Goal: Task Accomplishment & Management: Manage account settings

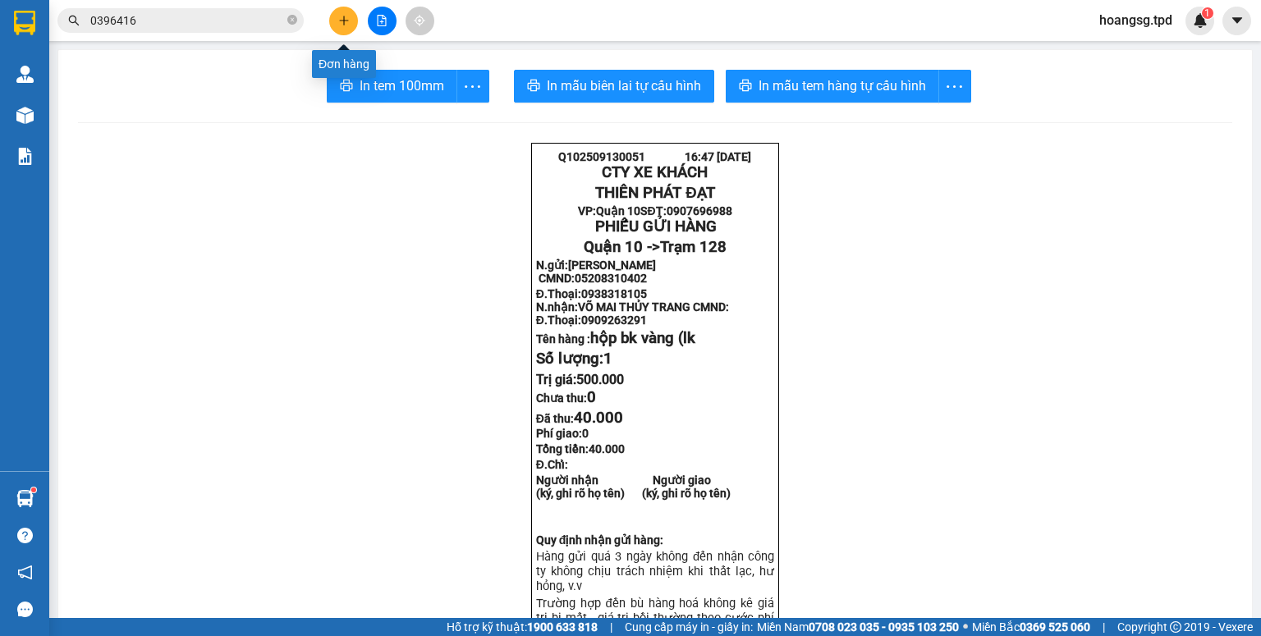
click at [356, 15] on button at bounding box center [343, 21] width 29 height 29
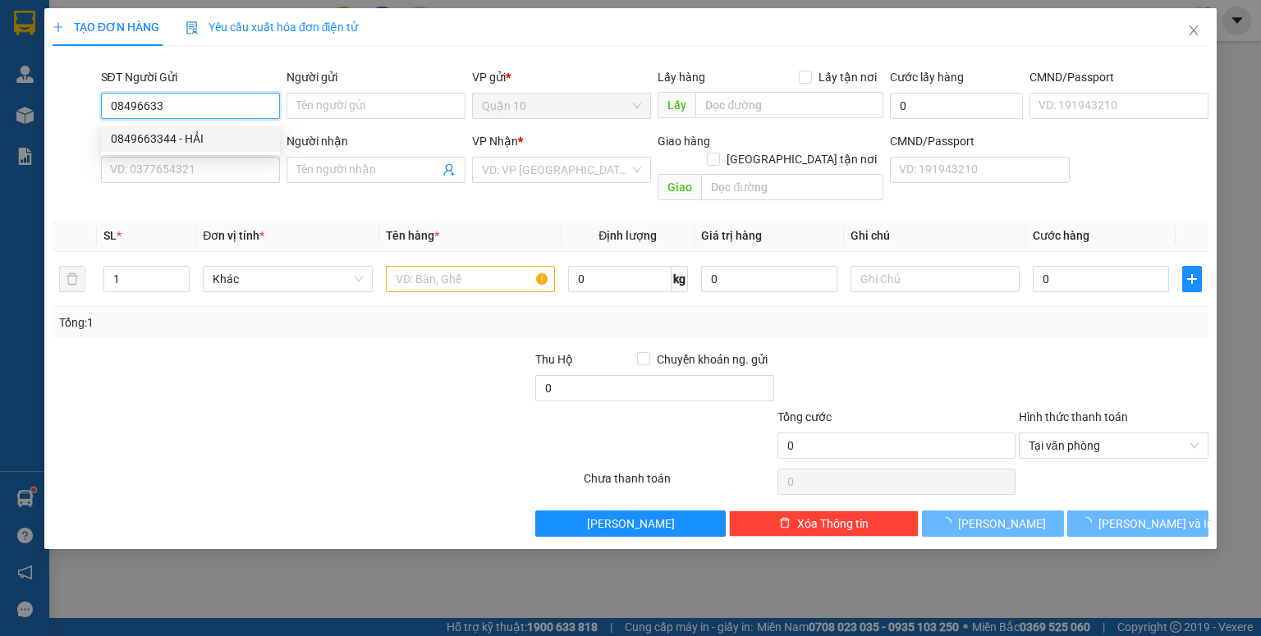
type input "0849663344"
type input "HẢI"
type input "0941909998"
type input "MK [PERSON_NAME]"
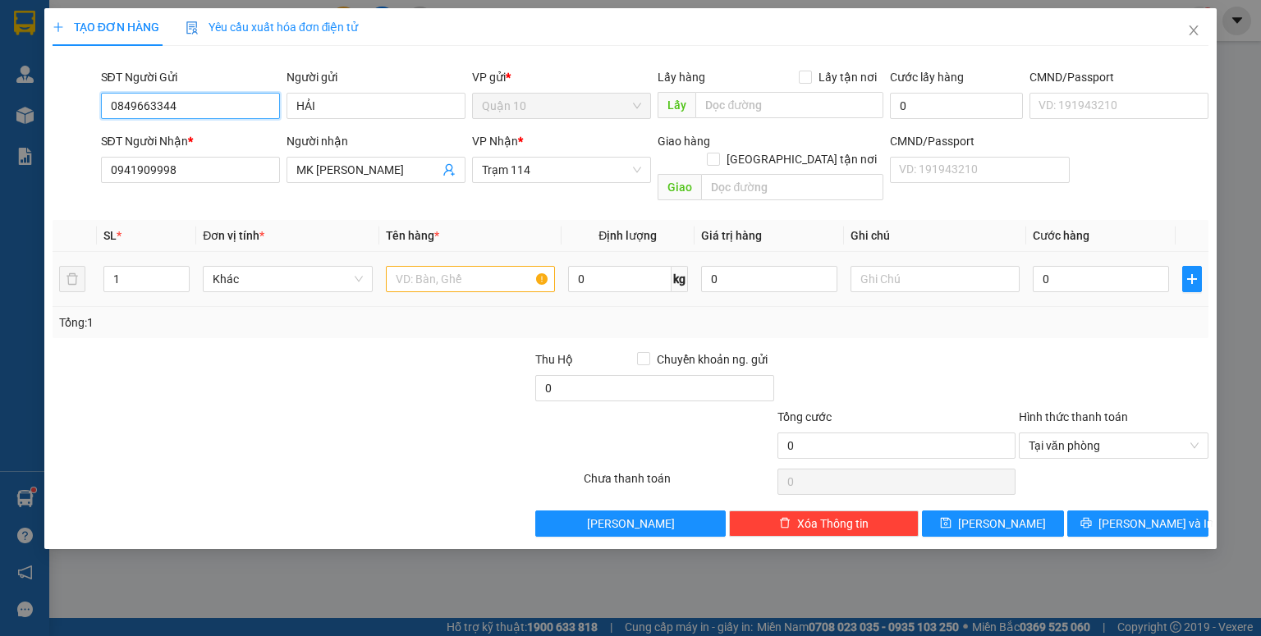
type input "0849663344"
click at [437, 266] on input "text" at bounding box center [470, 279] width 169 height 26
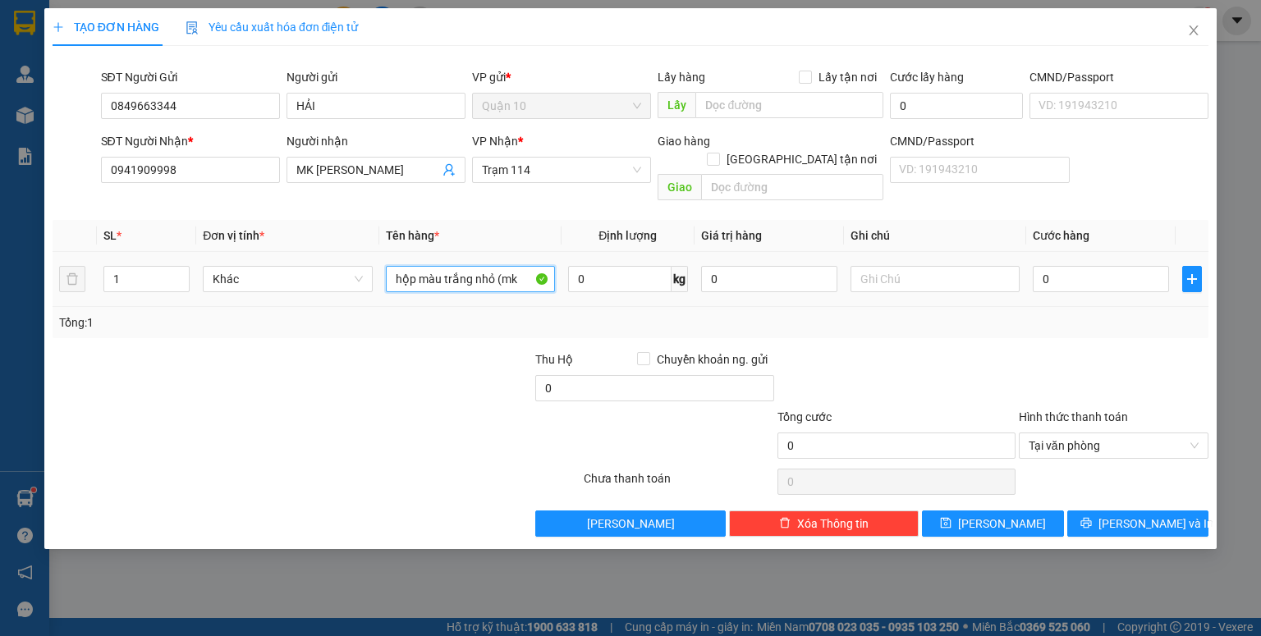
type input "hộp màu trắng nhỏ (mk"
type input "500.000"
type input "4"
type input "40"
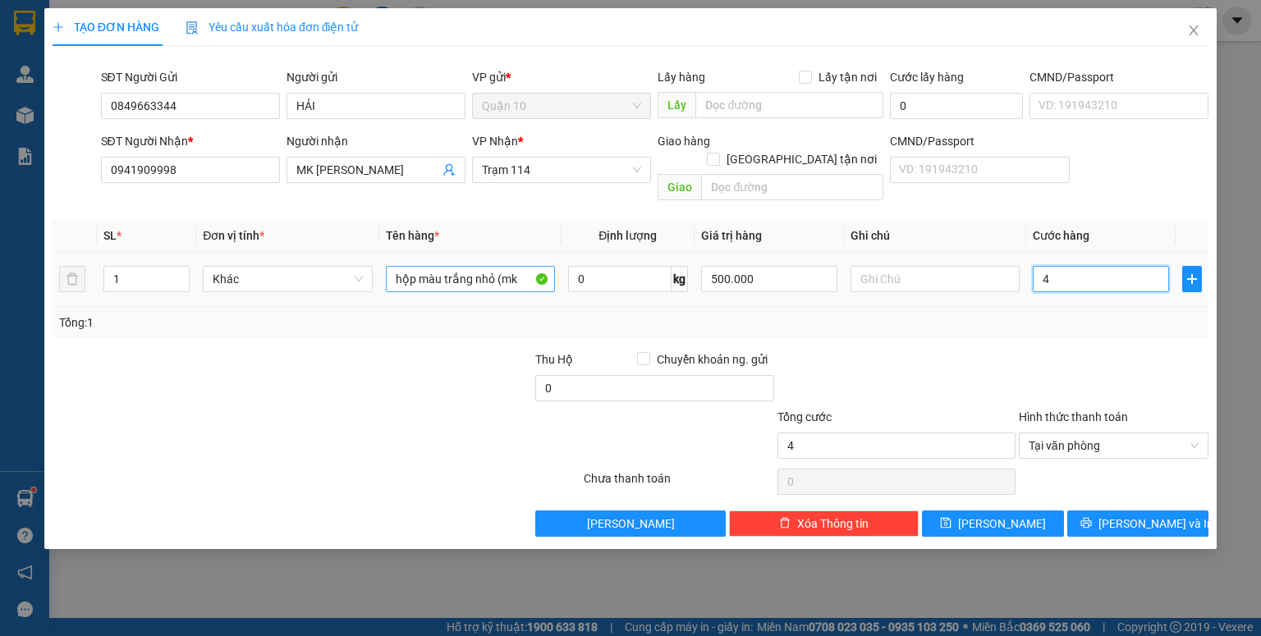
type input "40"
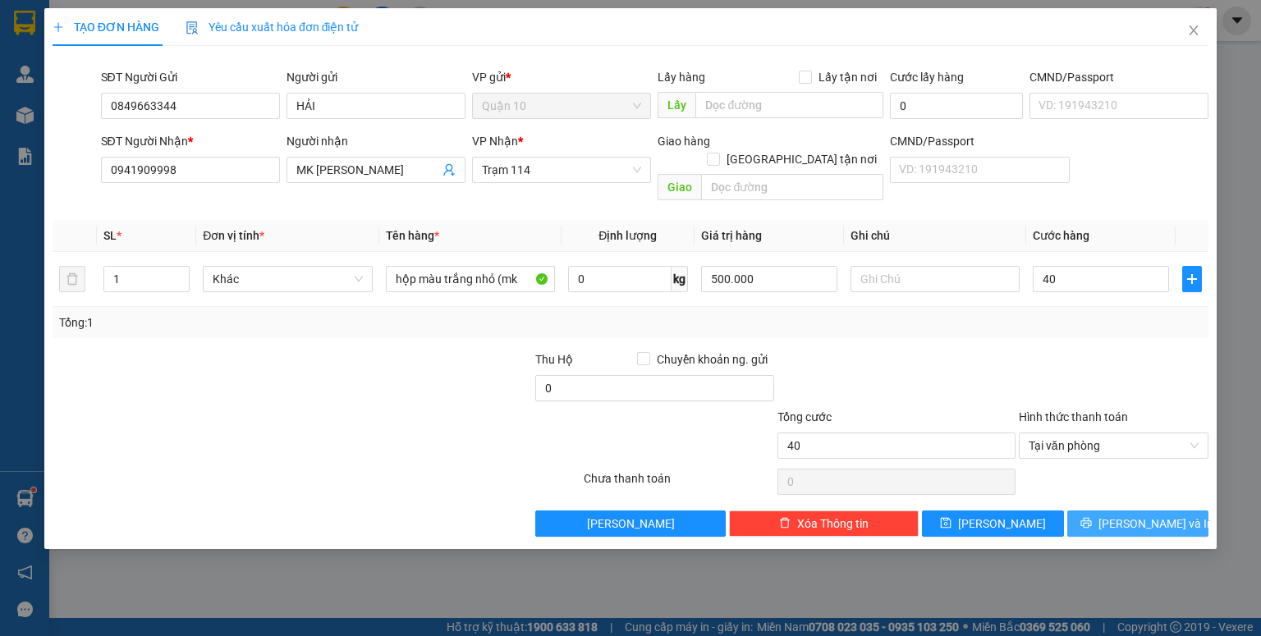
type input "40.000"
click at [1118, 511] on button "[PERSON_NAME] và In" at bounding box center [1139, 524] width 142 height 26
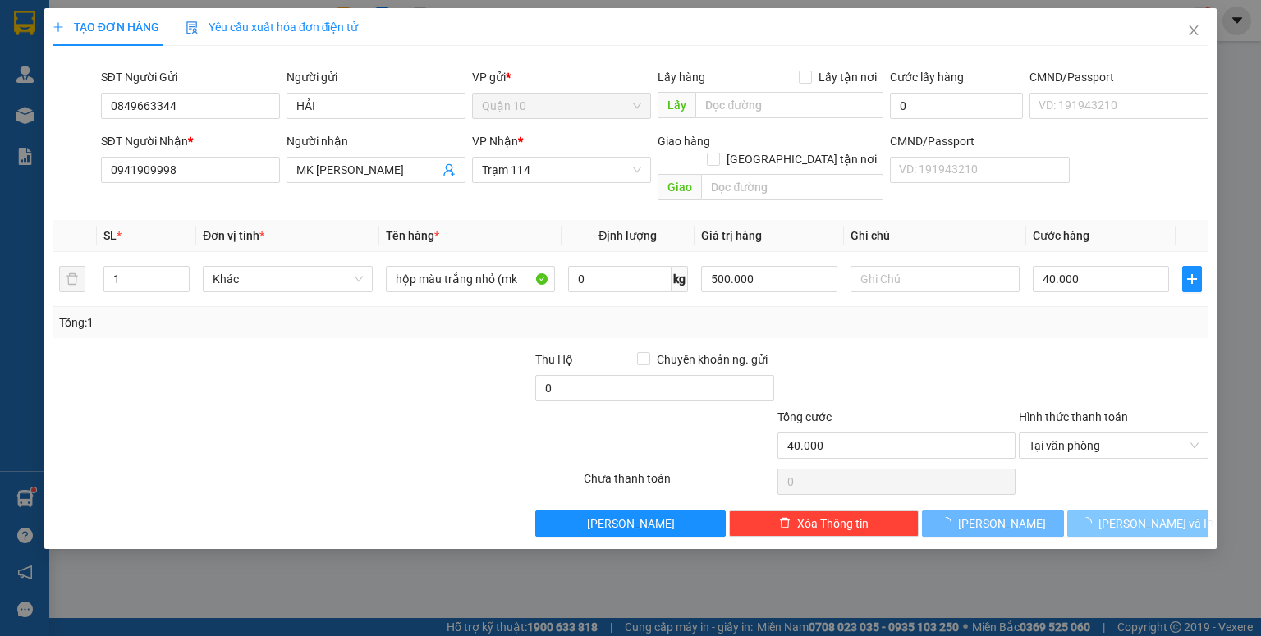
click at [1099, 517] on span "loading" at bounding box center [1090, 522] width 18 height 11
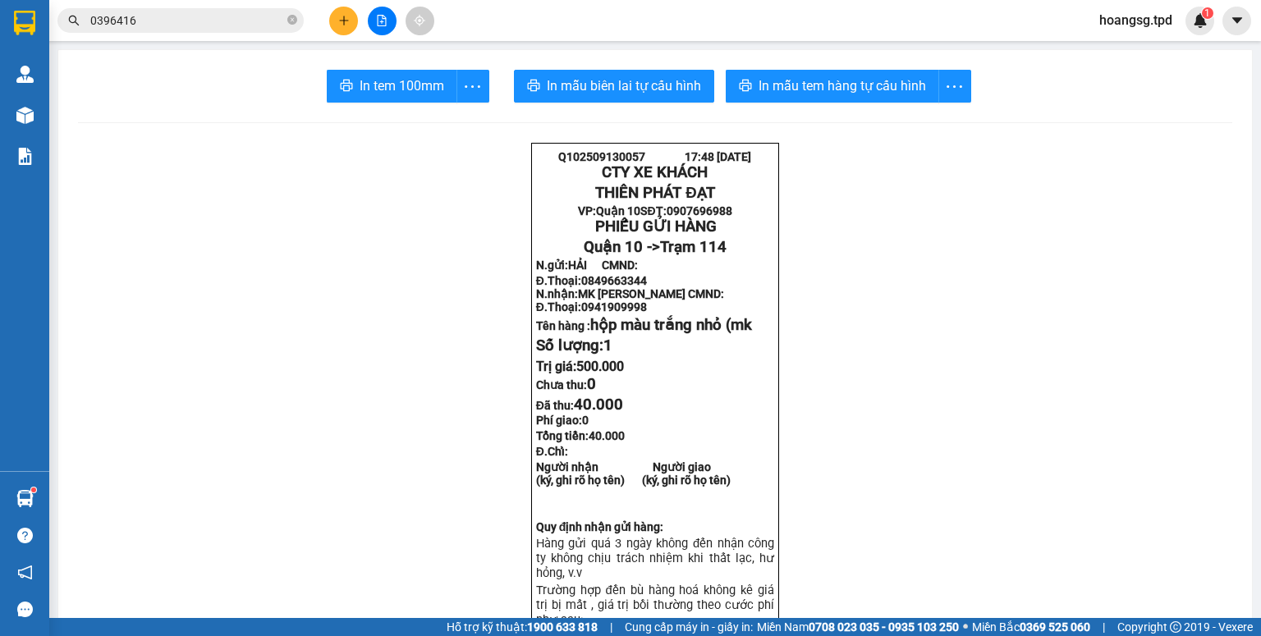
click at [342, 16] on icon "plus" at bounding box center [343, 20] width 11 height 11
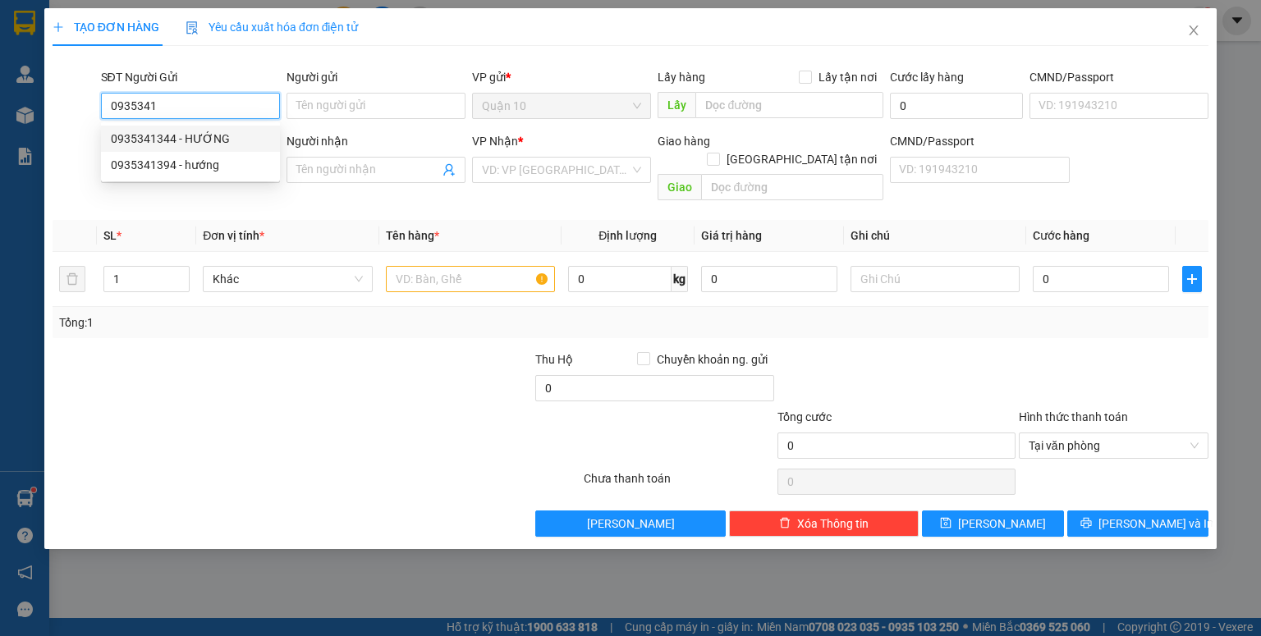
click at [183, 132] on div "0935341344 - HƯỚNG" at bounding box center [190, 139] width 159 height 18
type input "0935341344"
type input "HƯỚNG"
type input "0963604070"
type input "[PERSON_NAME]"
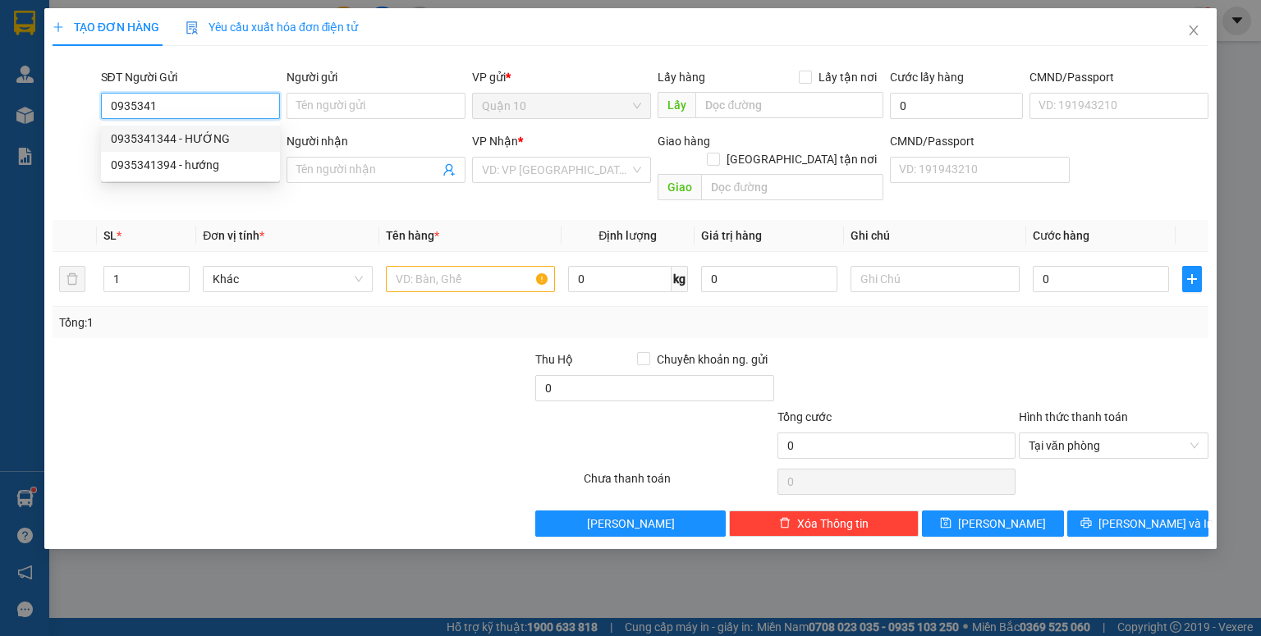
type input "[PERSON_NAME]"
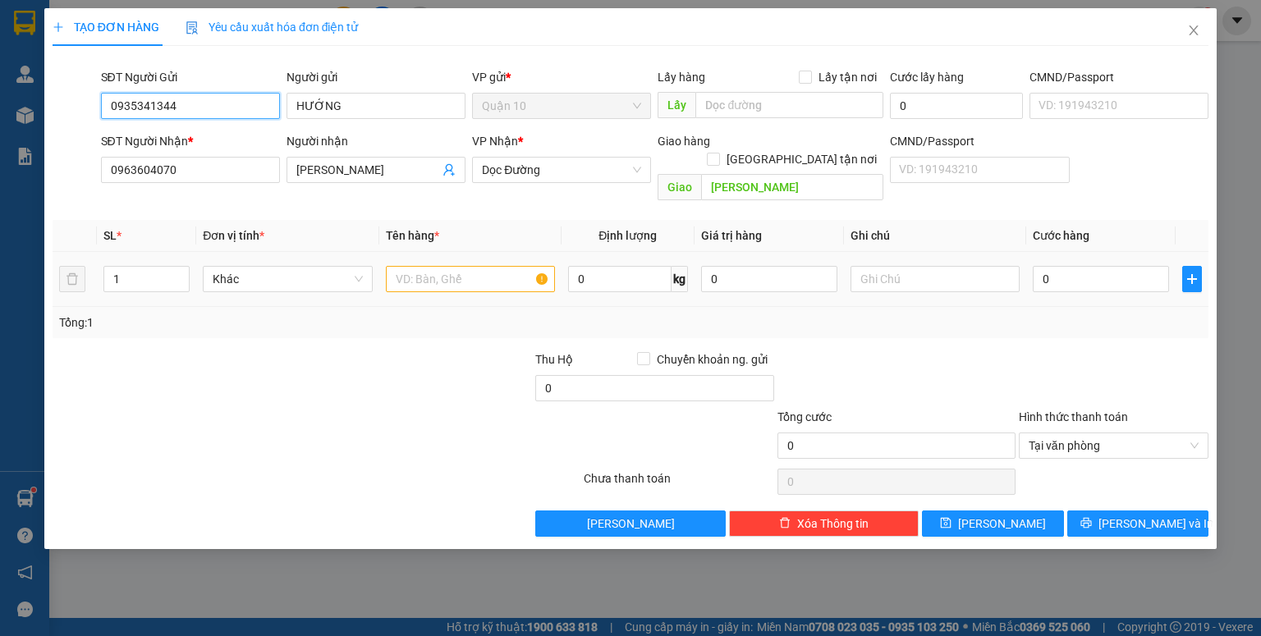
type input "0935341344"
click at [437, 266] on input "text" at bounding box center [470, 279] width 169 height 26
drag, startPoint x: 100, startPoint y: 170, endPoint x: 0, endPoint y: 157, distance: 101.0
click at [0, 157] on div "TẠO ĐƠN HÀNG Yêu cầu xuất hóa đơn điện tử Transit Pickup Surcharge Ids Transit …" at bounding box center [630, 318] width 1261 height 636
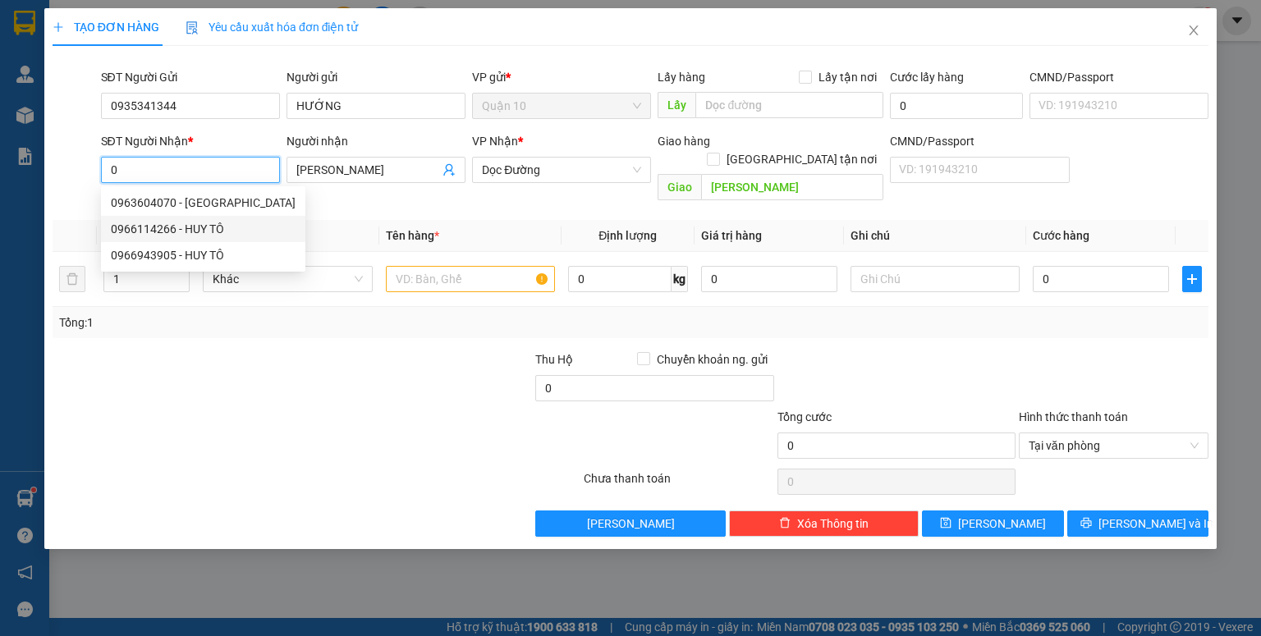
type input "0966114266"
type input "HUY TÔ"
type input "[PERSON_NAME]"
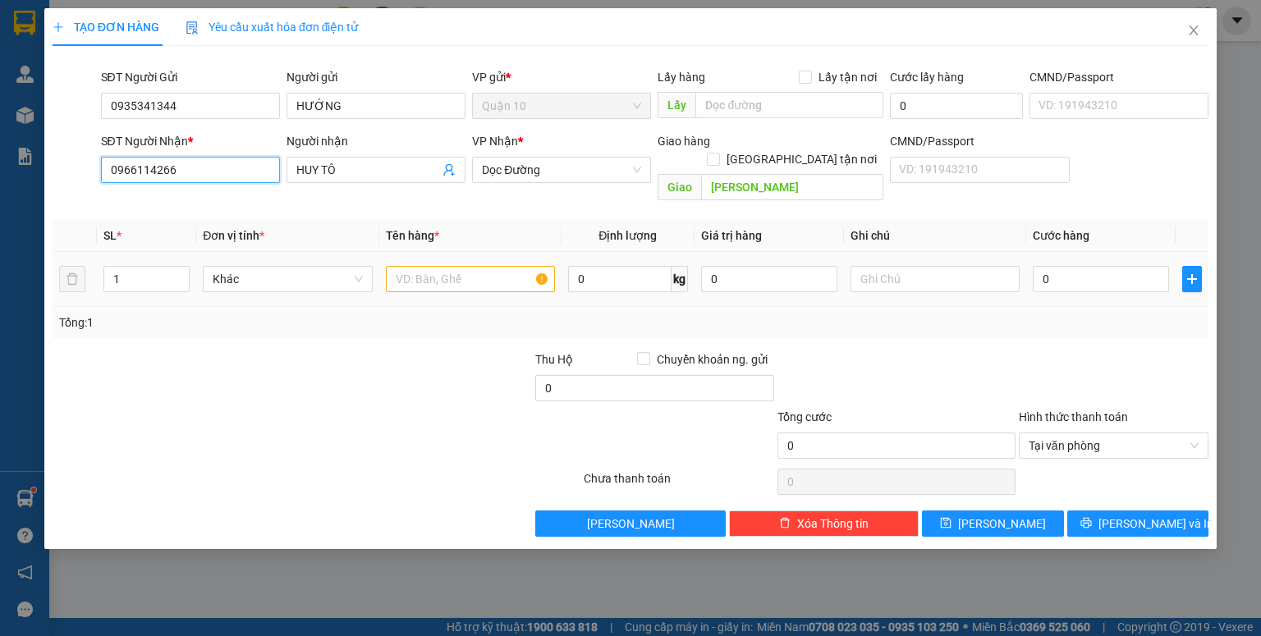
type input "0966114266"
click at [445, 266] on input "text" at bounding box center [470, 279] width 169 height 26
type input "cục bk vàng (lk"
type input "1.000.000"
type input "4"
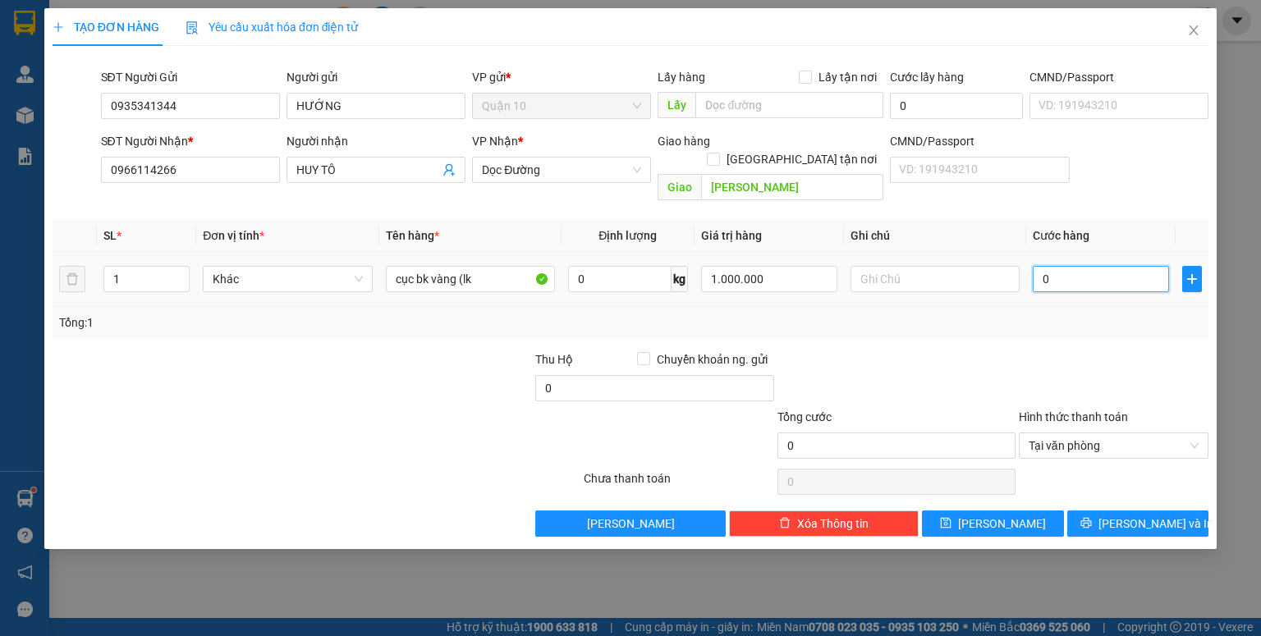
type input "4"
type input "40"
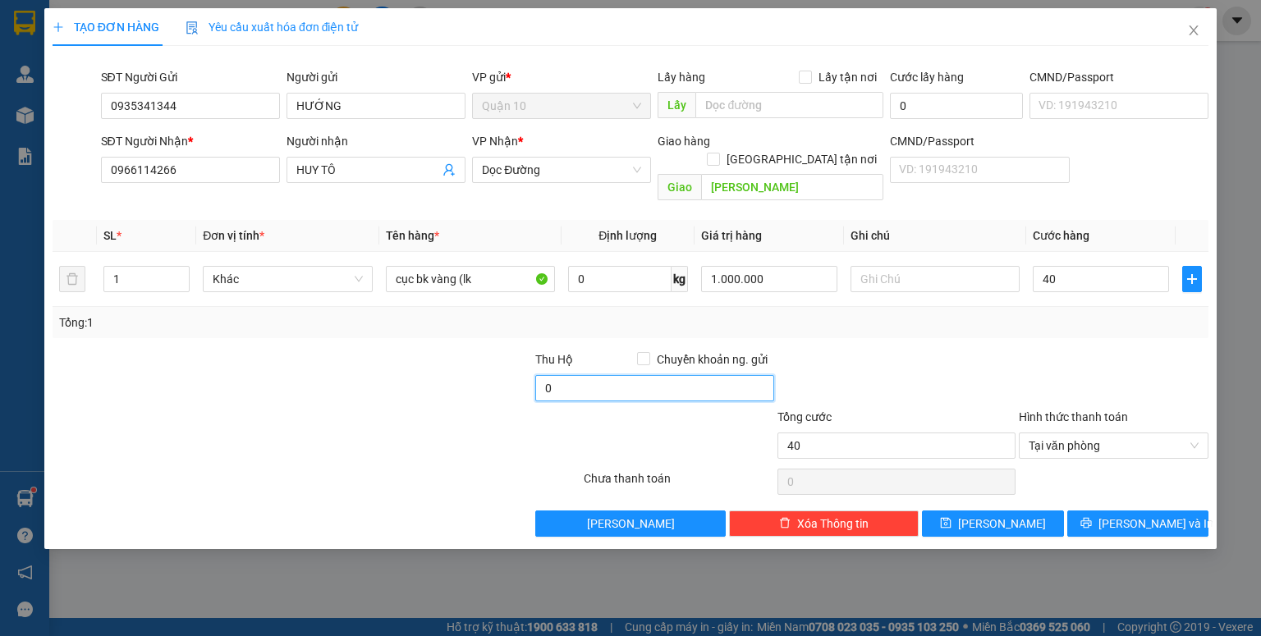
type input "40.000"
click at [565, 375] on input "0" at bounding box center [654, 388] width 238 height 26
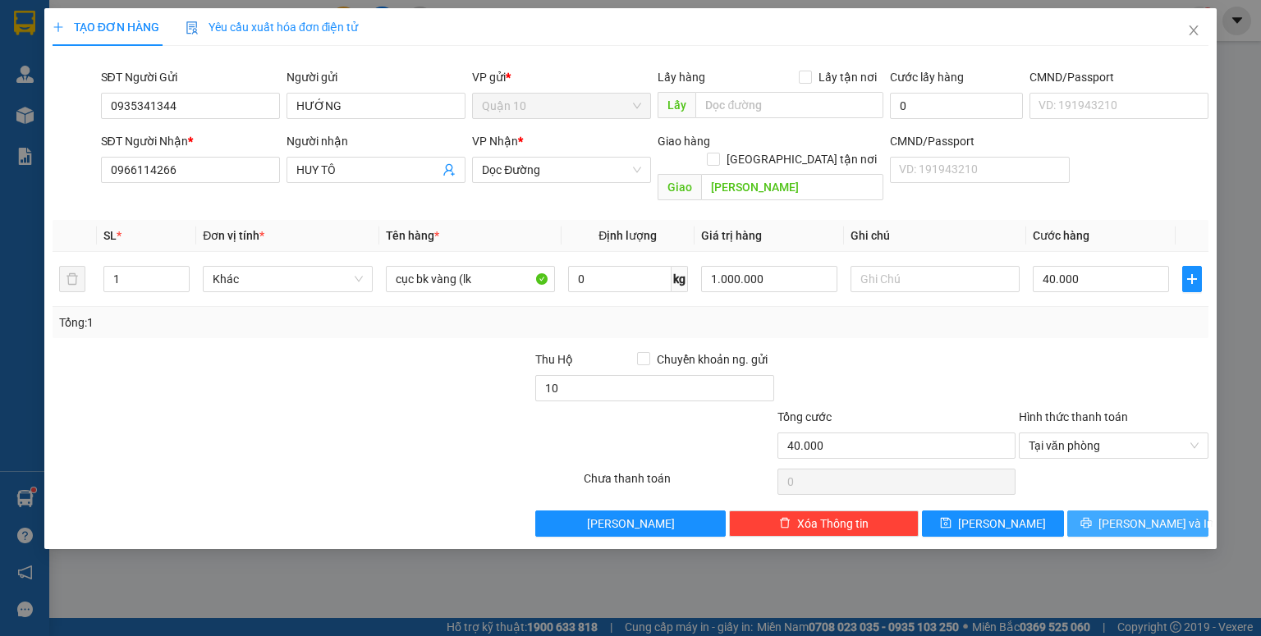
type input "10.000"
click at [1088, 513] on button "[PERSON_NAME] và In" at bounding box center [1139, 524] width 142 height 26
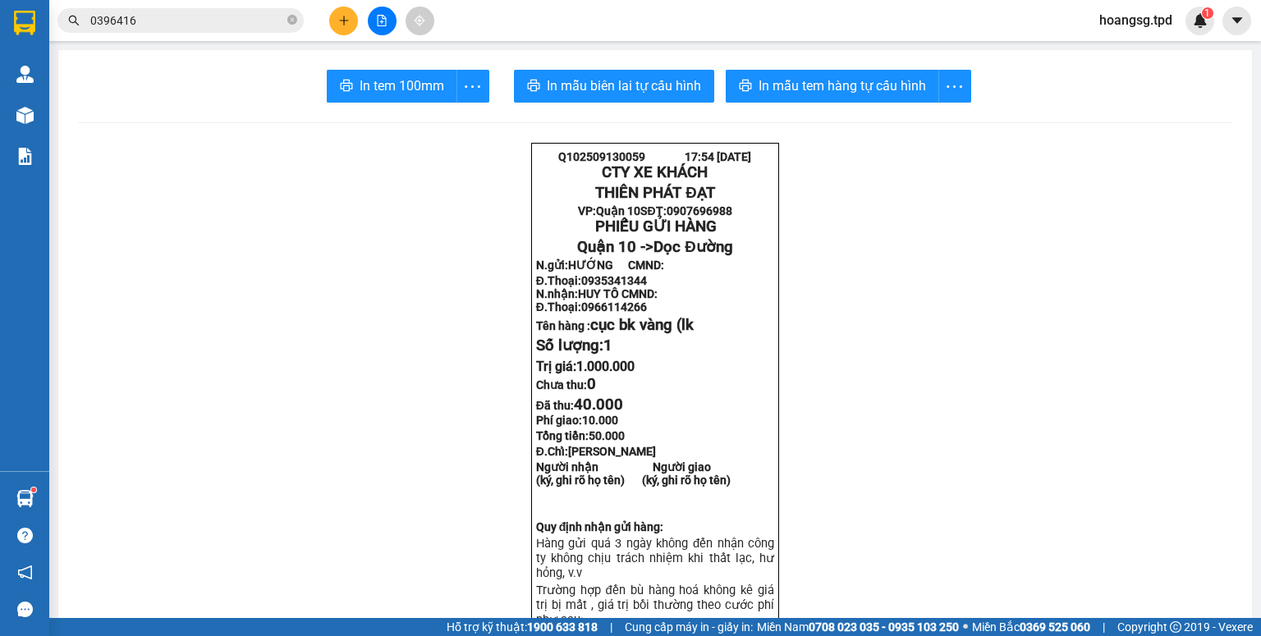
drag, startPoint x: 372, startPoint y: 283, endPoint x: 375, endPoint y: 111, distance: 172.5
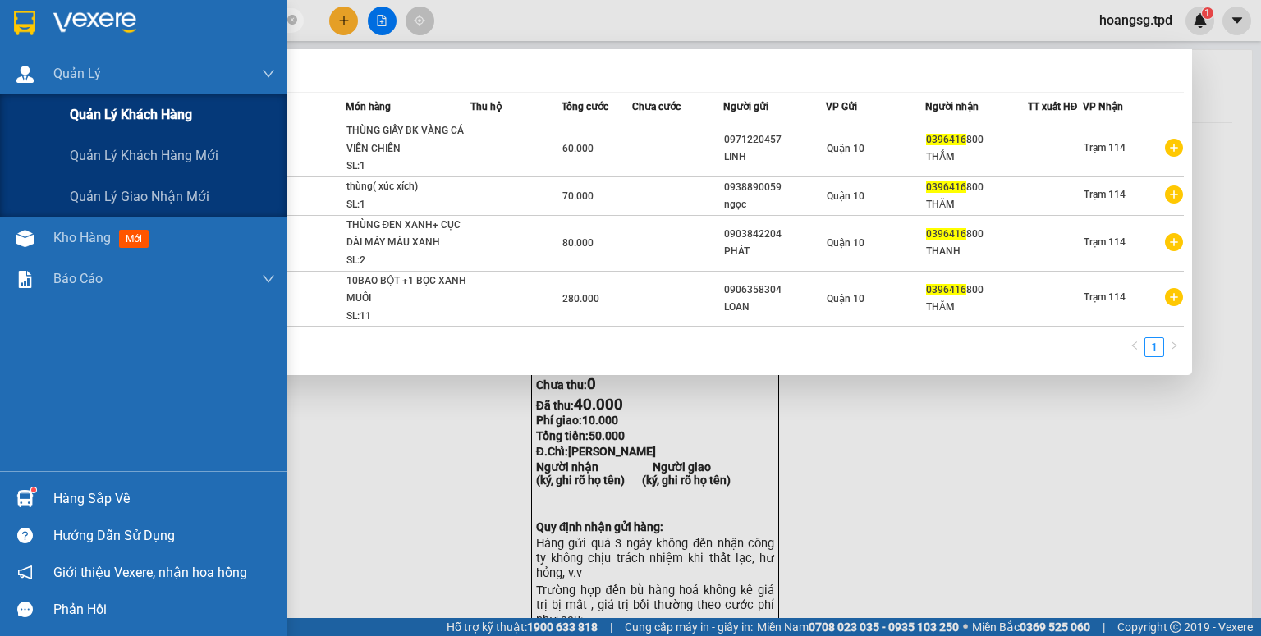
drag, startPoint x: 232, startPoint y: 24, endPoint x: 0, endPoint y: 119, distance: 250.4
click at [0, 131] on section "Kết quả tìm kiếm ( 4 ) Bộ lọc Mã ĐH Trạng thái Món hàng Thu hộ Tổng cước Chưa c…" at bounding box center [630, 318] width 1261 height 636
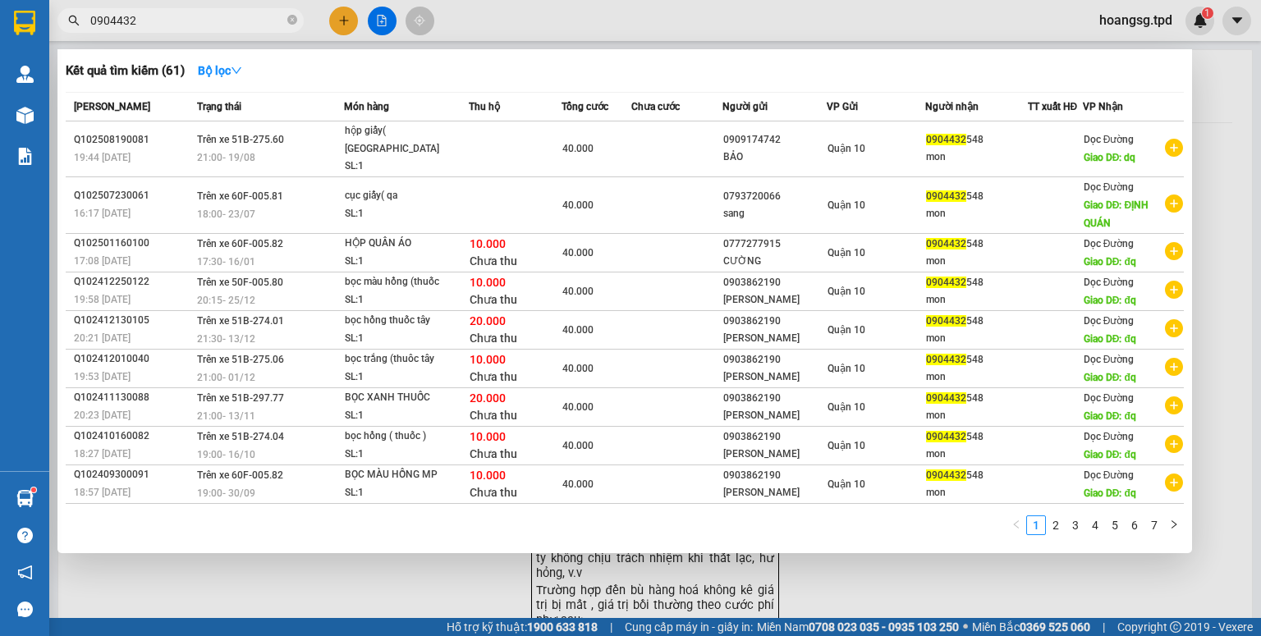
drag, startPoint x: 210, startPoint y: 21, endPoint x: 0, endPoint y: 33, distance: 210.5
click at [0, 33] on section "Kết quả tìm kiếm ( 61 ) Bộ lọc Mã ĐH Trạng thái Món hàng Thu hộ Tổng cước Chưa …" at bounding box center [630, 318] width 1261 height 636
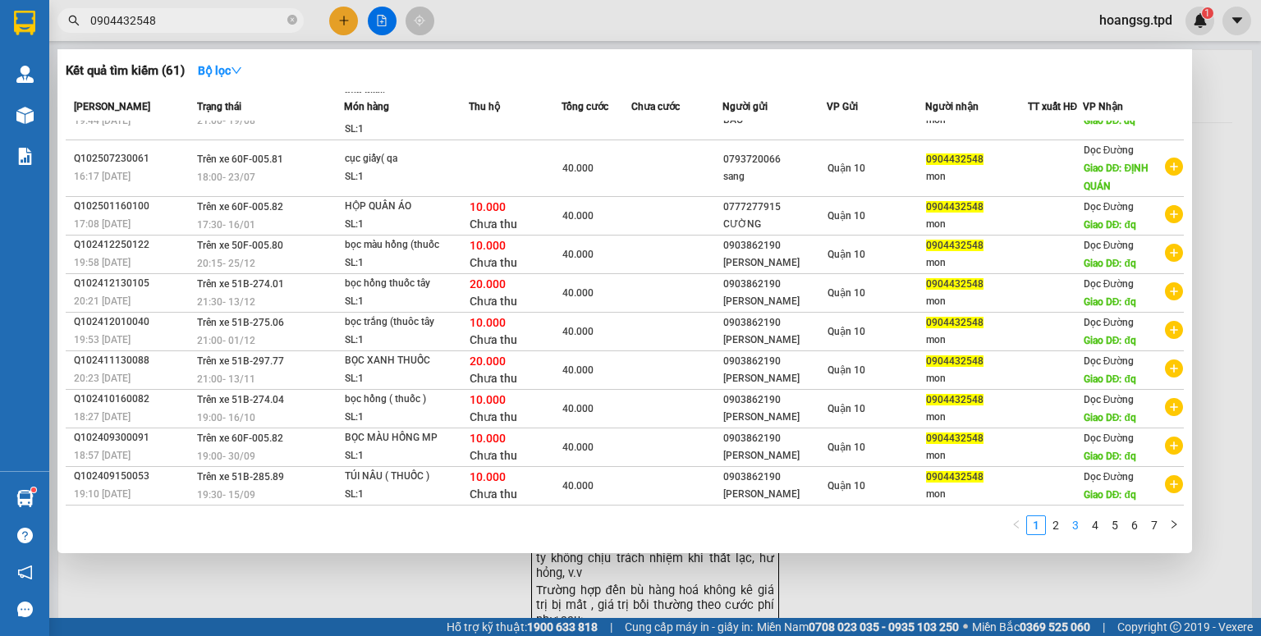
scroll to position [126, 0]
click at [1058, 529] on link "2" at bounding box center [1056, 526] width 18 height 18
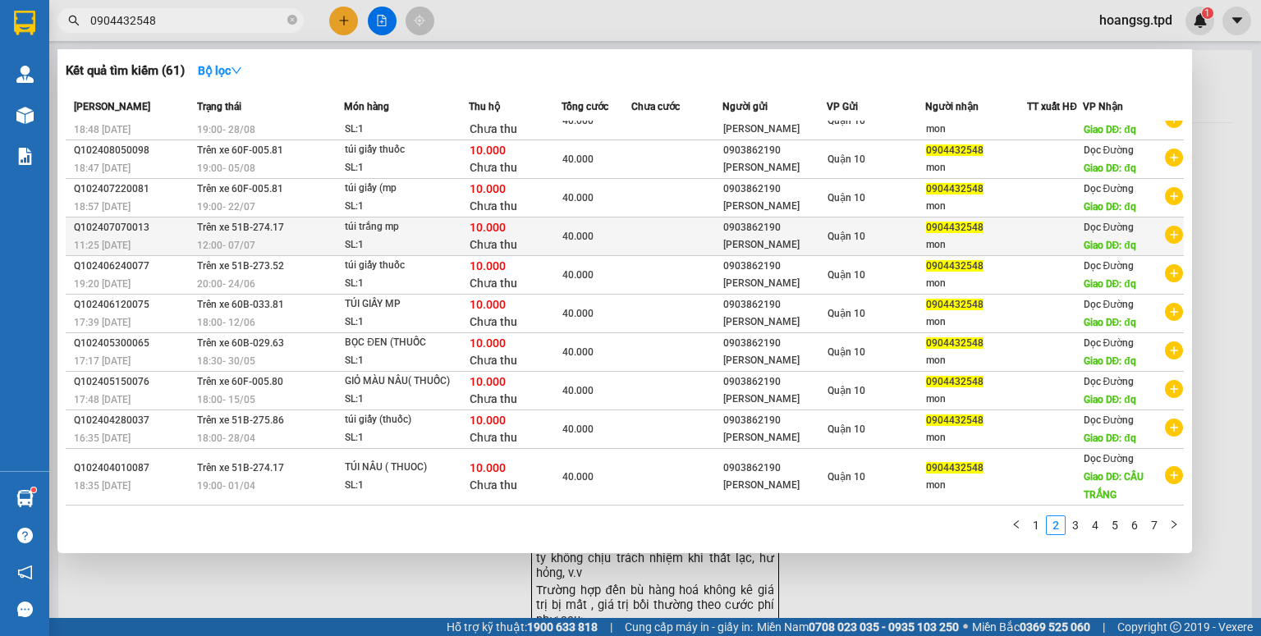
scroll to position [0, 0]
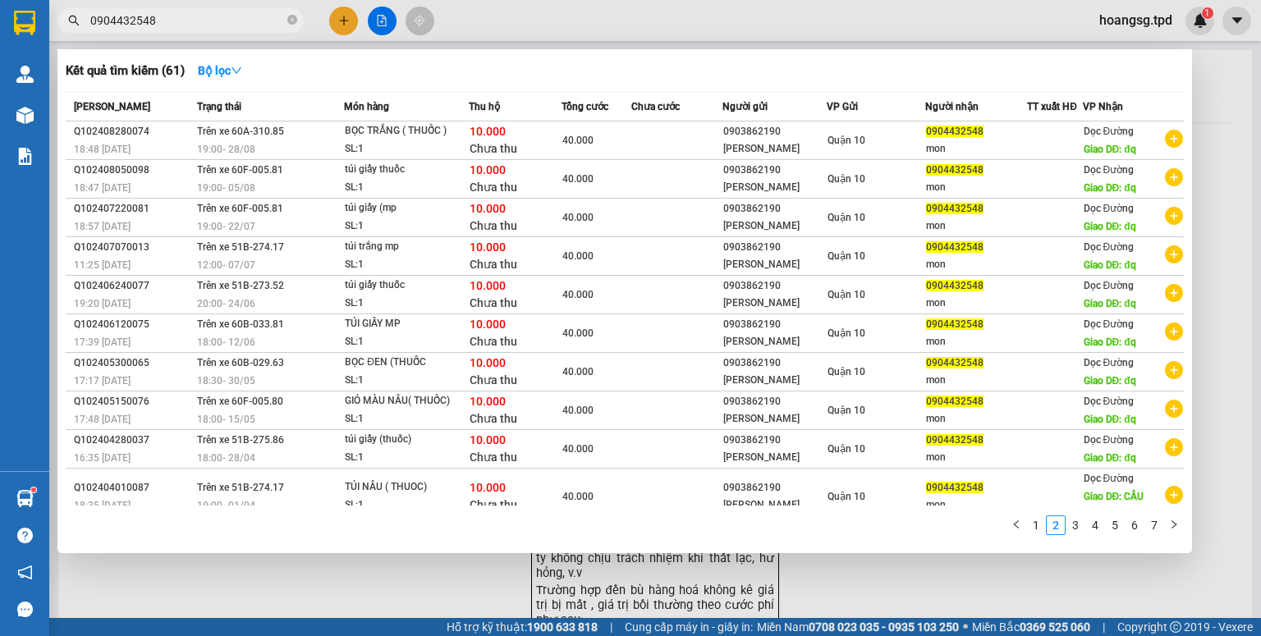
click at [408, 584] on div at bounding box center [630, 318] width 1261 height 636
click at [223, 23] on input "0904432548" at bounding box center [187, 20] width 194 height 18
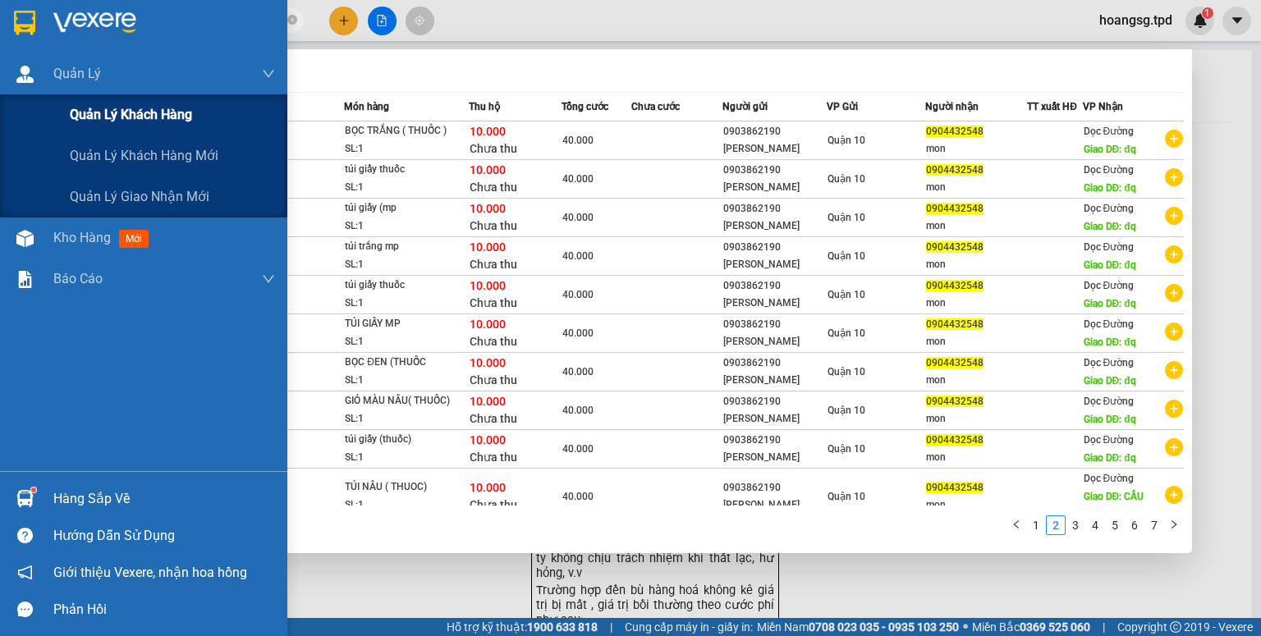
drag, startPoint x: 98, startPoint y: 39, endPoint x: 0, endPoint y: 107, distance: 118.7
click at [0, 105] on section "Kết quả tìm kiếm ( 61 ) Bộ lọc Mã ĐH Trạng thái Món hàng Thu hộ Tổng cước Chưa …" at bounding box center [630, 318] width 1261 height 636
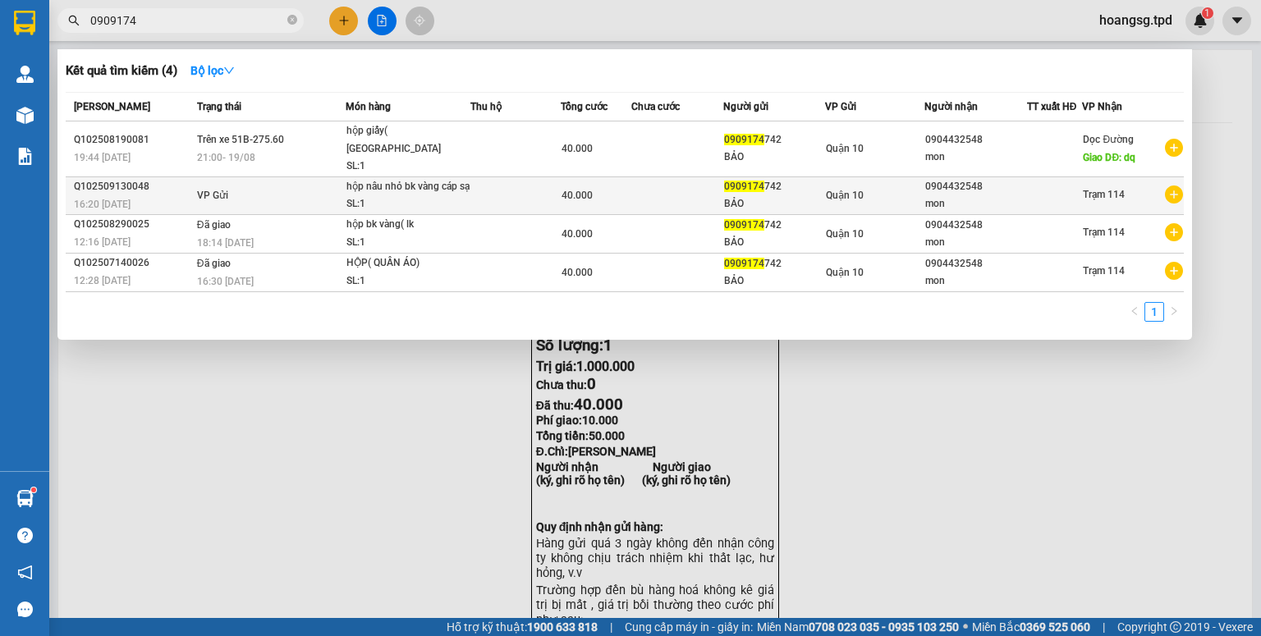
type input "0909174"
click at [509, 181] on td at bounding box center [516, 196] width 91 height 38
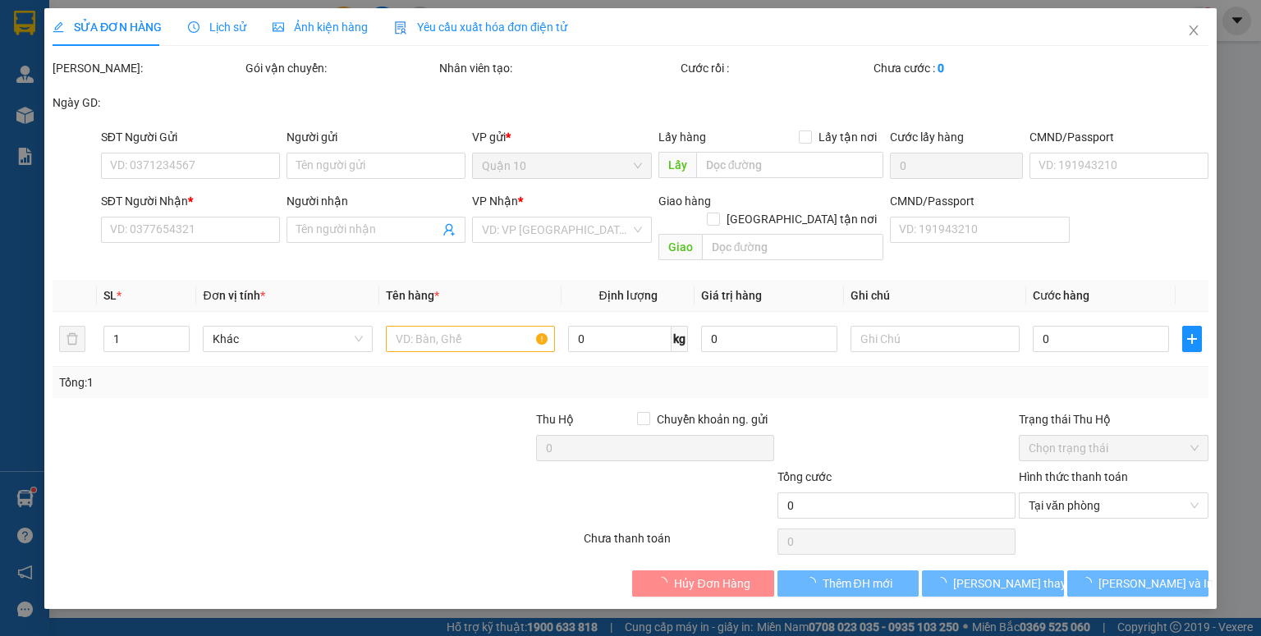
type input "0909174742"
type input "BẢO"
type input "079094020116"
type input "0904432548"
type input "mon"
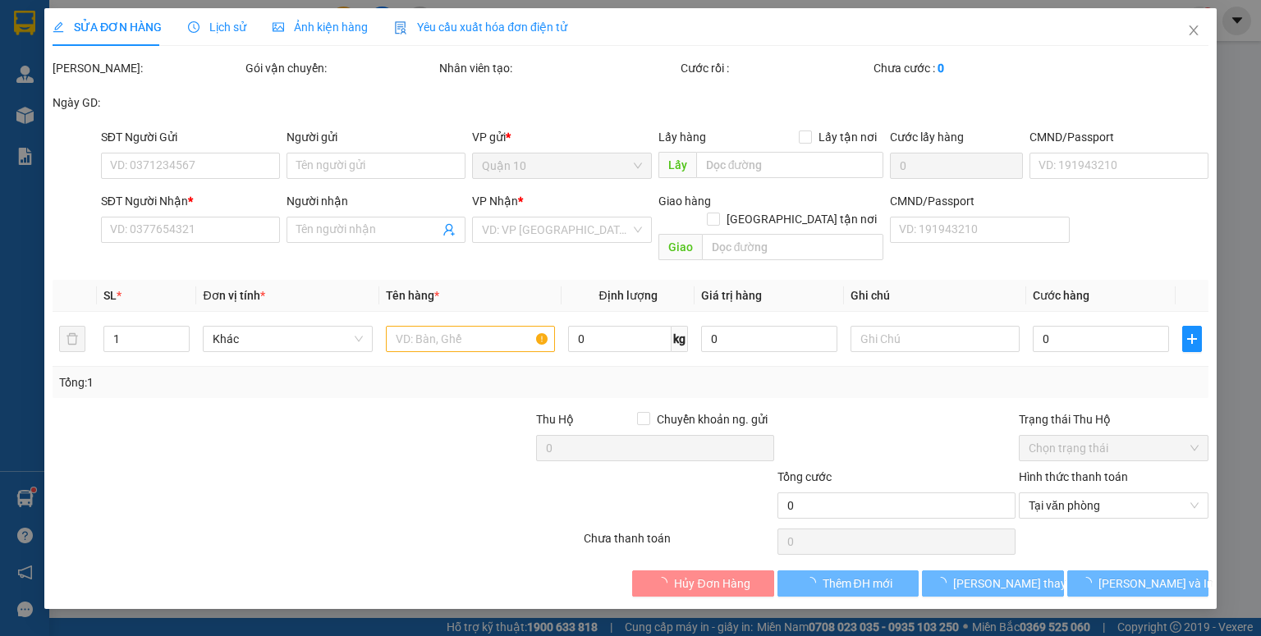
type input "40.000"
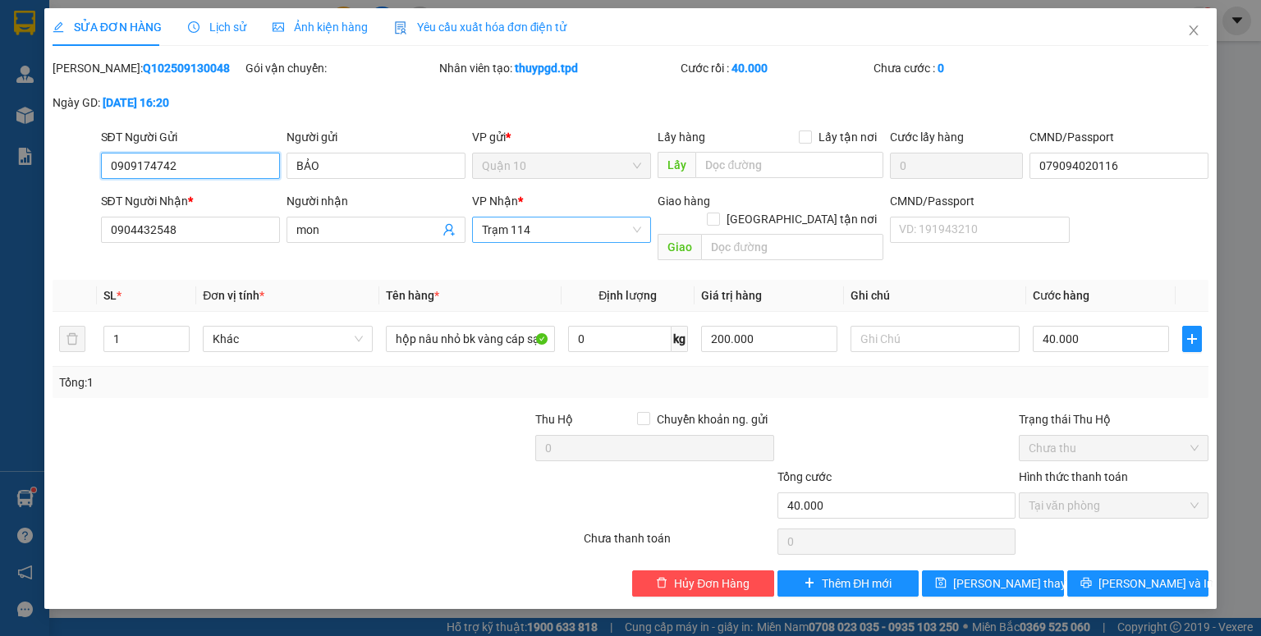
click at [551, 237] on span "Trạm 114" at bounding box center [561, 230] width 159 height 25
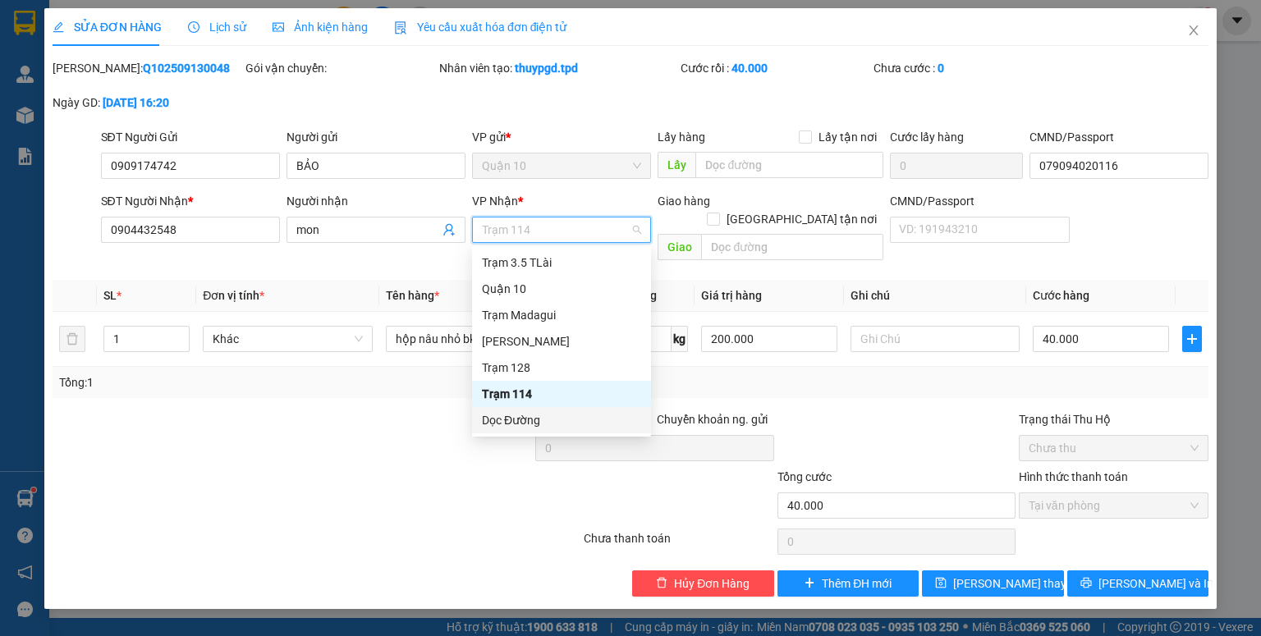
click at [525, 420] on div "Dọc Đường" at bounding box center [561, 420] width 159 height 18
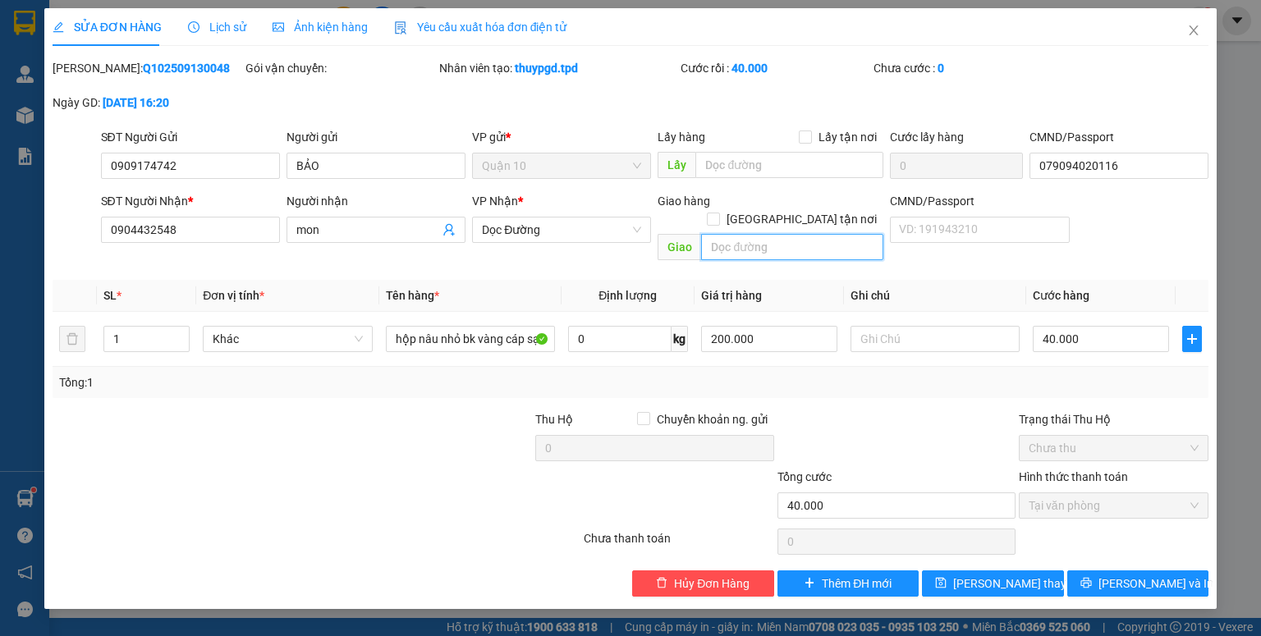
click at [787, 234] on input "text" at bounding box center [792, 247] width 182 height 26
type input "dq"
click at [1042, 571] on button "[PERSON_NAME] thay đổi" at bounding box center [993, 584] width 142 height 26
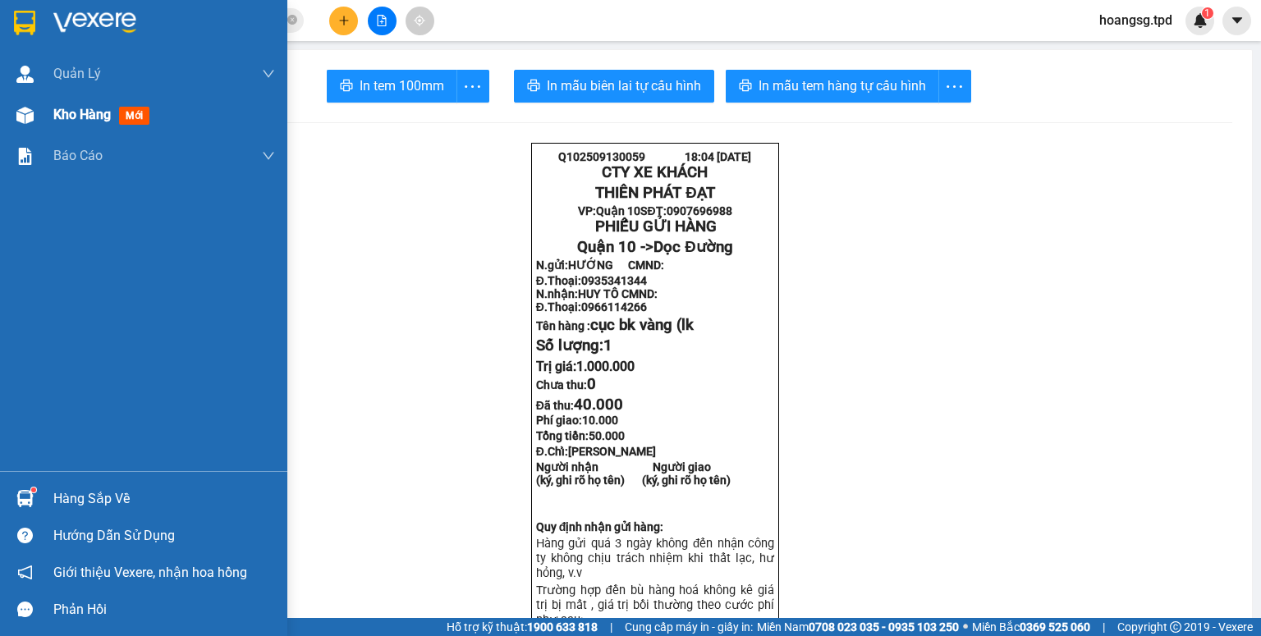
click at [40, 113] on div "Kho hàng mới" at bounding box center [143, 114] width 287 height 41
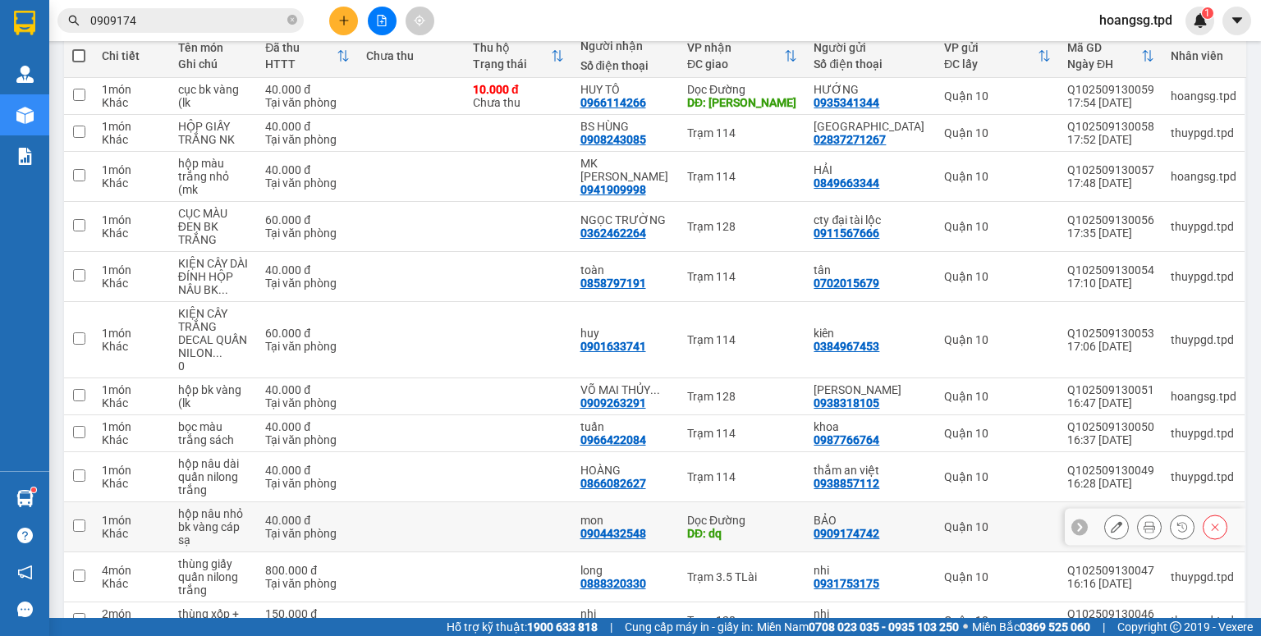
scroll to position [416, 0]
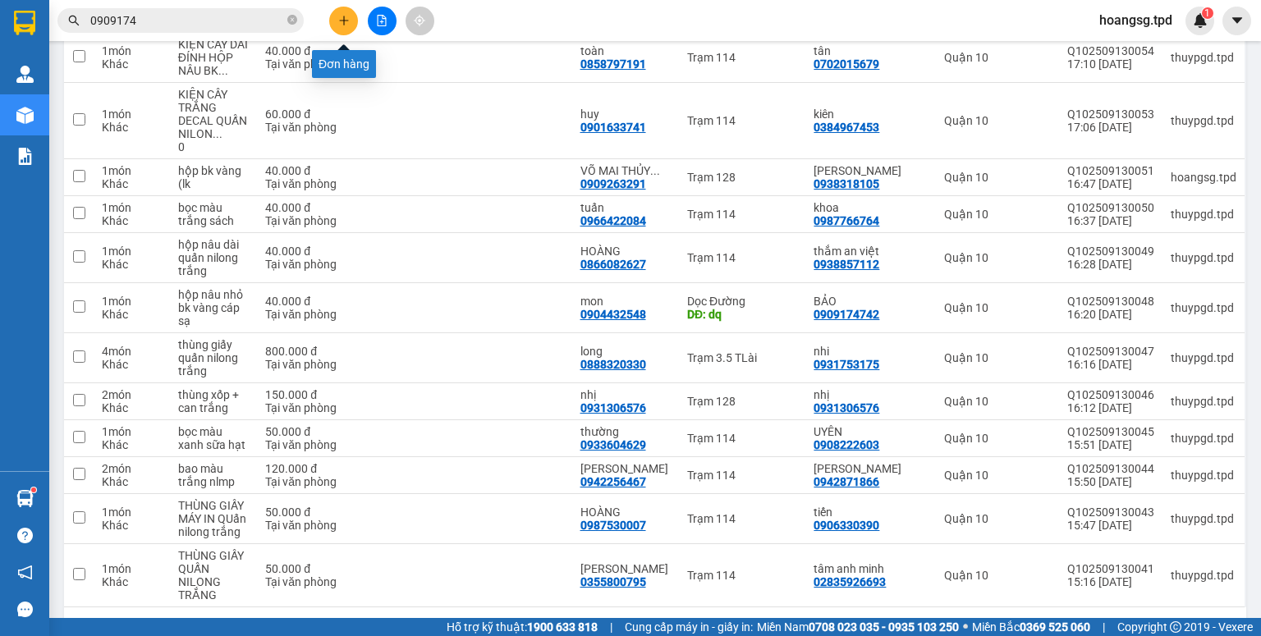
click at [342, 23] on icon "plus" at bounding box center [343, 20] width 11 height 11
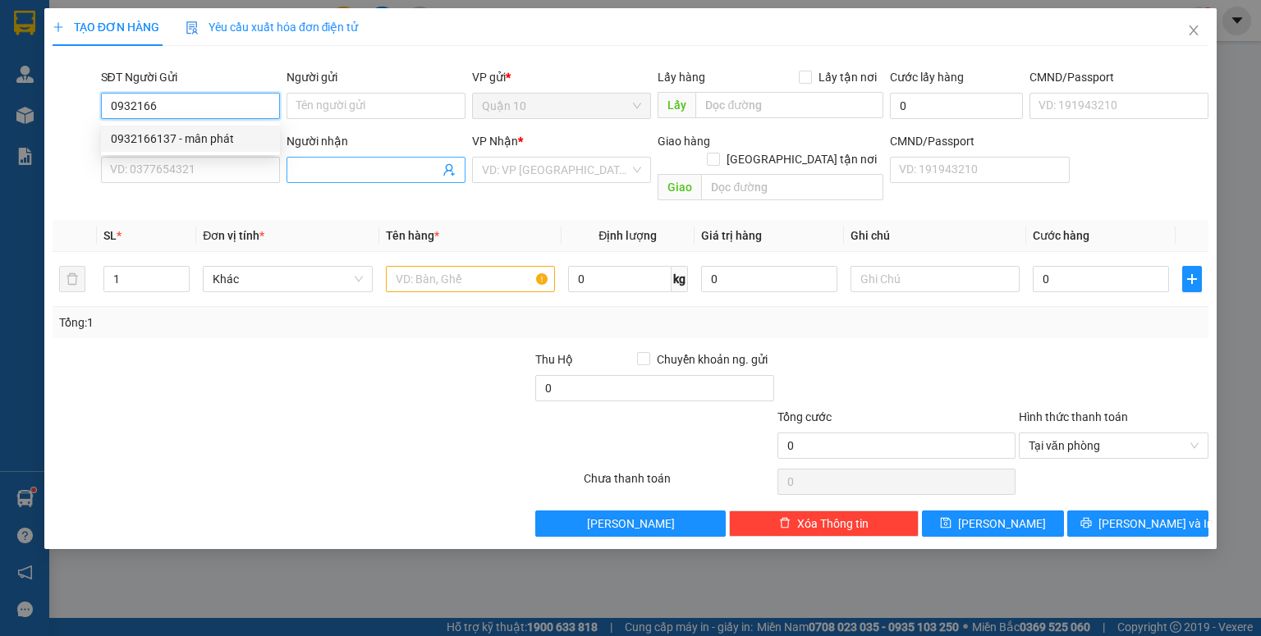
type input "0932166137"
type input "mân phát"
type input "096083000173"
type input "0335507525"
type input "rí STUDIO"
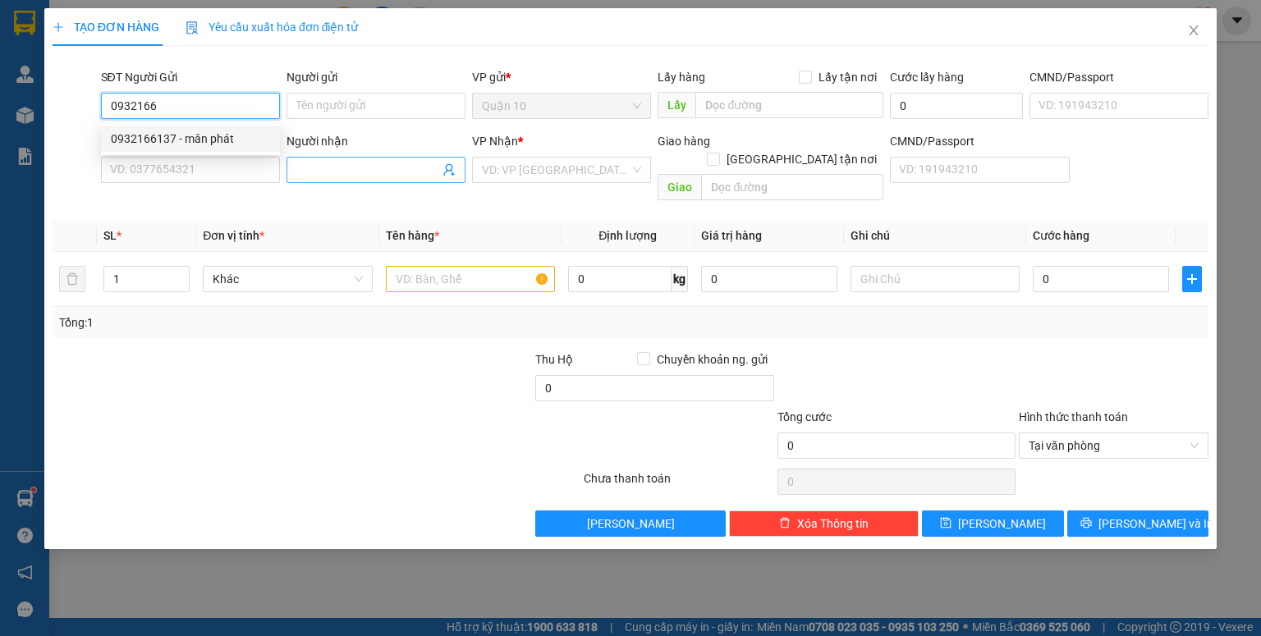
type input "[PERSON_NAME]"
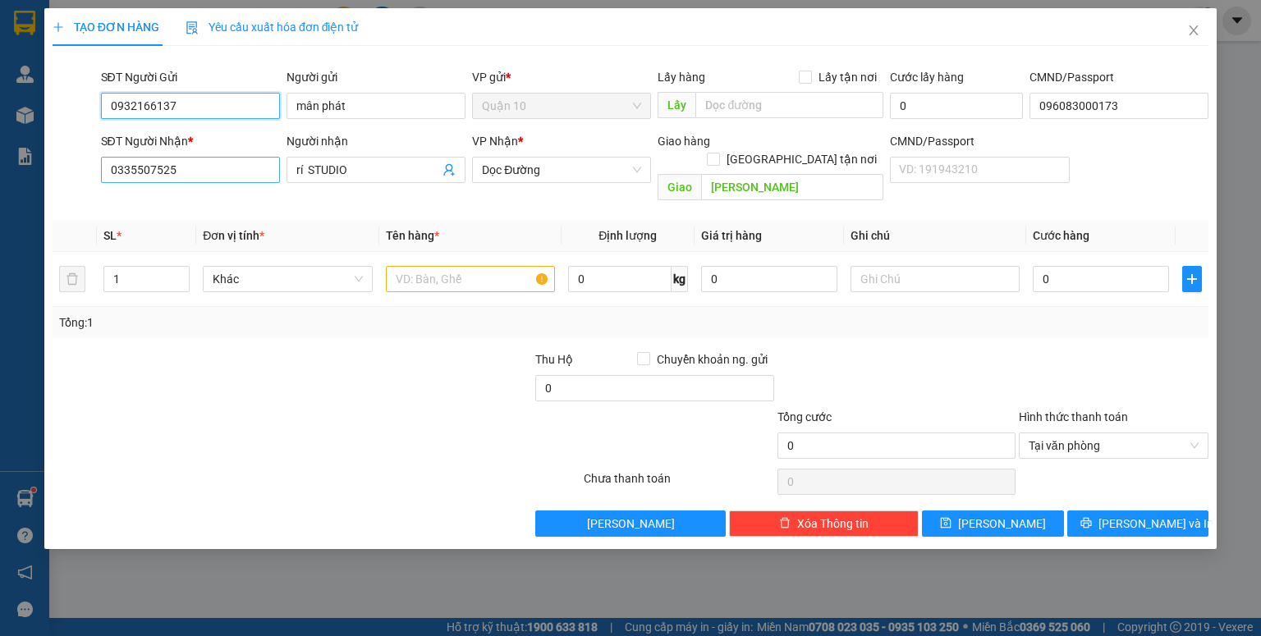
type input "0932166137"
drag, startPoint x: 200, startPoint y: 175, endPoint x: 0, endPoint y: 177, distance: 199.6
click at [0, 177] on div "TẠO ĐƠN HÀNG Yêu cầu xuất hóa đơn điện tử Transit Pickup Surcharge Ids Transit …" at bounding box center [630, 318] width 1261 height 636
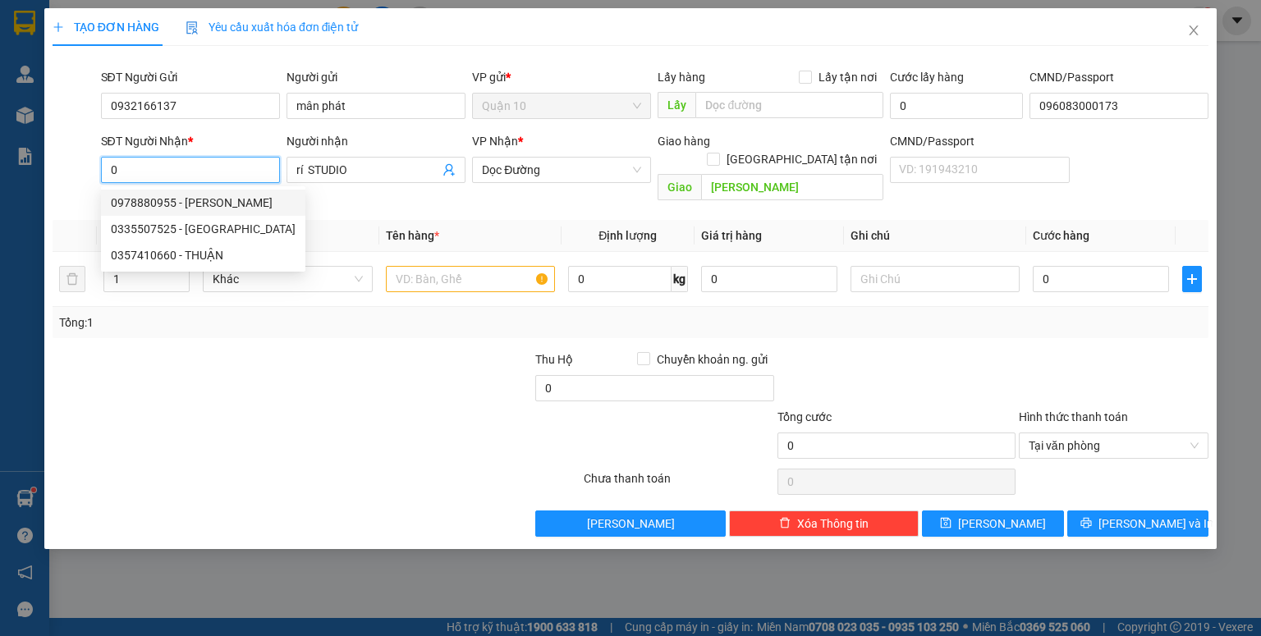
type input "0978880955"
type input "[PERSON_NAME]"
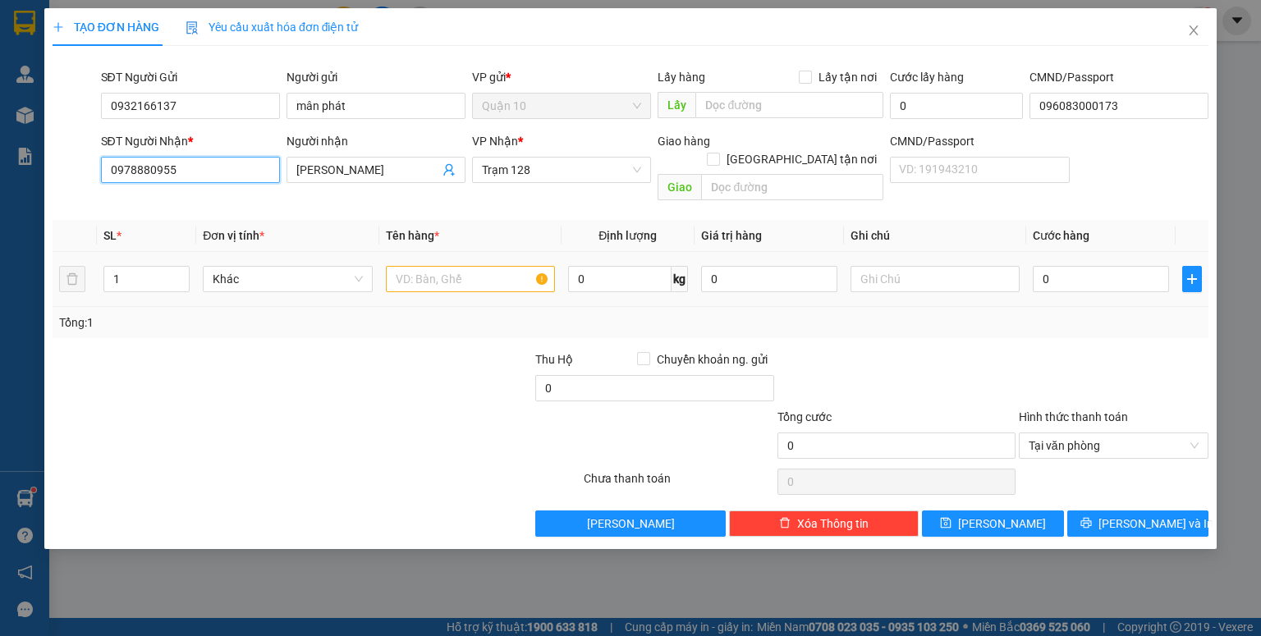
type input "0978880955"
click at [403, 266] on input "text" at bounding box center [470, 279] width 169 height 26
type input "kiện hình"
click at [782, 276] on div "0" at bounding box center [769, 279] width 136 height 33
click at [783, 268] on input "0" at bounding box center [769, 279] width 136 height 26
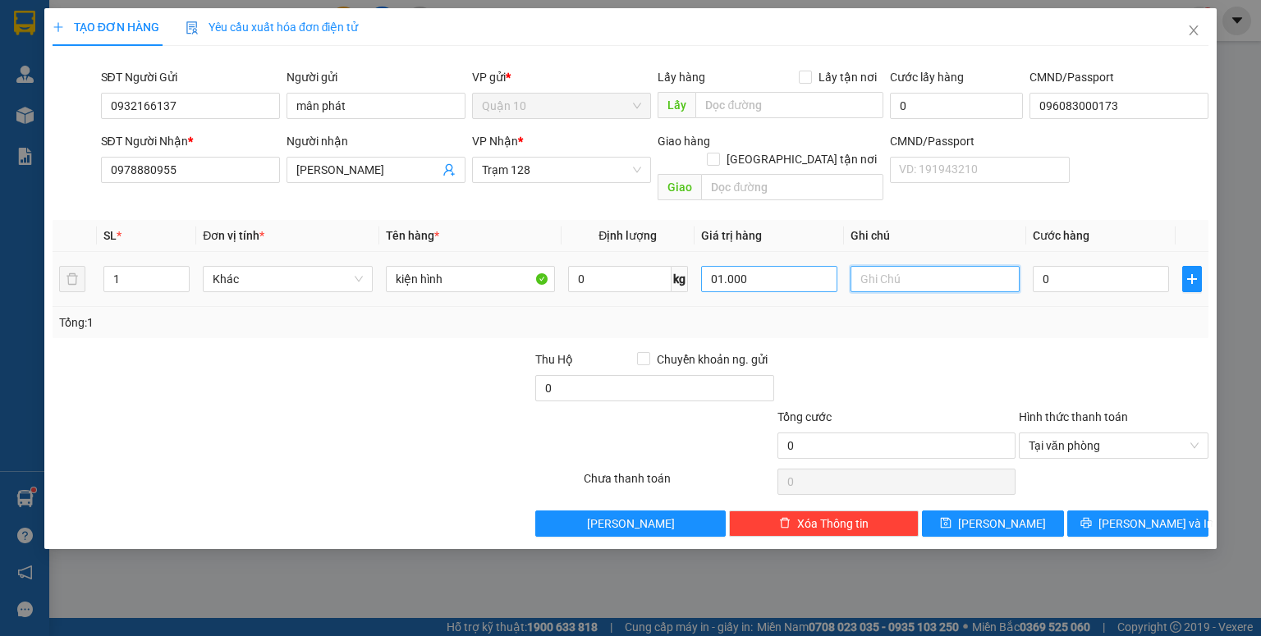
type input "1.000.000"
type input "7"
type input "70"
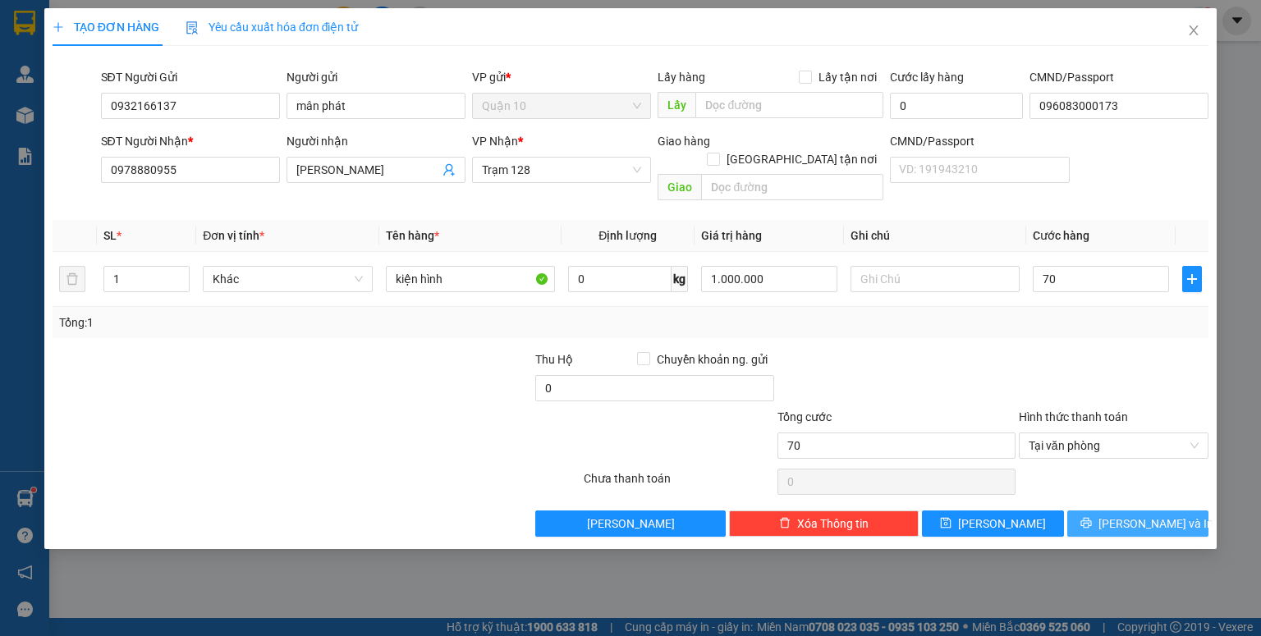
type input "70.000"
click at [1092, 517] on icon "printer" at bounding box center [1086, 522] width 11 height 11
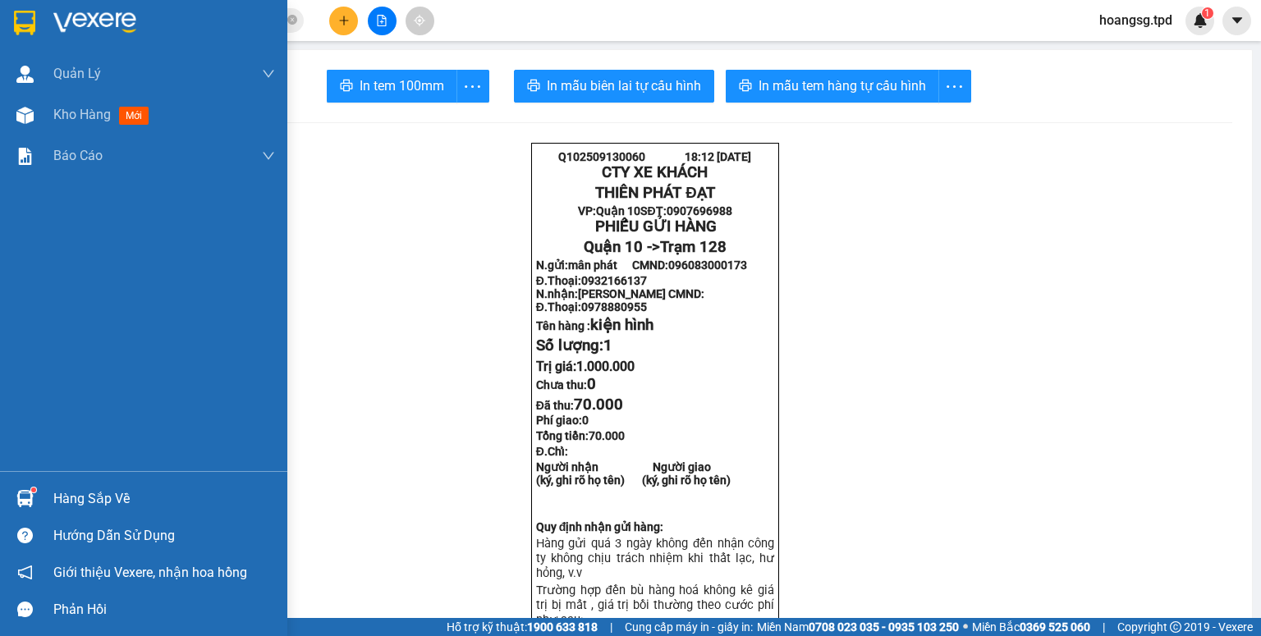
click at [45, 496] on div "Hàng sắp về" at bounding box center [143, 498] width 287 height 37
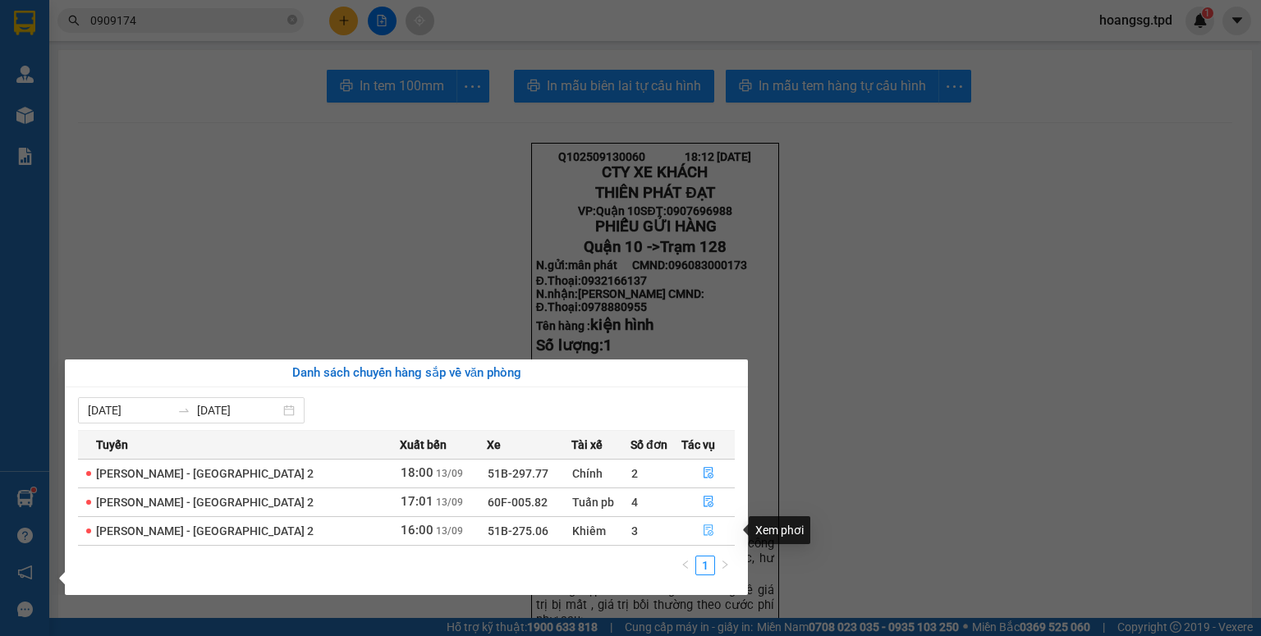
click at [709, 537] on button "button" at bounding box center [708, 531] width 52 height 26
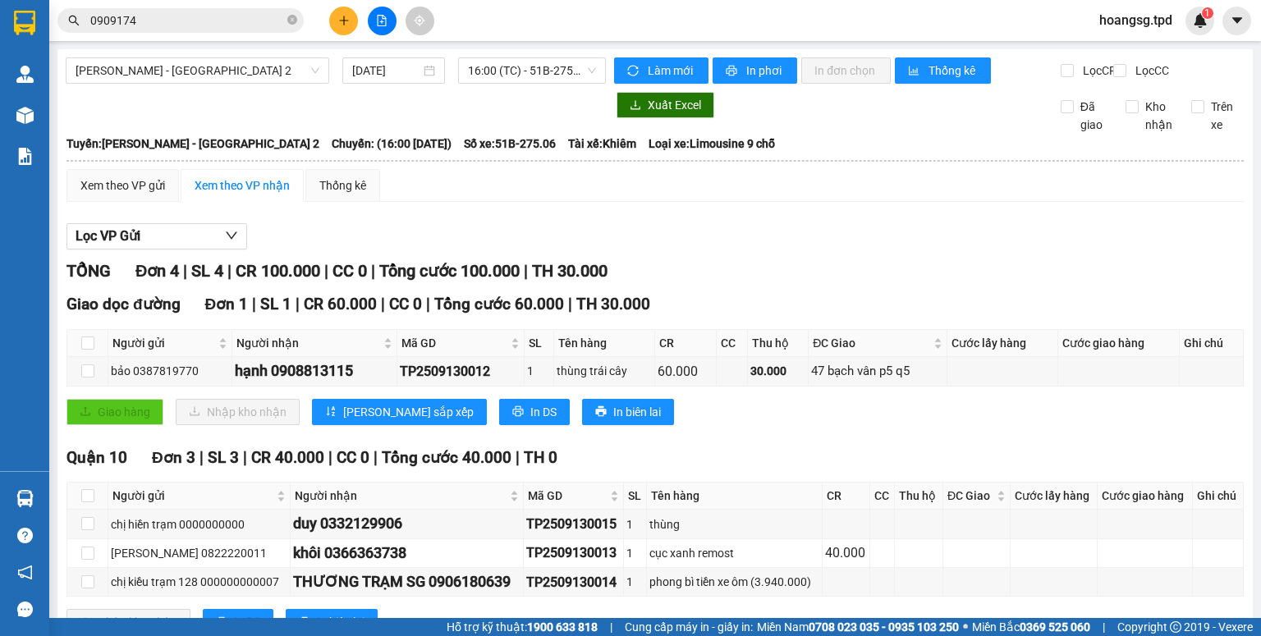
scroll to position [75, 0]
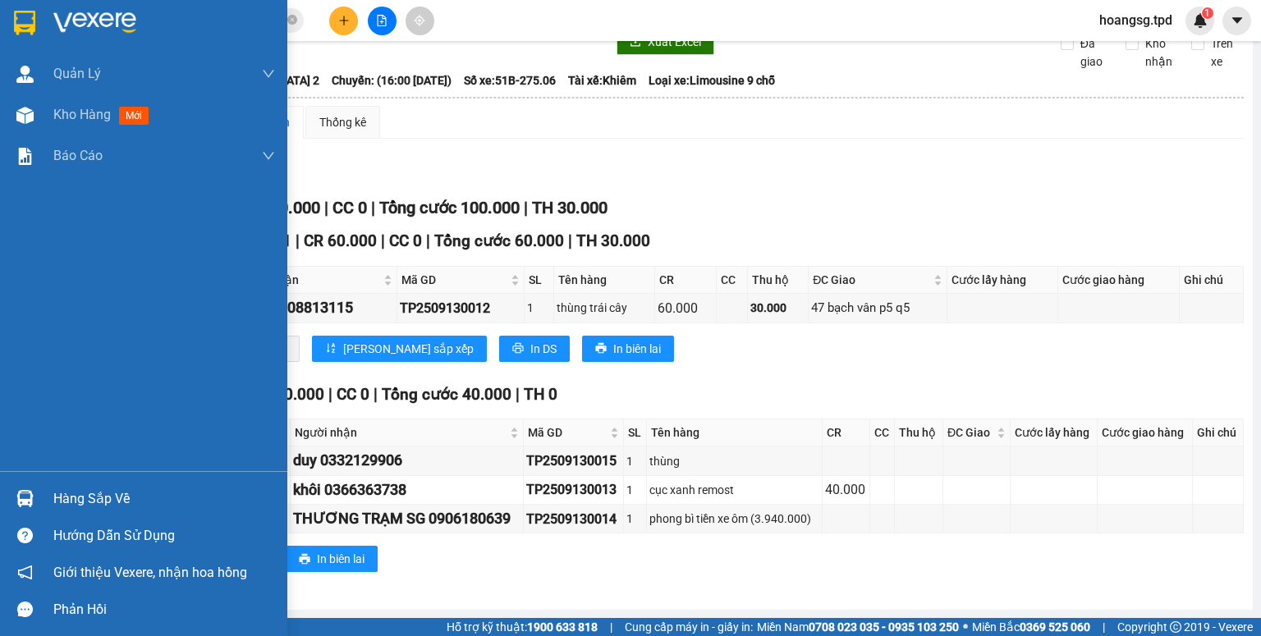
click at [71, 494] on div "Hàng sắp về" at bounding box center [164, 499] width 222 height 25
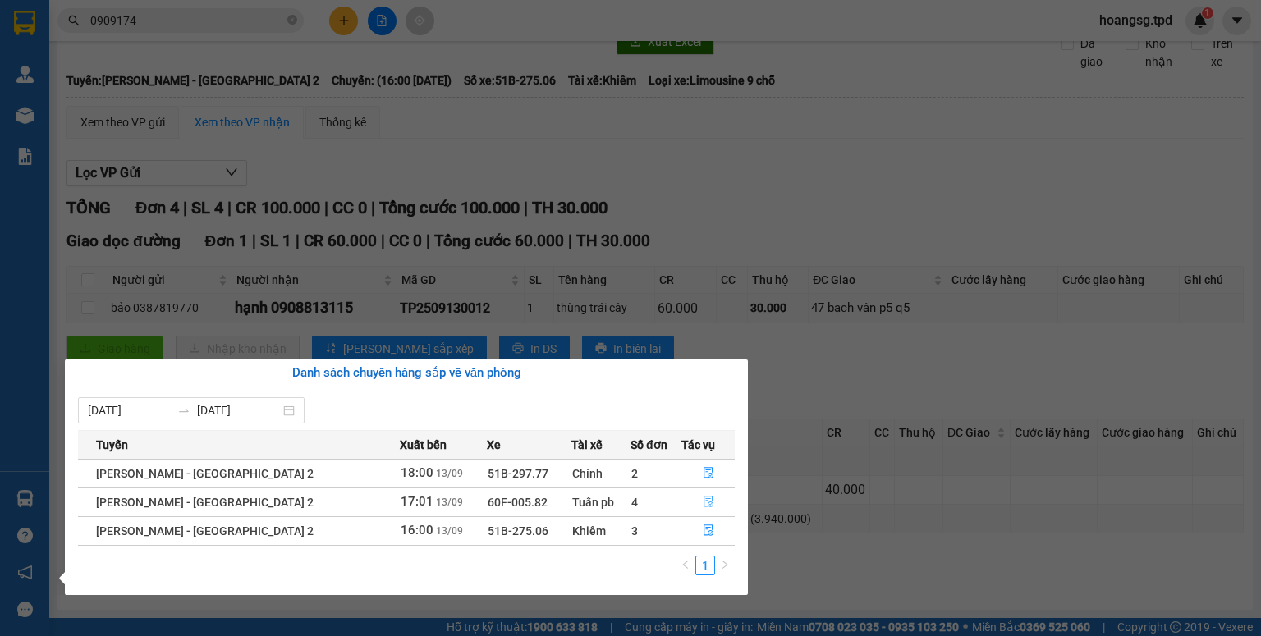
click at [703, 498] on icon "file-done" at bounding box center [708, 501] width 11 height 11
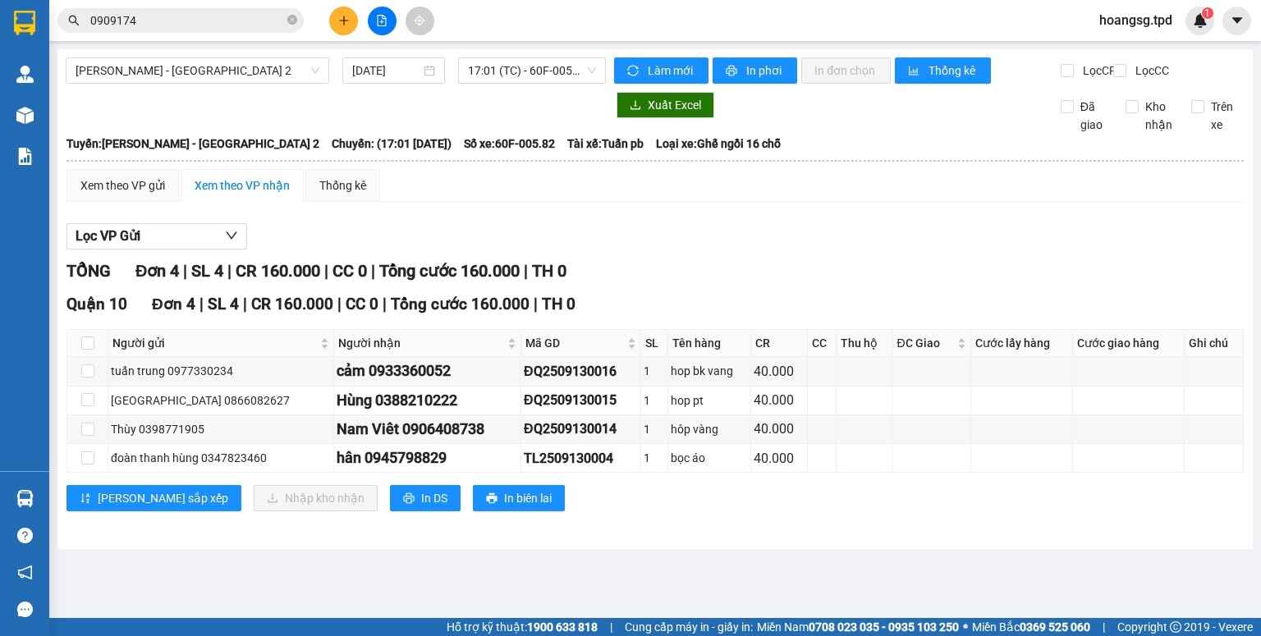
click at [282, 20] on input "0909174" at bounding box center [187, 20] width 194 height 18
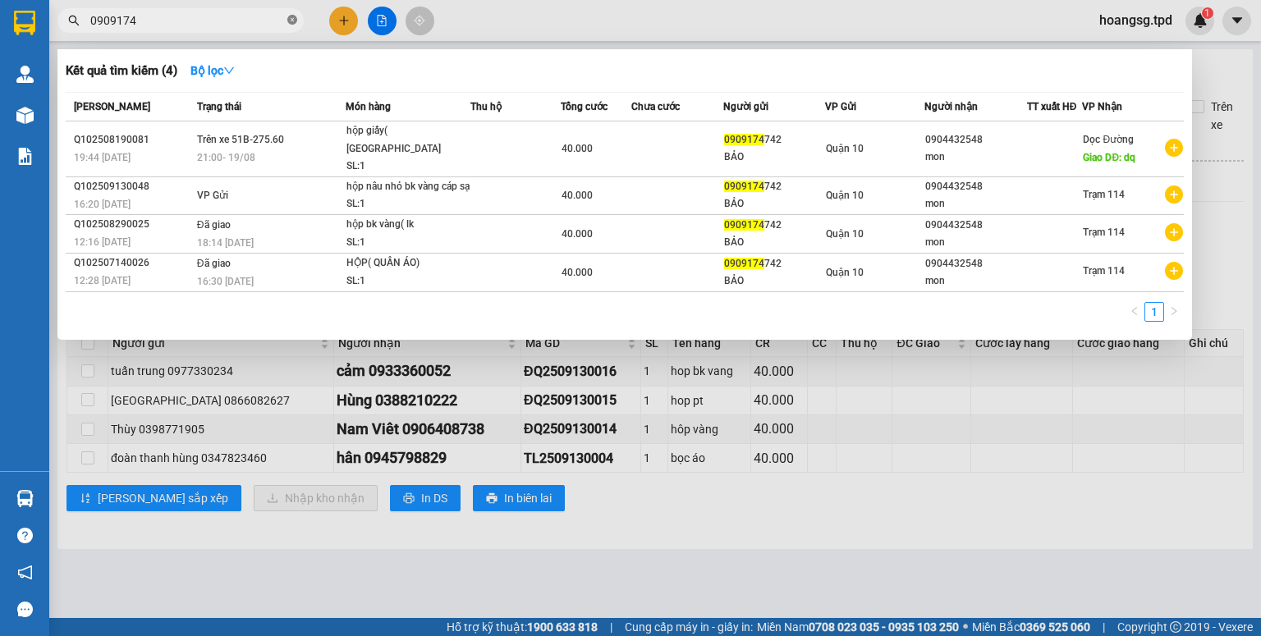
click at [294, 22] on icon "close-circle" at bounding box center [292, 20] width 10 height 10
type input "0396416"
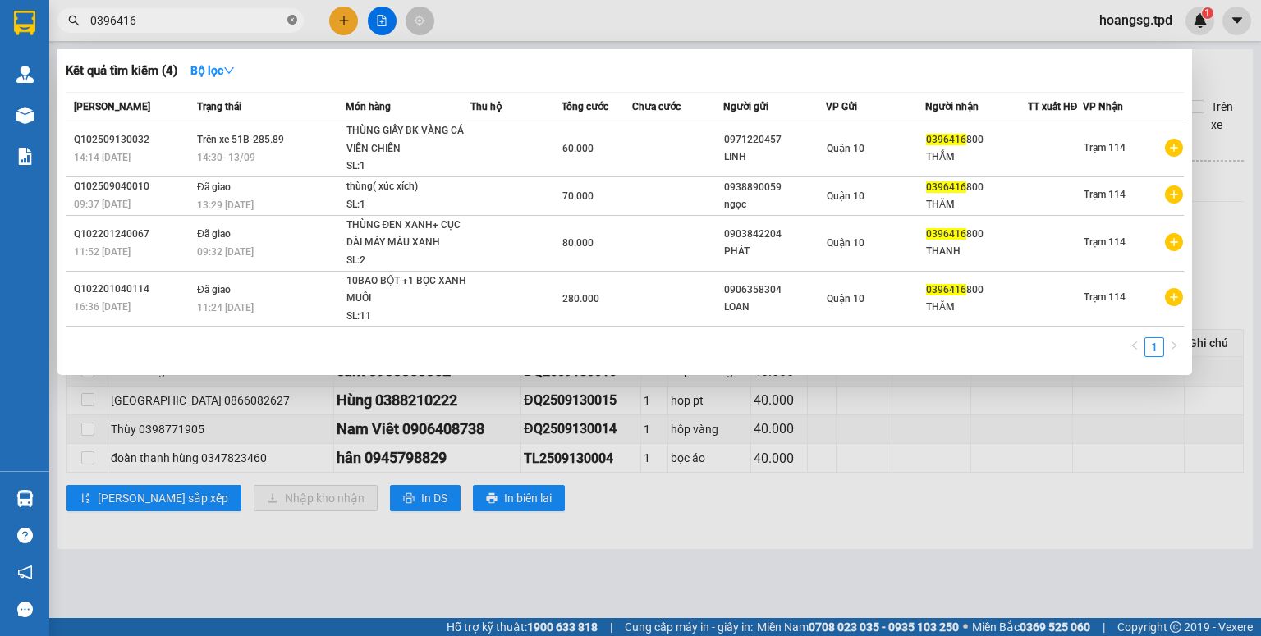
click at [294, 22] on icon "close-circle" at bounding box center [292, 20] width 10 height 10
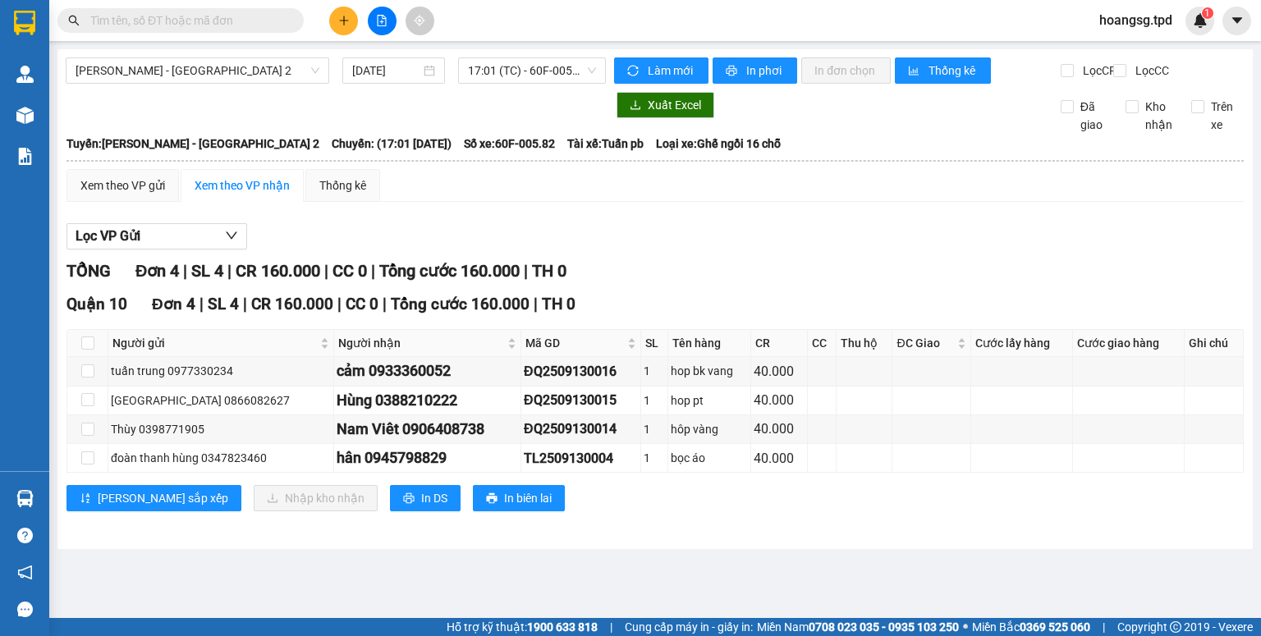
click at [253, 17] on input "text" at bounding box center [187, 20] width 194 height 18
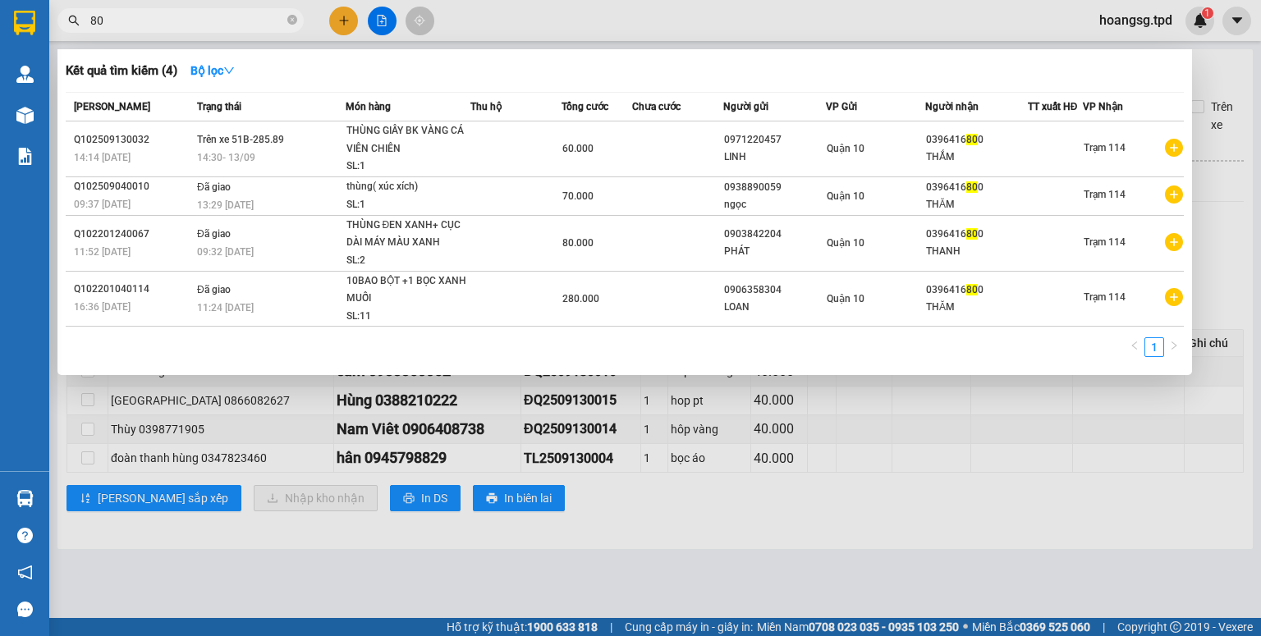
type input "800"
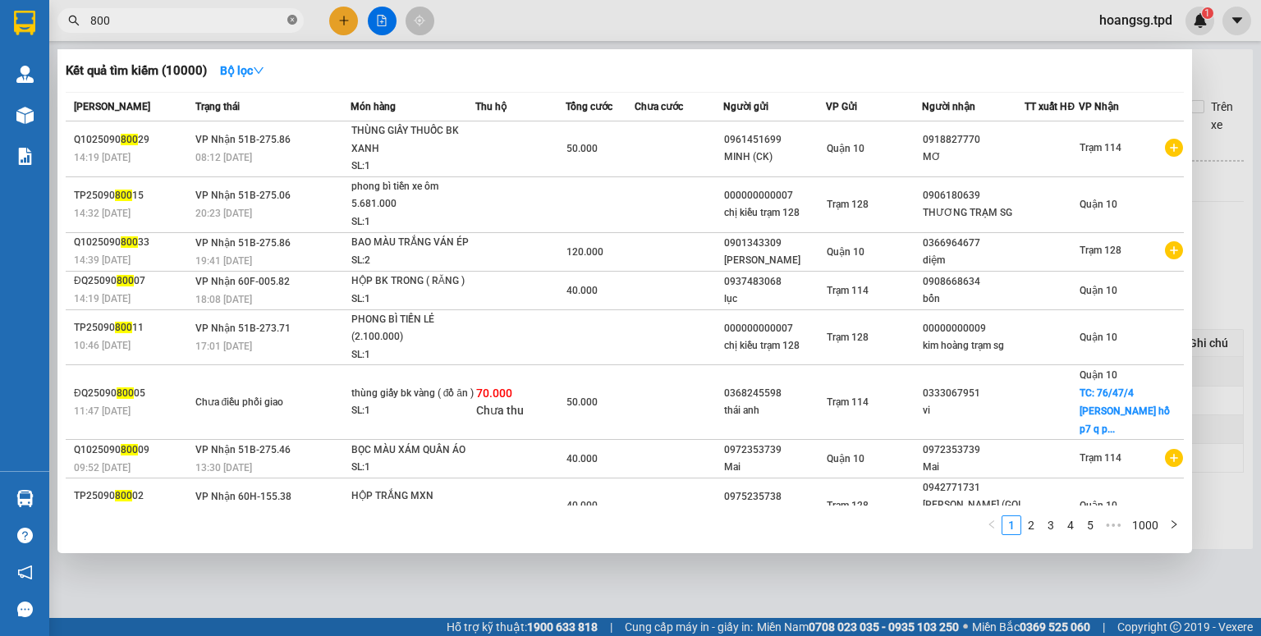
click at [296, 22] on icon "close-circle" at bounding box center [292, 20] width 10 height 10
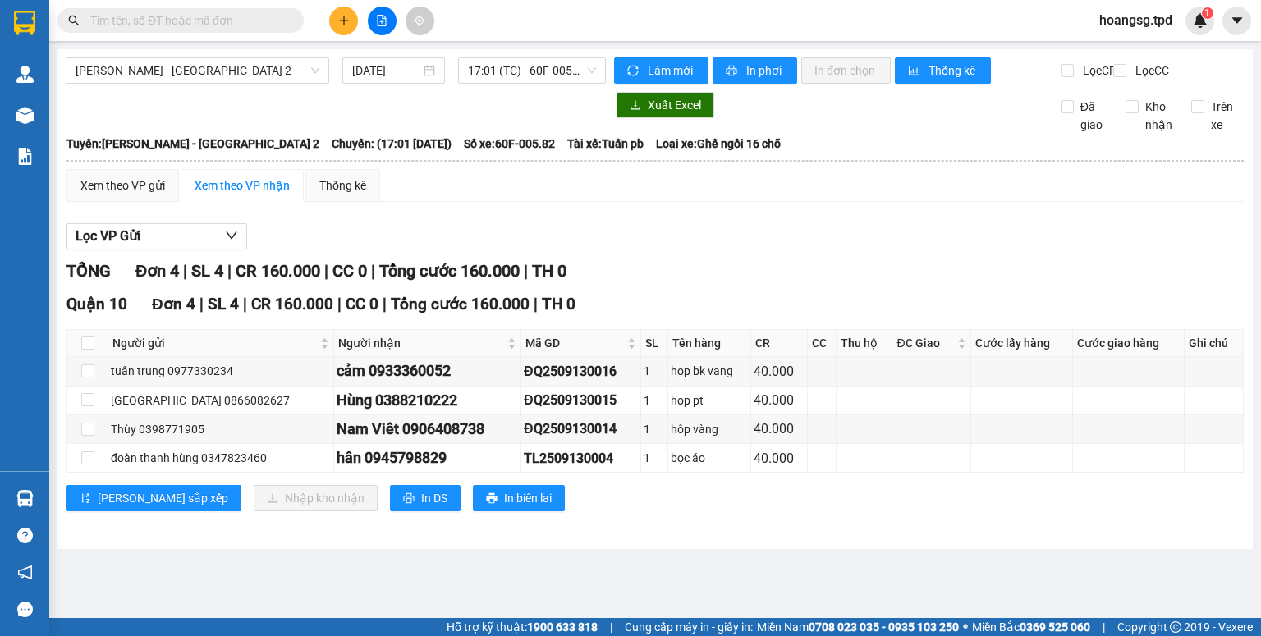
click at [163, 20] on input "text" at bounding box center [187, 20] width 194 height 18
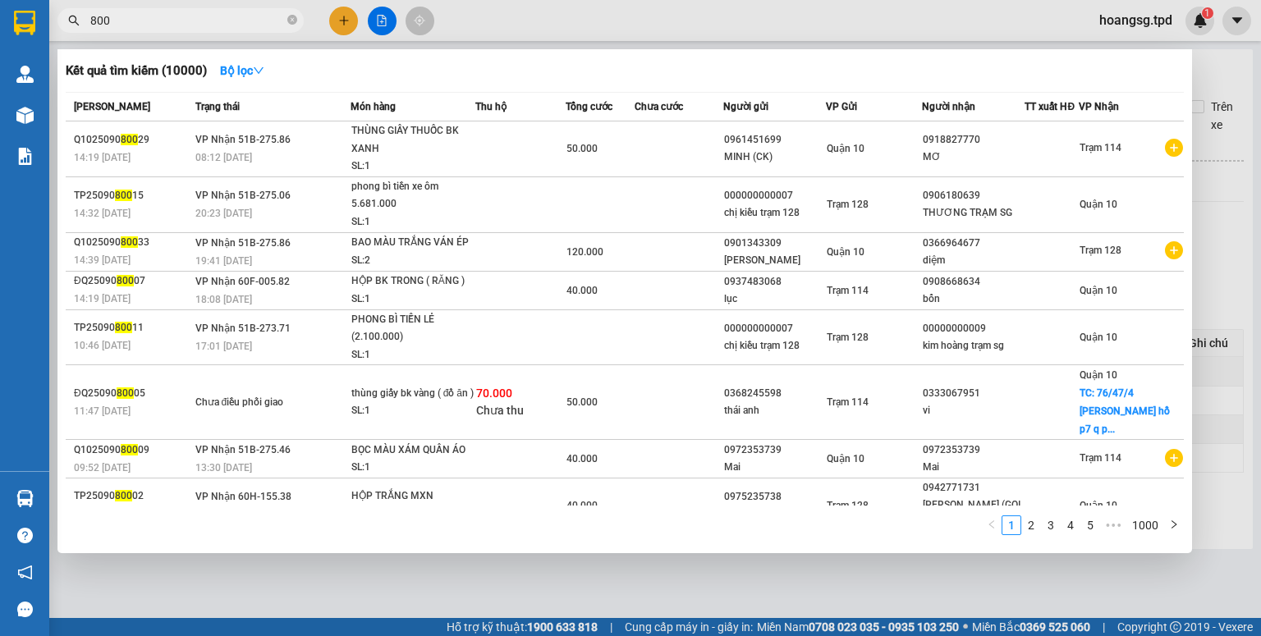
type input "800"
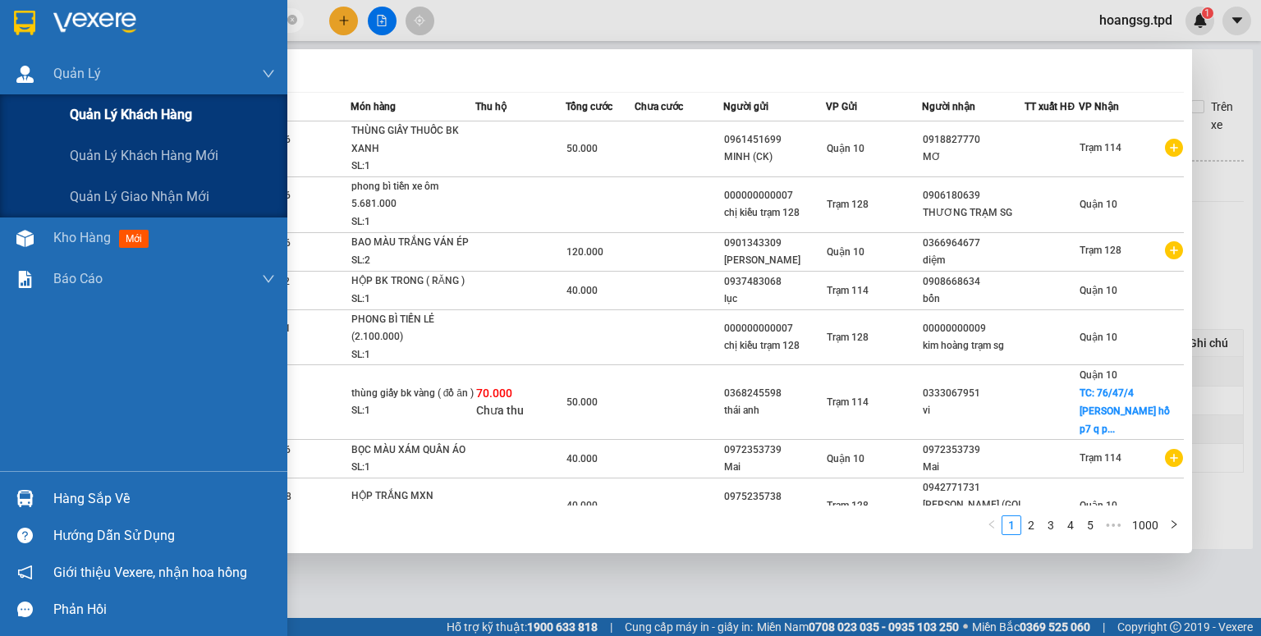
click at [52, 131] on div "Quản lý khách hàng" at bounding box center [143, 114] width 287 height 41
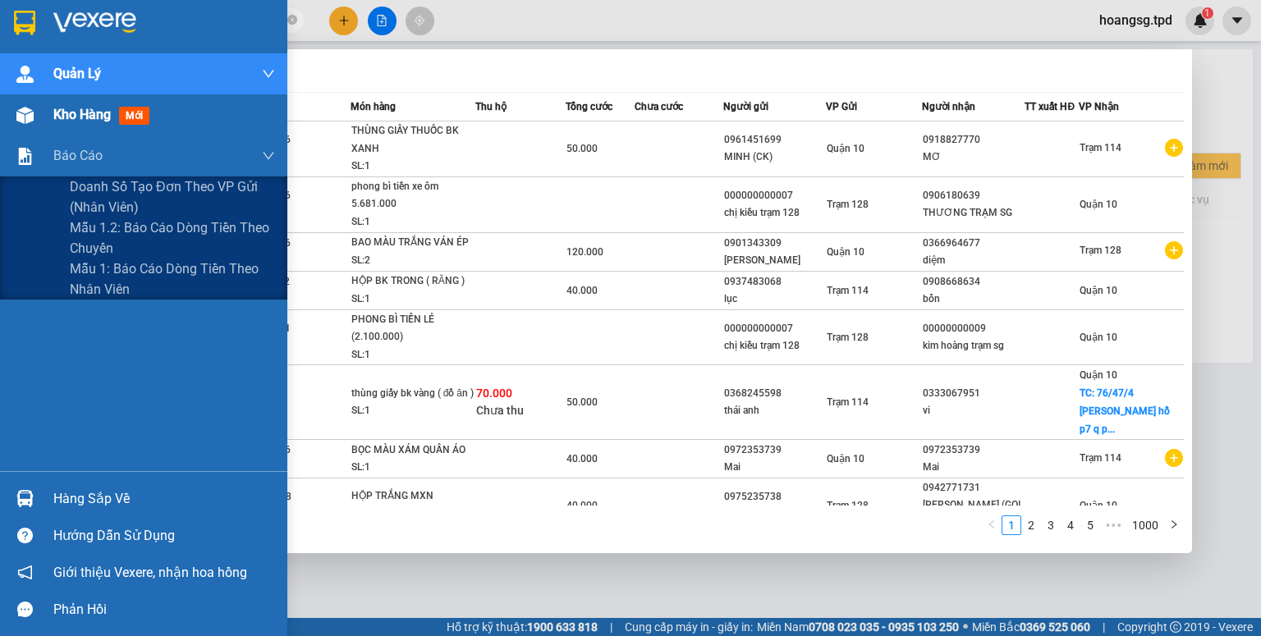
click at [44, 130] on div "Kho hàng mới" at bounding box center [143, 114] width 287 height 41
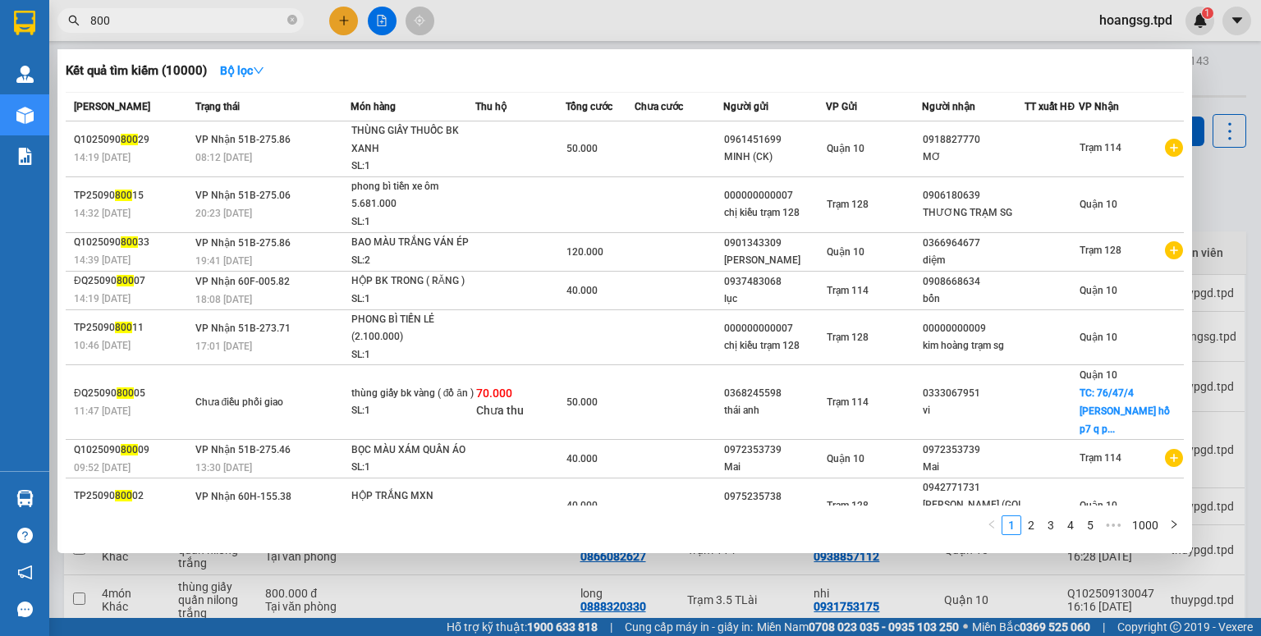
click at [452, 23] on div at bounding box center [630, 318] width 1261 height 636
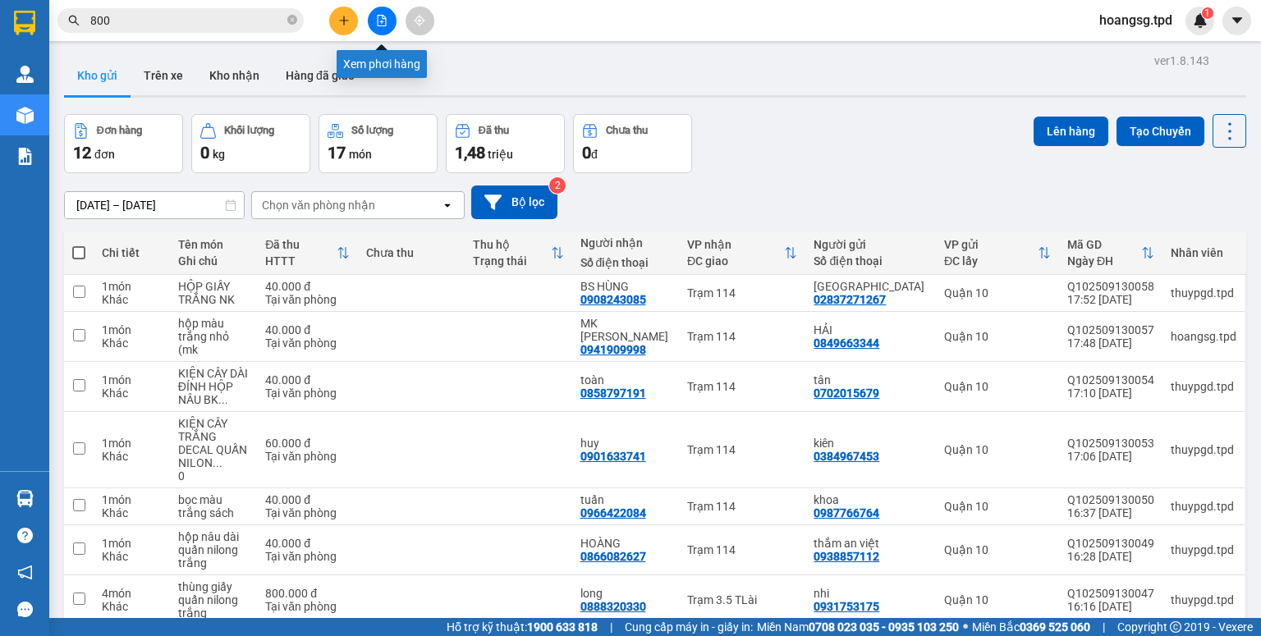
click at [371, 16] on button at bounding box center [382, 21] width 29 height 29
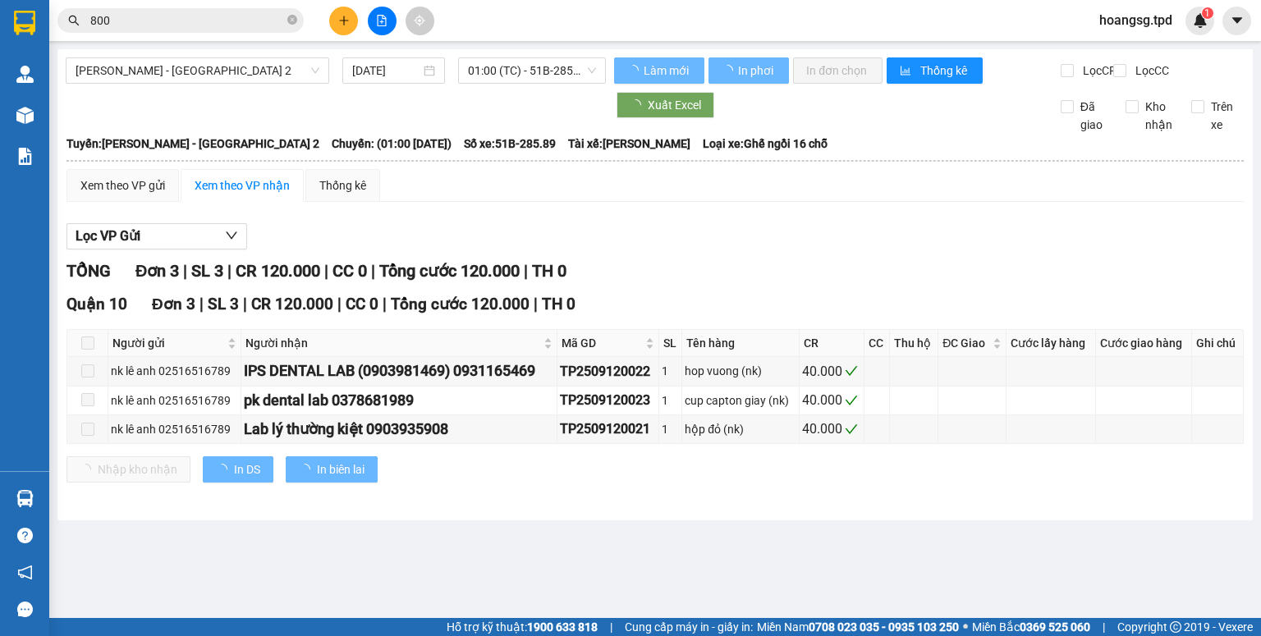
click at [192, 67] on span "[PERSON_NAME] - [GEOGRAPHIC_DATA] 2" at bounding box center [198, 70] width 244 height 25
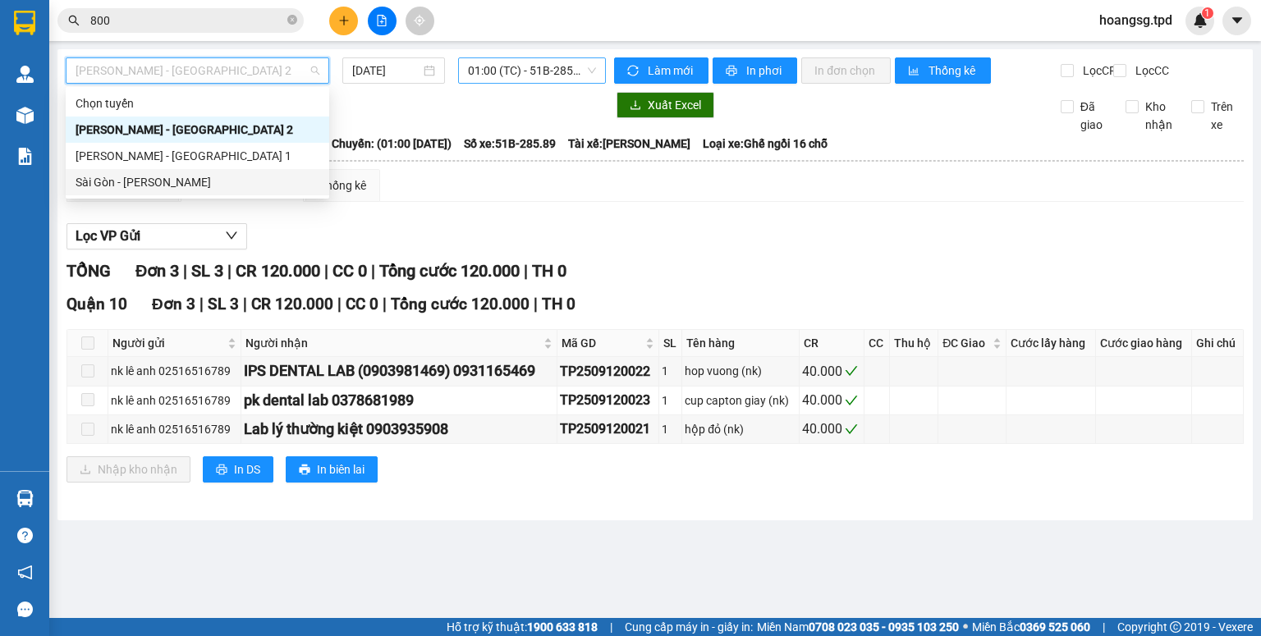
drag, startPoint x: 200, startPoint y: 185, endPoint x: 495, endPoint y: 82, distance: 312.2
click at [203, 182] on div "Sài Gòn - [PERSON_NAME]" at bounding box center [198, 182] width 244 height 18
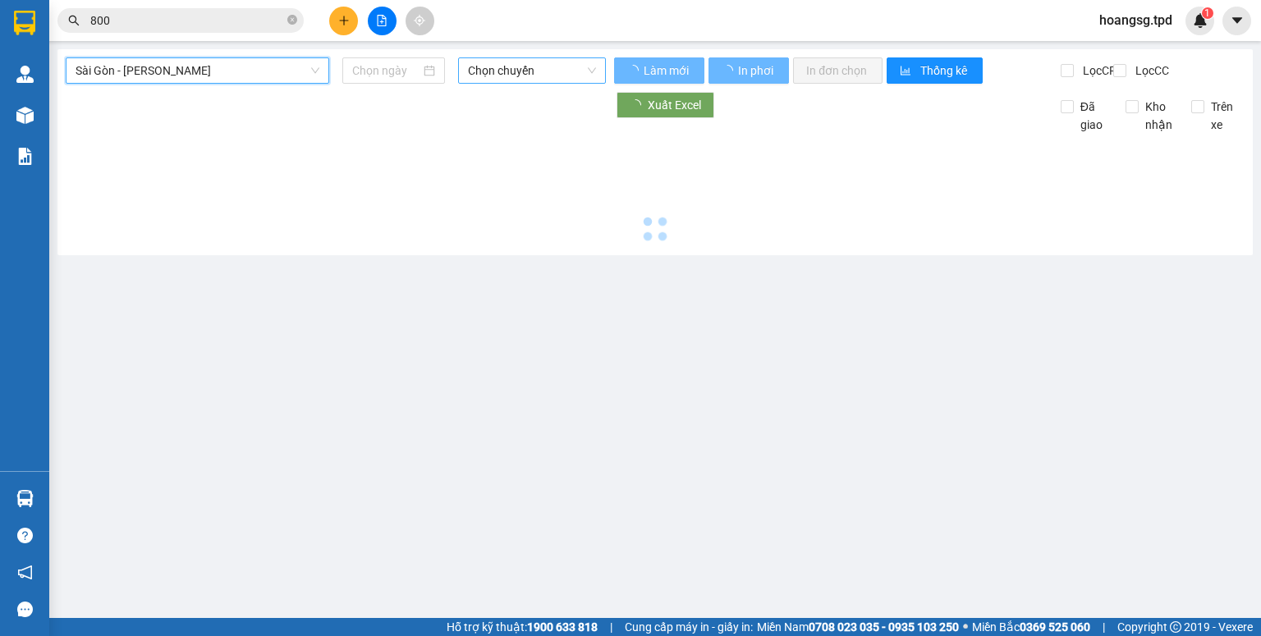
type input "[DATE]"
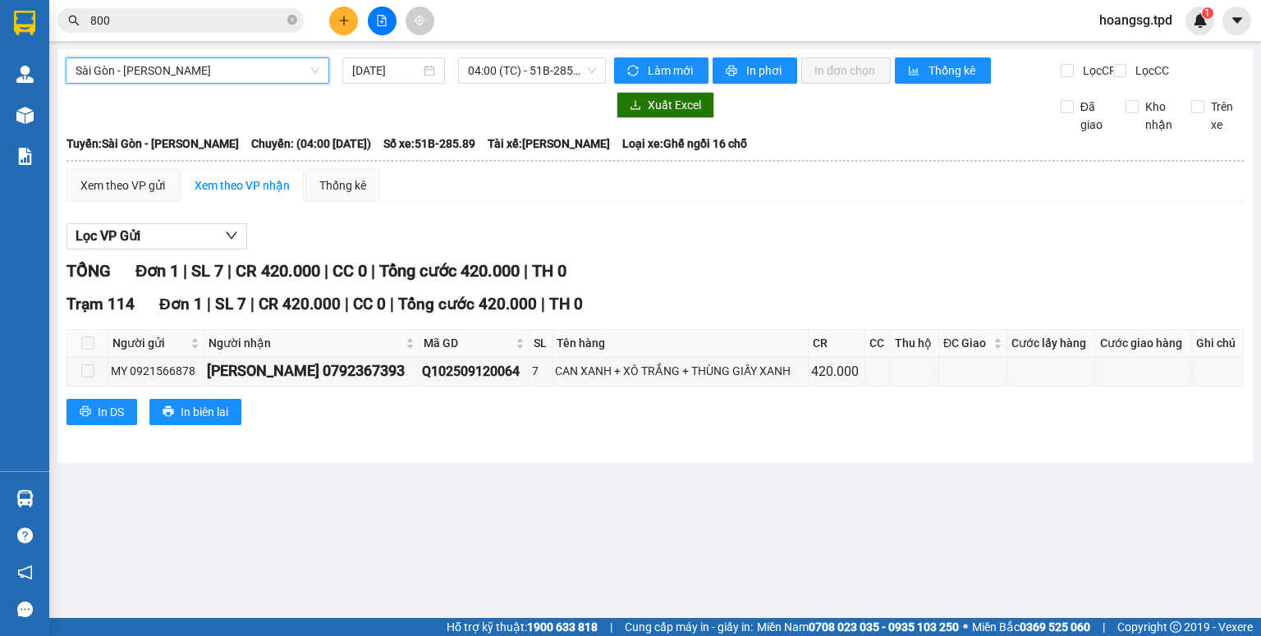
drag, startPoint x: 458, startPoint y: 53, endPoint x: 533, endPoint y: 91, distance: 83.7
click at [459, 53] on div "Sài Gòn - Phương Lâm [GEOGRAPHIC_DATA] - Phương Lâm [DATE] 04:00 (TC) - 51B-285…" at bounding box center [655, 256] width 1196 height 414
click at [527, 76] on span "04:00 (TC) - 51B-285.89" at bounding box center [532, 70] width 129 height 25
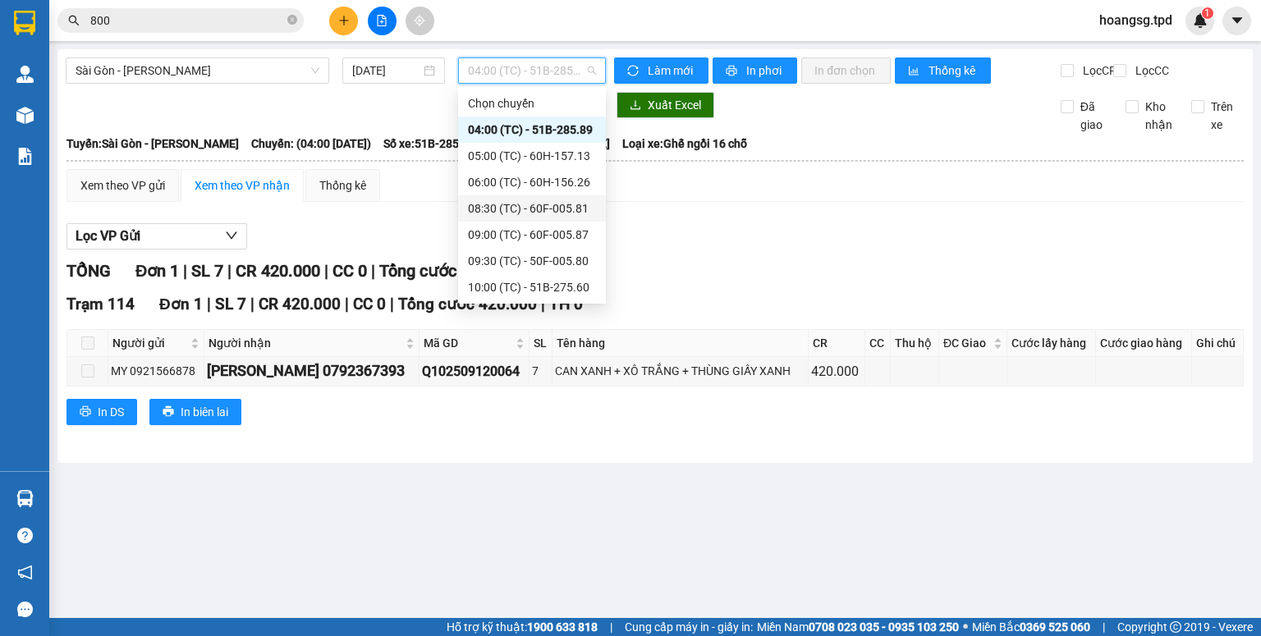
scroll to position [315, 0]
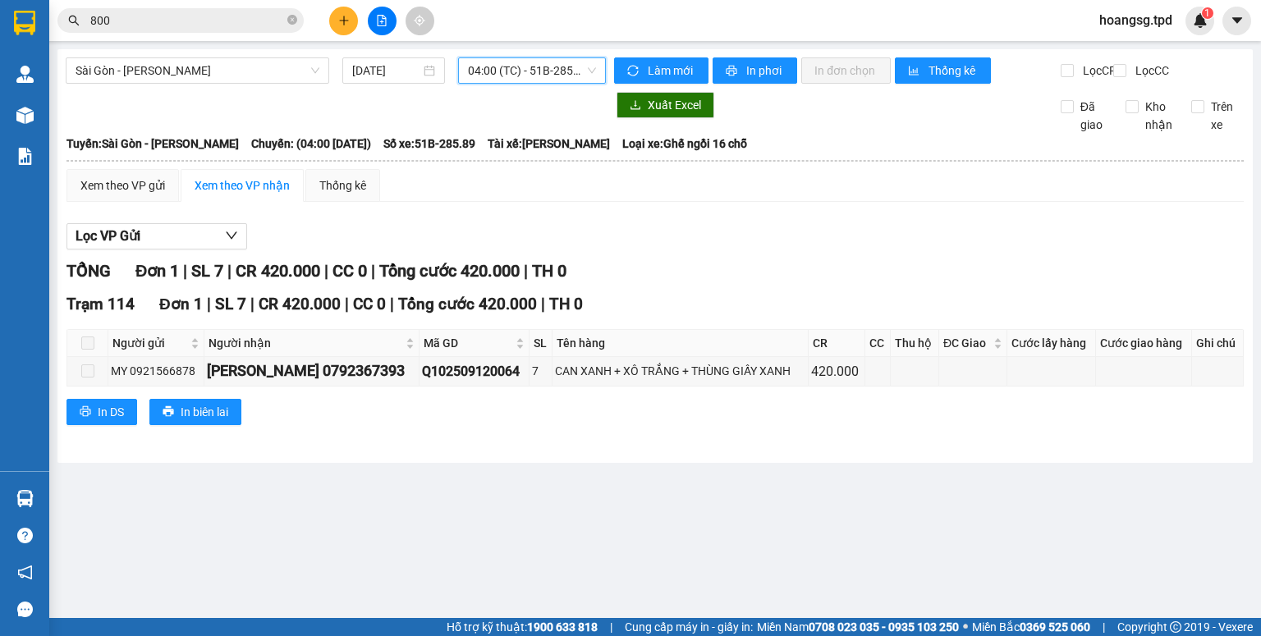
click at [534, 76] on span "04:00 (TC) - 51B-285.89" at bounding box center [532, 70] width 129 height 25
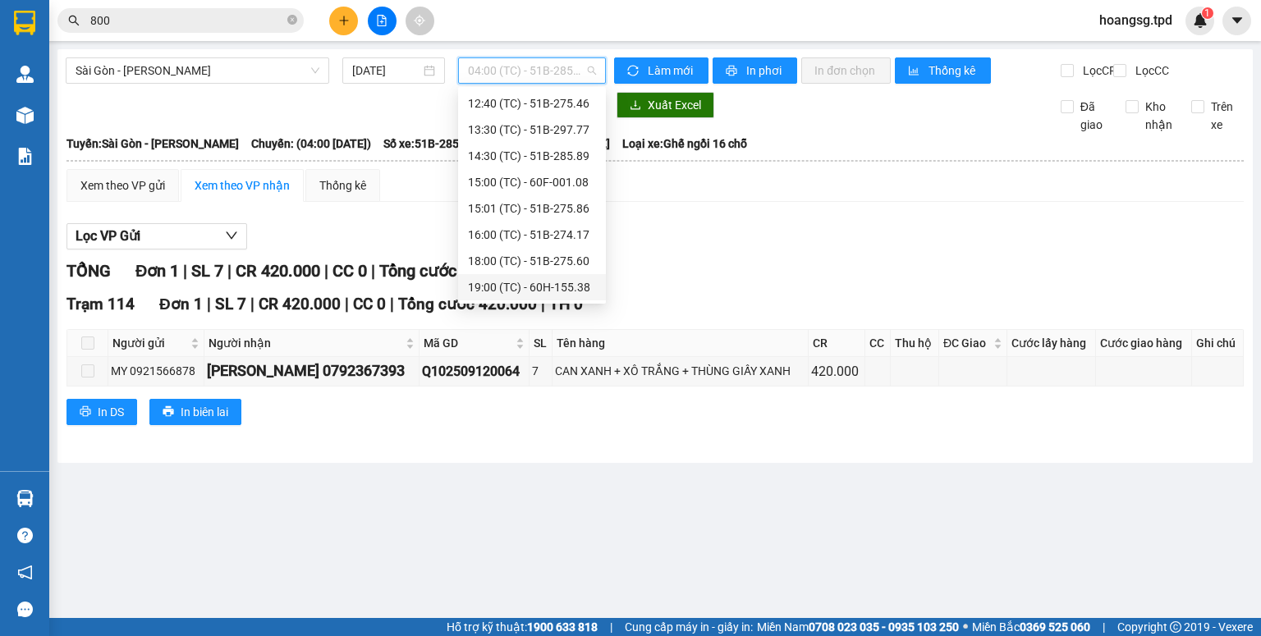
click at [526, 282] on div "19:00 (TC) - 60H-155.38" at bounding box center [532, 287] width 128 height 18
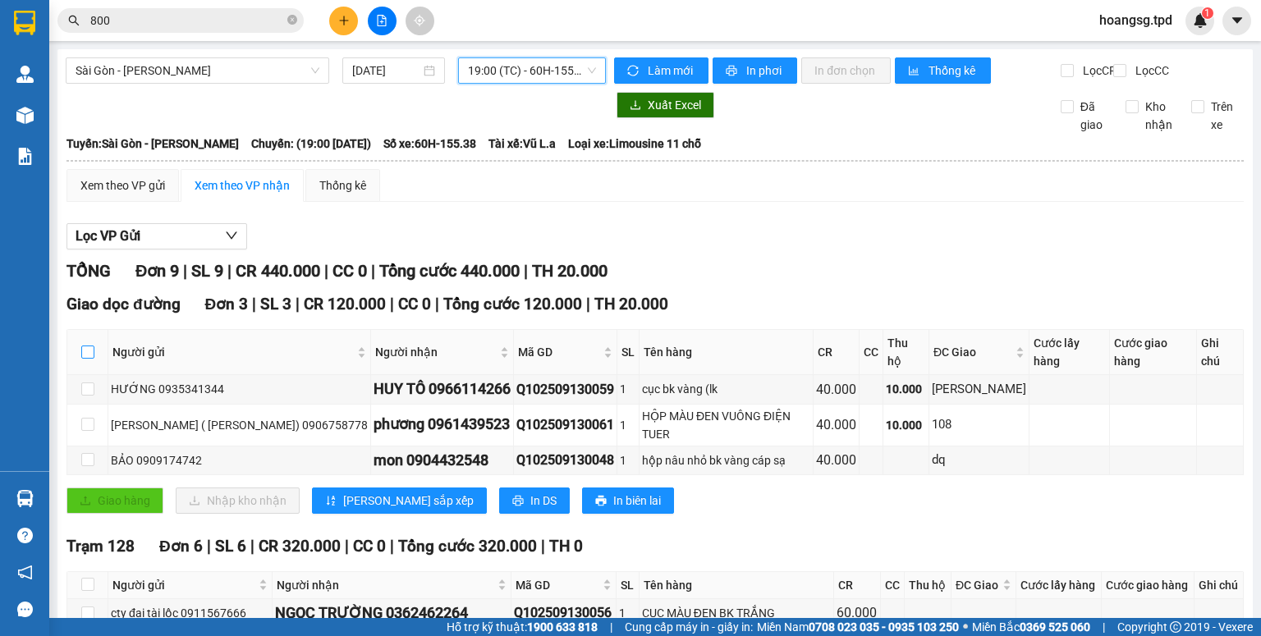
click at [88, 349] on label at bounding box center [87, 352] width 13 height 18
click at [88, 349] on input "checkbox" at bounding box center [87, 352] width 13 height 13
checkbox input "true"
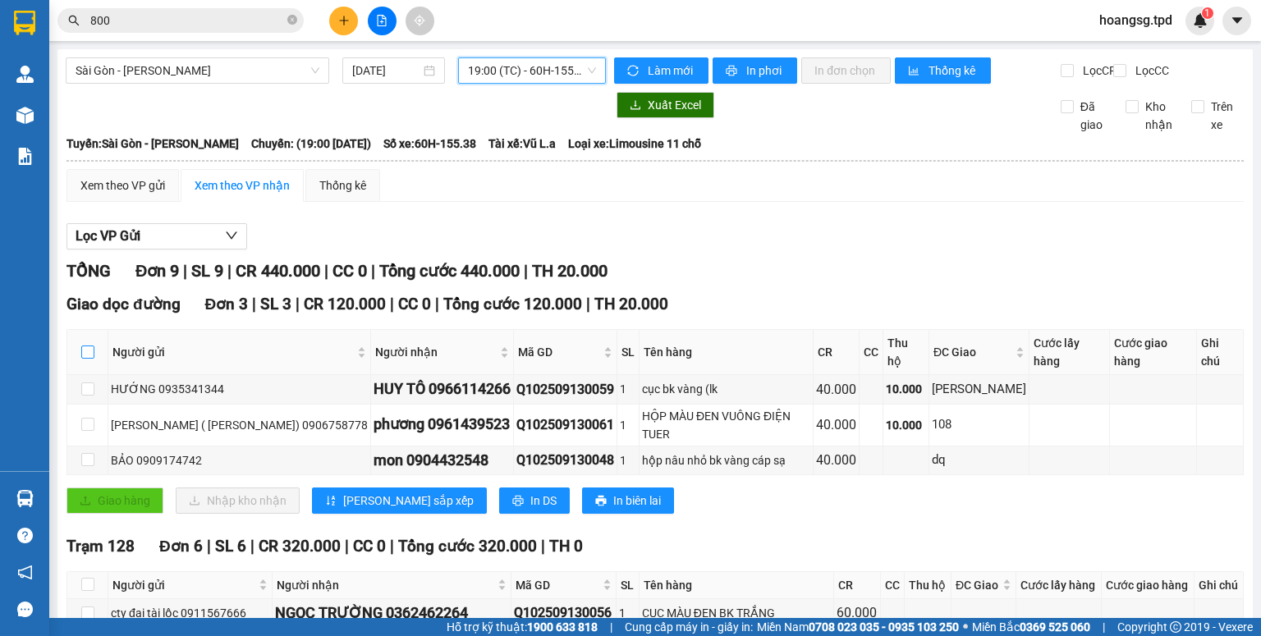
checkbox input "true"
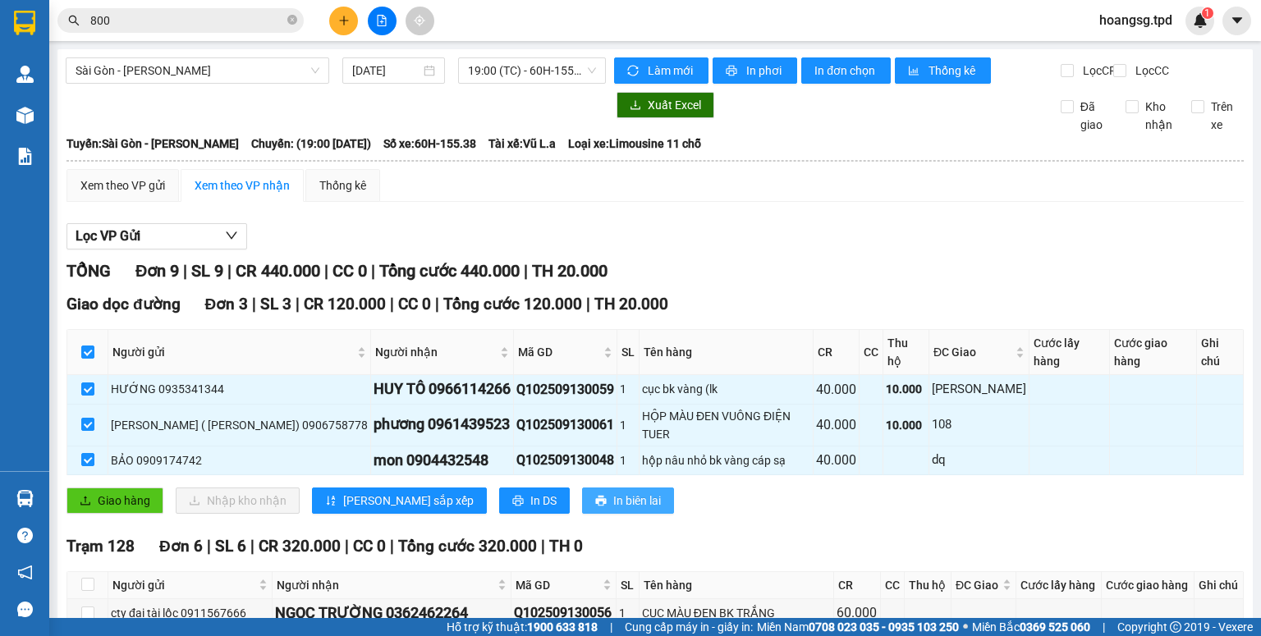
click at [613, 492] on span "In biên lai" at bounding box center [637, 501] width 48 height 18
click at [746, 66] on span "In phơi" at bounding box center [765, 71] width 38 height 18
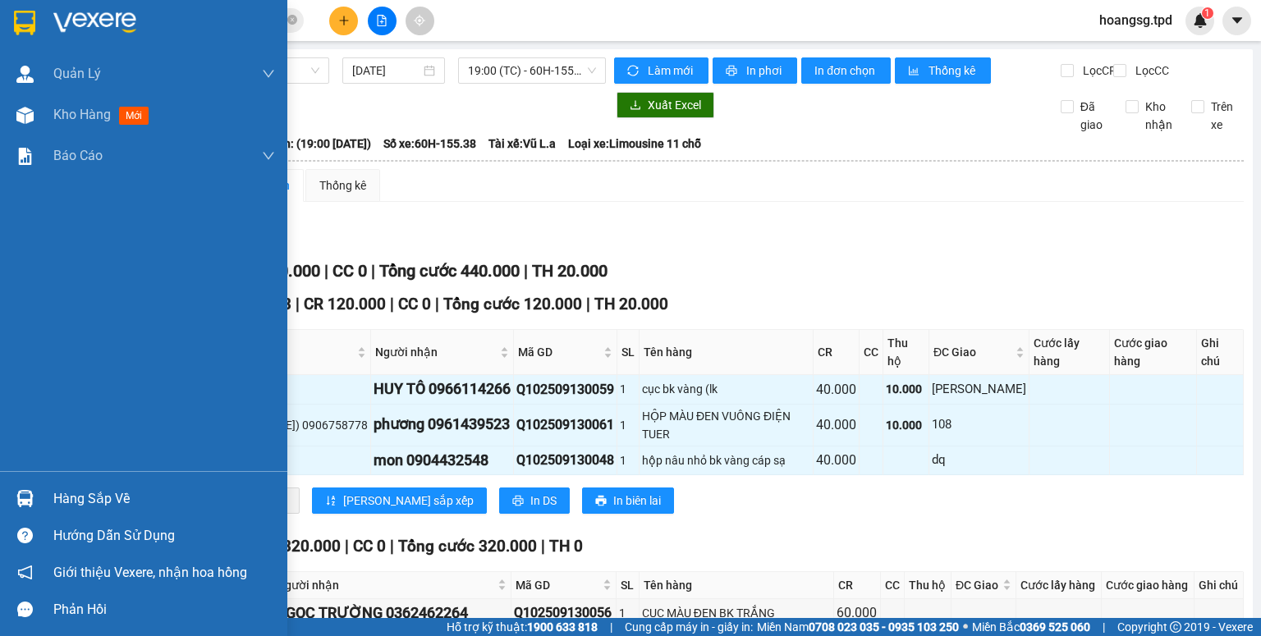
click at [0, 498] on div "Hàng sắp về" at bounding box center [143, 498] width 287 height 37
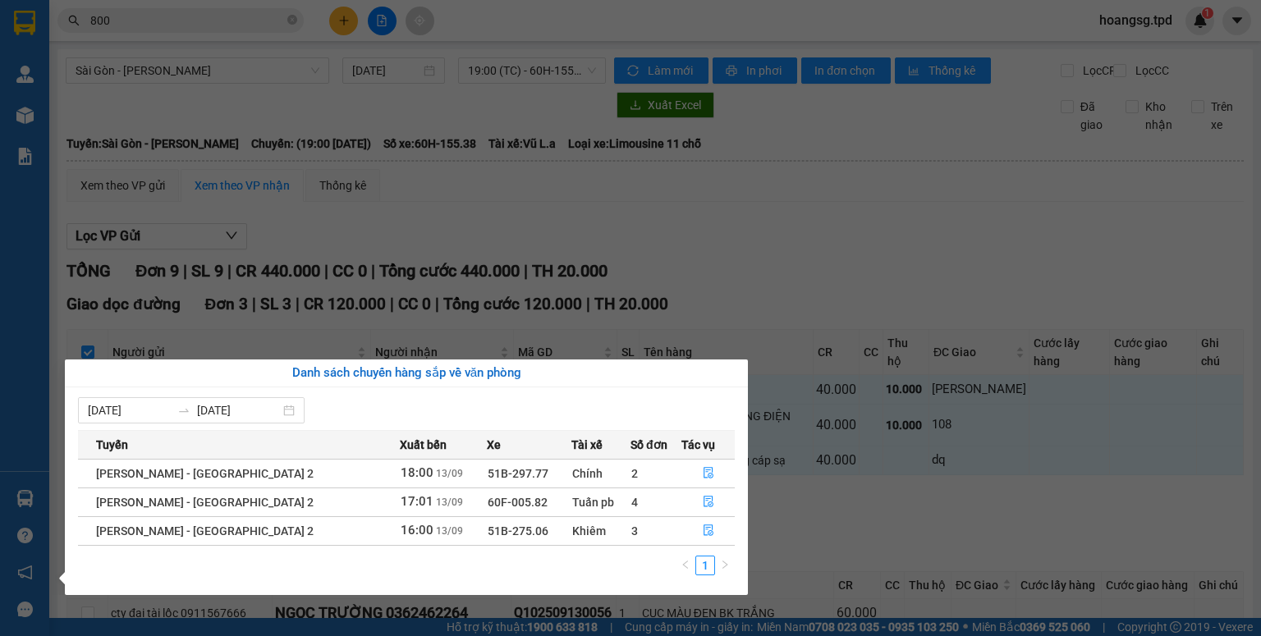
click at [363, 7] on section "Kết quả tìm kiếm ( 10000 ) Bộ lọc Mã ĐH Trạng thái Món hàng Thu hộ Tổng cước Ch…" at bounding box center [630, 318] width 1261 height 636
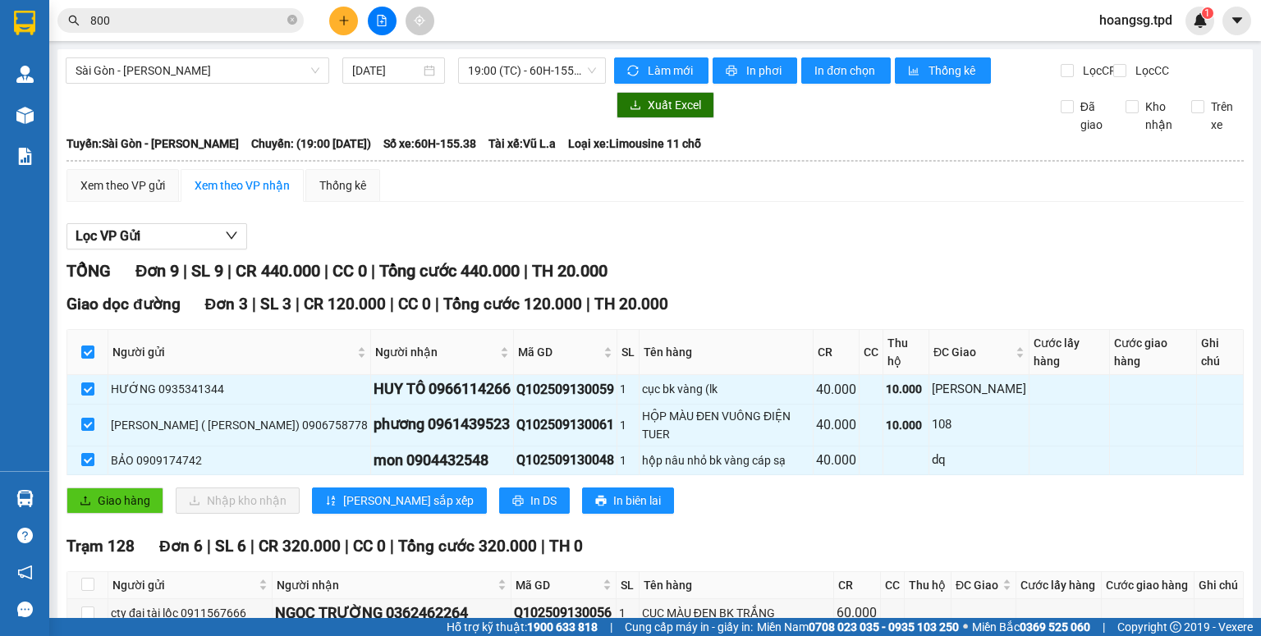
click at [346, 10] on button at bounding box center [343, 21] width 29 height 29
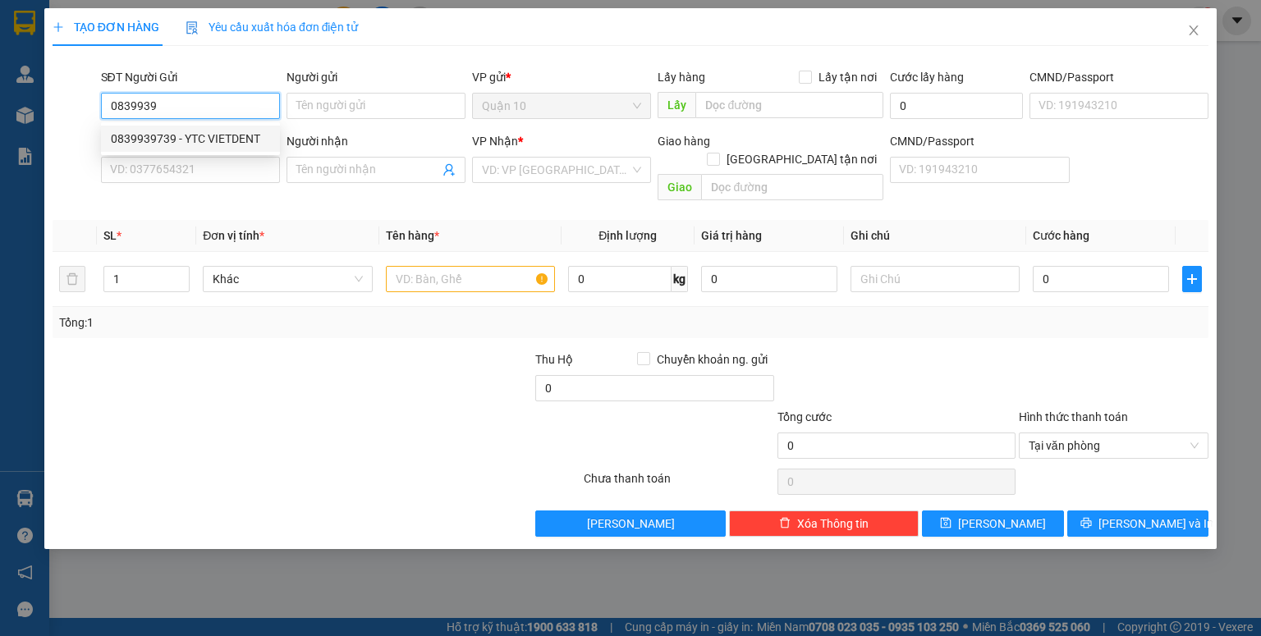
click at [161, 137] on div "0839939739 - YTC VIETDENT" at bounding box center [190, 139] width 159 height 18
type input "0839939739"
type input "YTC VIETDENT"
type input "079084024795"
type input "02516516789"
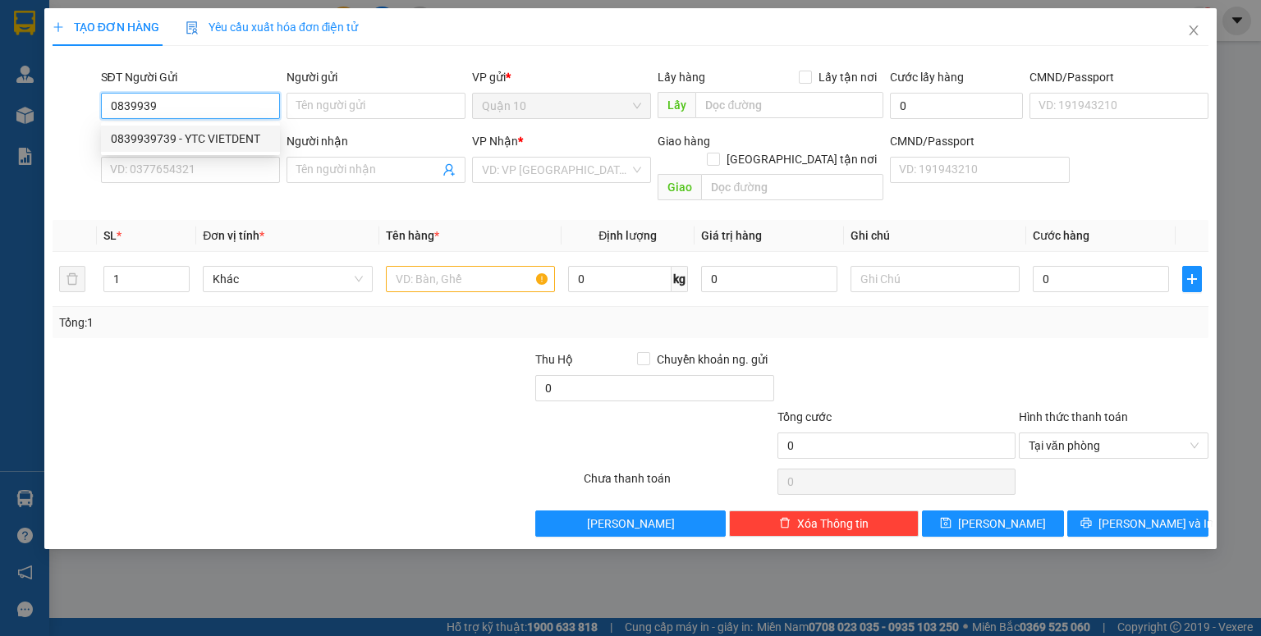
type input "nk [PERSON_NAME]"
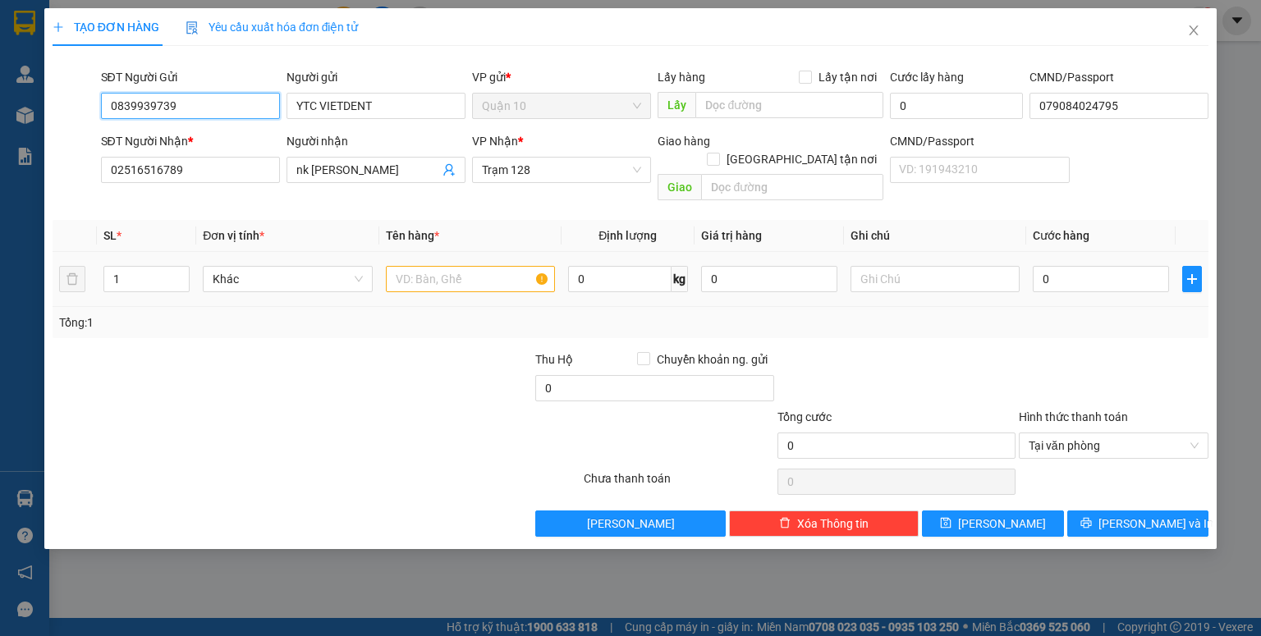
type input "0839939739"
click at [499, 269] on input "text" at bounding box center [470, 279] width 169 height 26
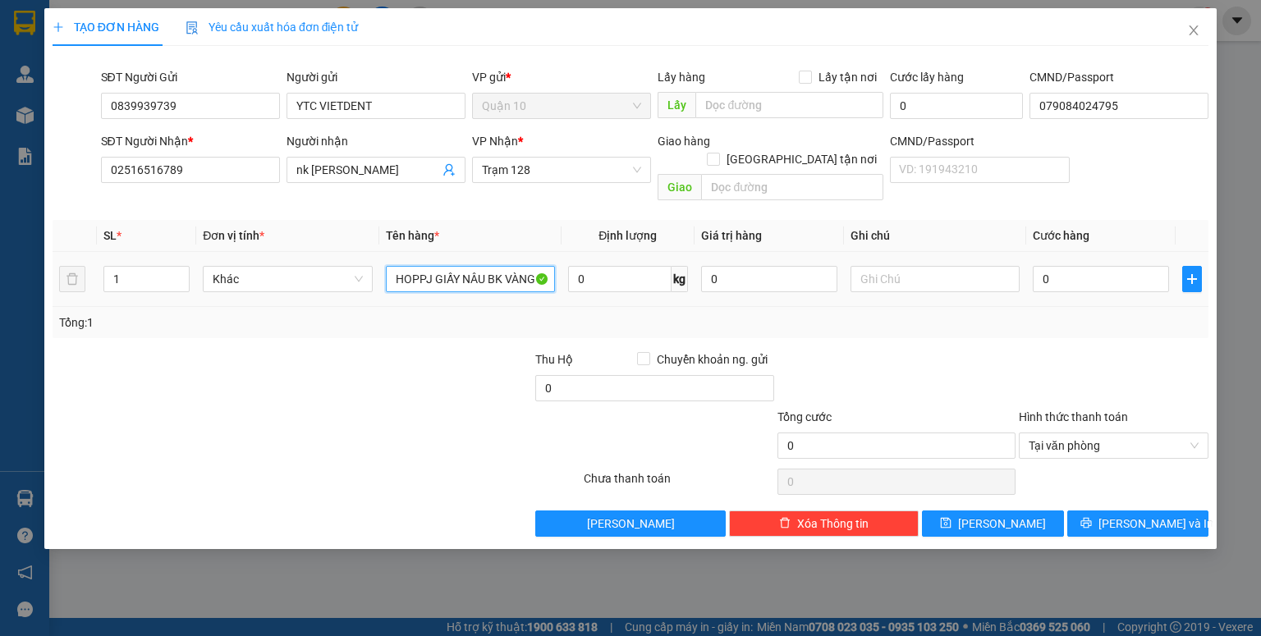
type input "HOPPJ GIẤY NÂU BK VÀNG"
type input "4"
type input "40"
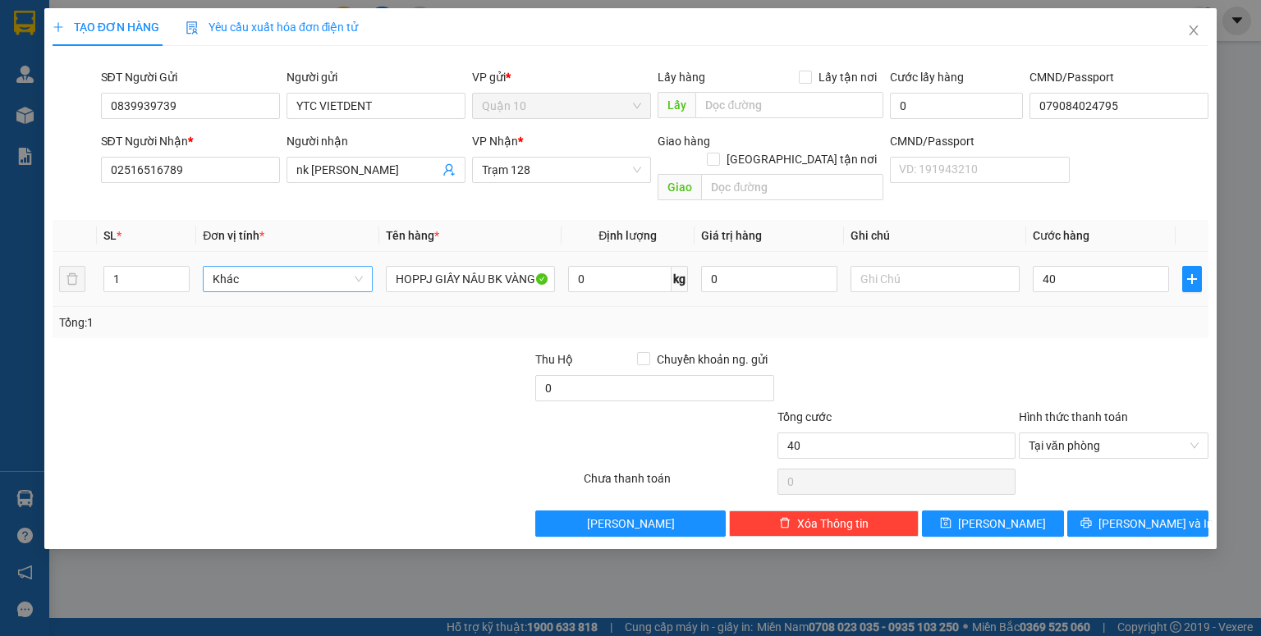
type input "40.000"
click at [312, 273] on tr "1 Khác HOPPJ GIẤY NÂU BK VÀNG 0 kg 0 40.000" at bounding box center [631, 279] width 1156 height 55
click at [751, 266] on input "0" at bounding box center [769, 279] width 136 height 26
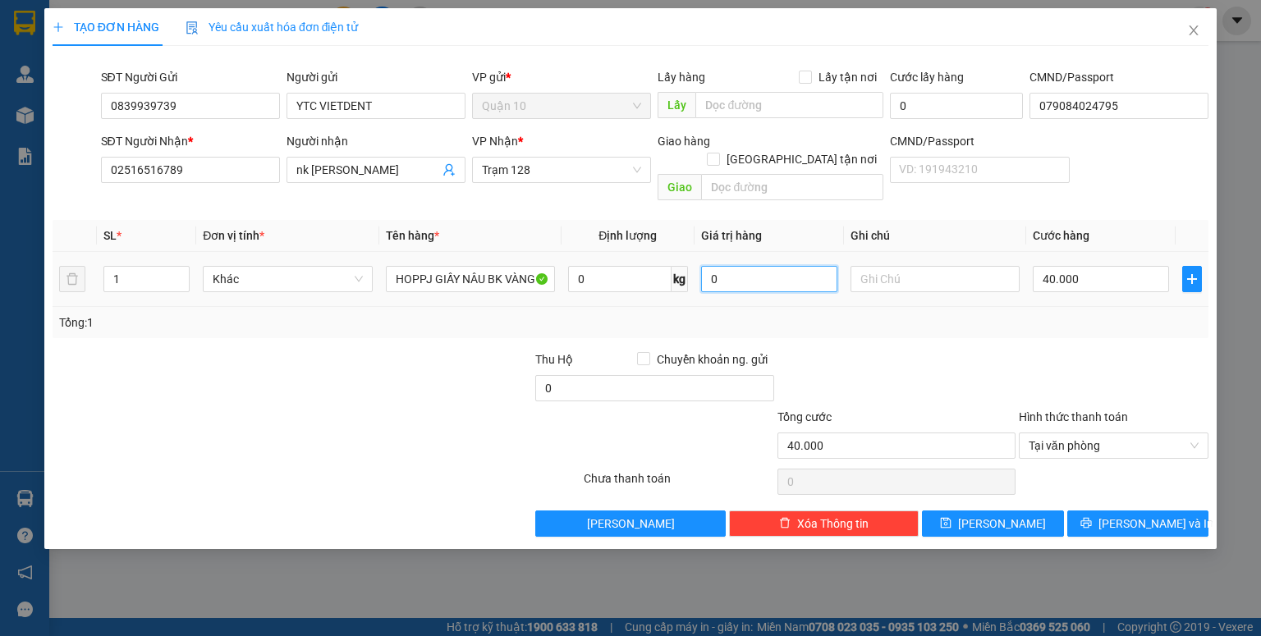
click at [751, 266] on input "0" at bounding box center [769, 279] width 136 height 26
type input "2.000.000"
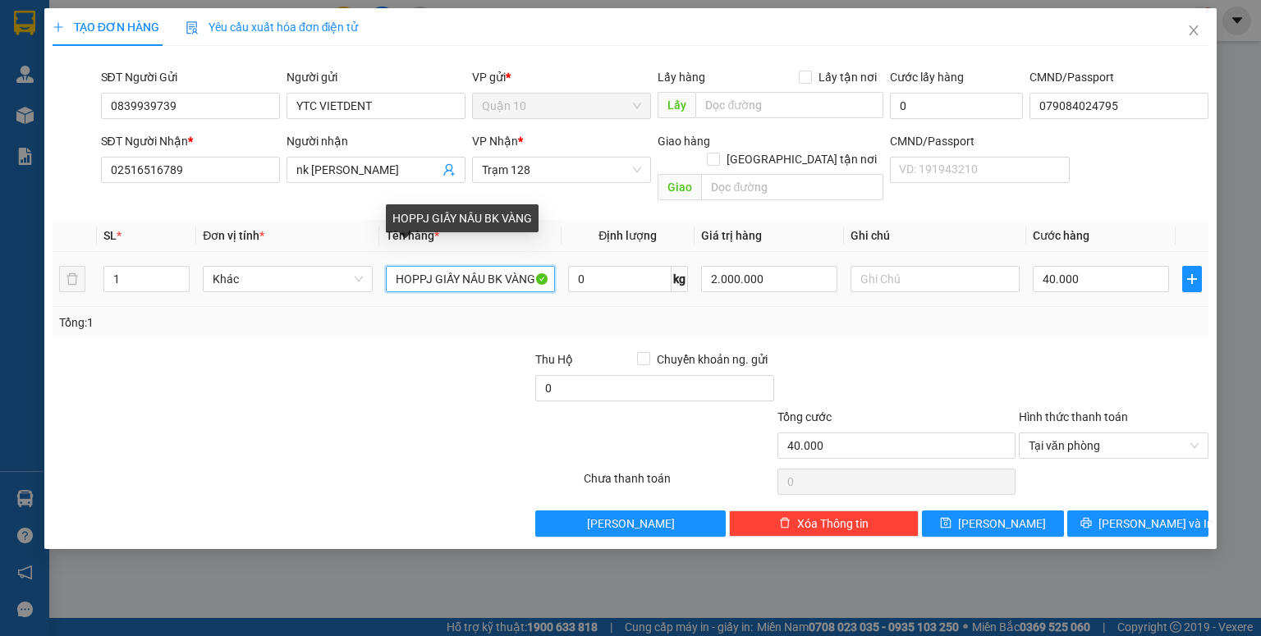
click at [62, 252] on tr "1 Khác HOPPJ GIẤY NÂU BK VÀNG 0 kg 2.000.000 40.000" at bounding box center [631, 279] width 1156 height 55
type input "HỘP GIẤY NÂU BK VÀNG"
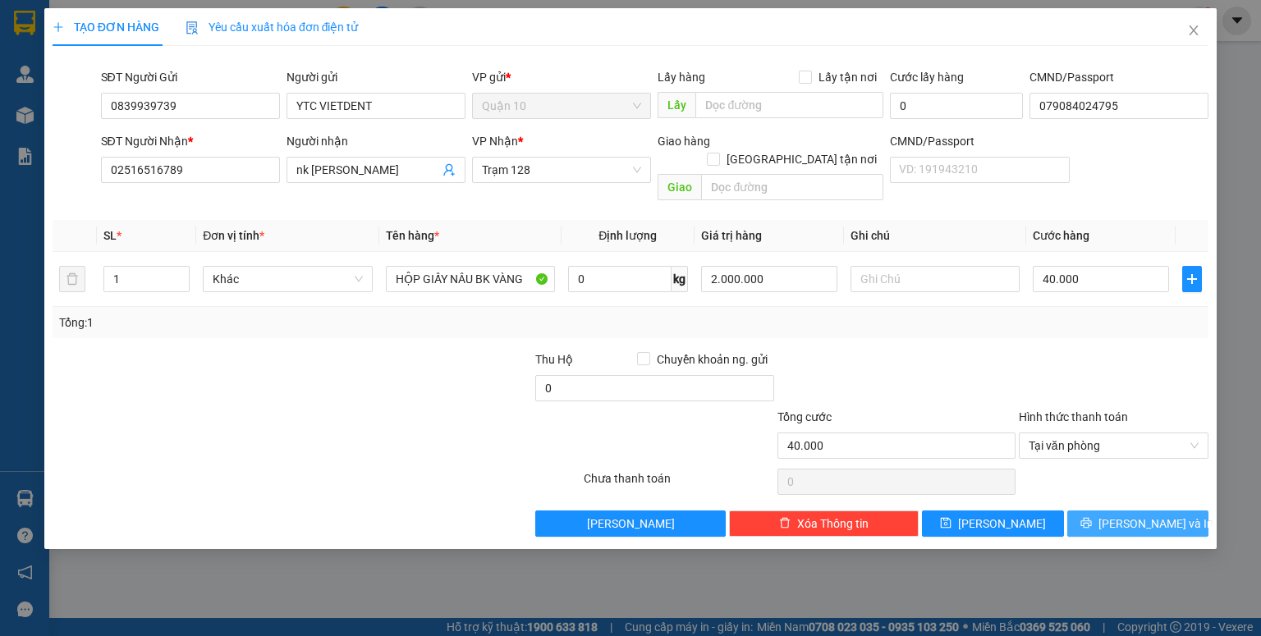
click at [1164, 515] on span "[PERSON_NAME] và In" at bounding box center [1156, 524] width 115 height 18
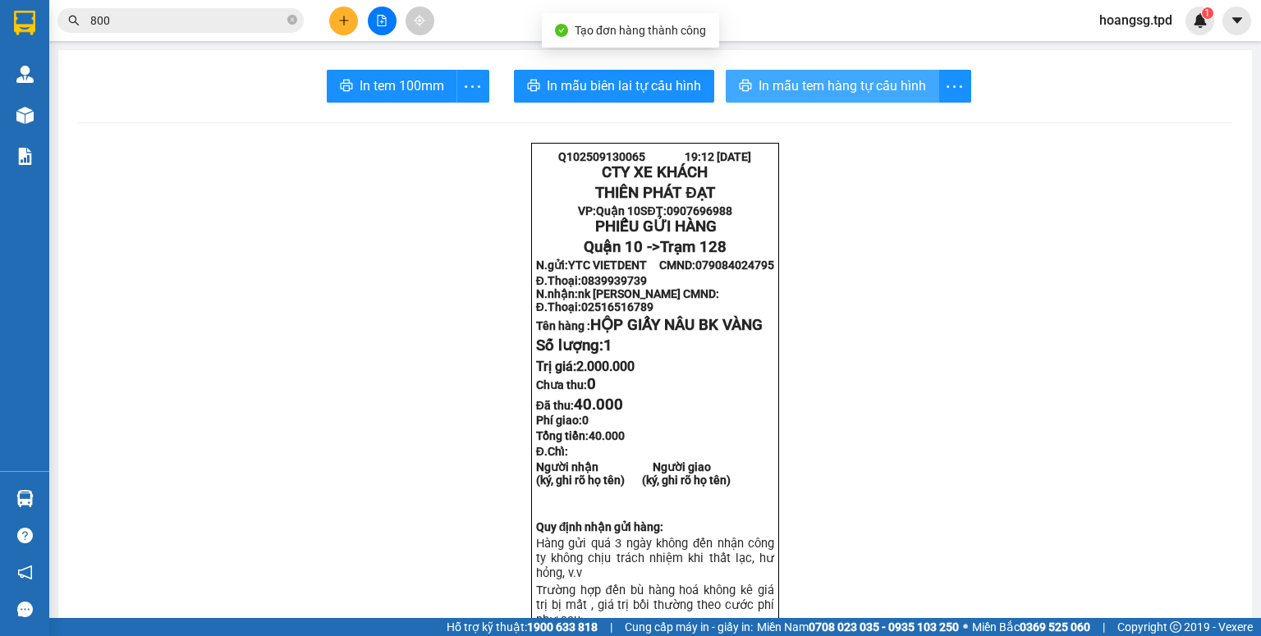
click at [798, 91] on span "In mẫu tem hàng tự cấu hình" at bounding box center [843, 86] width 168 height 21
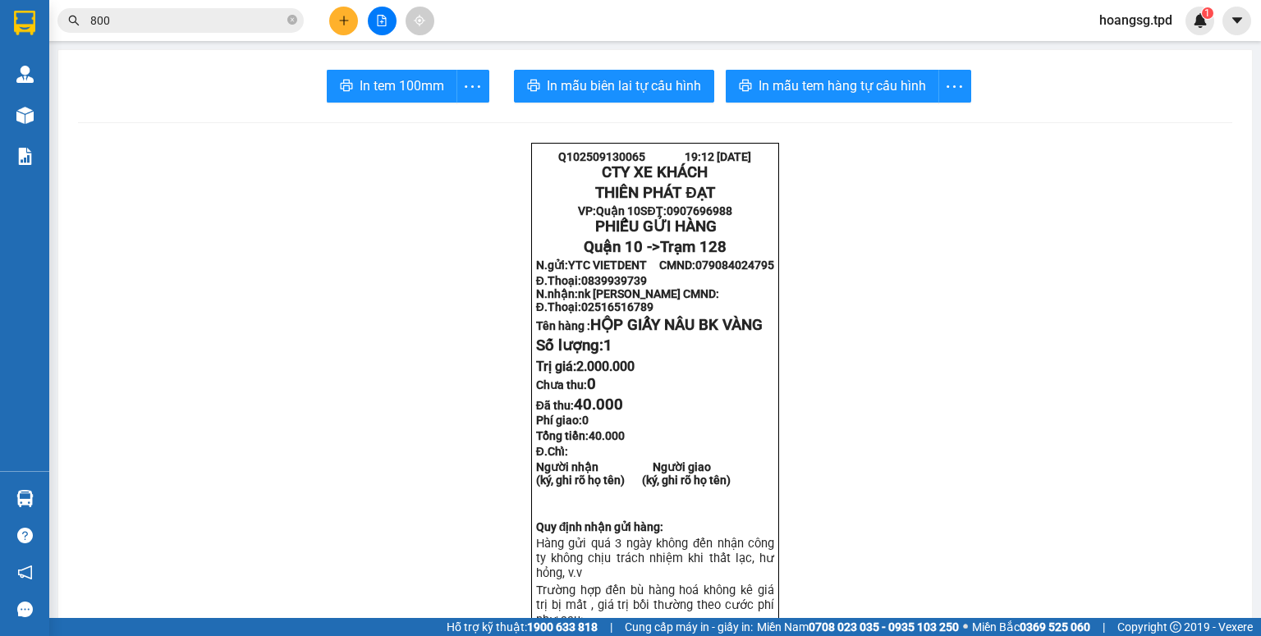
click at [345, 23] on icon "plus" at bounding box center [343, 20] width 11 height 11
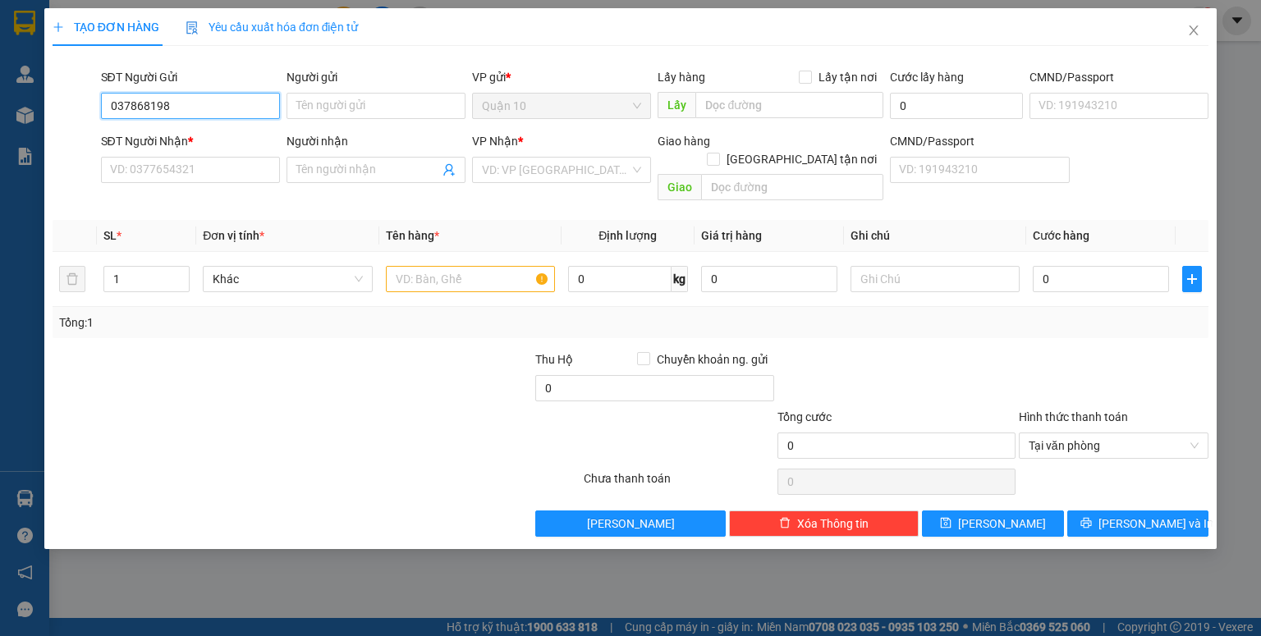
type input "0378681989"
click at [222, 141] on div "0378681989 - pk dental lab" at bounding box center [190, 139] width 159 height 18
type input "pk dental lab"
type input "241431788"
type input "02516516789"
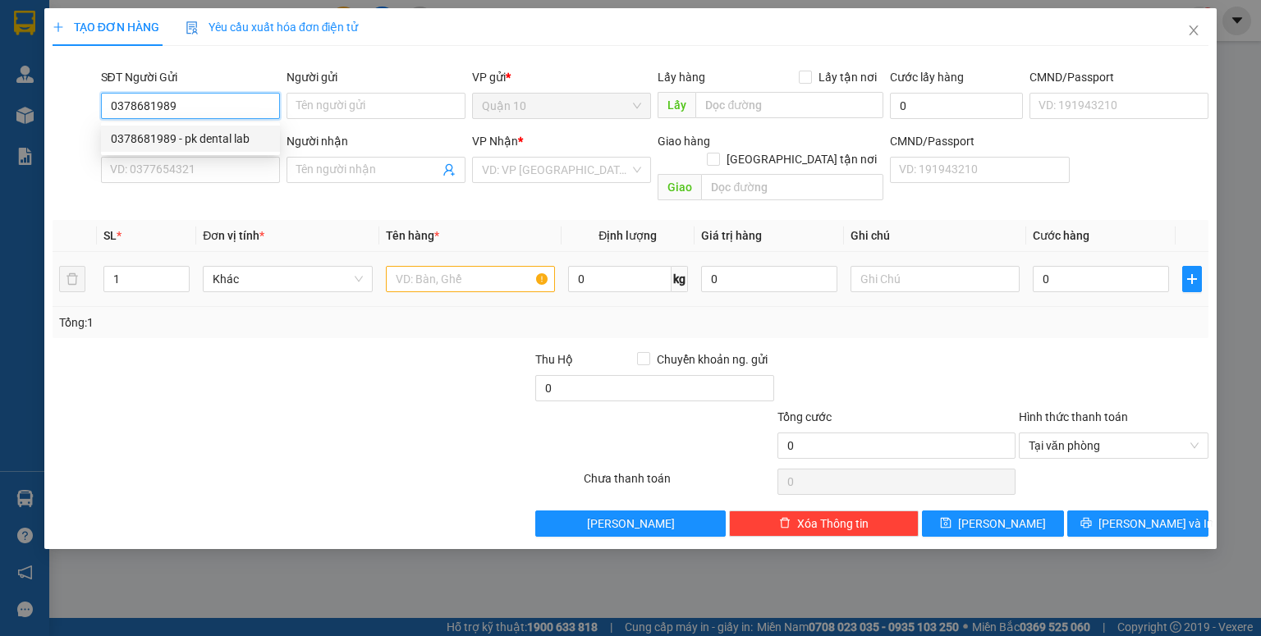
type input "nk [PERSON_NAME]"
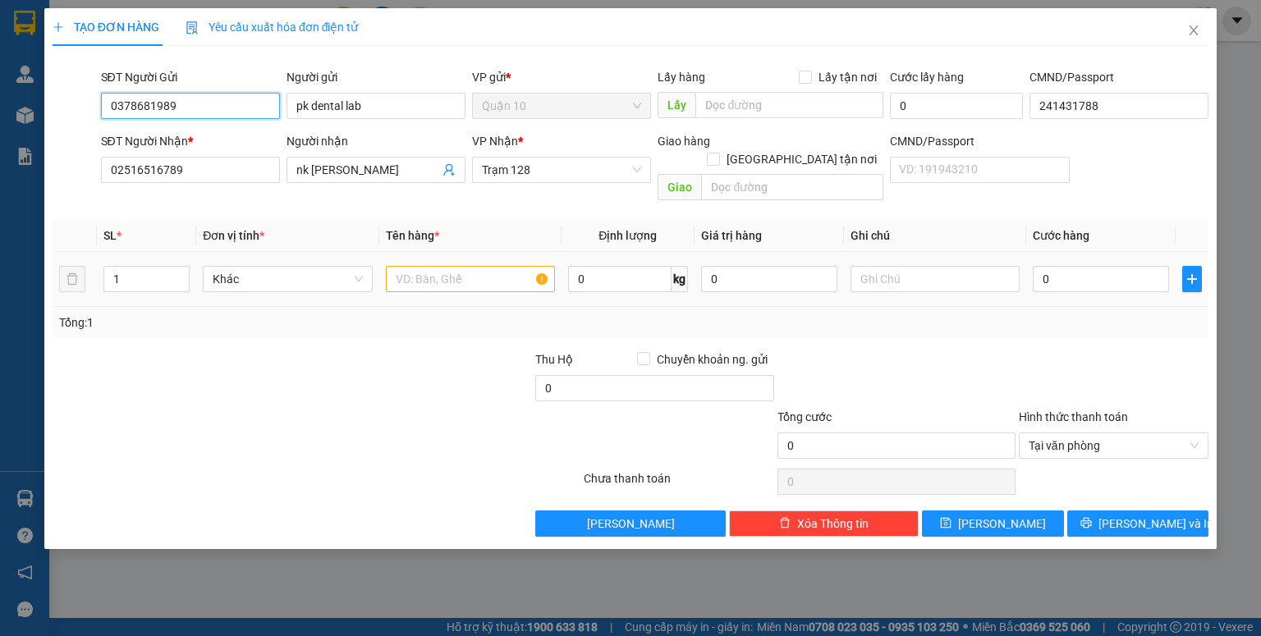
type input "0378681989"
drag, startPoint x: 446, startPoint y: 277, endPoint x: 450, endPoint y: 269, distance: 9.2
click at [445, 276] on div at bounding box center [470, 279] width 169 height 33
click at [451, 267] on input "text" at bounding box center [470, 279] width 169 height 26
type input "HỘP NÂU BK TRẮNG"
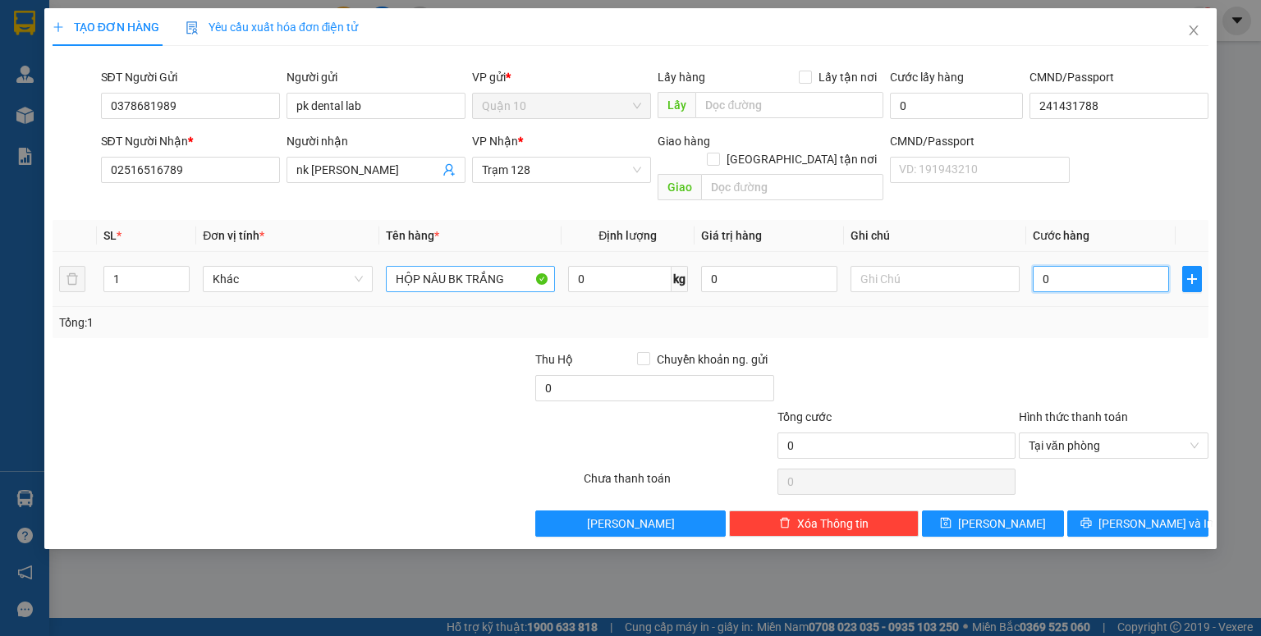
type input "4"
type input "40"
type input "40.000"
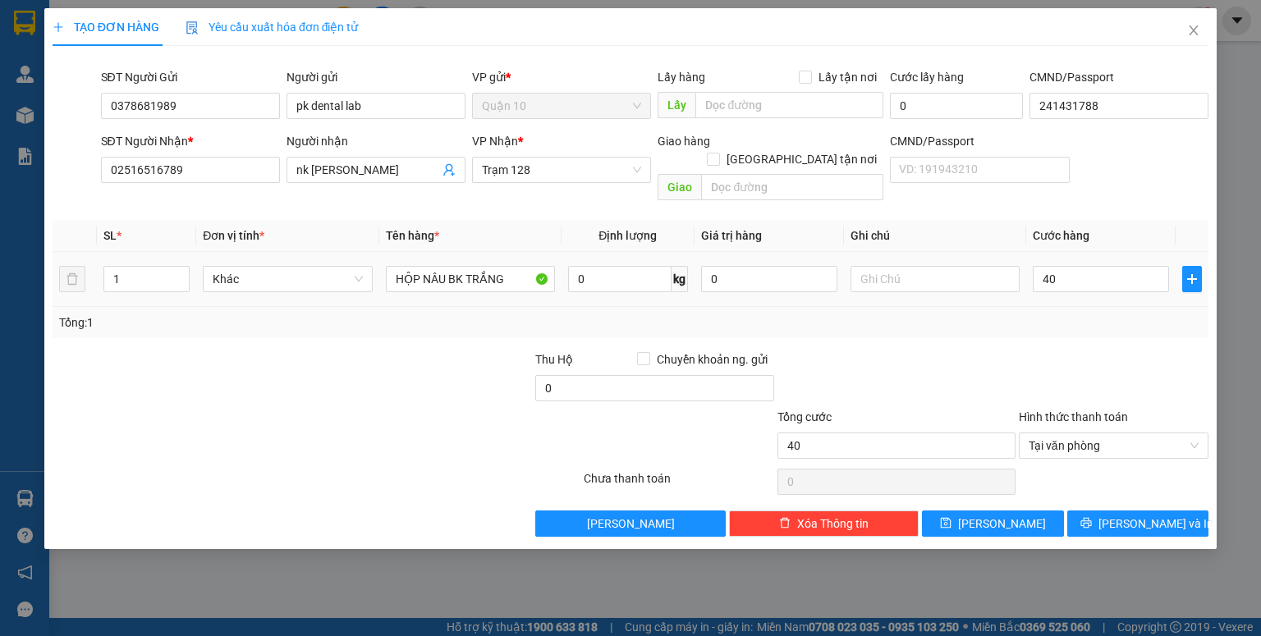
type input "40.000"
click at [774, 263] on div "0" at bounding box center [769, 279] width 136 height 33
click at [737, 266] on input "0" at bounding box center [769, 279] width 136 height 26
type input "2.000.000"
drag, startPoint x: 1091, startPoint y: 502, endPoint x: 810, endPoint y: 264, distance: 368.2
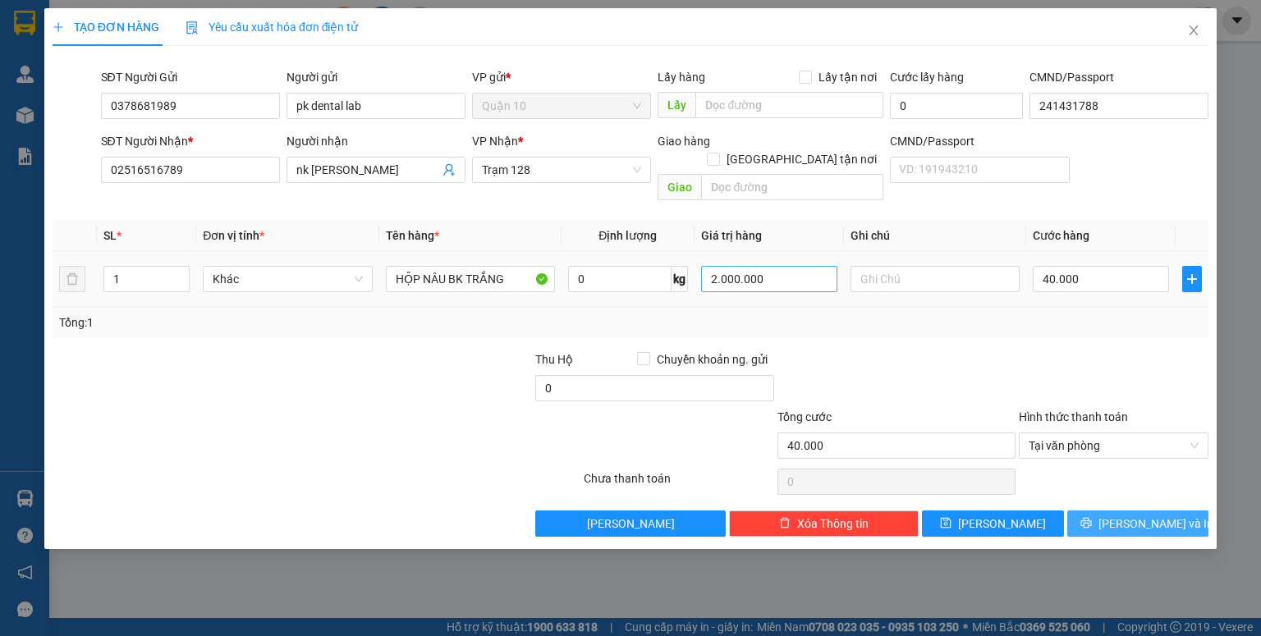
click at [1089, 511] on button "[PERSON_NAME] và In" at bounding box center [1139, 524] width 142 height 26
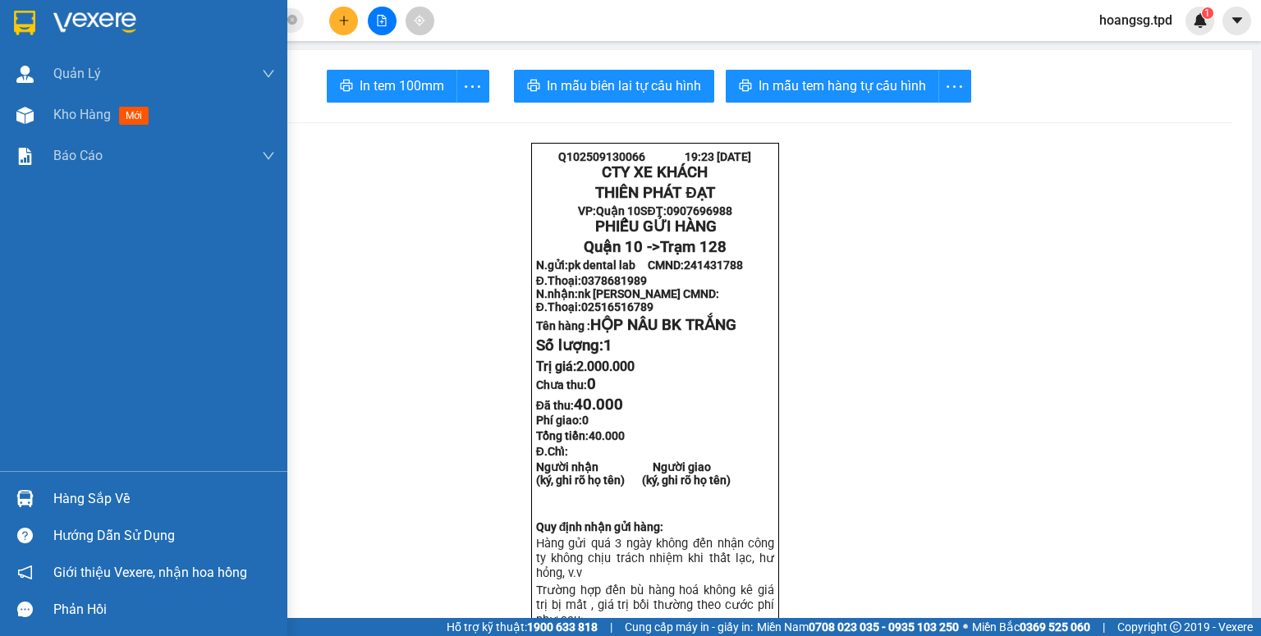
drag, startPoint x: 28, startPoint y: 499, endPoint x: 285, endPoint y: 628, distance: 287.6
click at [28, 499] on img at bounding box center [24, 498] width 17 height 17
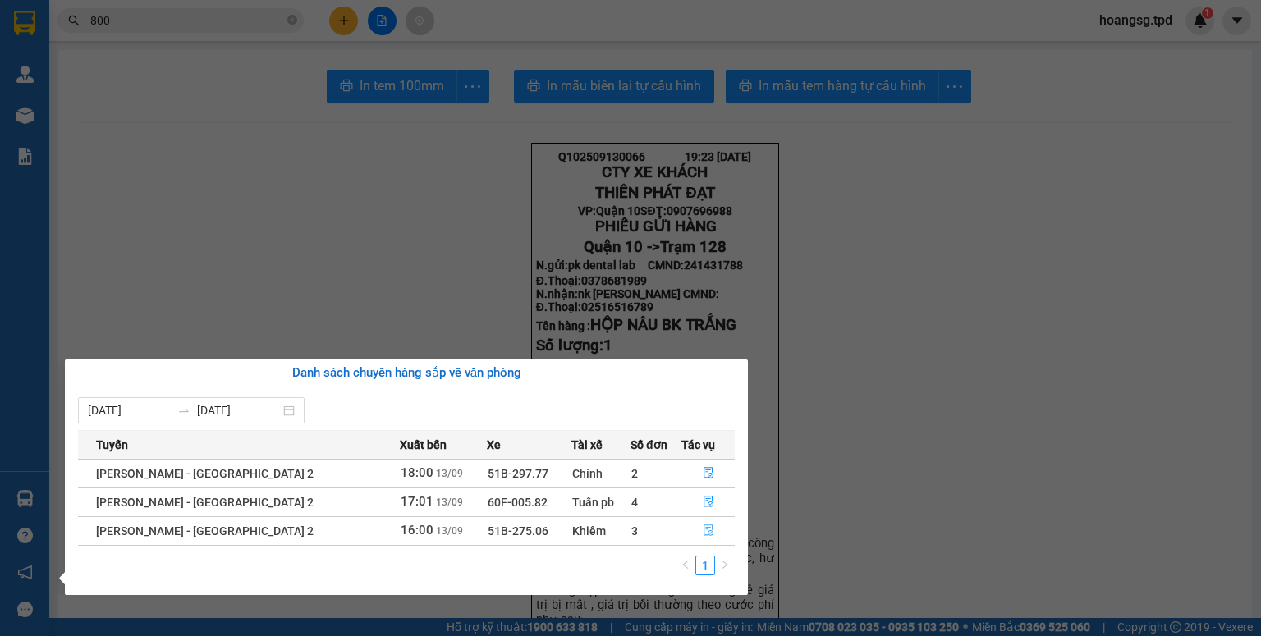
click at [694, 535] on button "button" at bounding box center [708, 531] width 52 height 26
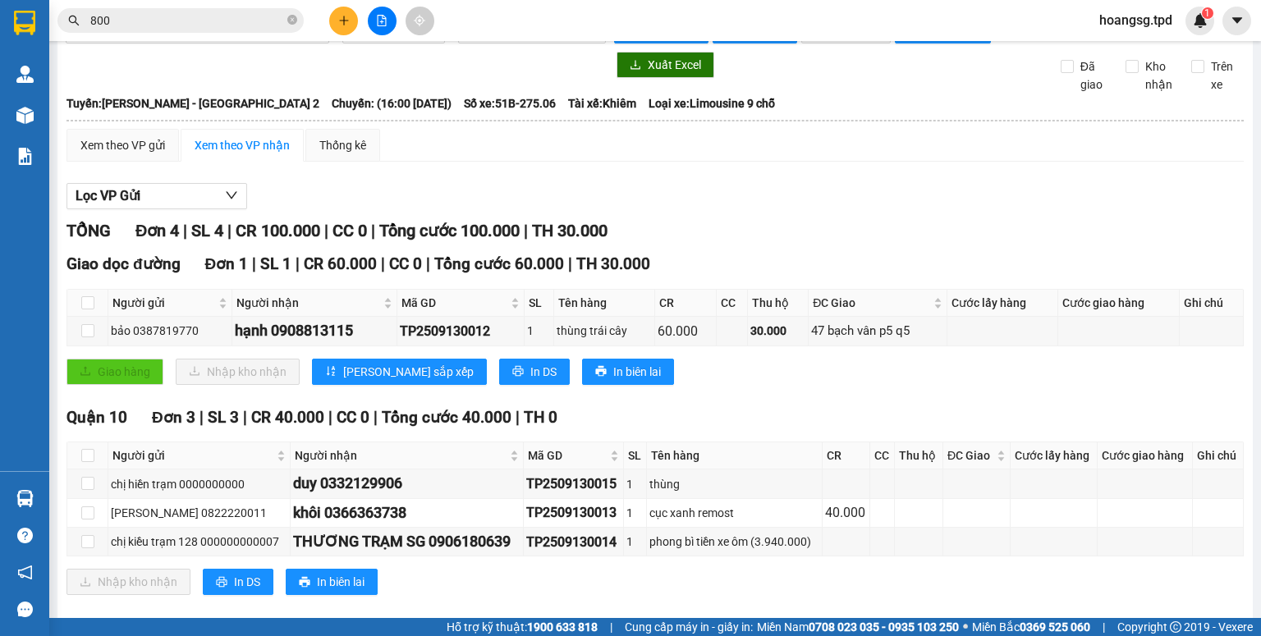
scroll to position [75, 0]
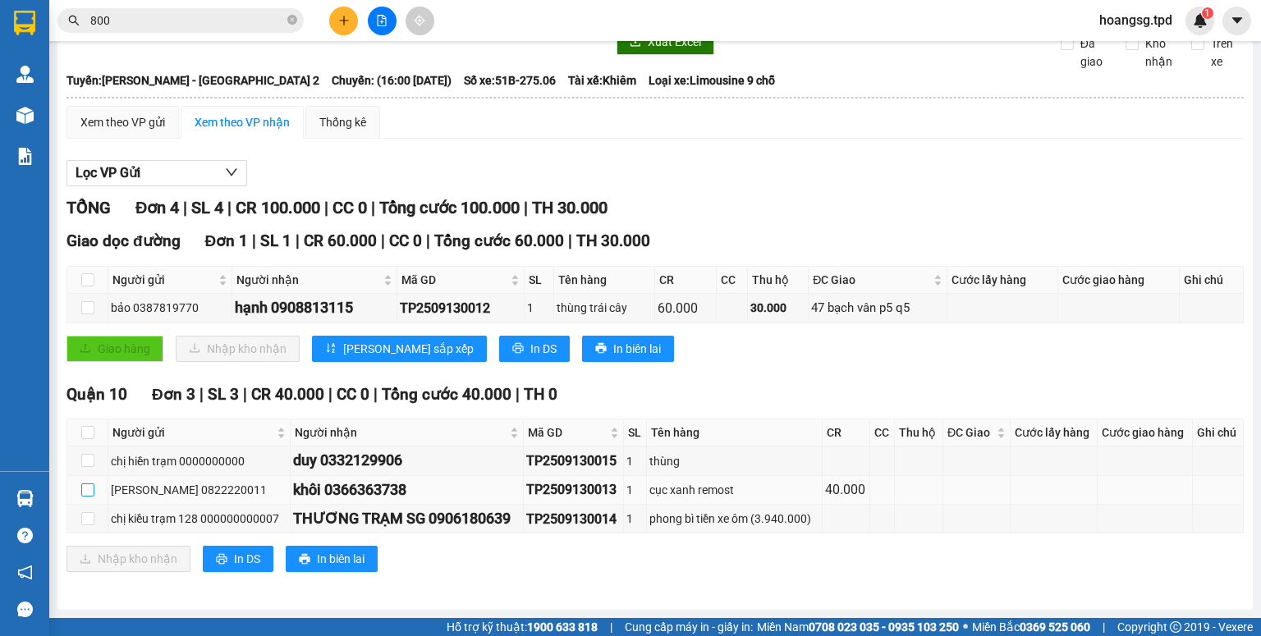
drag, startPoint x: 90, startPoint y: 493, endPoint x: 94, endPoint y: 477, distance: 15.9
click at [92, 492] on input "checkbox" at bounding box center [87, 490] width 13 height 13
checkbox input "true"
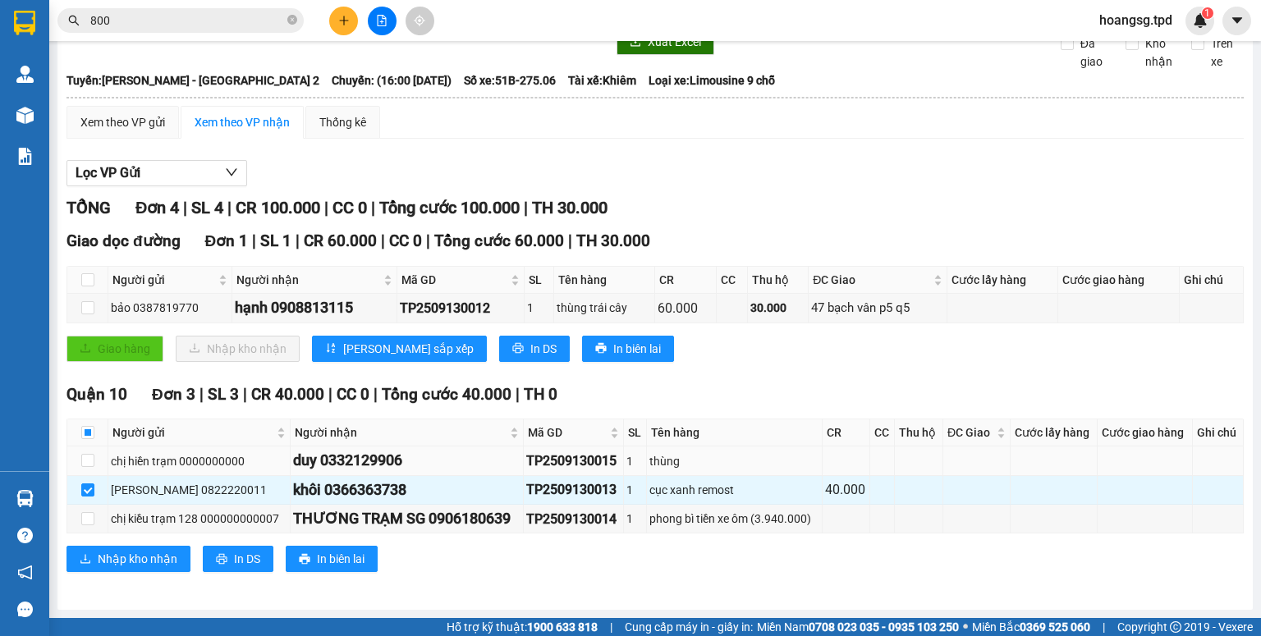
click at [96, 461] on td at bounding box center [87, 461] width 41 height 29
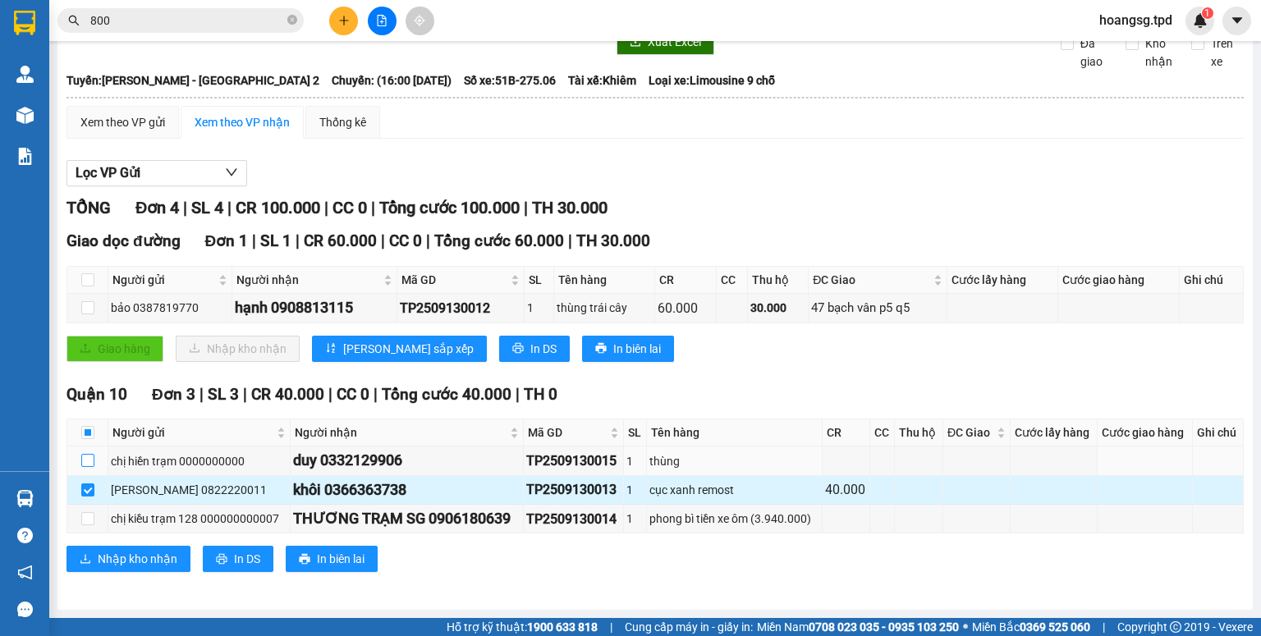
click at [90, 463] on input "checkbox" at bounding box center [87, 460] width 13 height 13
checkbox input "true"
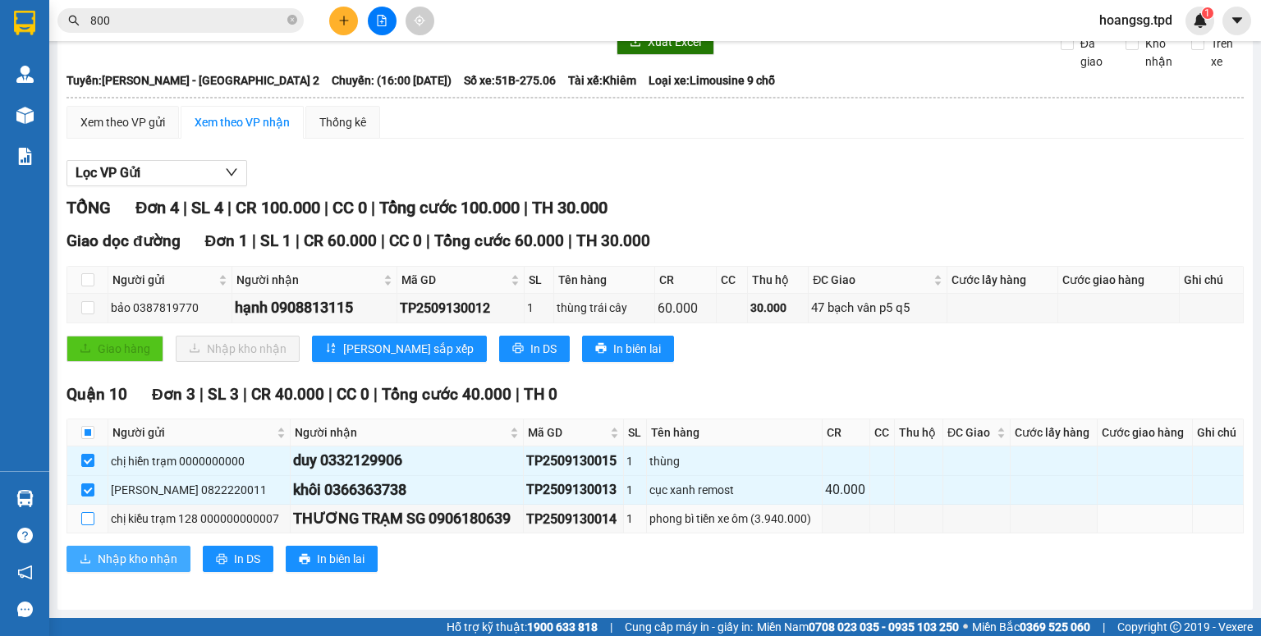
drag, startPoint x: 91, startPoint y: 525, endPoint x: 119, endPoint y: 558, distance: 43.7
click at [92, 524] on input "checkbox" at bounding box center [87, 518] width 13 height 13
checkbox input "true"
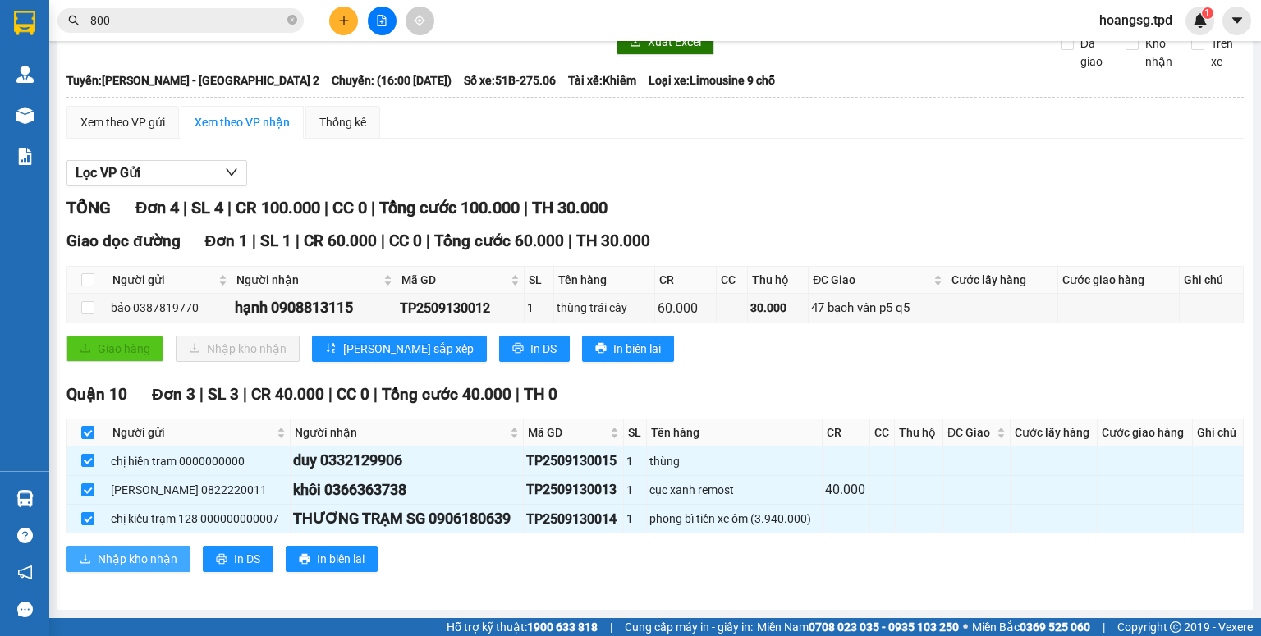
click at [162, 564] on span "Nhập kho nhận" at bounding box center [138, 559] width 80 height 18
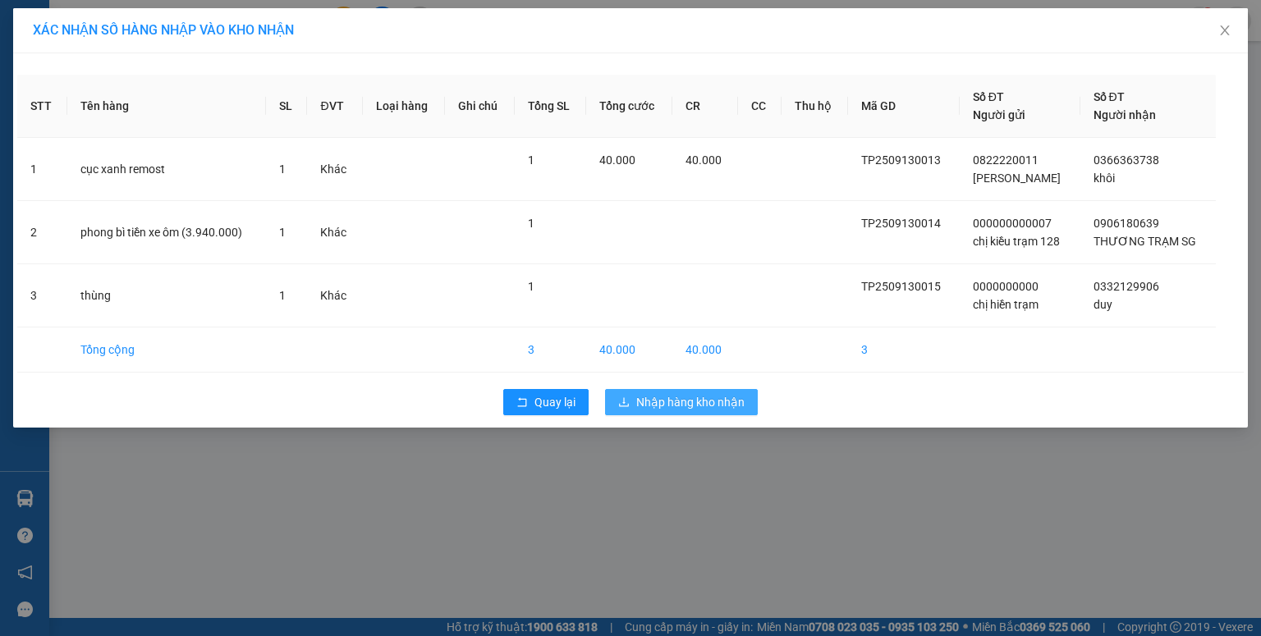
click at [709, 410] on span "Nhập hàng kho nhận" at bounding box center [690, 402] width 108 height 18
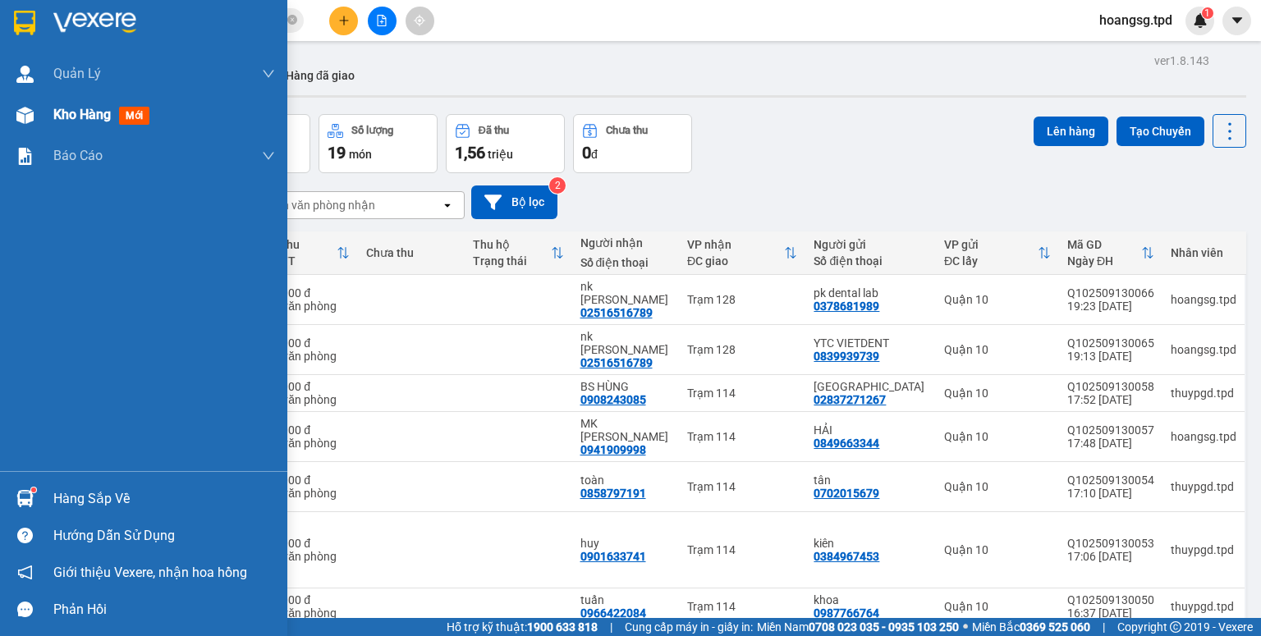
drag, startPoint x: 34, startPoint y: 122, endPoint x: 56, endPoint y: 99, distance: 31.4
click at [37, 122] on div at bounding box center [25, 115] width 29 height 29
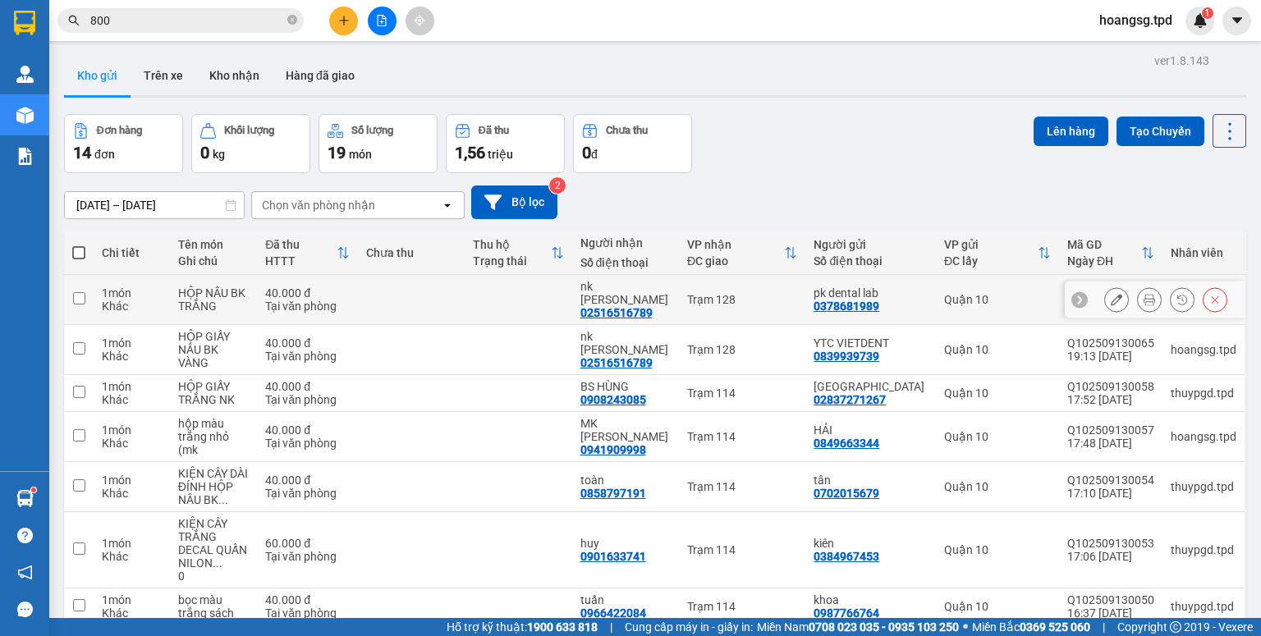
click at [634, 306] on div "02516516789" at bounding box center [617, 312] width 72 height 13
click at [754, 293] on div "Trạm 128" at bounding box center [742, 299] width 111 height 13
checkbox input "true"
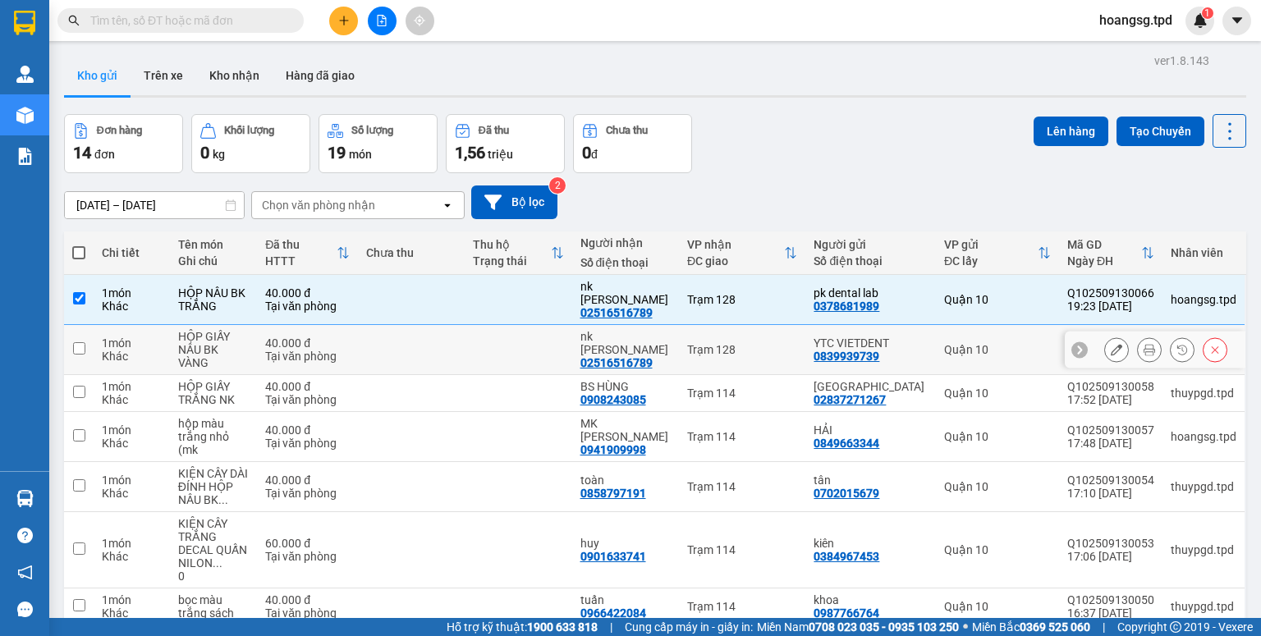
click at [746, 343] on div "Trạm 128" at bounding box center [742, 349] width 111 height 13
checkbox input "true"
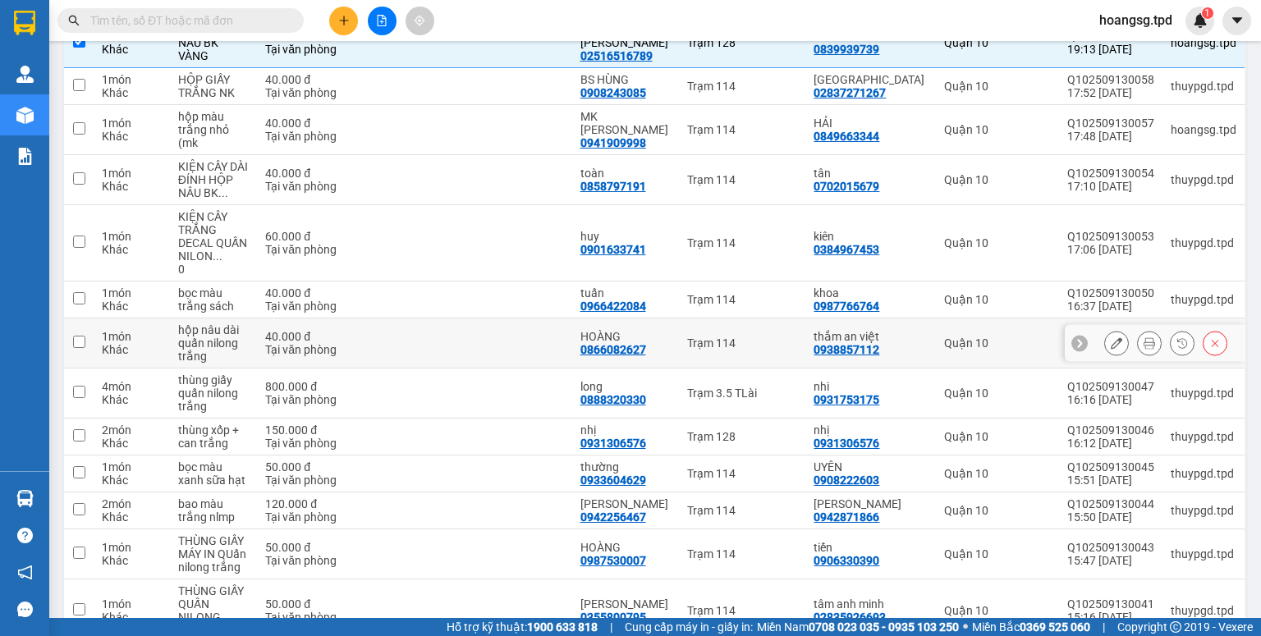
scroll to position [328, 0]
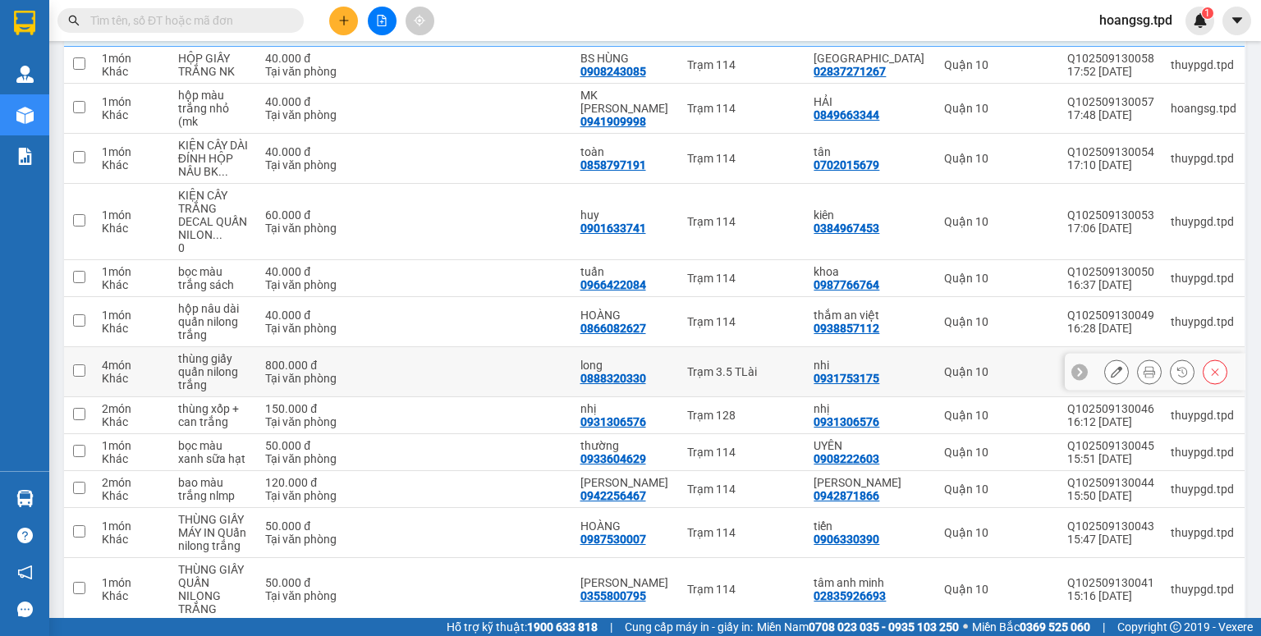
click at [751, 365] on div "Trạm 3.5 TLài" at bounding box center [742, 371] width 111 height 13
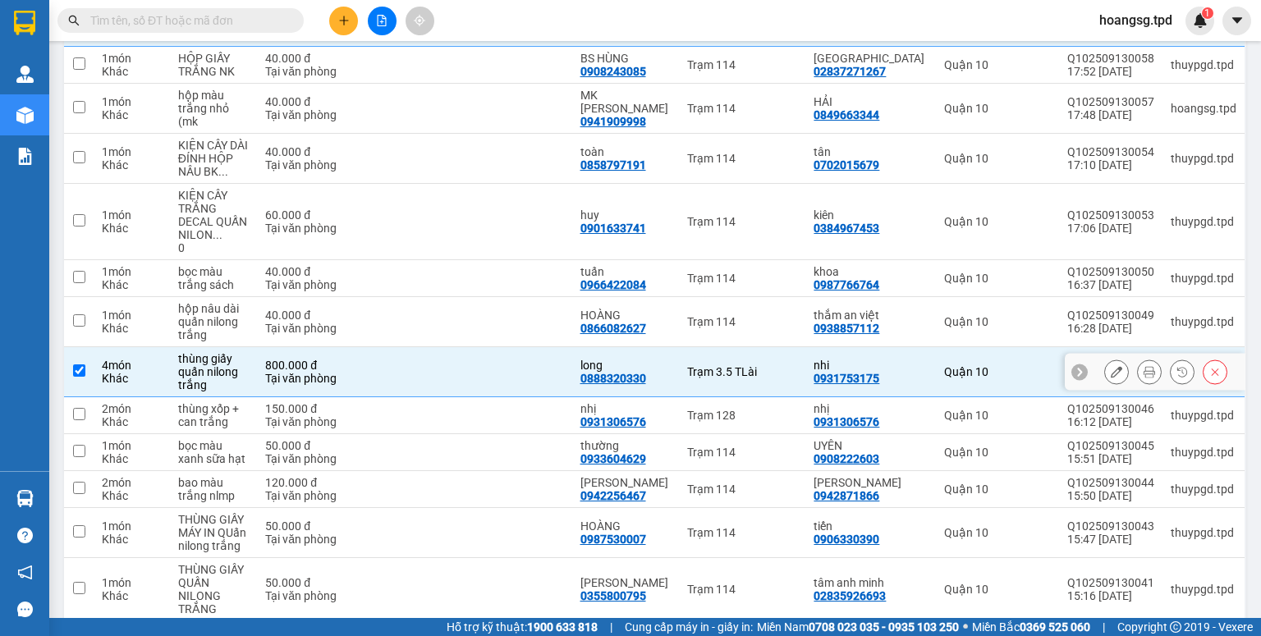
click at [751, 365] on div "Trạm 3.5 TLài" at bounding box center [742, 371] width 111 height 13
checkbox input "false"
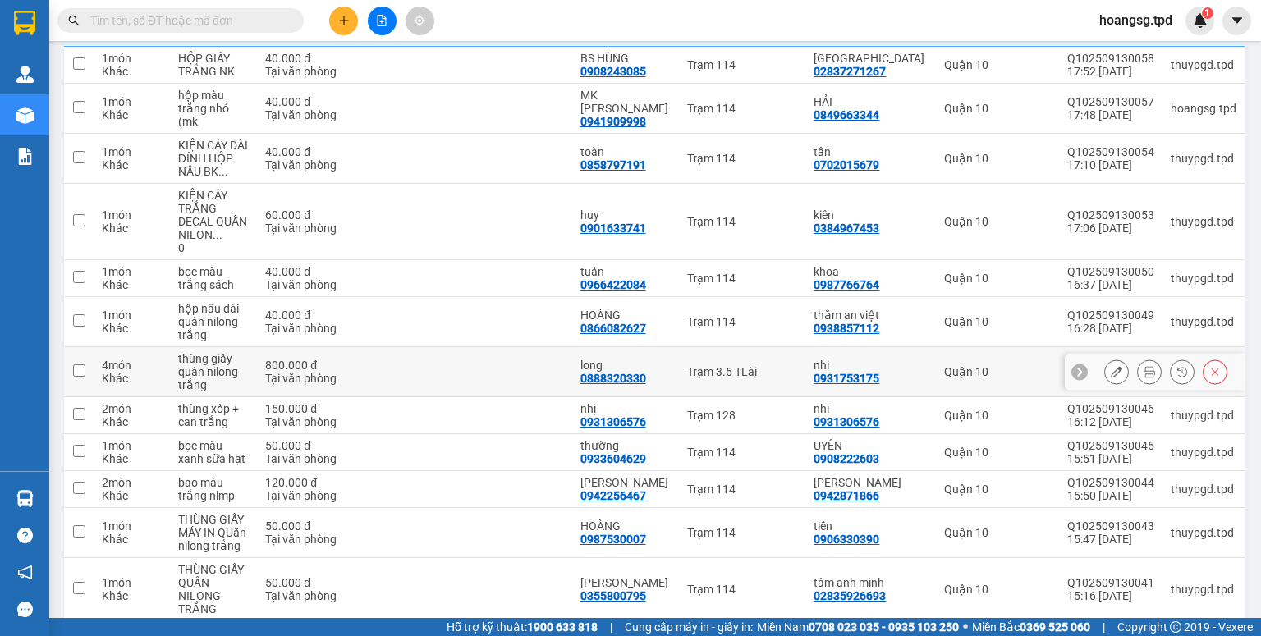
drag, startPoint x: 1107, startPoint y: 317, endPoint x: 1097, endPoint y: 343, distance: 28.1
click at [1111, 366] on icon at bounding box center [1116, 371] width 11 height 11
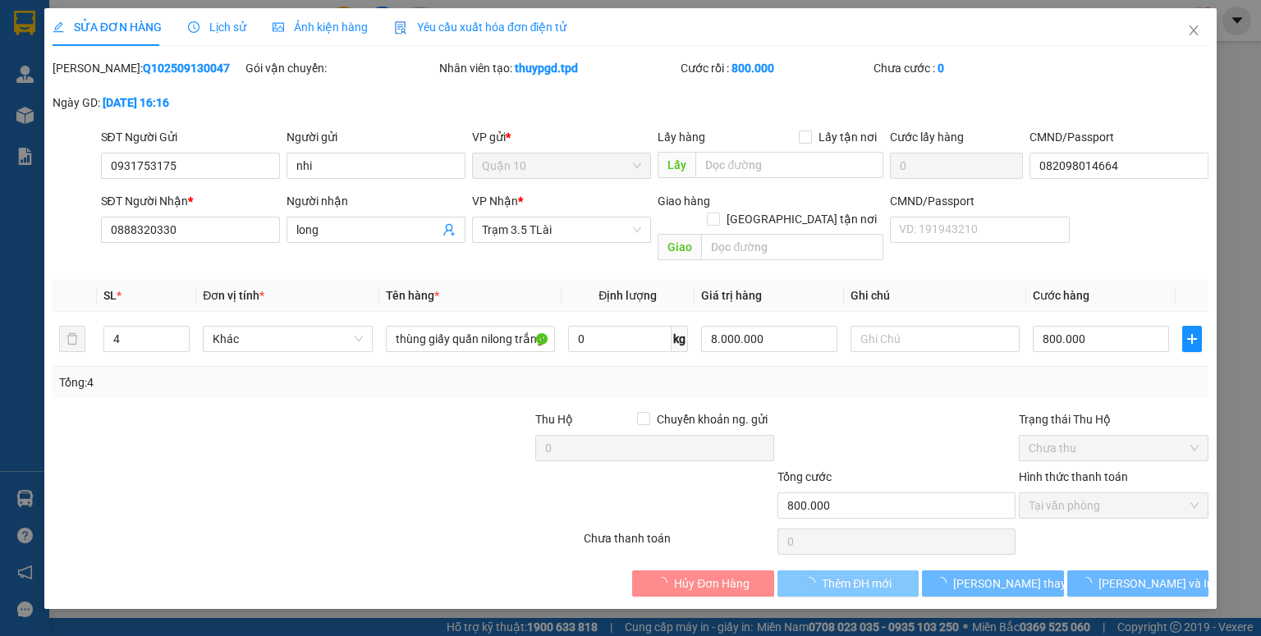
type input "0931753175"
type input "nhi"
type input "082098014664"
type input "0888320330"
type input "long"
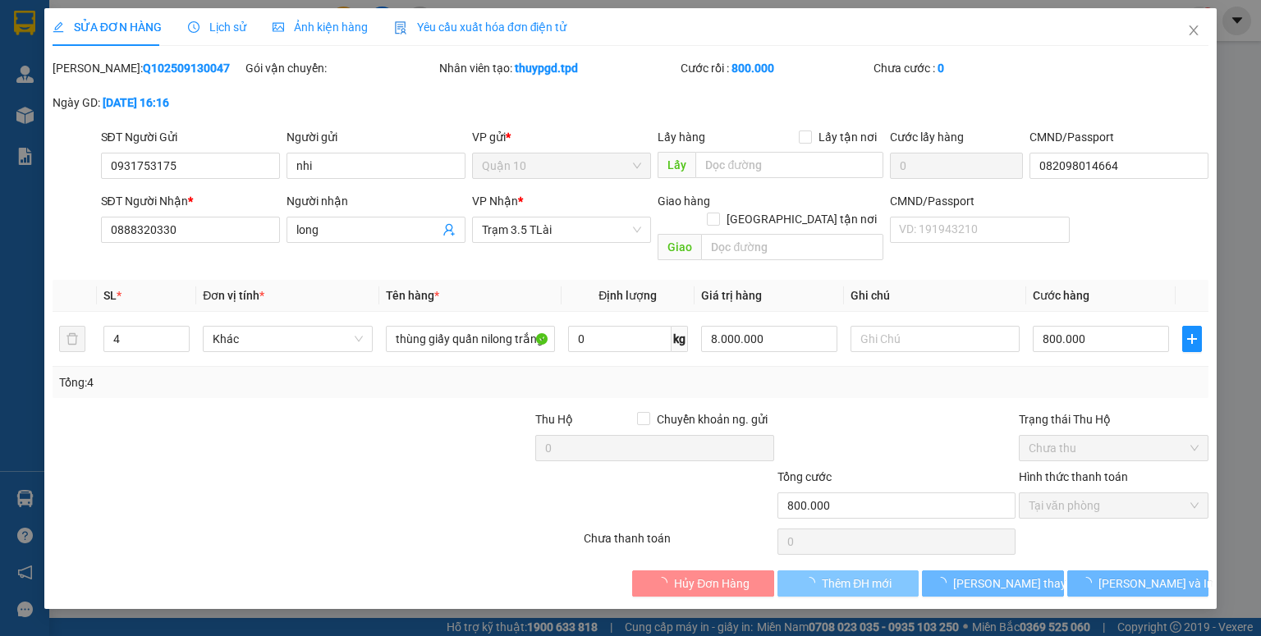
type input "800.000"
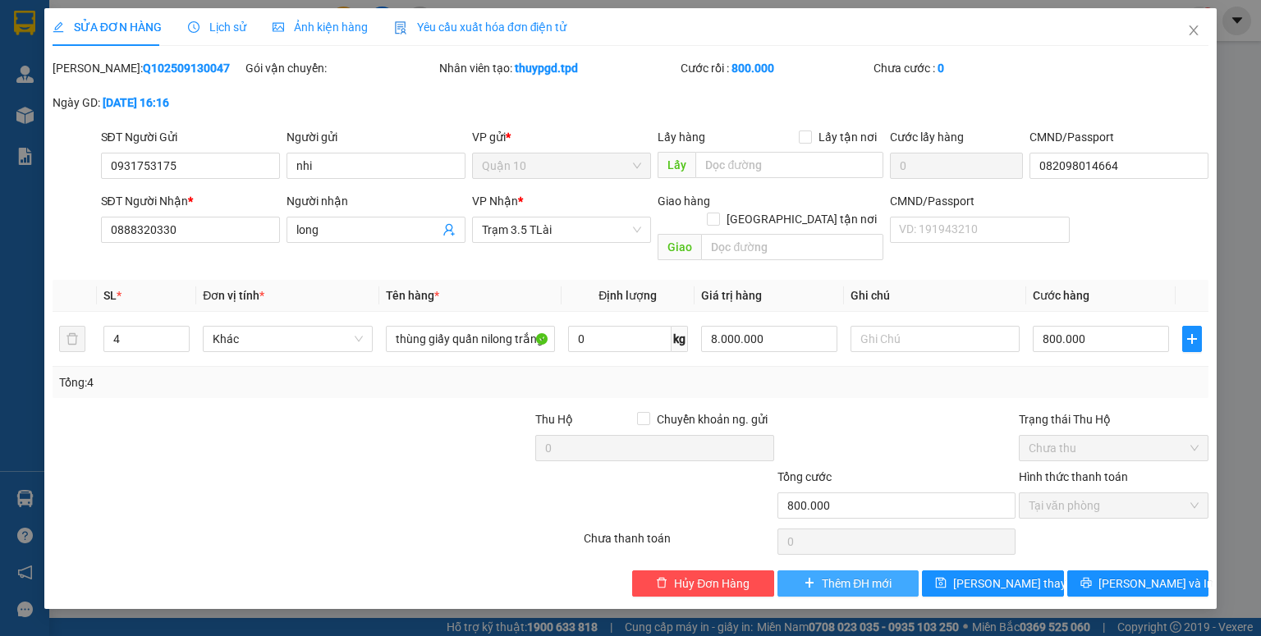
click at [847, 575] on span "Thêm ĐH mới" at bounding box center [857, 584] width 70 height 18
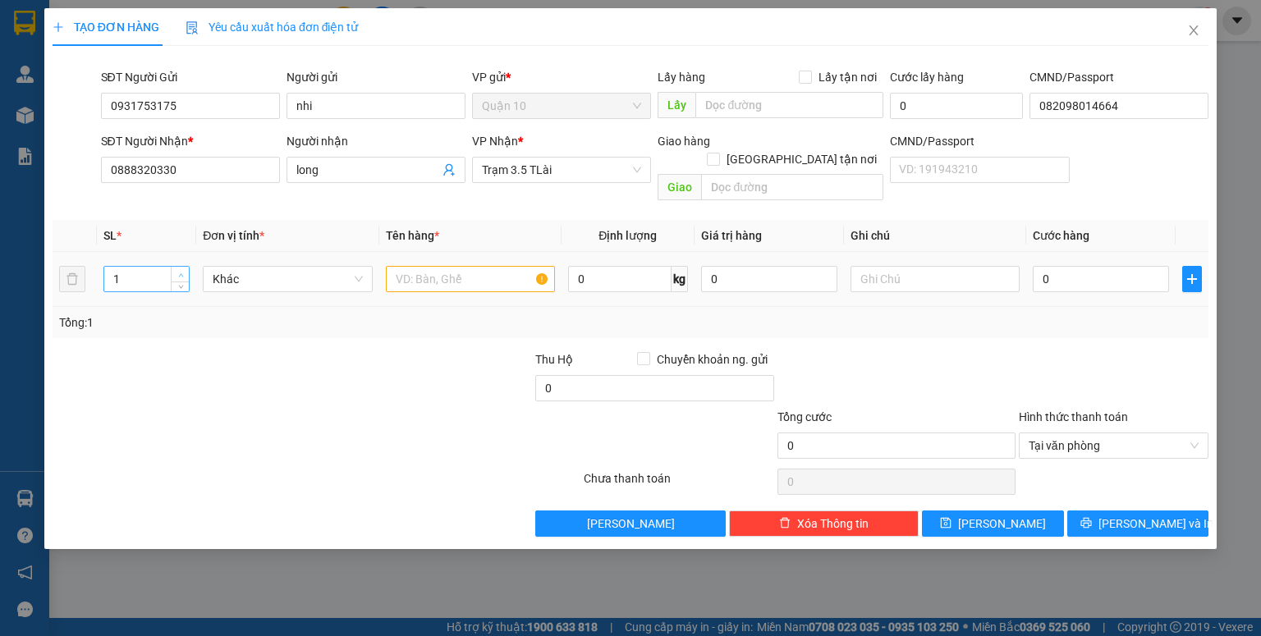
type input "2"
click at [177, 270] on span "up" at bounding box center [181, 275] width 10 height 10
click at [471, 271] on input "text" at bounding box center [470, 279] width 169 height 26
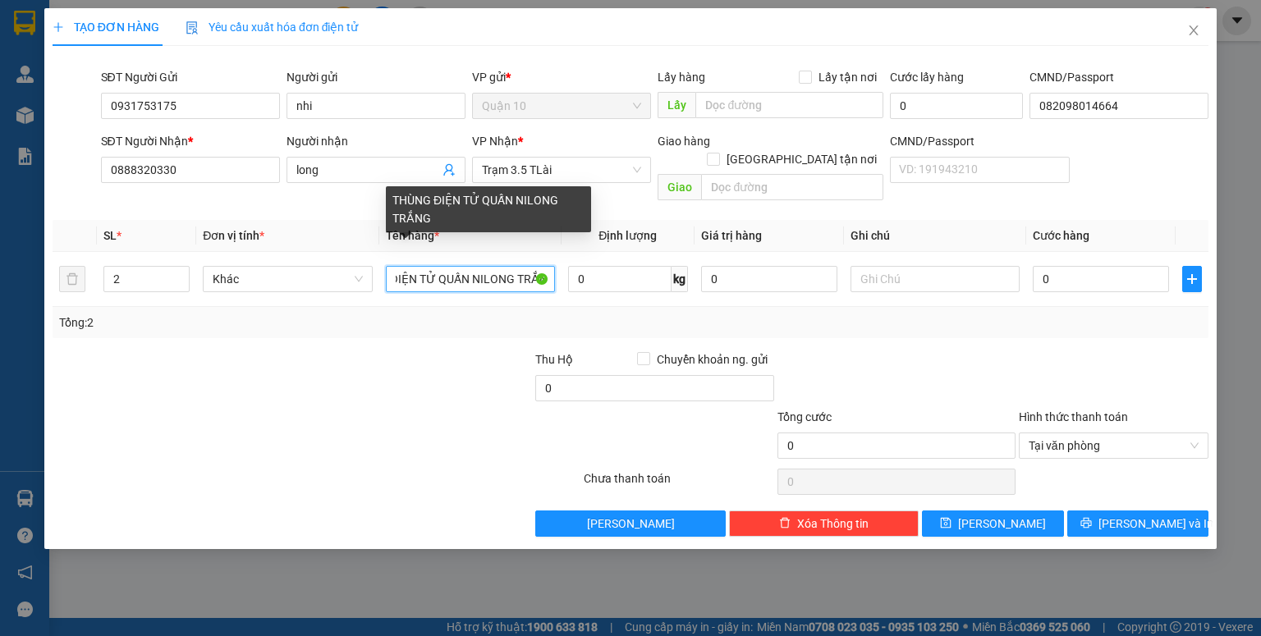
scroll to position [0, 58]
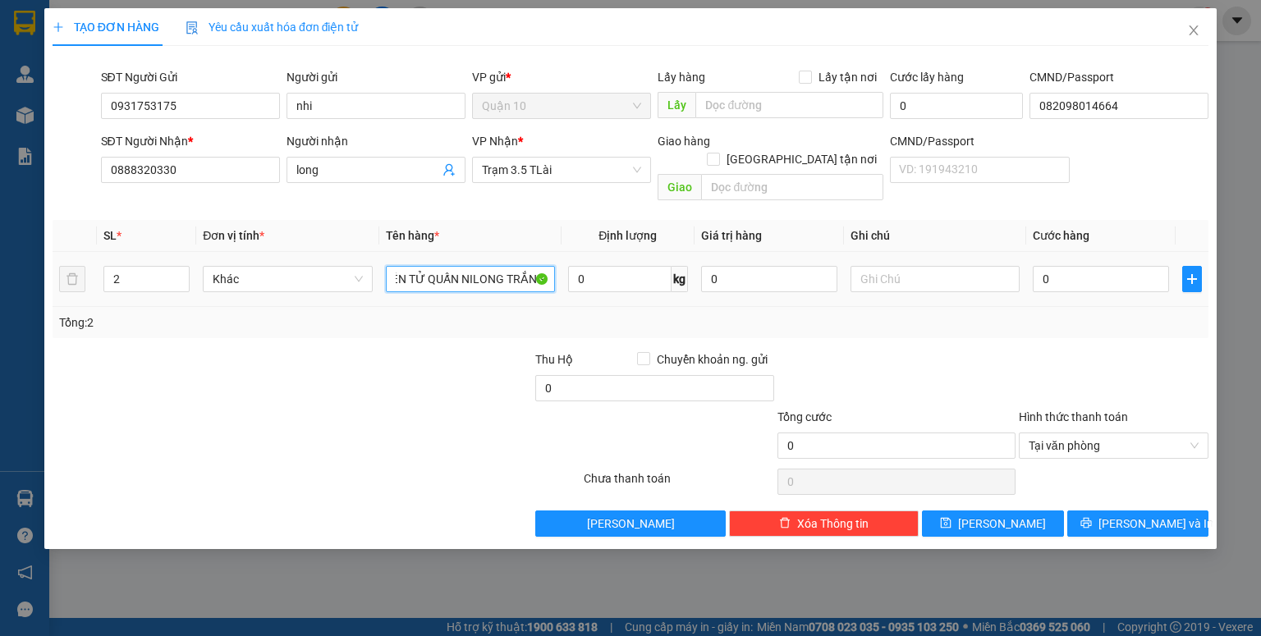
type input "THÙNG ĐIỆN TỬ QUẤN NILONG TRẮNG"
drag, startPoint x: 1094, startPoint y: 241, endPoint x: 1094, endPoint y: 256, distance: 14.8
click at [1094, 252] on td "0" at bounding box center [1100, 279] width 149 height 55
click at [1094, 271] on input "0" at bounding box center [1101, 279] width 136 height 26
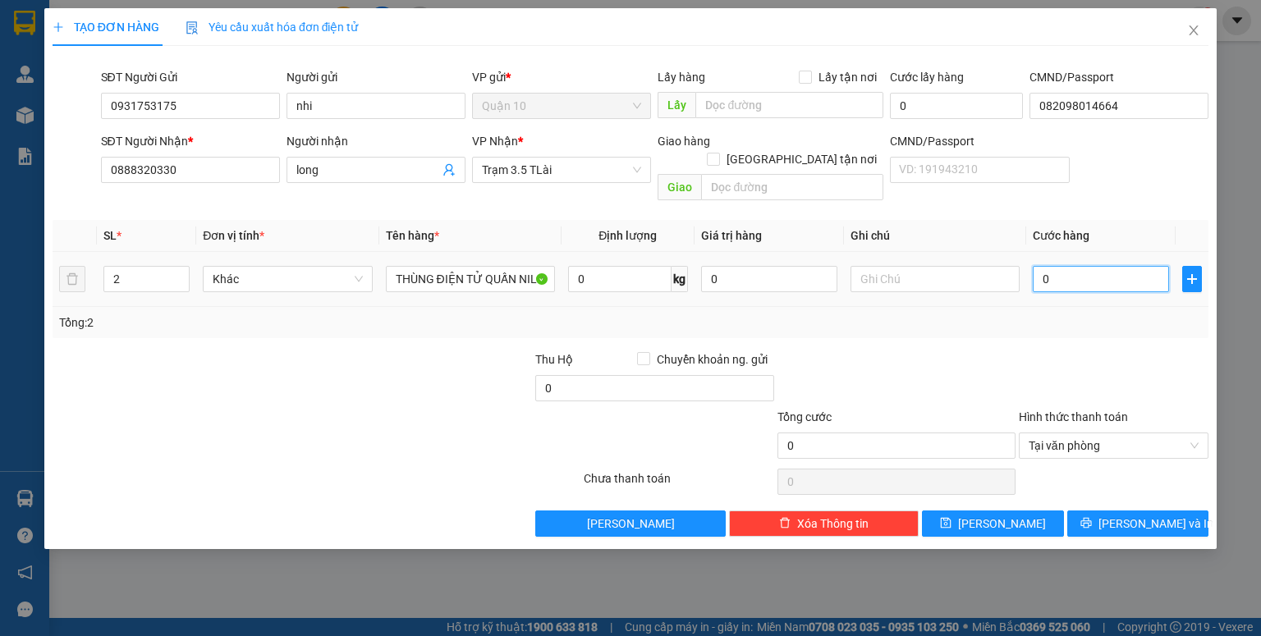
type input "3"
type input "30"
type input "300"
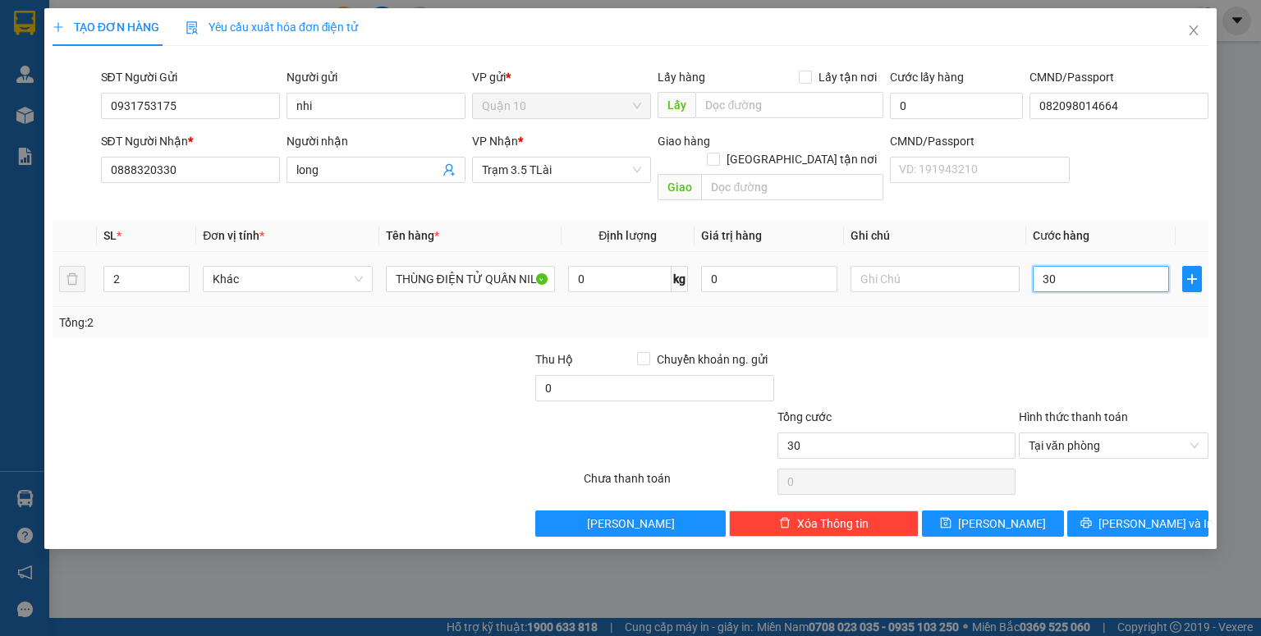
type input "300"
type input "3.000"
type input "30.000"
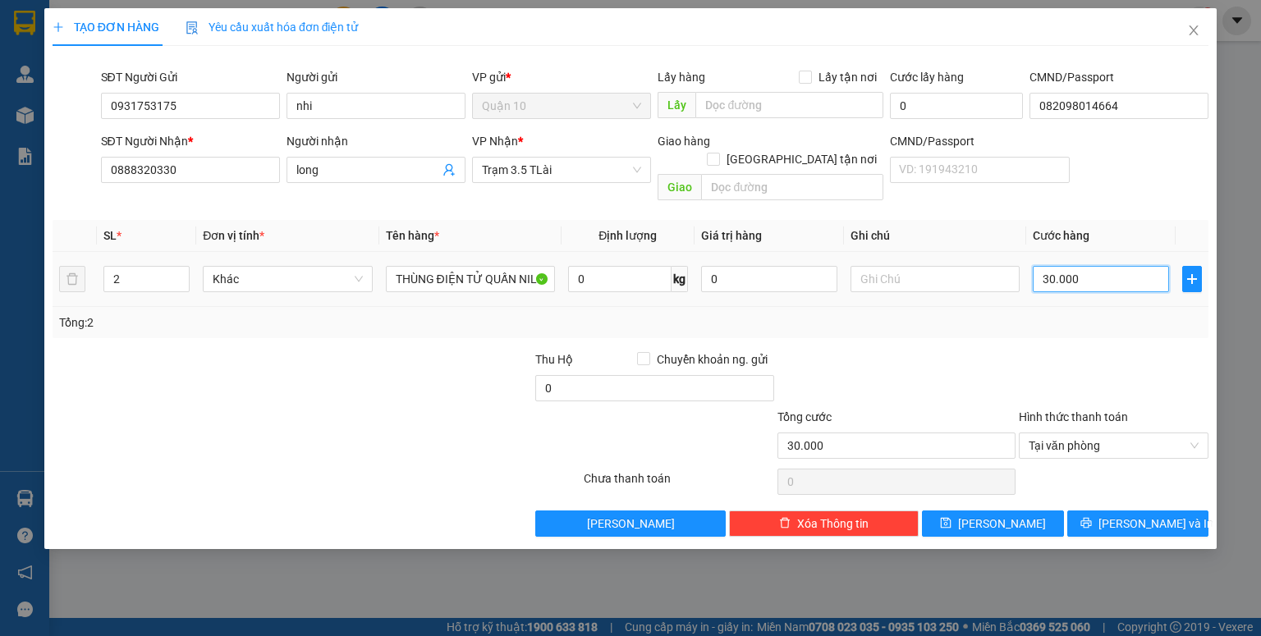
type input "300.000"
drag, startPoint x: 1017, startPoint y: 381, endPoint x: 940, endPoint y: 397, distance: 78.9
click at [1015, 382] on div "Thu Hộ Chuyển khoản ng. gửi 0" at bounding box center [631, 379] width 1160 height 57
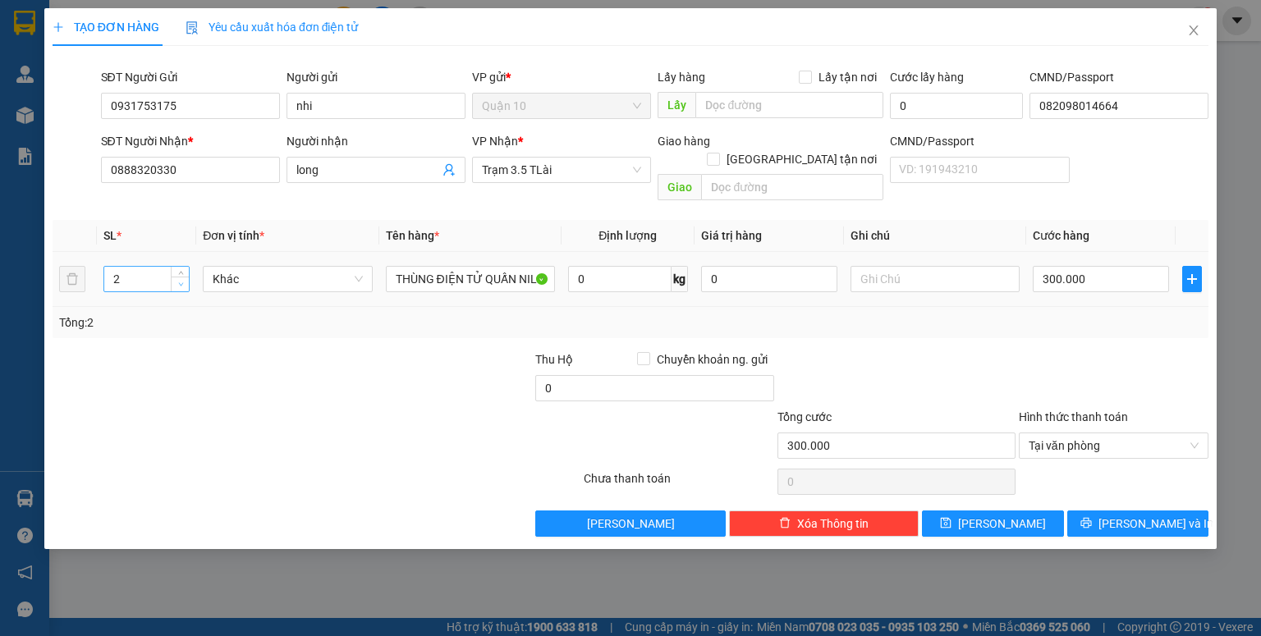
click at [181, 282] on icon "down" at bounding box center [181, 285] width 6 height 6
type input "2"
click at [178, 270] on span "up" at bounding box center [181, 275] width 10 height 10
click at [649, 252] on tr "2 Khác THÙNG ĐIỆN TỬ QUẤN NILONG TRẮNG 0 kg 0 300.000" at bounding box center [631, 279] width 1156 height 55
type input "40.000.000"
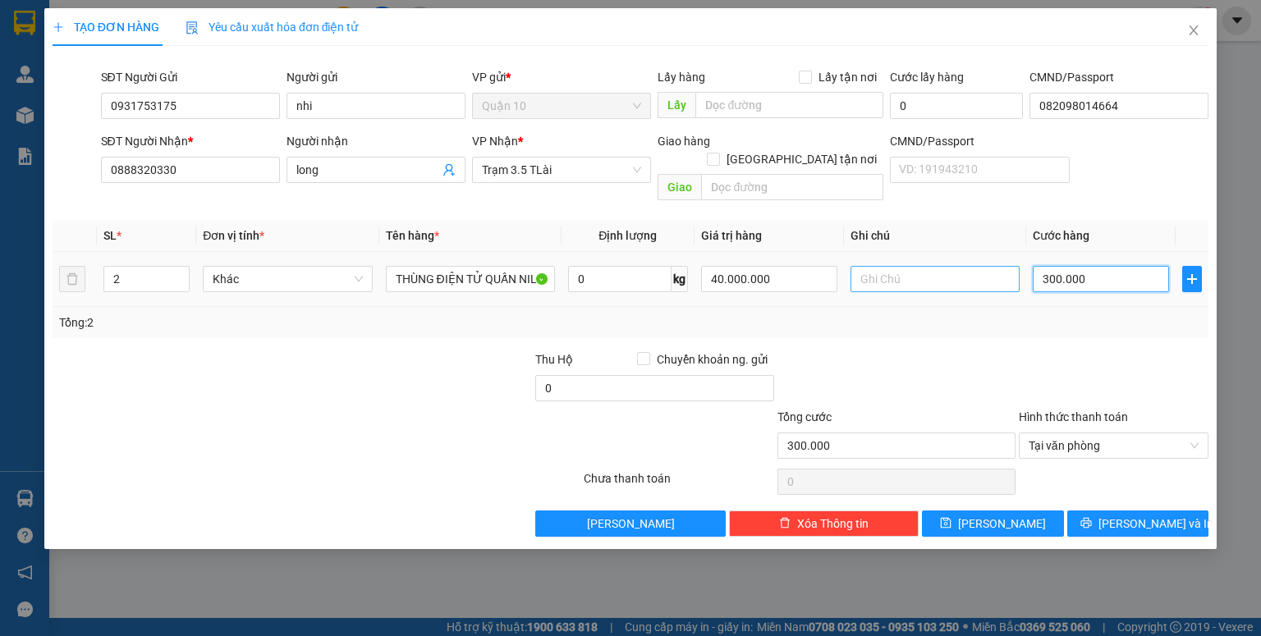
type input "4"
type input "40"
type input "400"
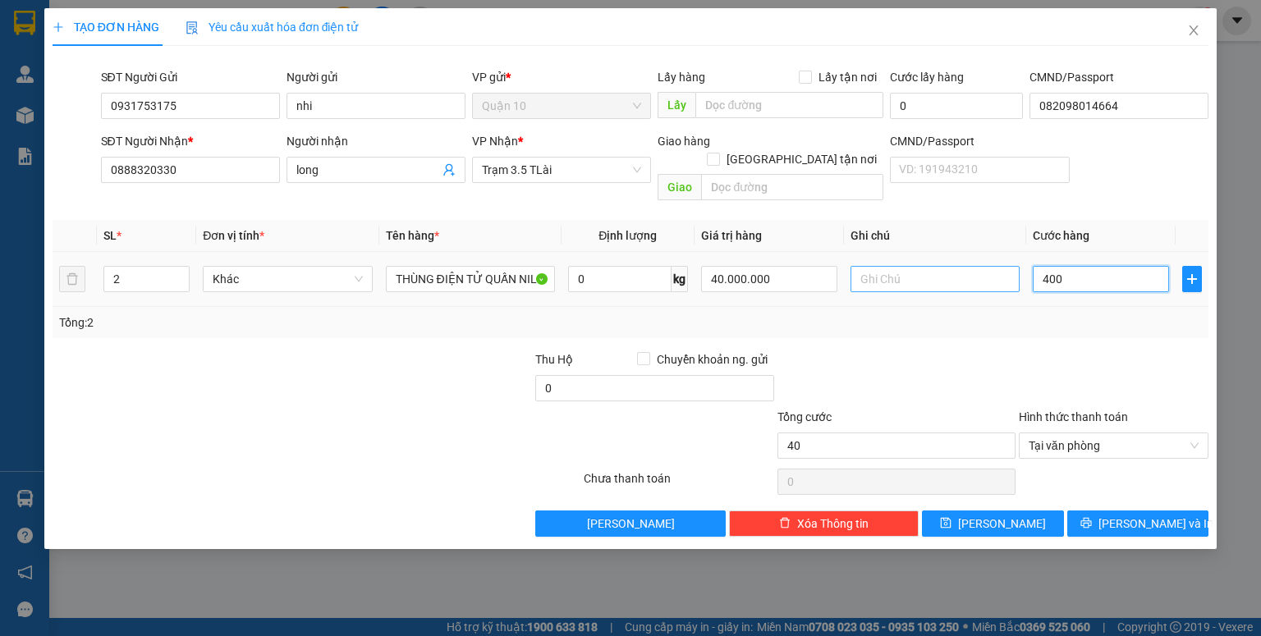
type input "400"
type input "4.000"
type input "40.000"
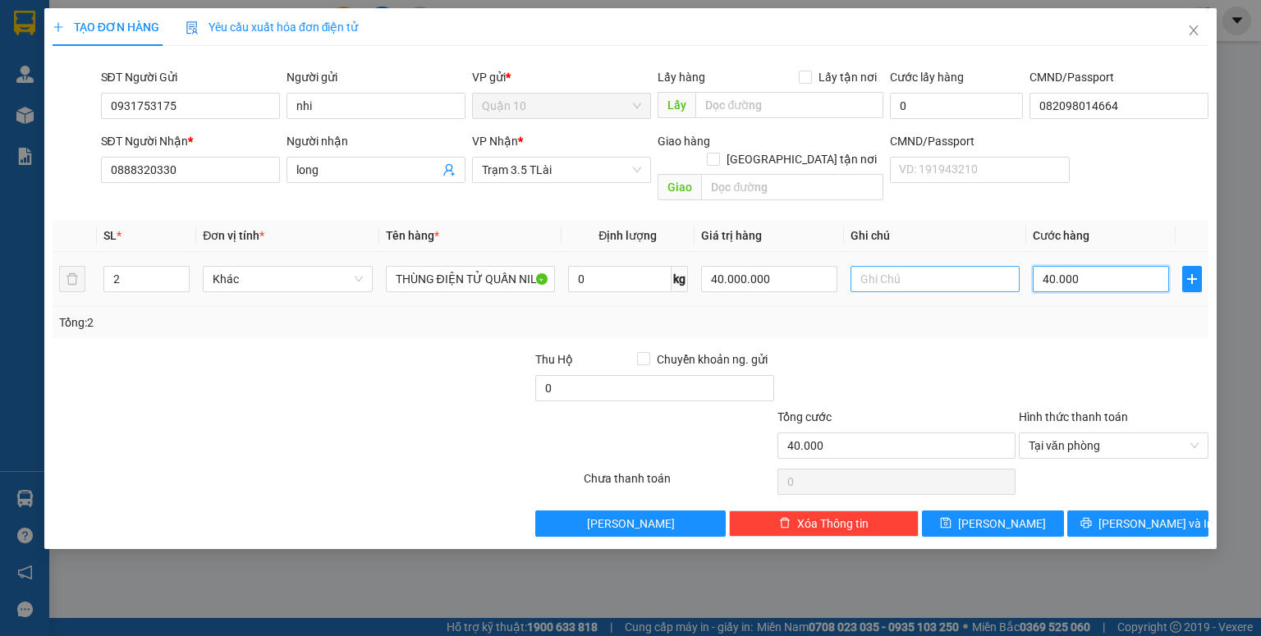
type input "400.000"
type input "4.000.000"
type input "400.000"
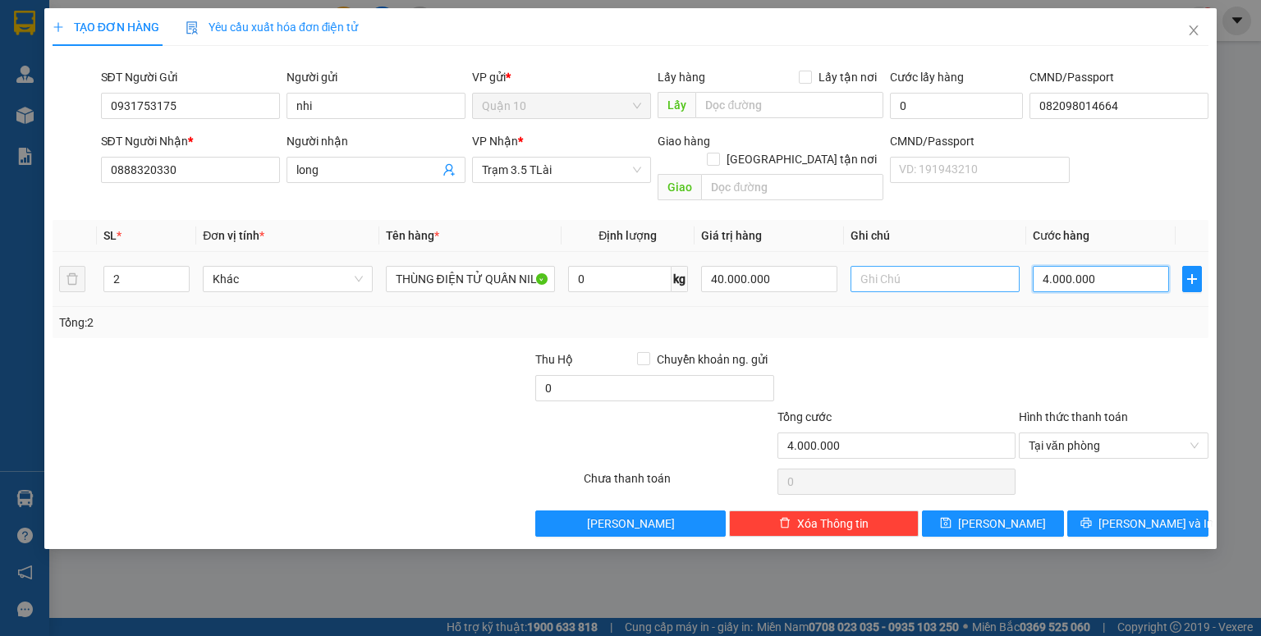
type input "400.000"
click at [1063, 351] on div at bounding box center [1113, 379] width 193 height 57
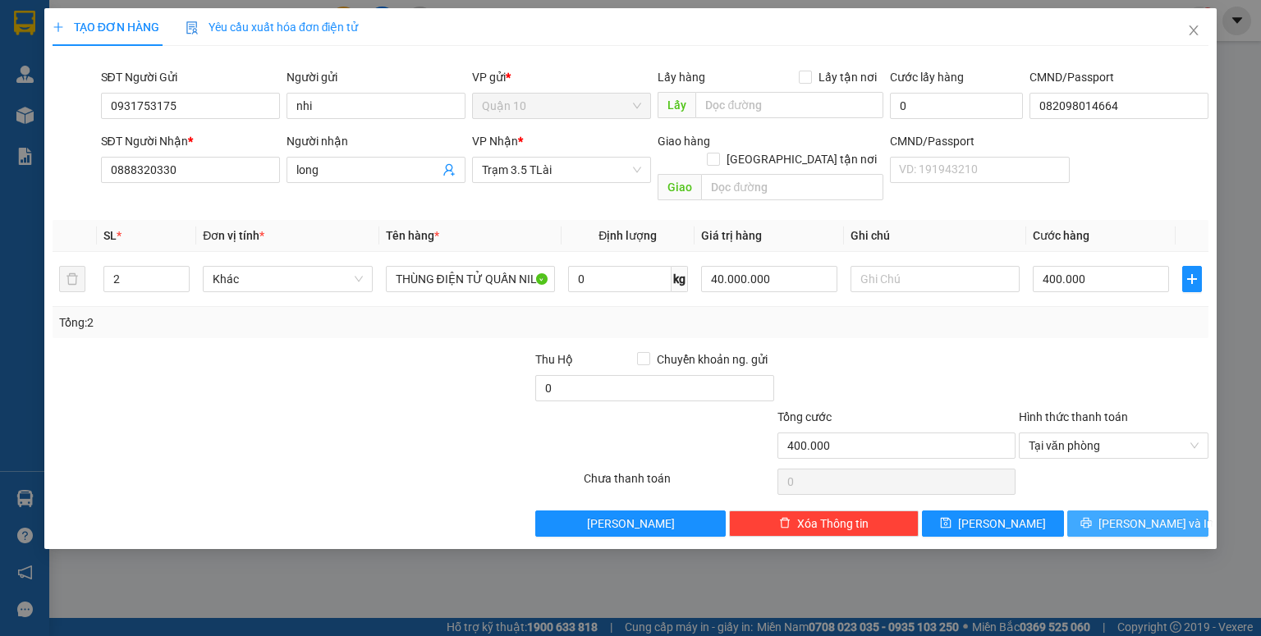
click at [1091, 518] on icon "printer" at bounding box center [1086, 523] width 11 height 11
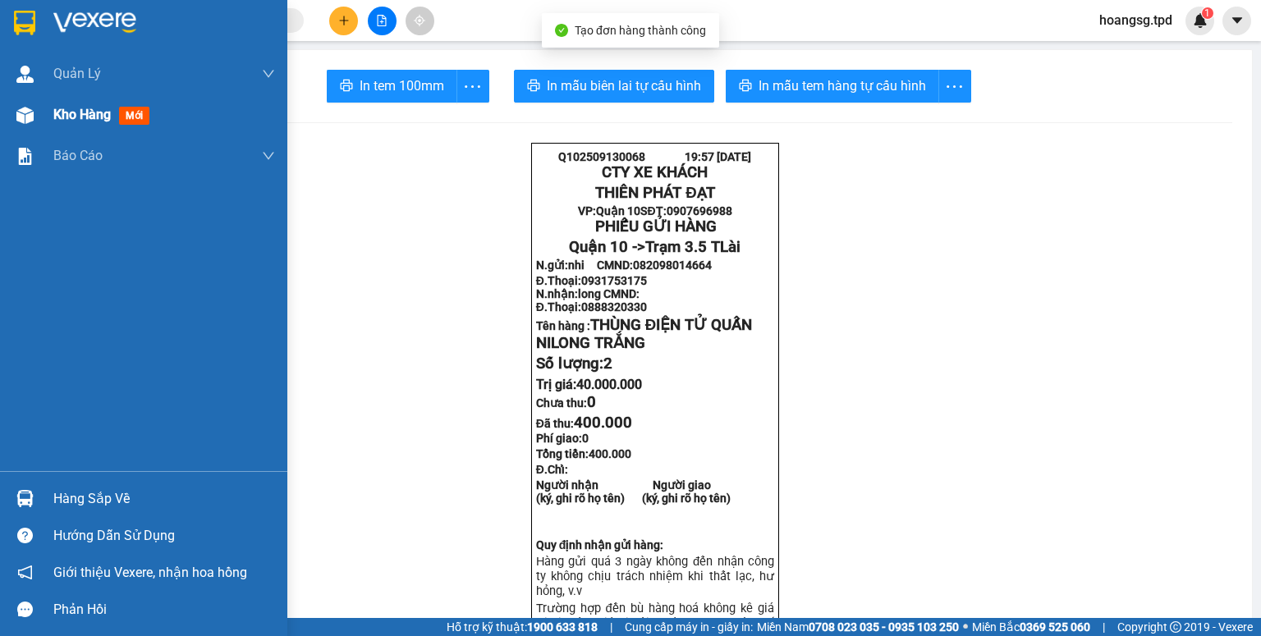
click at [32, 115] on img at bounding box center [24, 115] width 17 height 17
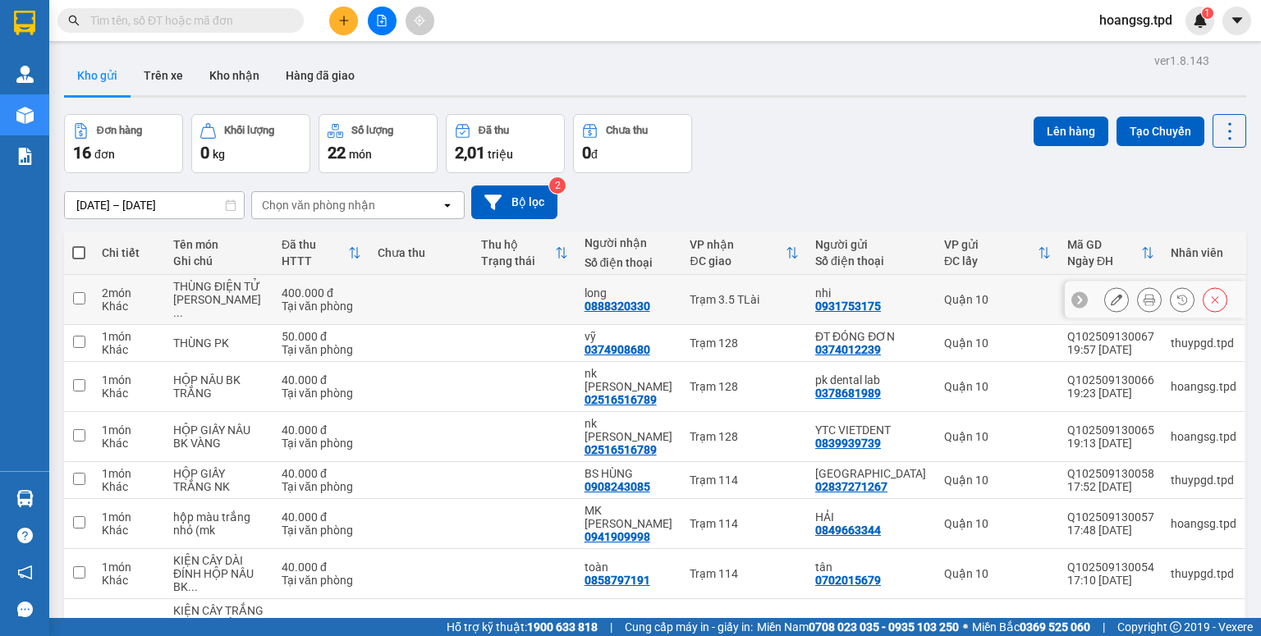
click at [707, 305] on div "Trạm 3.5 TLài" at bounding box center [744, 299] width 109 height 13
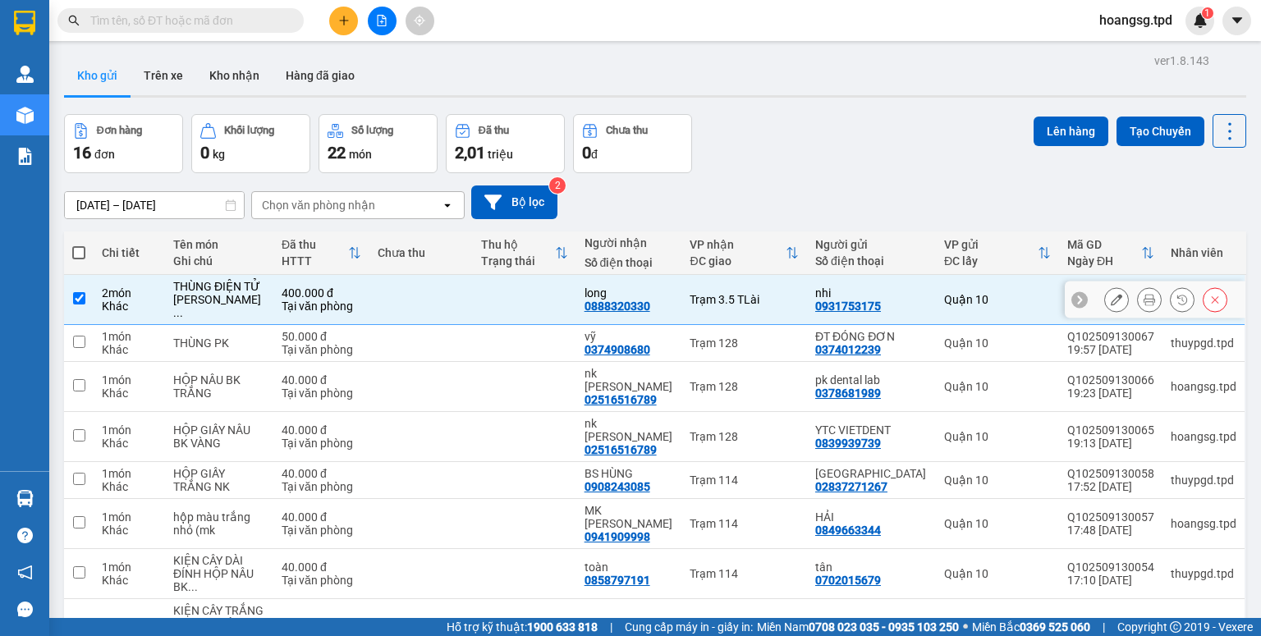
checkbox input "true"
drag, startPoint x: 683, startPoint y: 350, endPoint x: 690, endPoint y: 382, distance: 32.7
click at [674, 351] on div "vỹ 0374908680" at bounding box center [630, 343] width 90 height 26
checkbox input "true"
click at [682, 382] on td "nk lê anh 02516516789" at bounding box center [629, 387] width 106 height 50
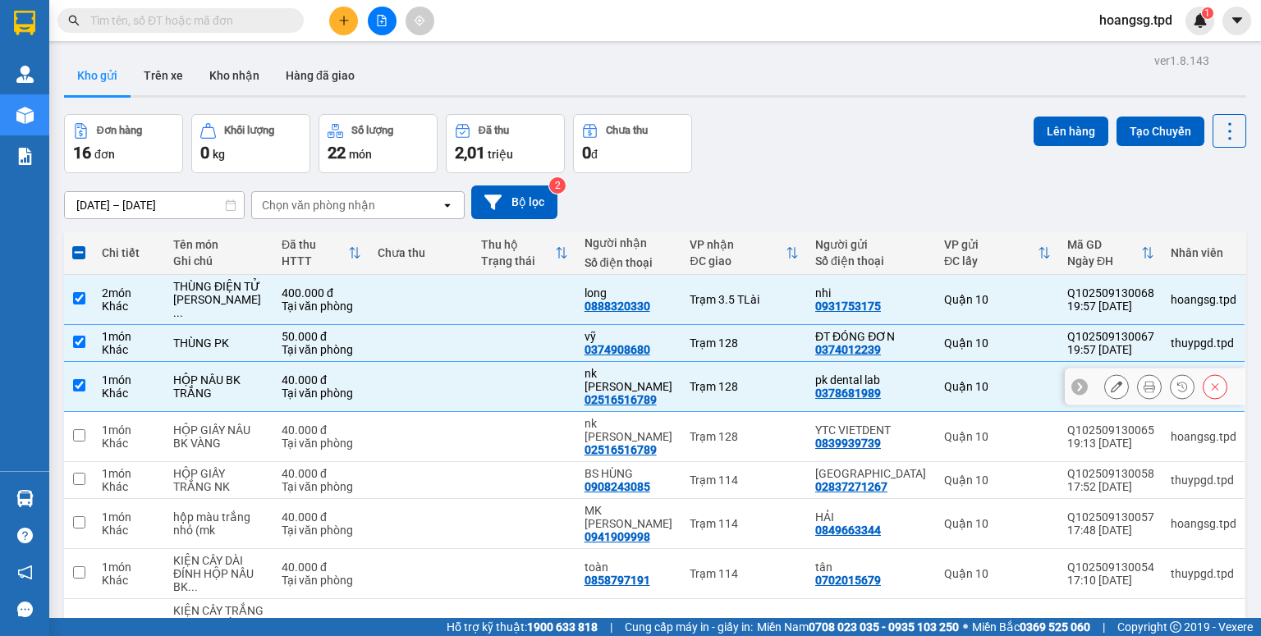
checkbox input "true"
click at [703, 462] on td "Trạm 114" at bounding box center [745, 480] width 126 height 37
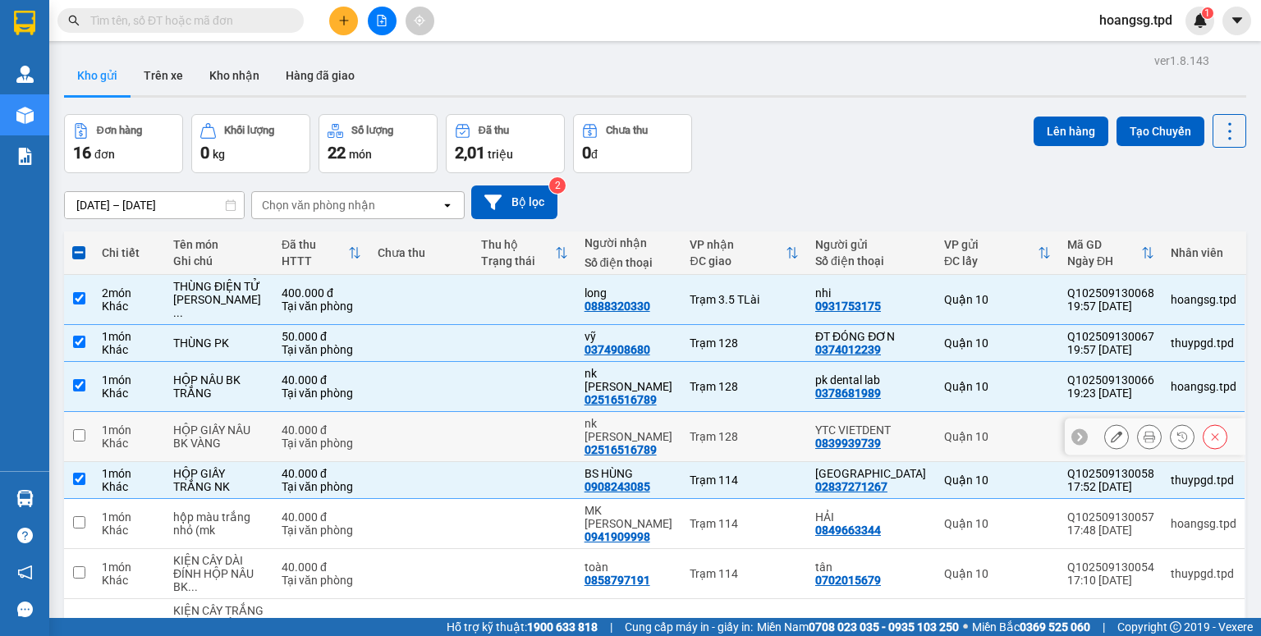
click at [668, 462] on td "BS HÙNG 0908243085" at bounding box center [629, 480] width 106 height 37
checkbox input "false"
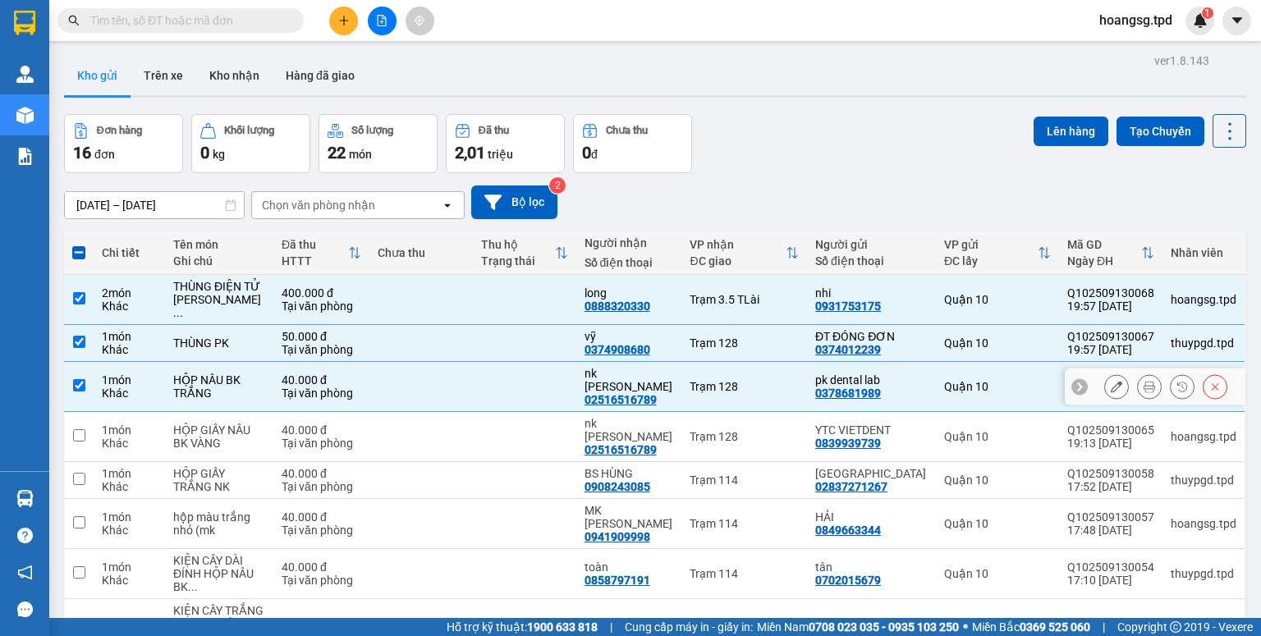
click at [678, 396] on td "nk lê anh 02516516789" at bounding box center [629, 387] width 106 height 50
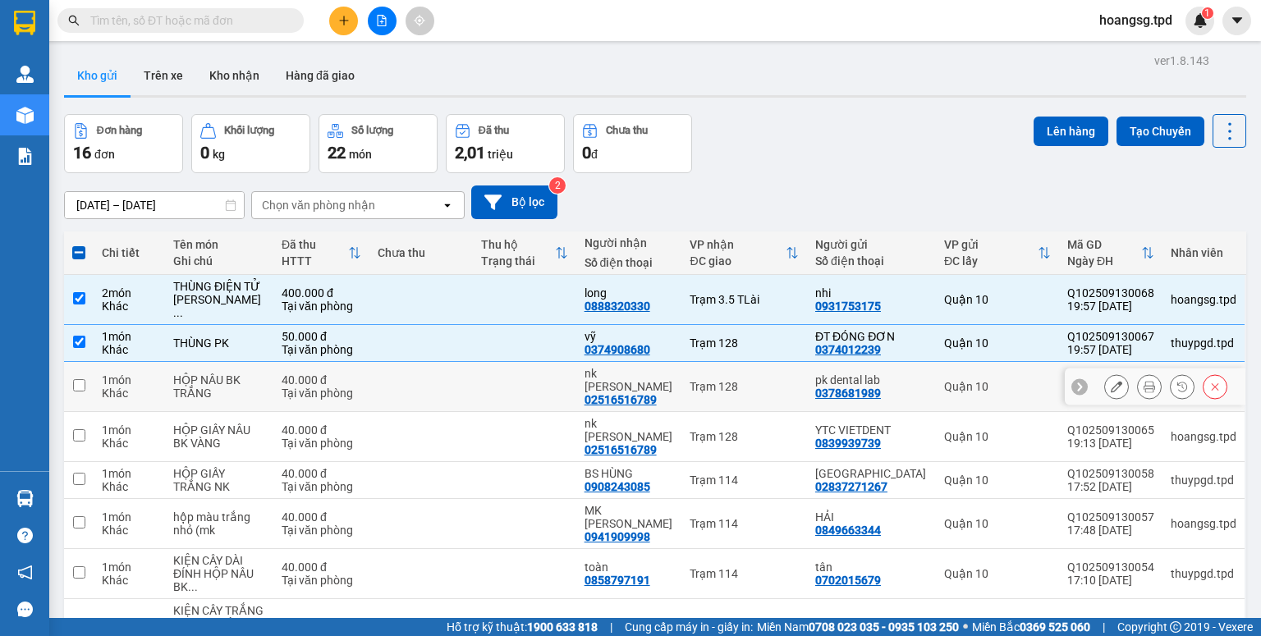
click at [710, 383] on div "Trạm 128" at bounding box center [744, 386] width 109 height 13
checkbox input "true"
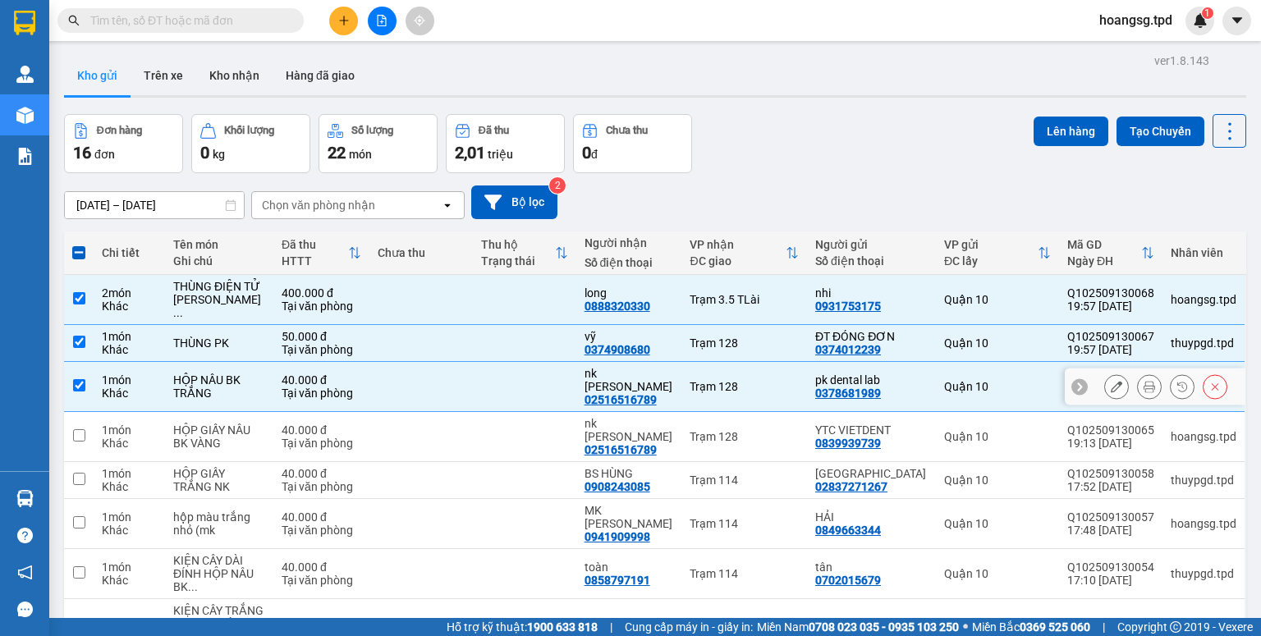
drag, startPoint x: 709, startPoint y: 409, endPoint x: 729, endPoint y: 402, distance: 20.8
click at [709, 412] on td "Trạm 128" at bounding box center [745, 437] width 126 height 50
checkbox input "true"
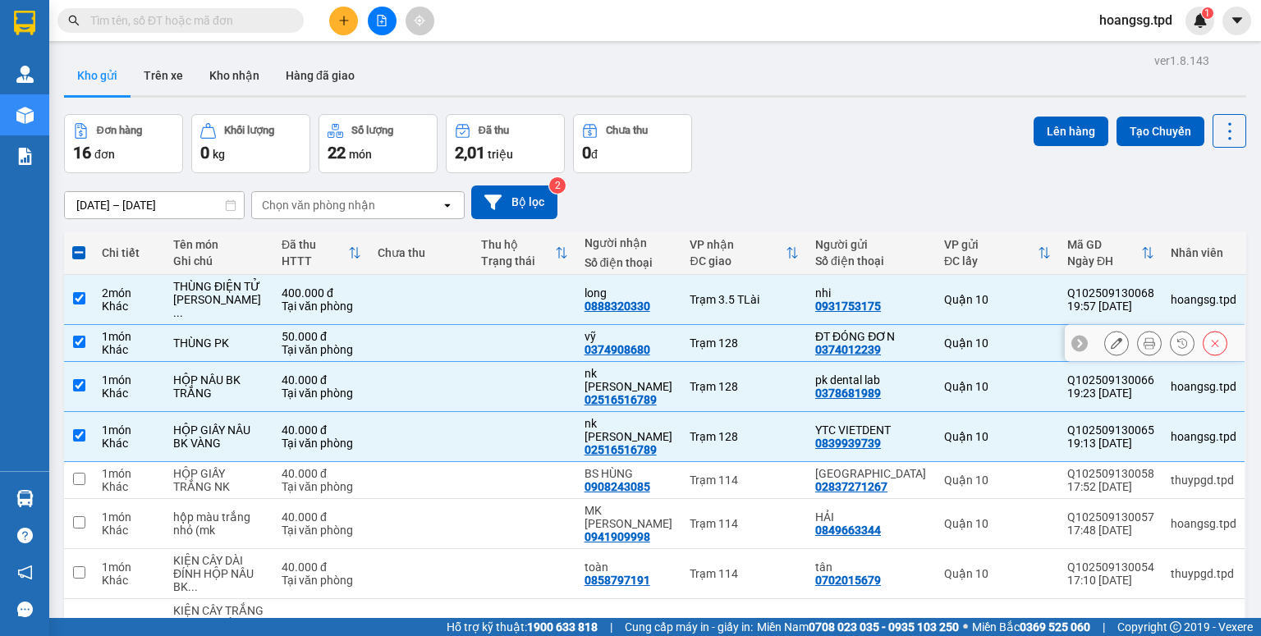
click at [782, 333] on td "Trạm 128" at bounding box center [745, 343] width 126 height 37
checkbox input "false"
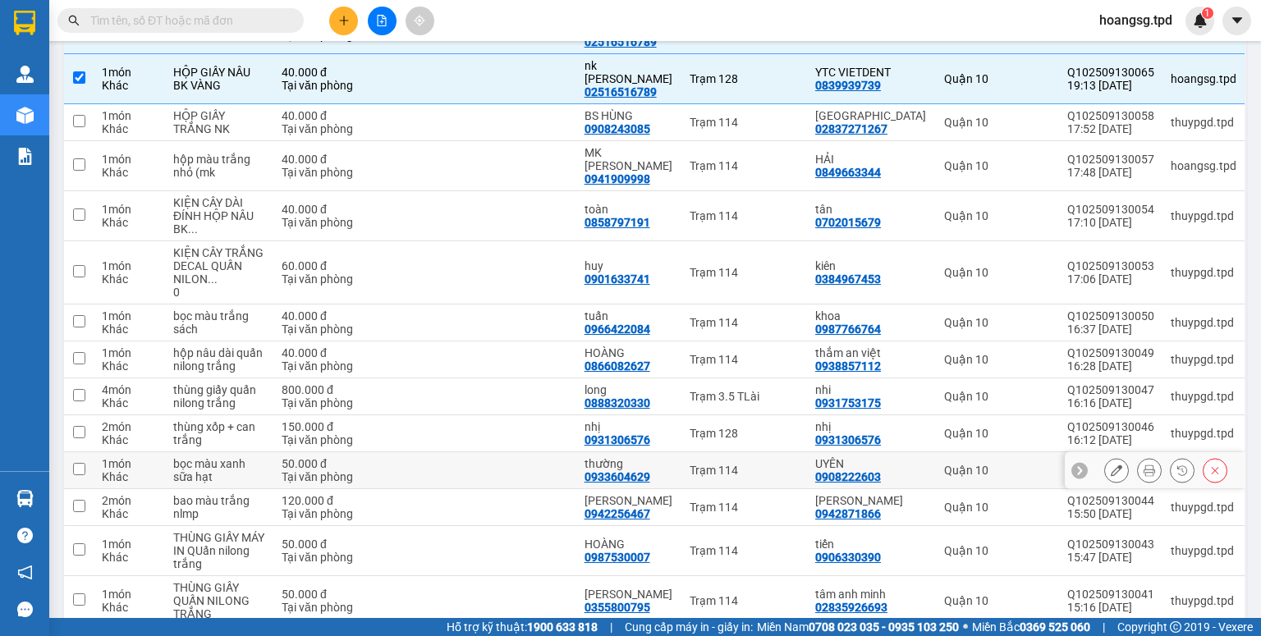
scroll to position [351, 0]
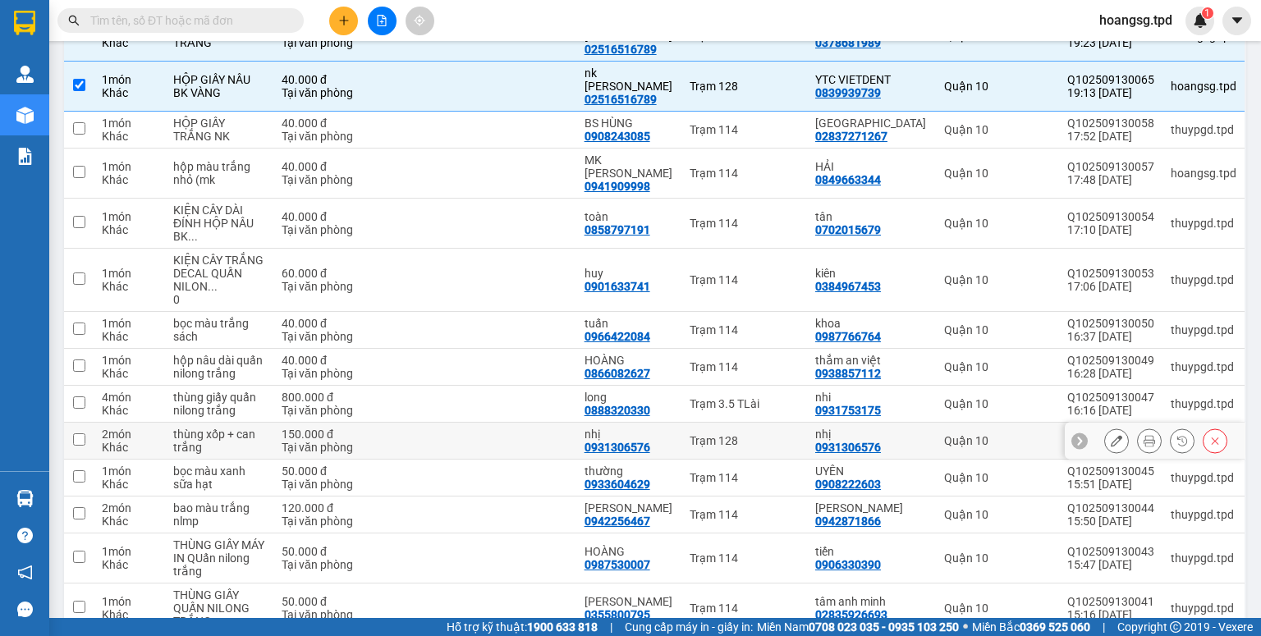
click at [700, 424] on td "Trạm 128" at bounding box center [745, 441] width 126 height 37
checkbox input "true"
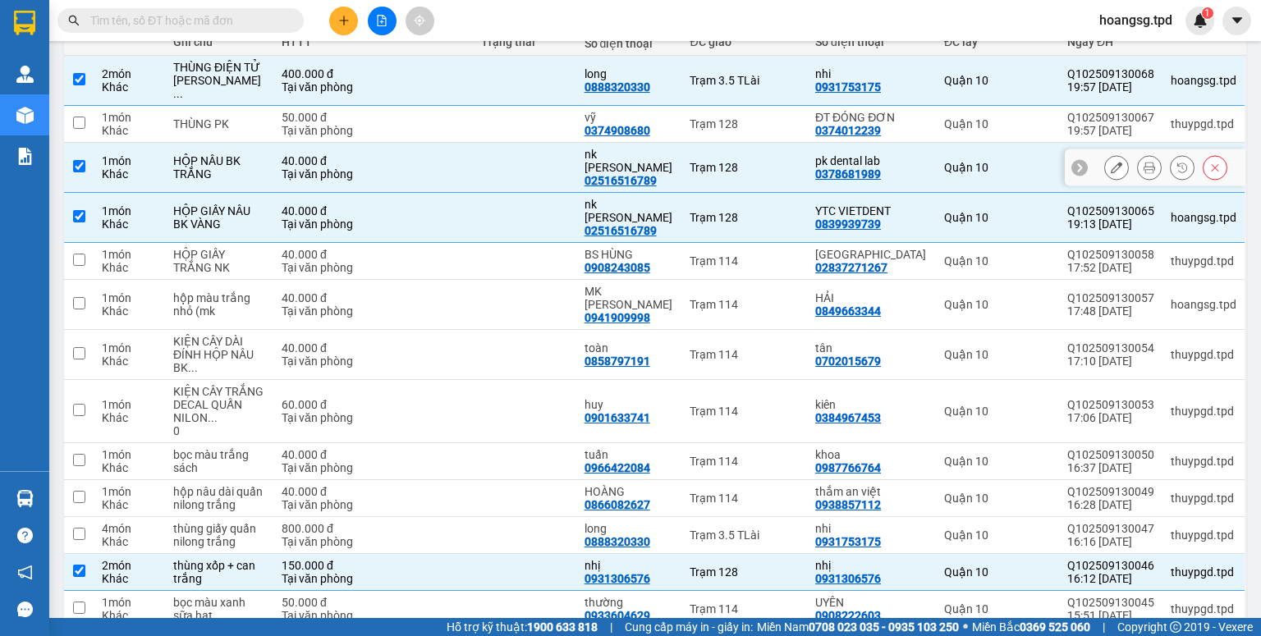
scroll to position [0, 0]
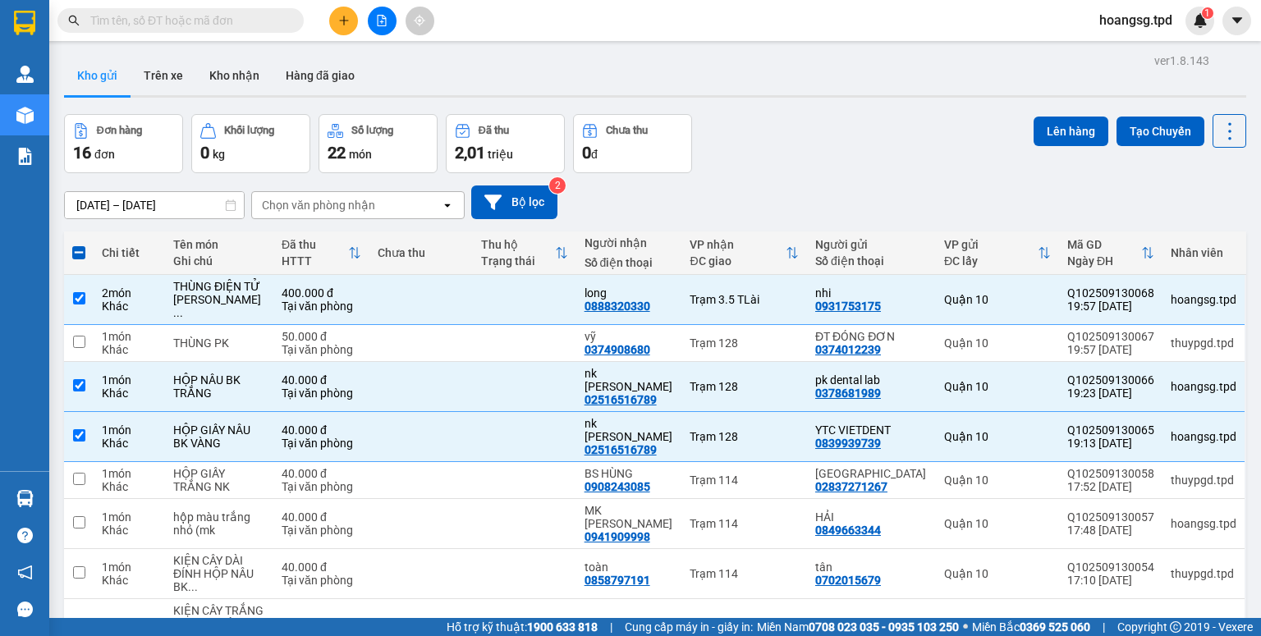
click at [1049, 125] on button "Lên hàng" at bounding box center [1071, 132] width 75 height 30
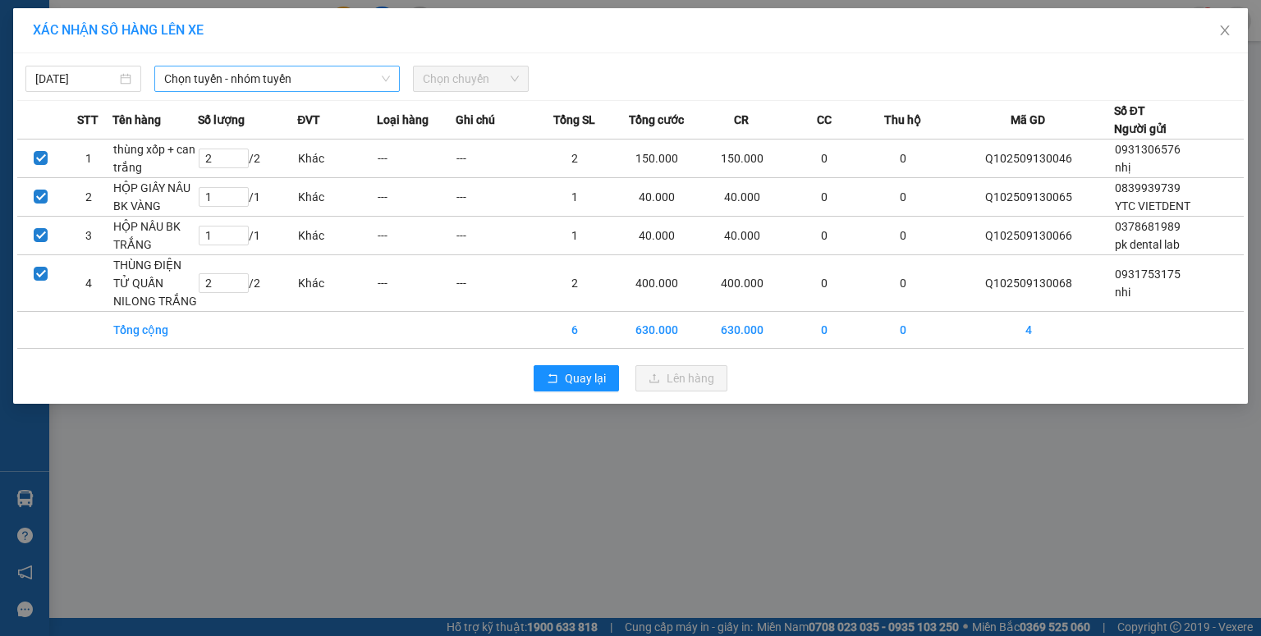
click at [276, 72] on span "Chọn tuyến - nhóm tuyến" at bounding box center [277, 79] width 226 height 25
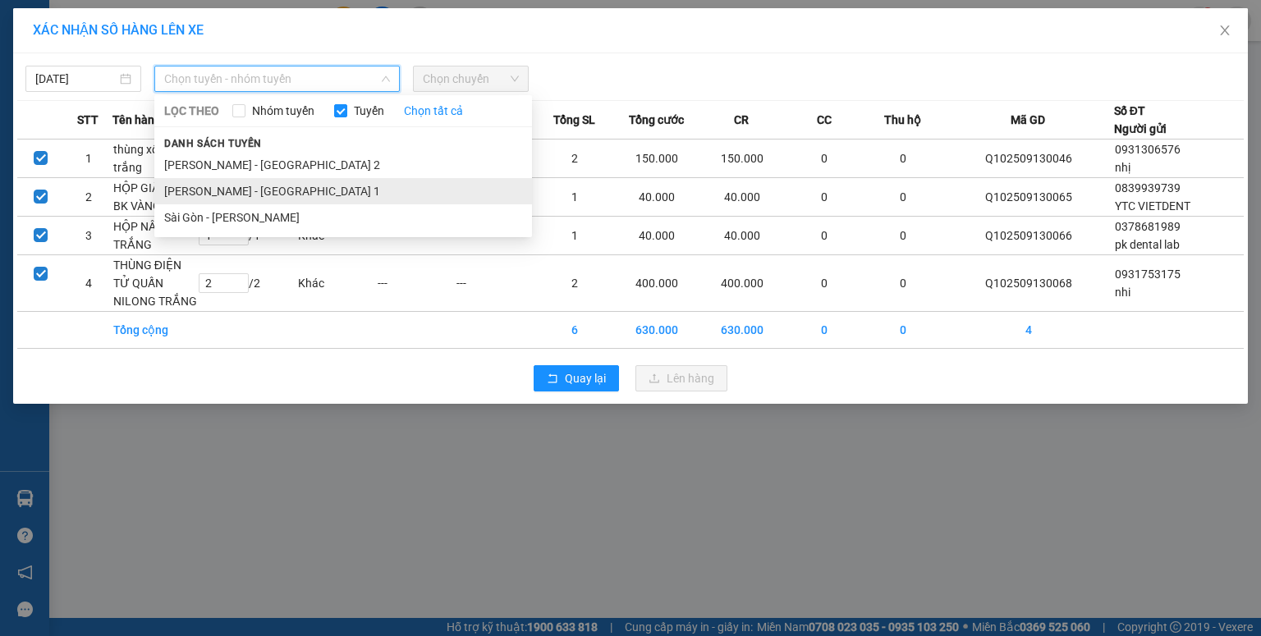
drag, startPoint x: 236, startPoint y: 208, endPoint x: 255, endPoint y: 195, distance: 22.5
click at [238, 204] on ul "Phương Lâm - Sài Gòn 2 Phương Lâm - Sài Gòn 1 Sài Gòn - Phương Lâm" at bounding box center [343, 191] width 378 height 79
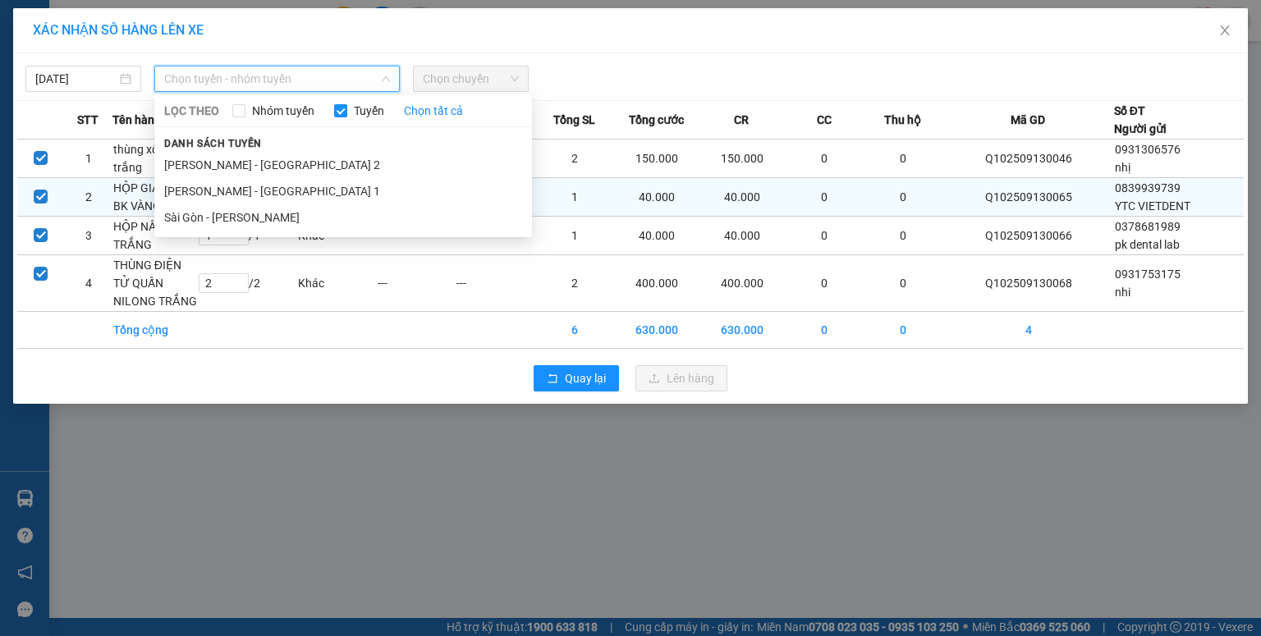
click at [286, 214] on li "Sài Gòn - [PERSON_NAME]" at bounding box center [343, 217] width 378 height 26
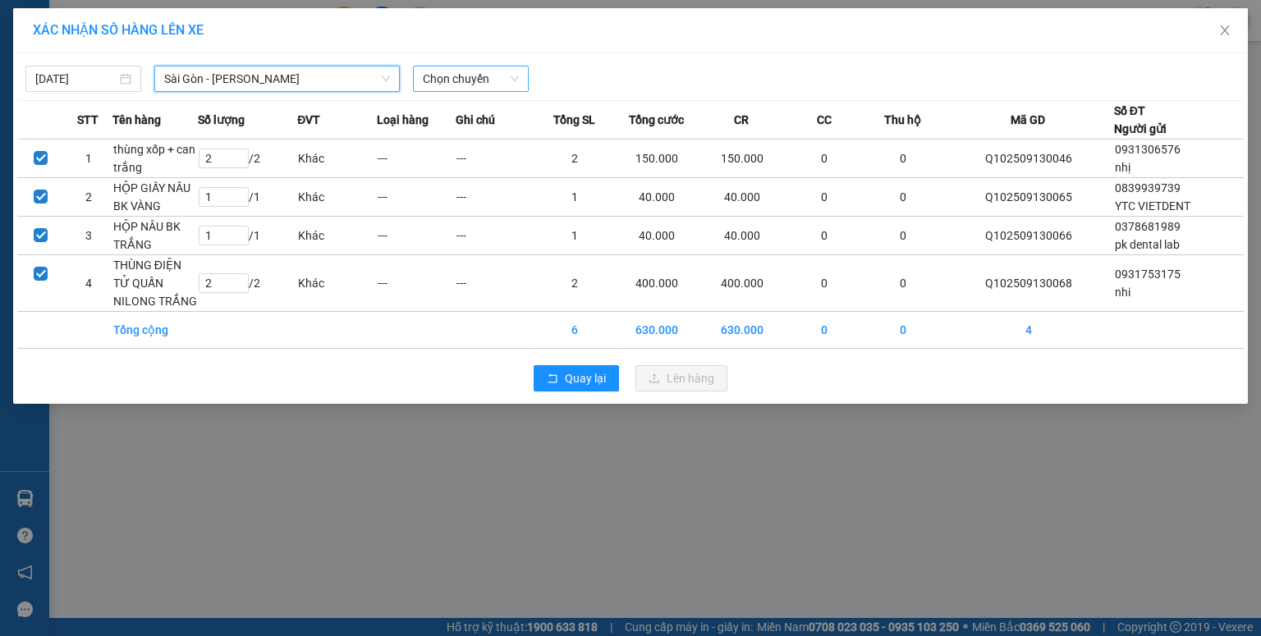
click at [453, 76] on span "Chọn chuyến" at bounding box center [471, 79] width 96 height 25
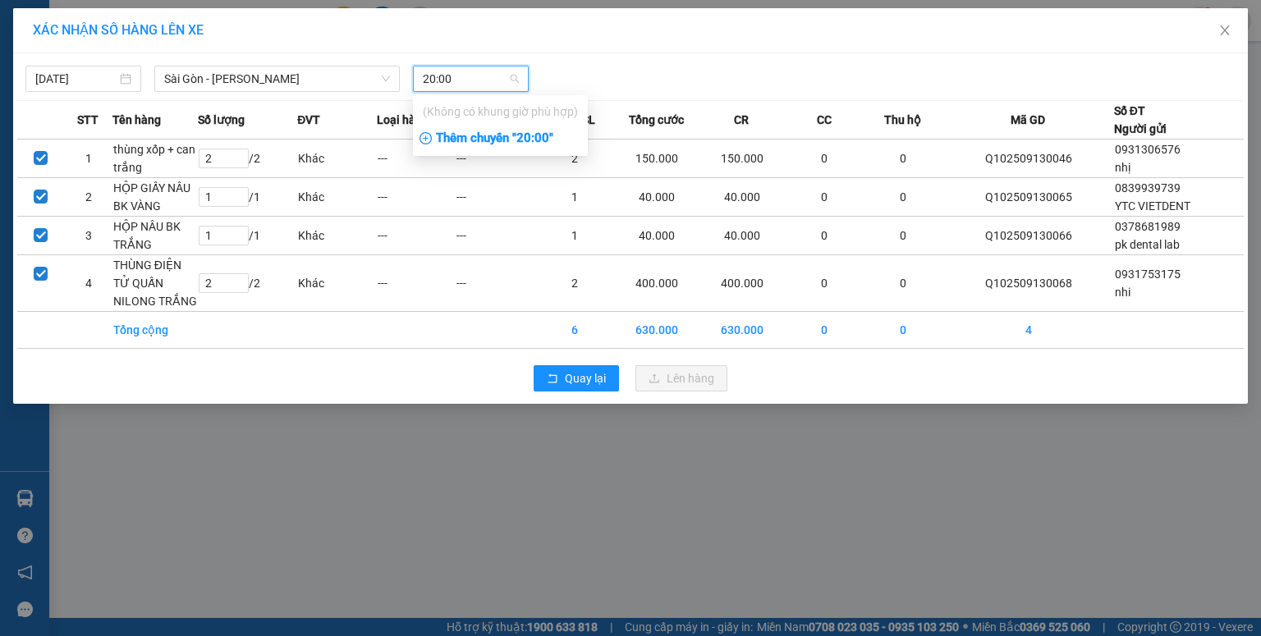
type input "20:00"
click at [561, 141] on div "Thêm chuyến " 20:00 "" at bounding box center [500, 139] width 175 height 28
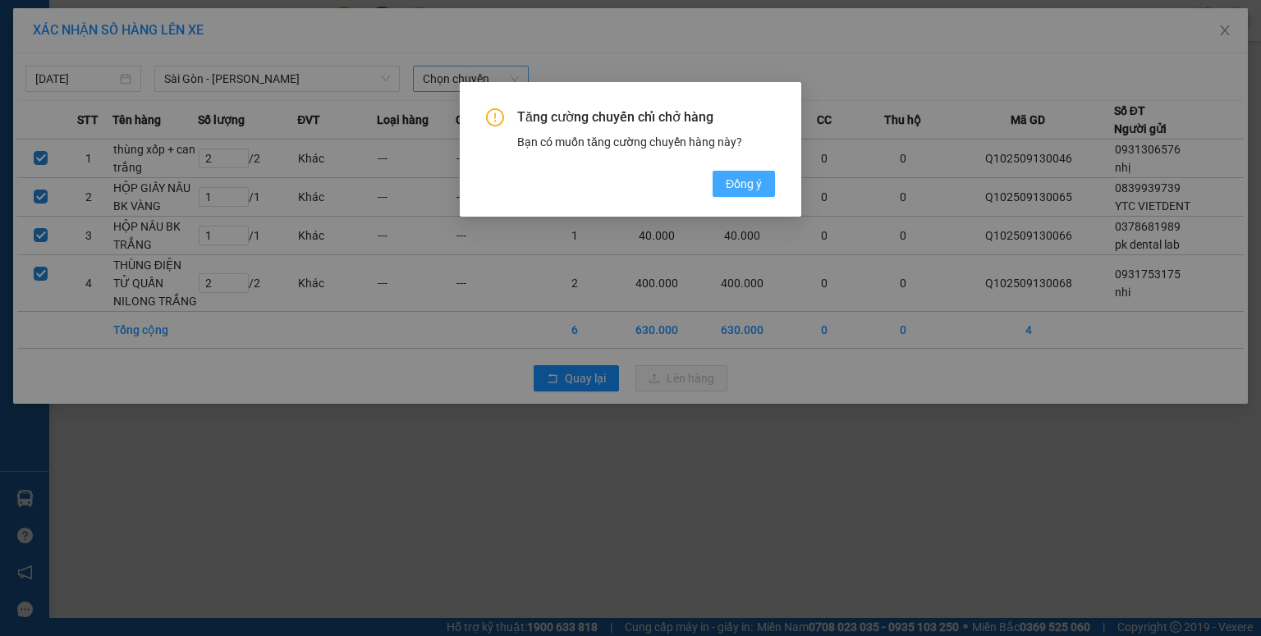
drag, startPoint x: 755, startPoint y: 193, endPoint x: 574, endPoint y: 135, distance: 190.6
click at [755, 192] on span "Đồng ý" at bounding box center [744, 184] width 36 height 18
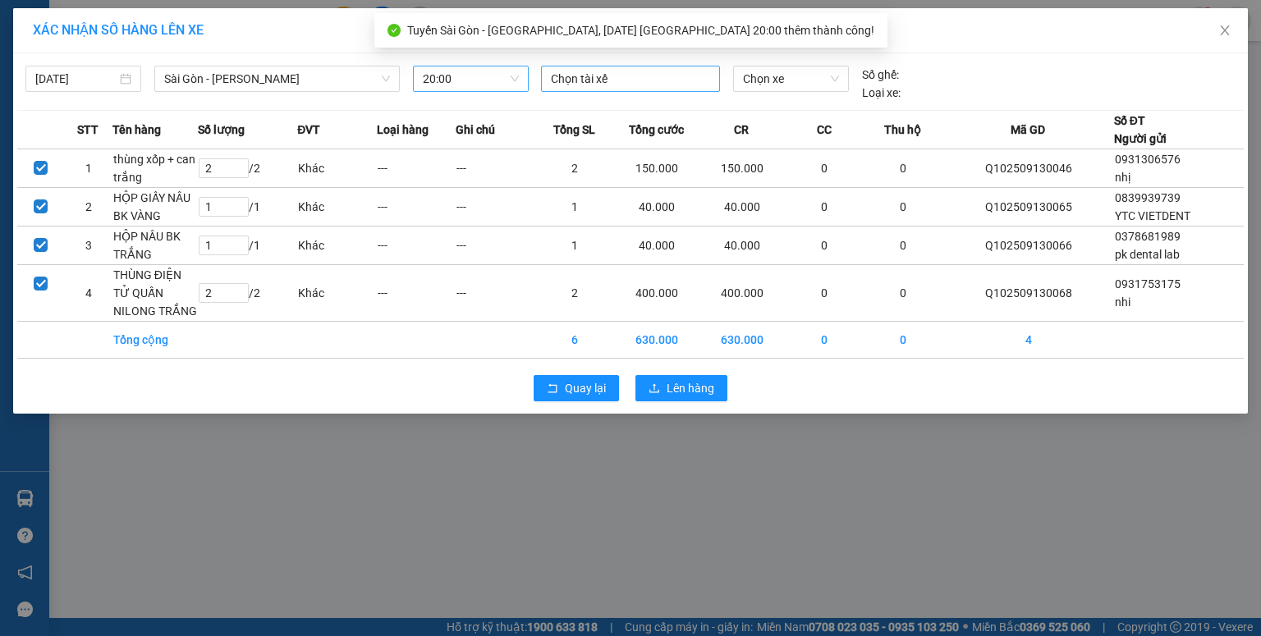
click at [580, 85] on div at bounding box center [630, 79] width 171 height 20
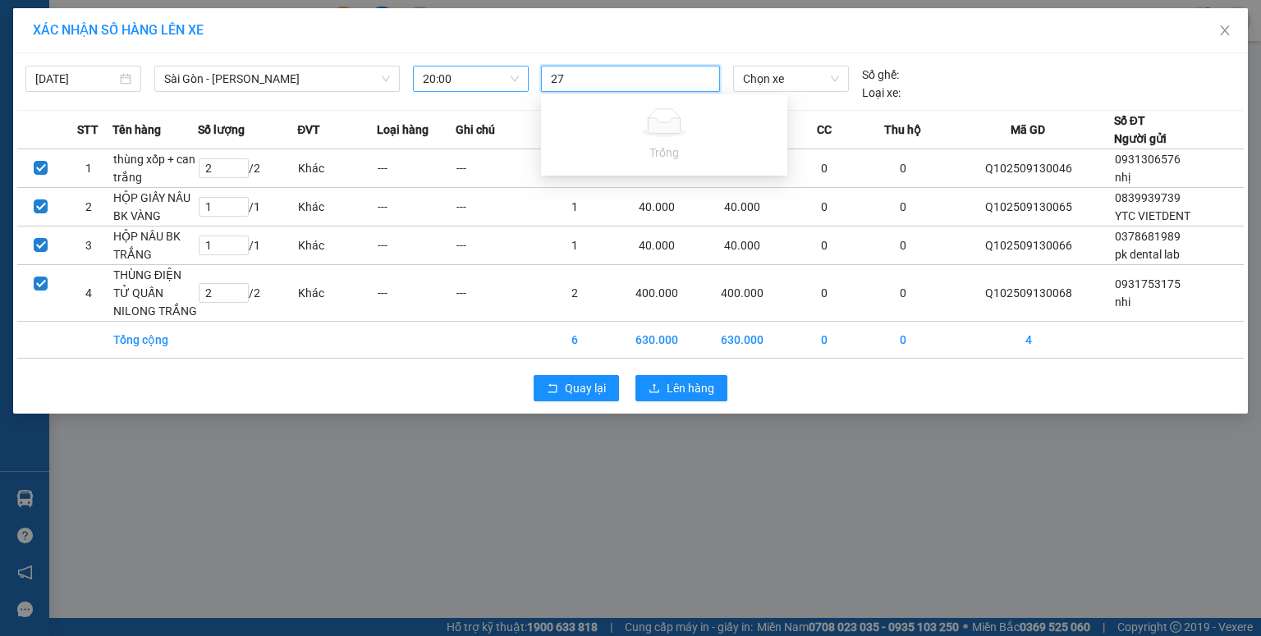
type input "2"
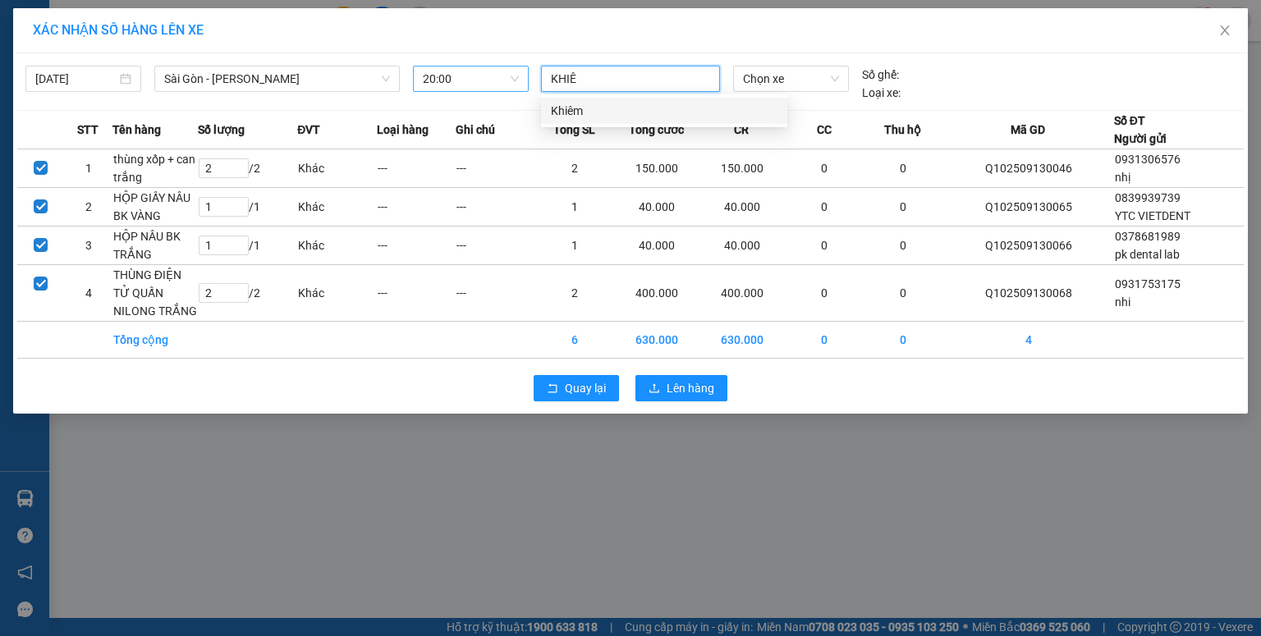
type input "KHIÊM"
click at [680, 108] on div "Khiêm" at bounding box center [664, 111] width 227 height 18
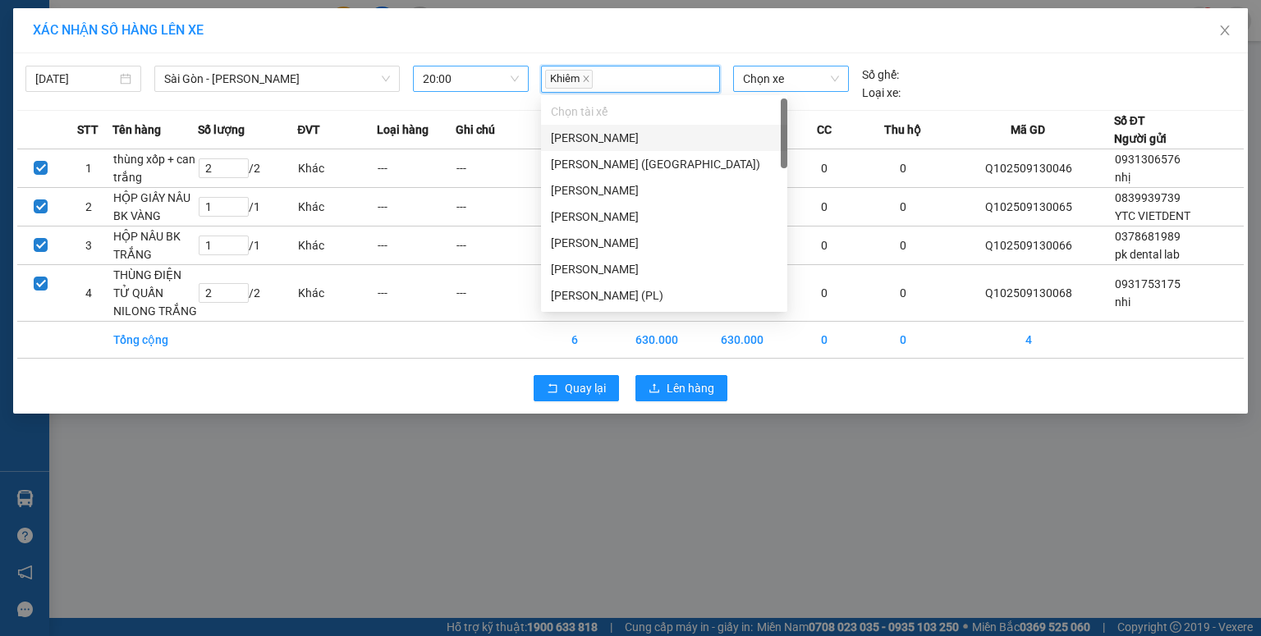
drag, startPoint x: 782, startPoint y: 92, endPoint x: 796, endPoint y: 76, distance: 20.9
click at [784, 89] on div "Chọn xe" at bounding box center [791, 84] width 128 height 36
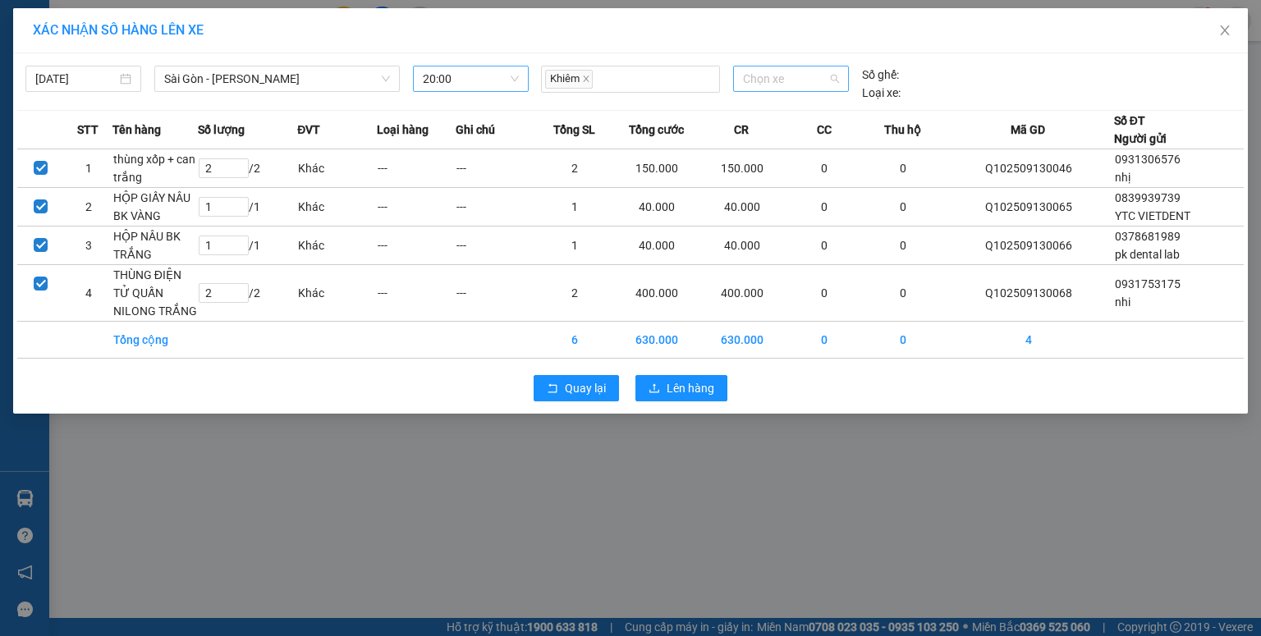
click at [796, 76] on span "Chọn xe" at bounding box center [790, 79] width 95 height 25
type input "27506"
click at [827, 123] on div "51B-275.06" at bounding box center [790, 112] width 115 height 26
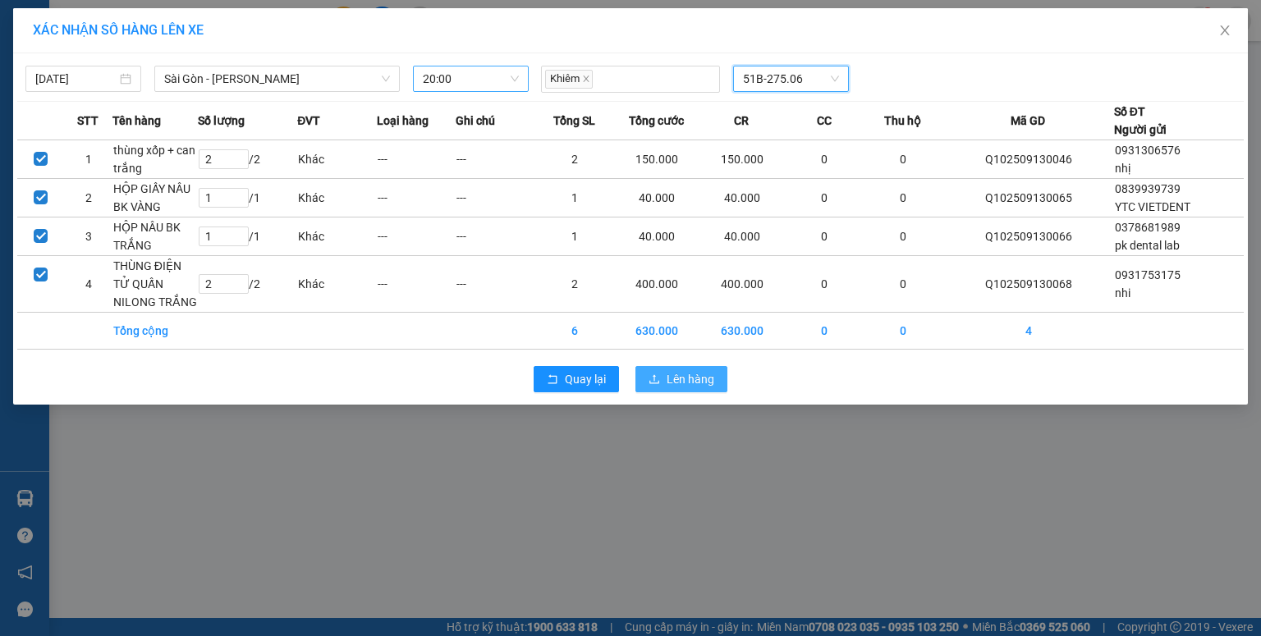
click at [673, 377] on span "Lên hàng" at bounding box center [691, 379] width 48 height 18
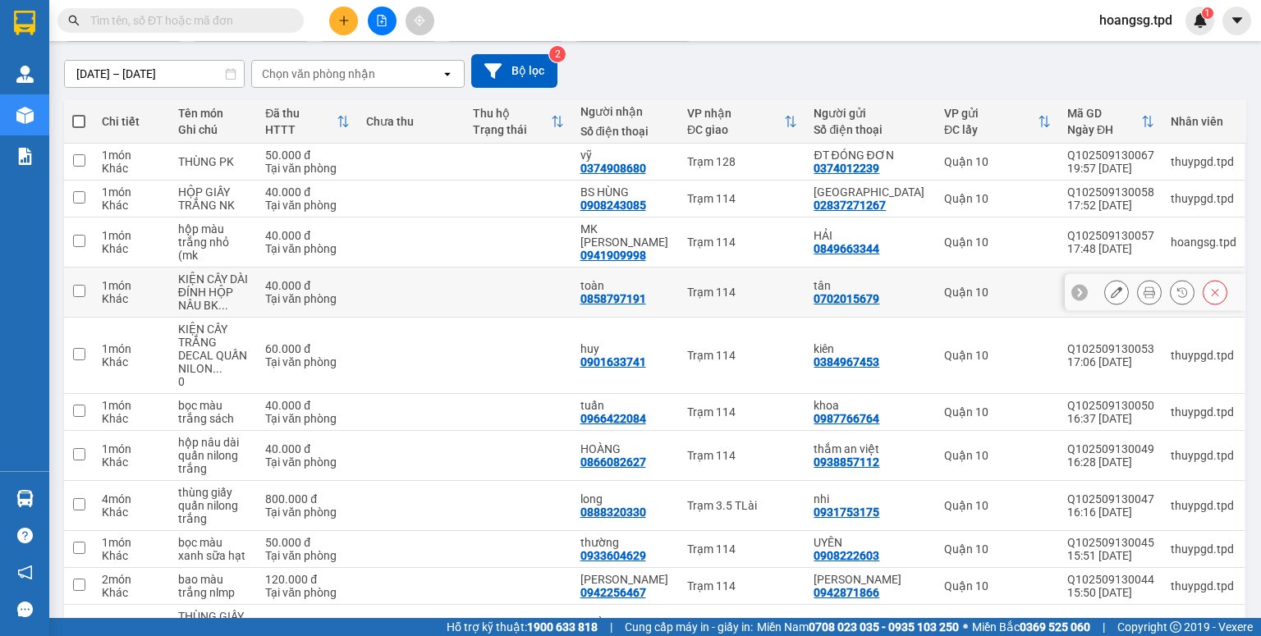
scroll to position [256, 0]
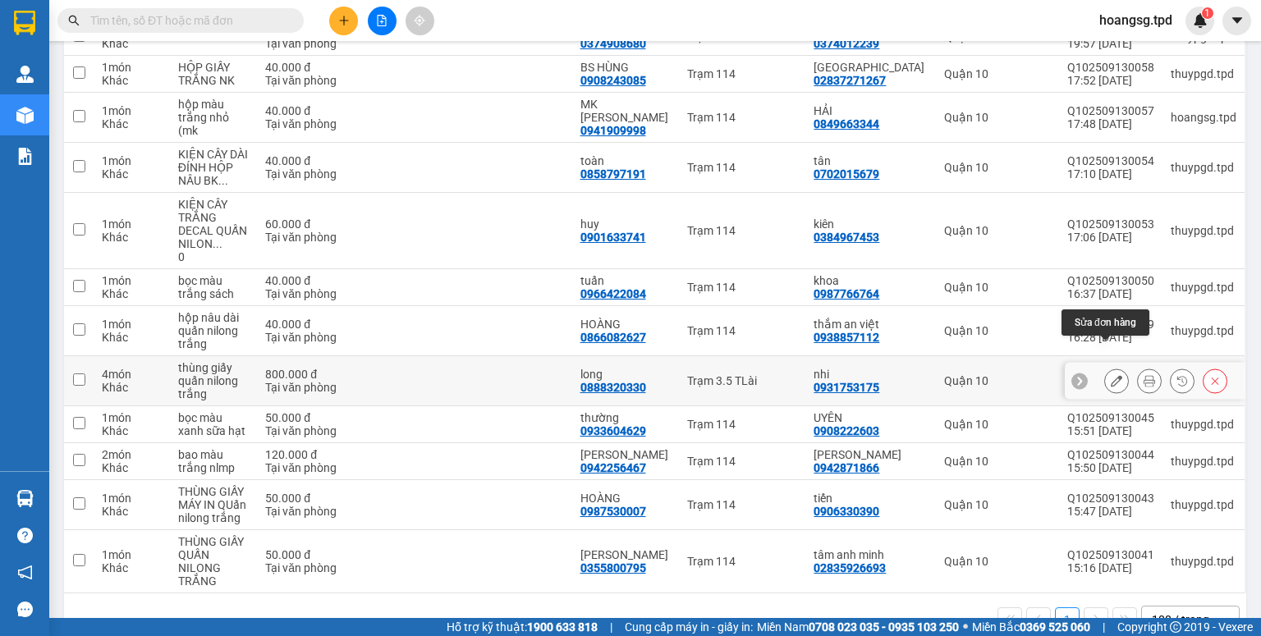
click at [1109, 367] on button at bounding box center [1116, 381] width 23 height 29
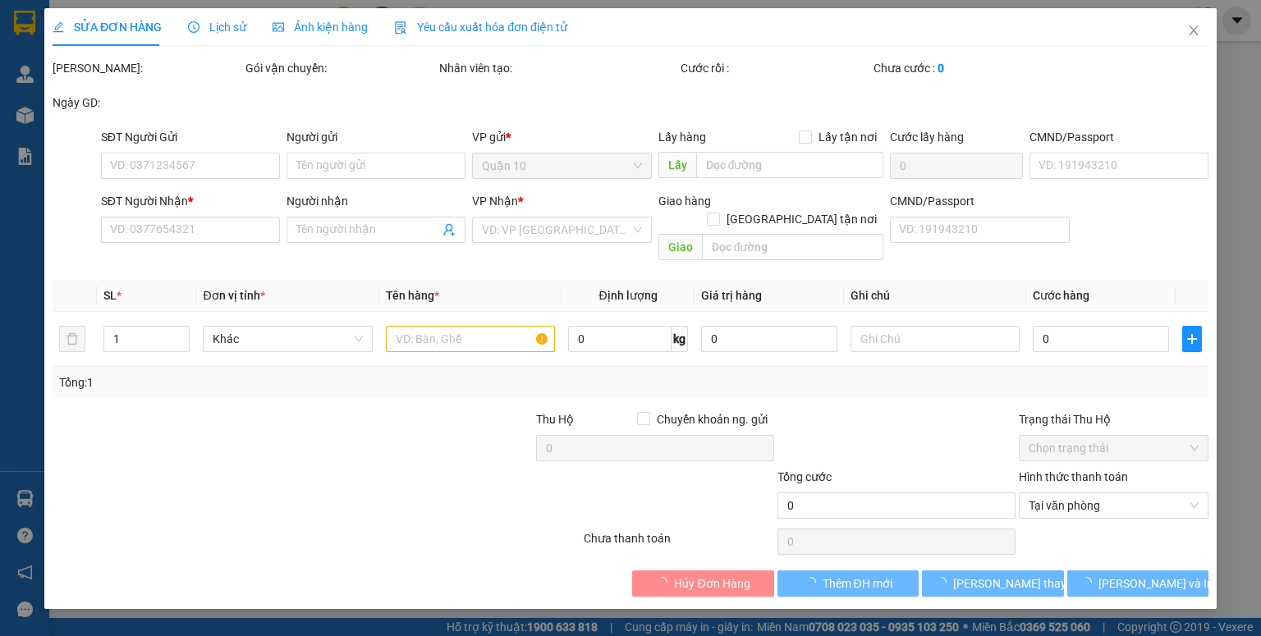
type input "0931753175"
type input "nhi"
type input "082098014664"
type input "0888320330"
type input "long"
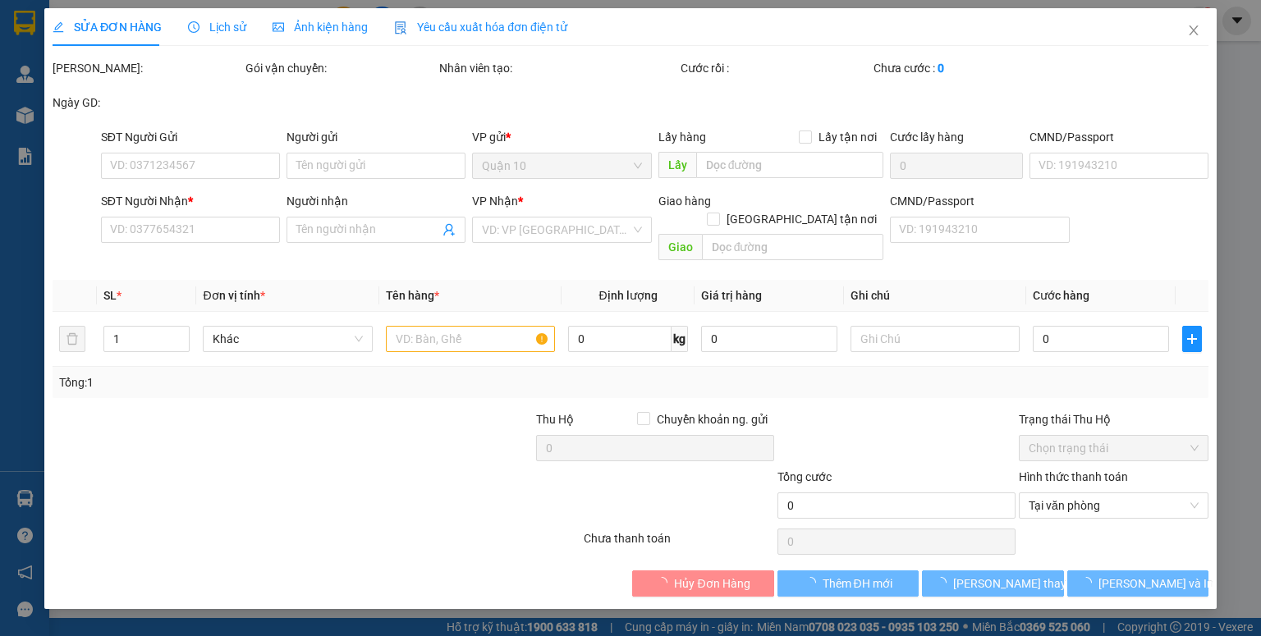
type input "800.000"
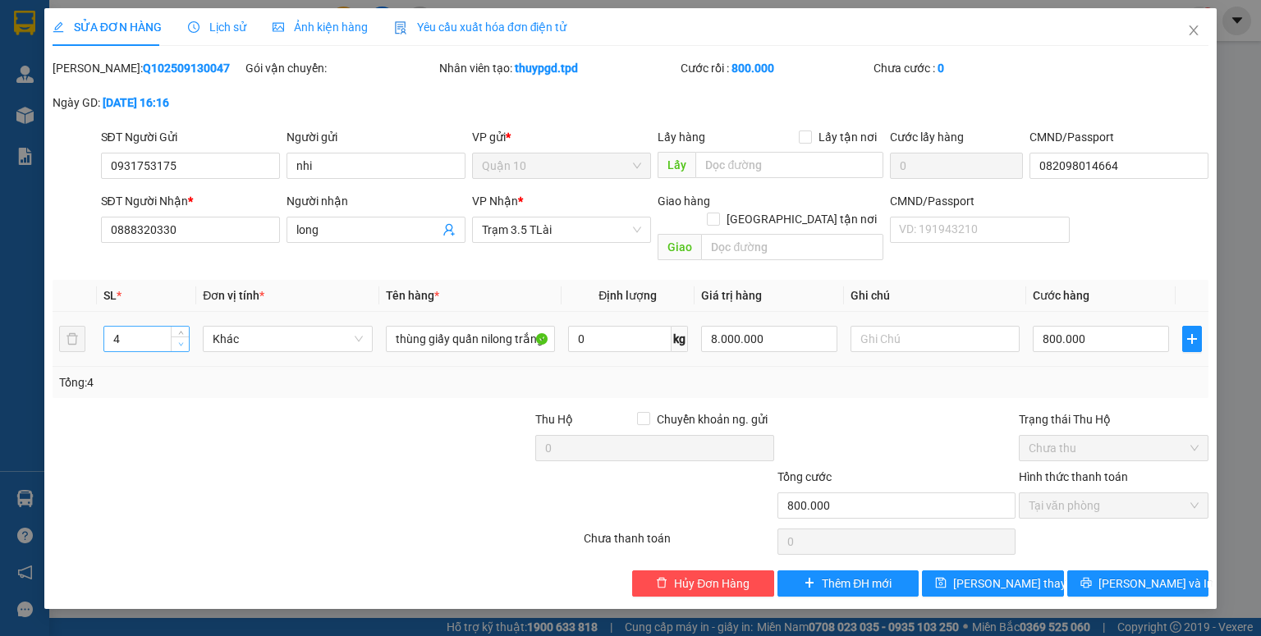
click at [174, 337] on span "Decrease Value" at bounding box center [180, 344] width 18 height 15
type input "2"
click at [880, 575] on span "Thêm ĐH mới" at bounding box center [857, 584] width 70 height 18
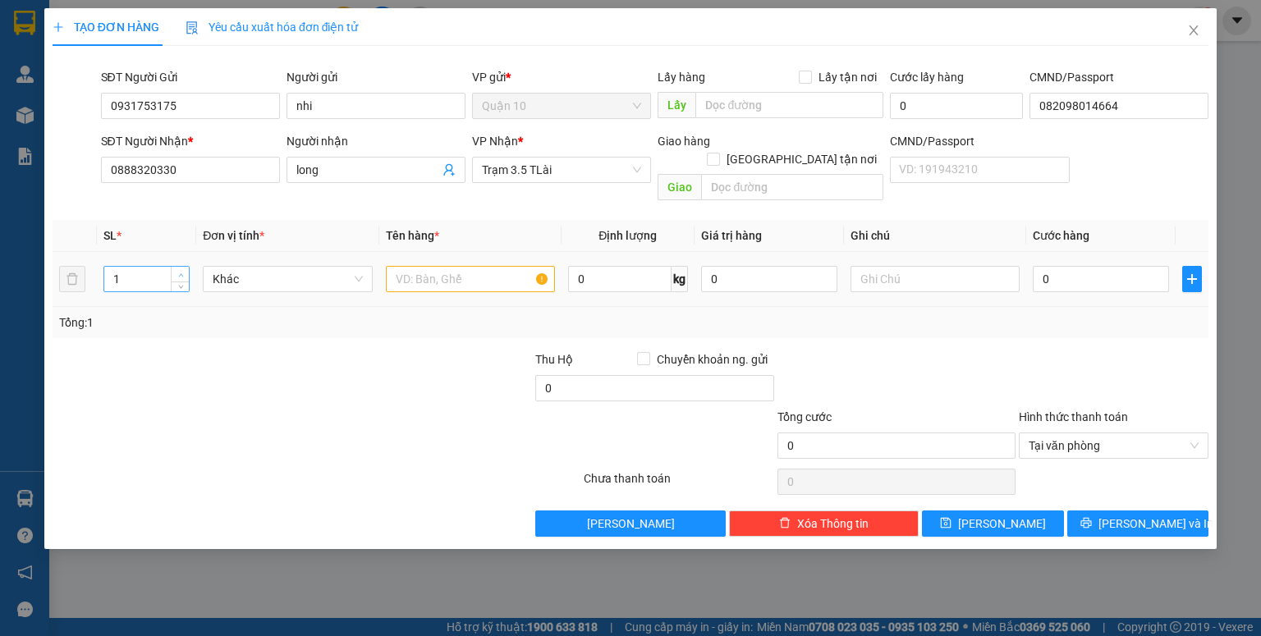
type input "2"
click at [177, 270] on span "up" at bounding box center [181, 275] width 10 height 10
click at [392, 266] on input "text" at bounding box center [470, 279] width 169 height 26
type input "THÙNG GIẤY QUẤN NILONGT TRẮNG"
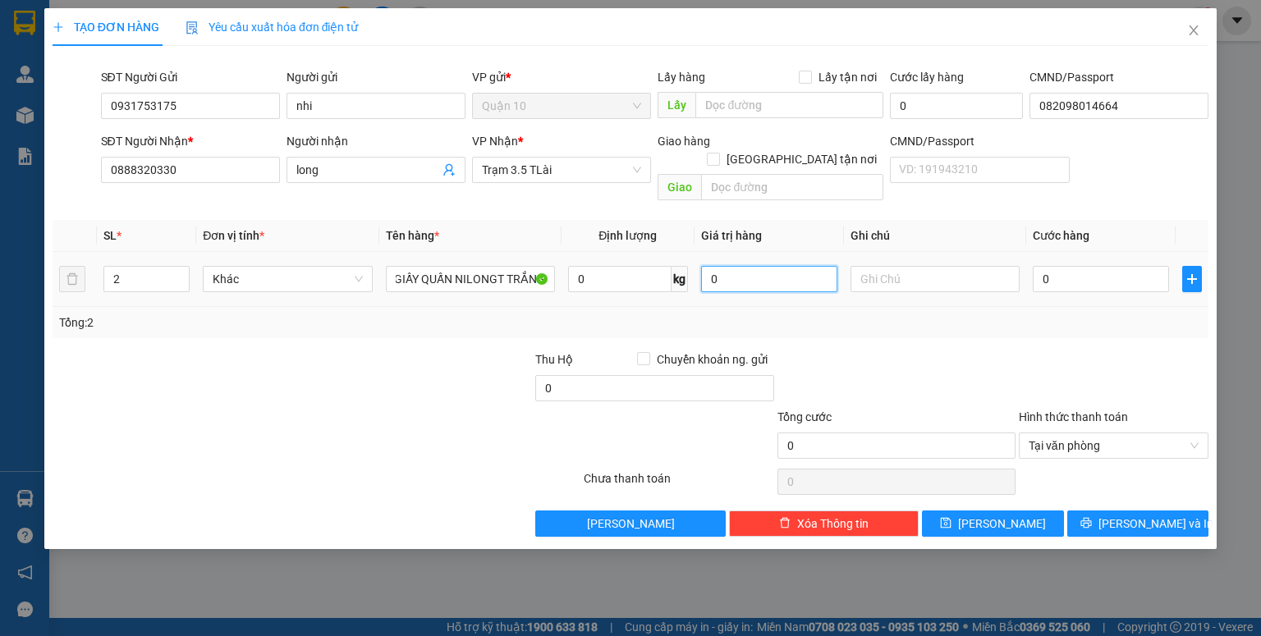
drag, startPoint x: 738, startPoint y: 255, endPoint x: 163, endPoint y: 236, distance: 576.0
click at [388, 220] on table "SL * Đơn vị tính * Tên hàng * Định lượng Giá trị hàng Ghi chú Cước hàng 2 Khác …" at bounding box center [631, 263] width 1156 height 87
type input "40.000.000"
click at [1072, 272] on input "0" at bounding box center [1101, 279] width 136 height 26
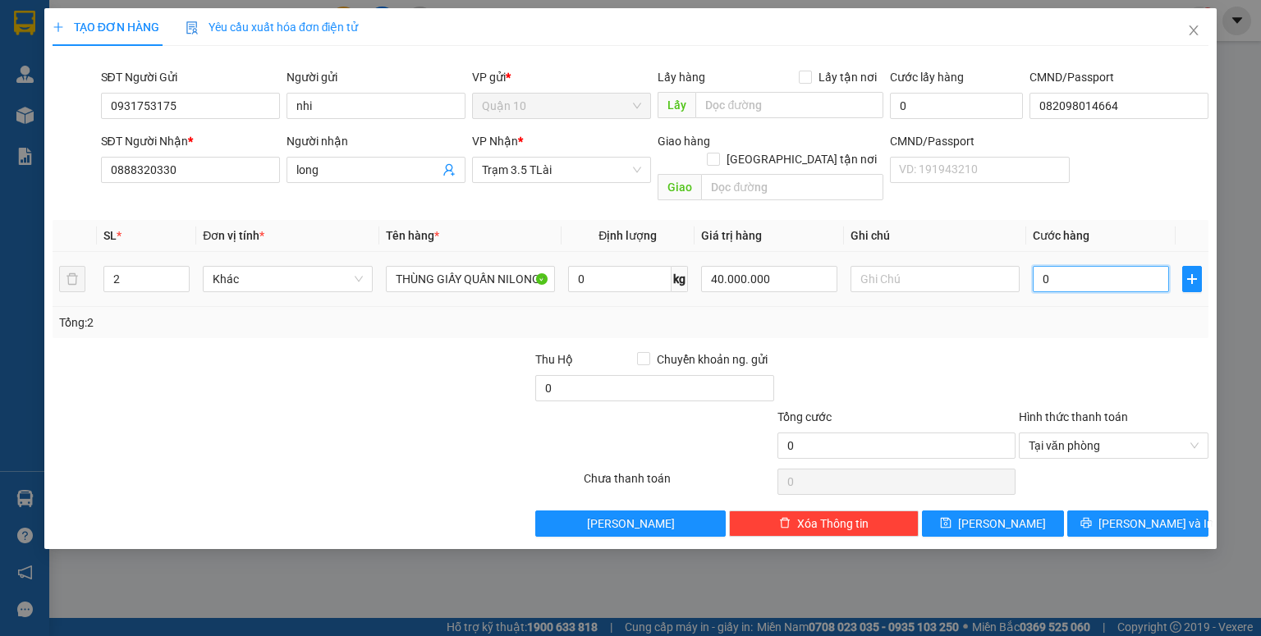
type input "04"
type input "4"
type input "040"
type input "40"
type input "0.400"
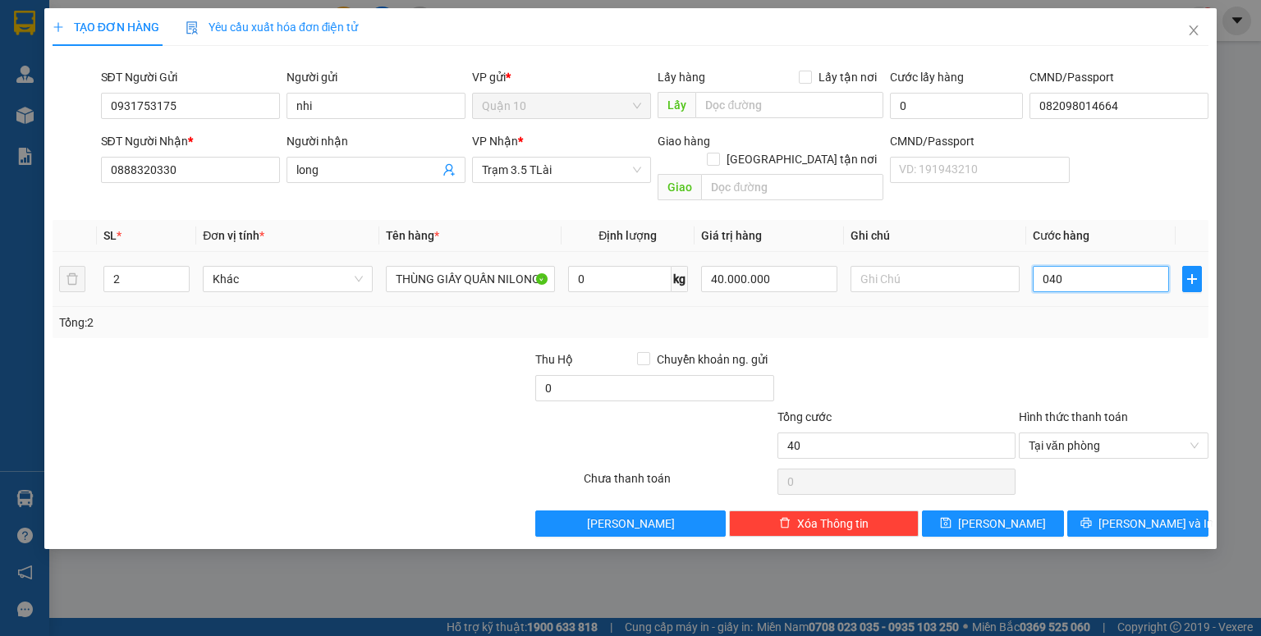
type input "400"
type input "04.000"
type input "4.000"
type input "040.000"
type input "40.000"
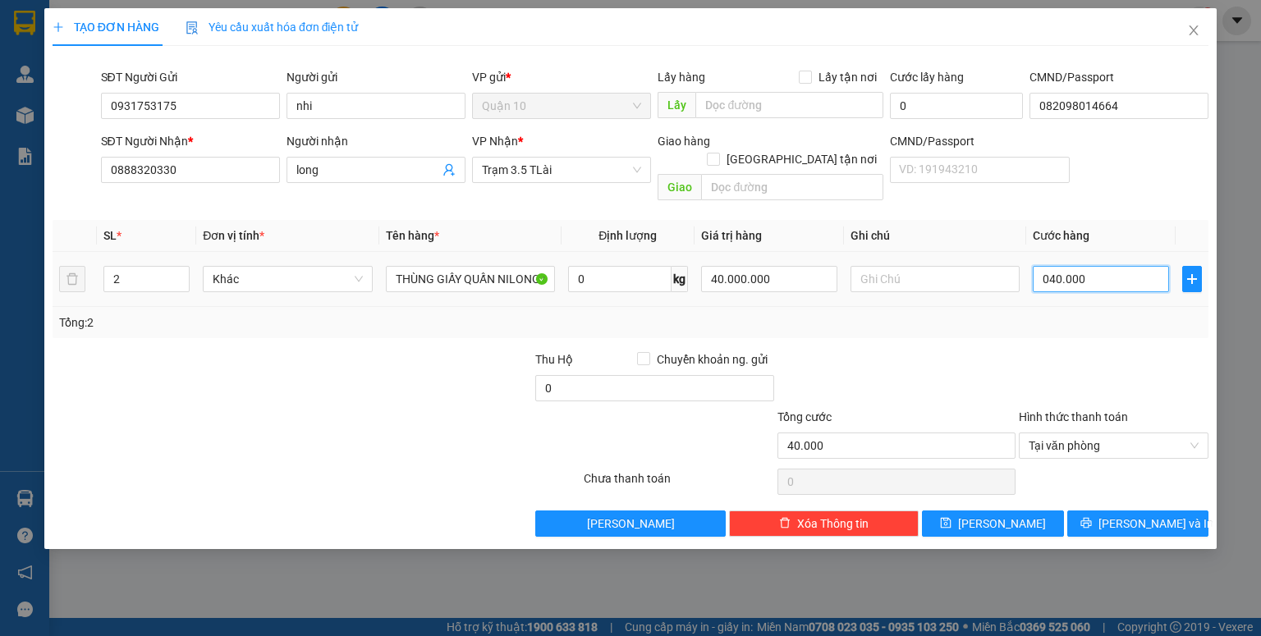
type input "0.400.000"
type input "400.000"
type input "04.000.000"
type input "4.000.000"
type input "0.400.000"
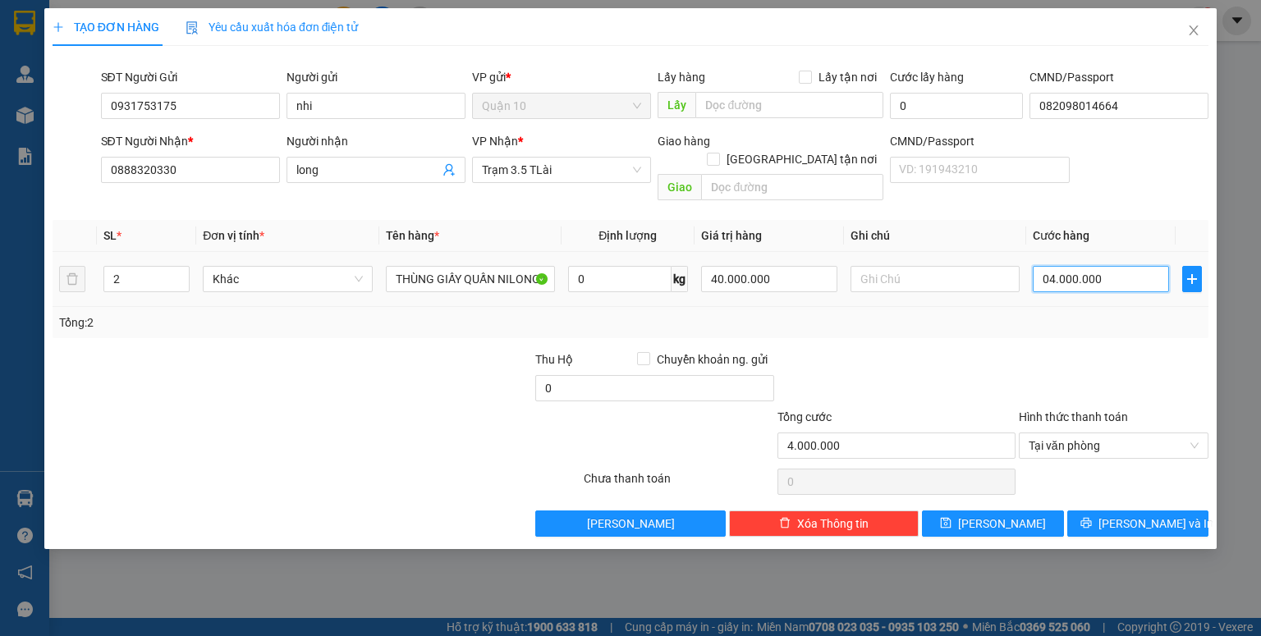
type input "400.000"
type input "040.000"
type input "40.000"
type input "0.400.000"
type input "400.000"
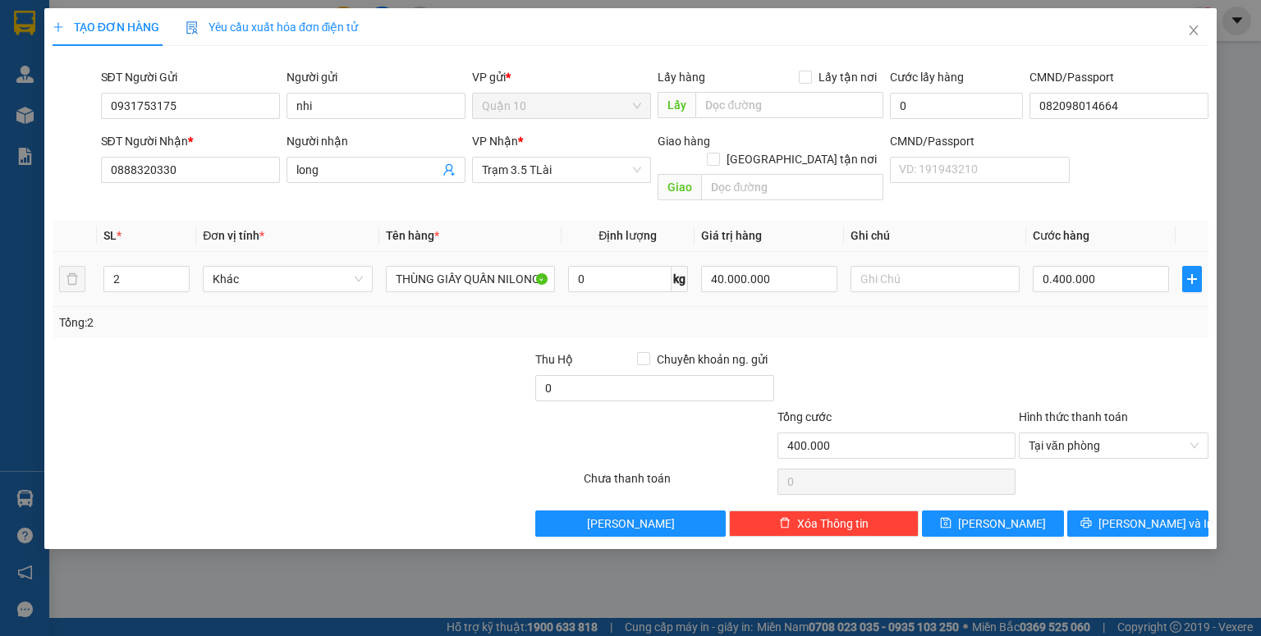
type input "400.000"
drag, startPoint x: 1092, startPoint y: 319, endPoint x: 1173, endPoint y: 629, distance: 320.1
click at [1093, 320] on div "Transit Pickup Surcharge Ids Transit Deliver Surcharge Ids Transit Deliver Surc…" at bounding box center [631, 298] width 1156 height 478
drag, startPoint x: 1147, startPoint y: 509, endPoint x: 1026, endPoint y: 537, distance: 124.7
click at [1147, 515] on span "[PERSON_NAME] và In" at bounding box center [1156, 524] width 115 height 18
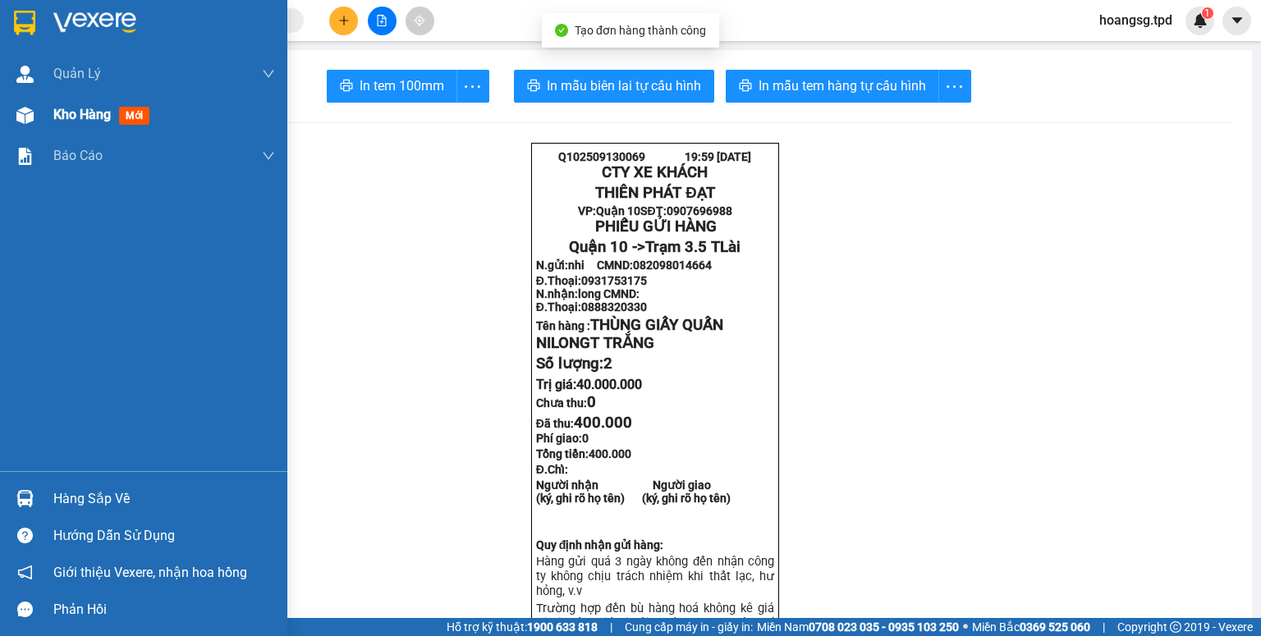
click at [24, 123] on img at bounding box center [24, 115] width 17 height 17
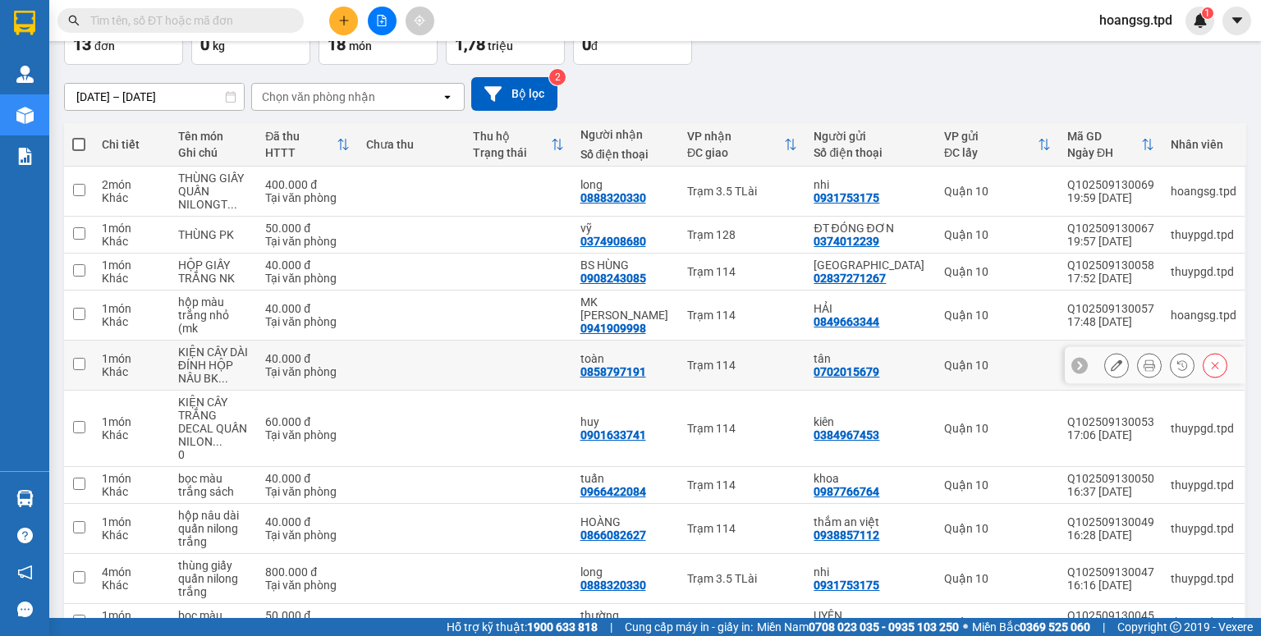
scroll to position [305, 0]
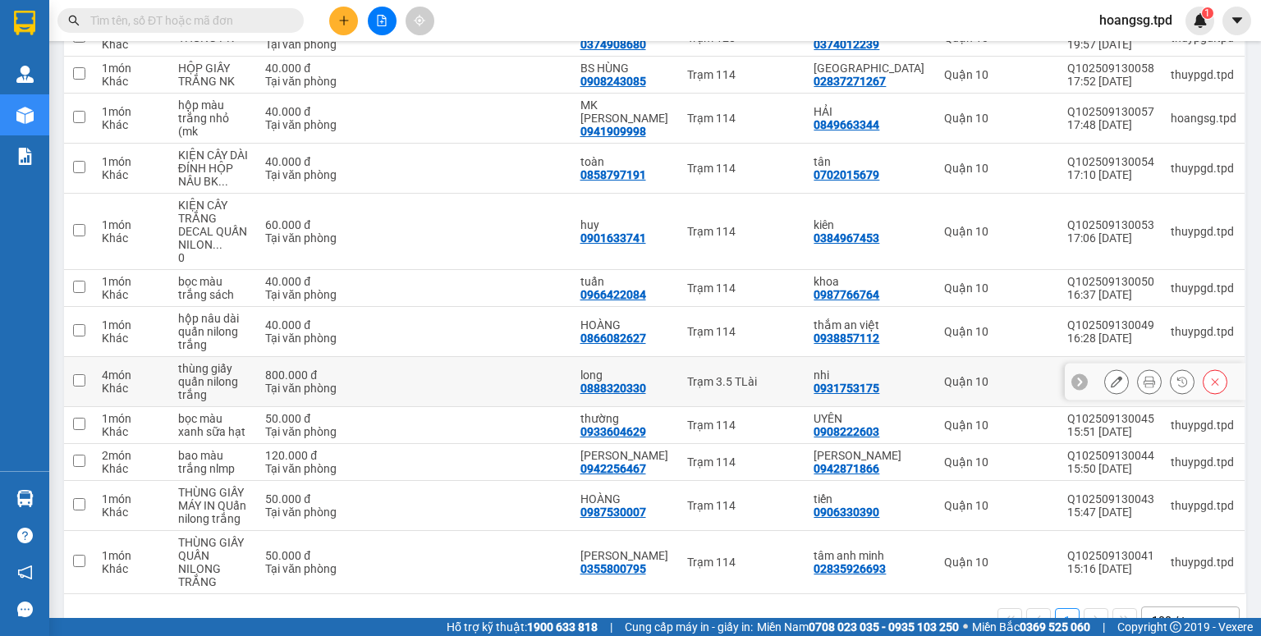
click at [1204, 368] on button at bounding box center [1215, 382] width 23 height 29
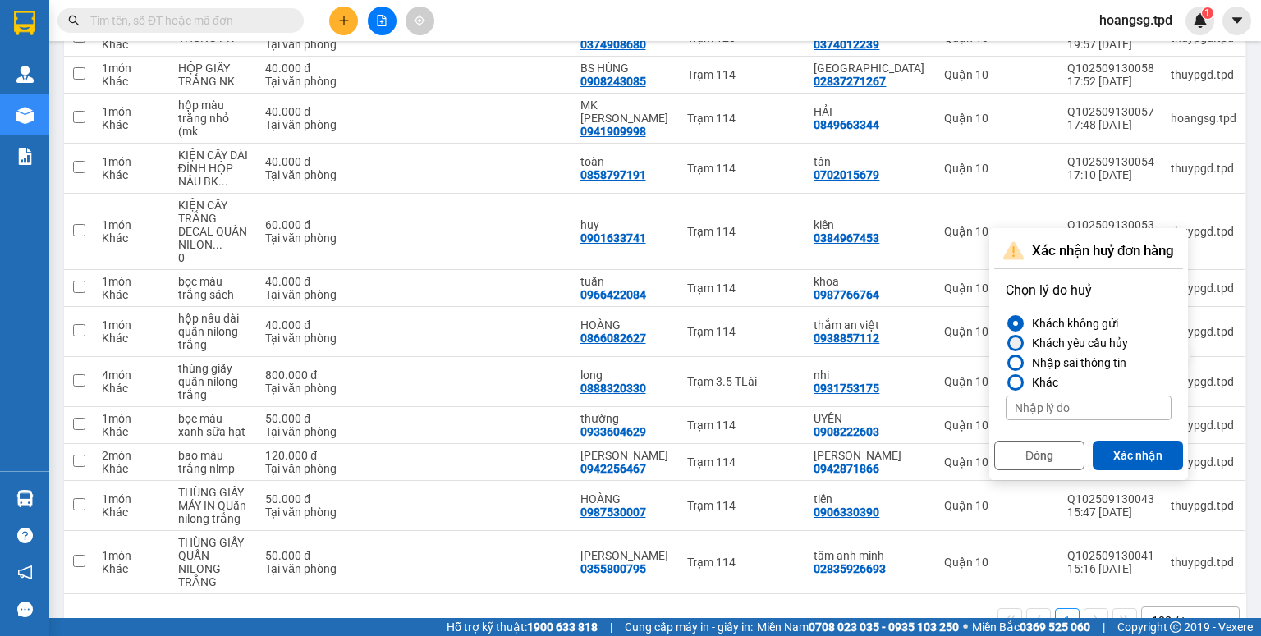
click at [1080, 343] on div "Khách yêu cầu hủy" at bounding box center [1077, 343] width 103 height 20
click at [1006, 343] on input "Khách yêu cầu hủy" at bounding box center [1006, 343] width 0 height 0
click at [1117, 448] on button "Xác nhận" at bounding box center [1138, 456] width 90 height 30
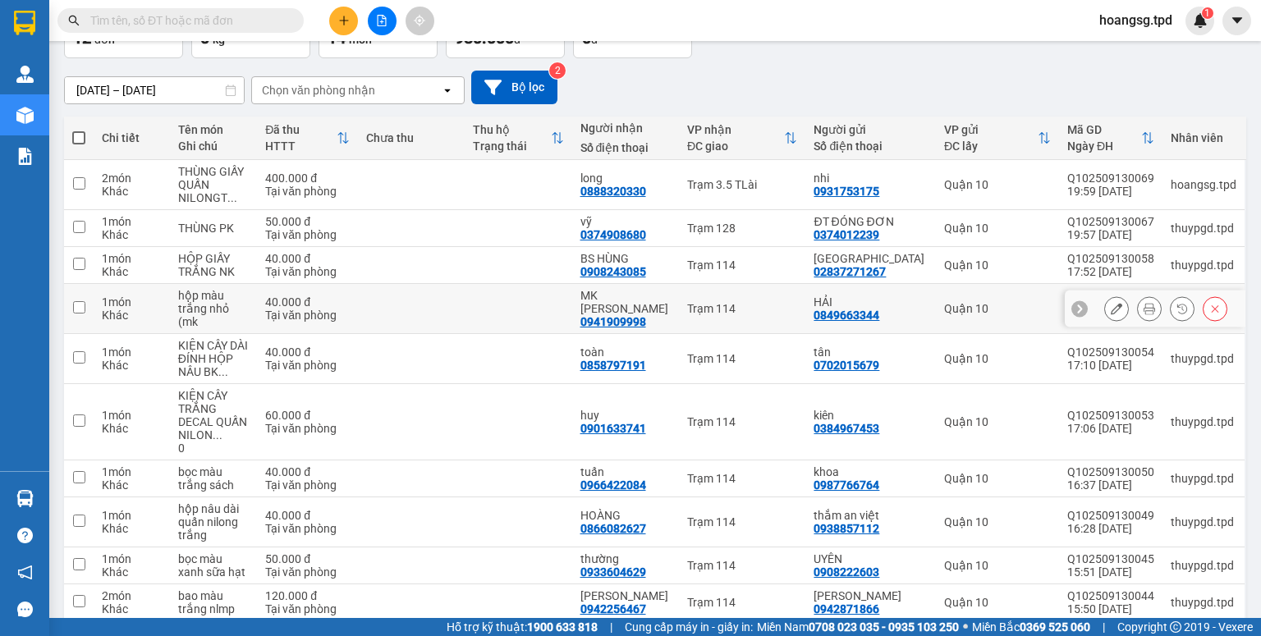
scroll to position [59, 0]
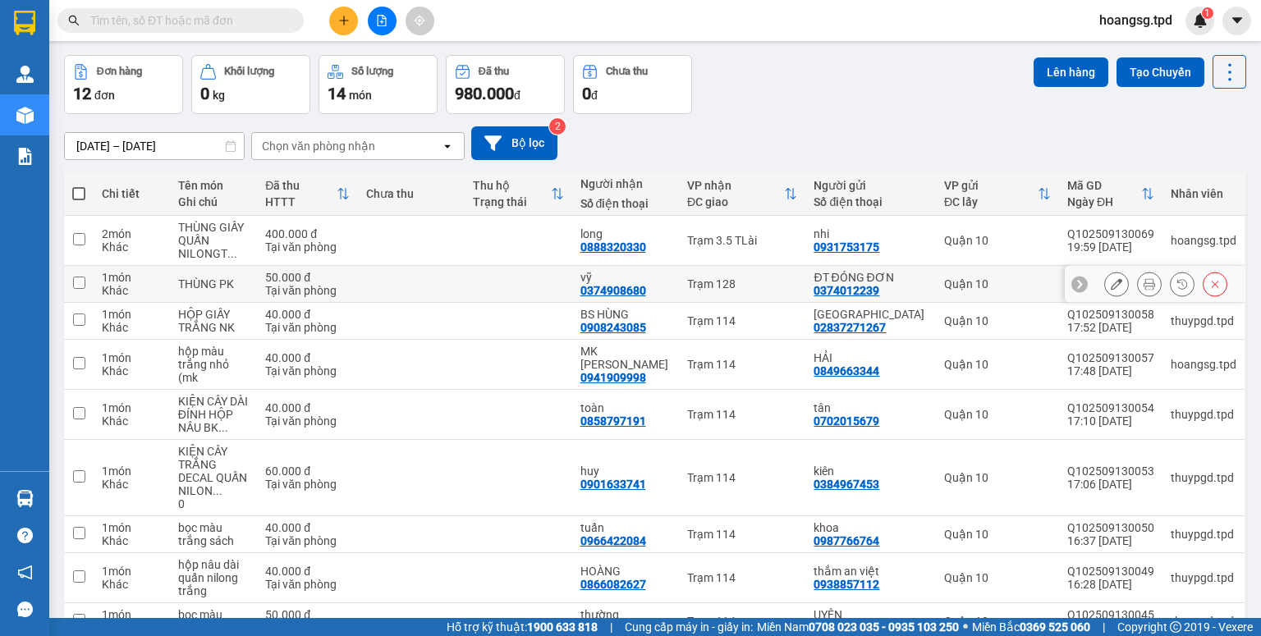
drag, startPoint x: 611, startPoint y: 293, endPoint x: 535, endPoint y: 287, distance: 76.7
click at [610, 292] on div "0374908680" at bounding box center [614, 290] width 66 height 13
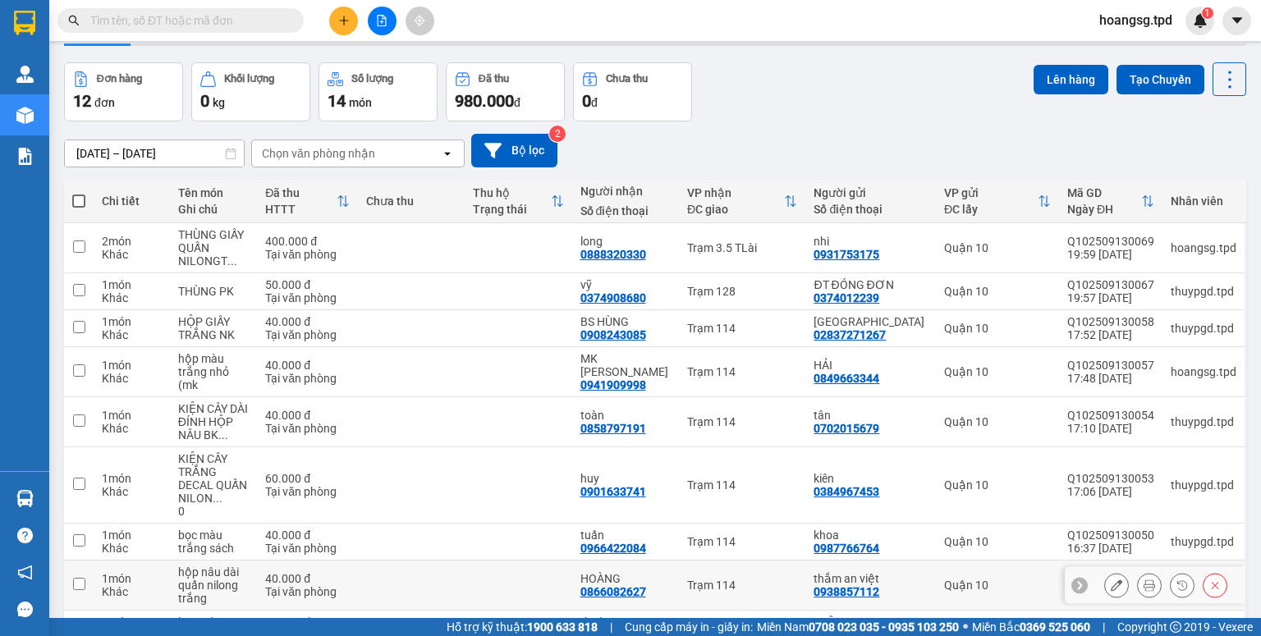
scroll to position [0, 0]
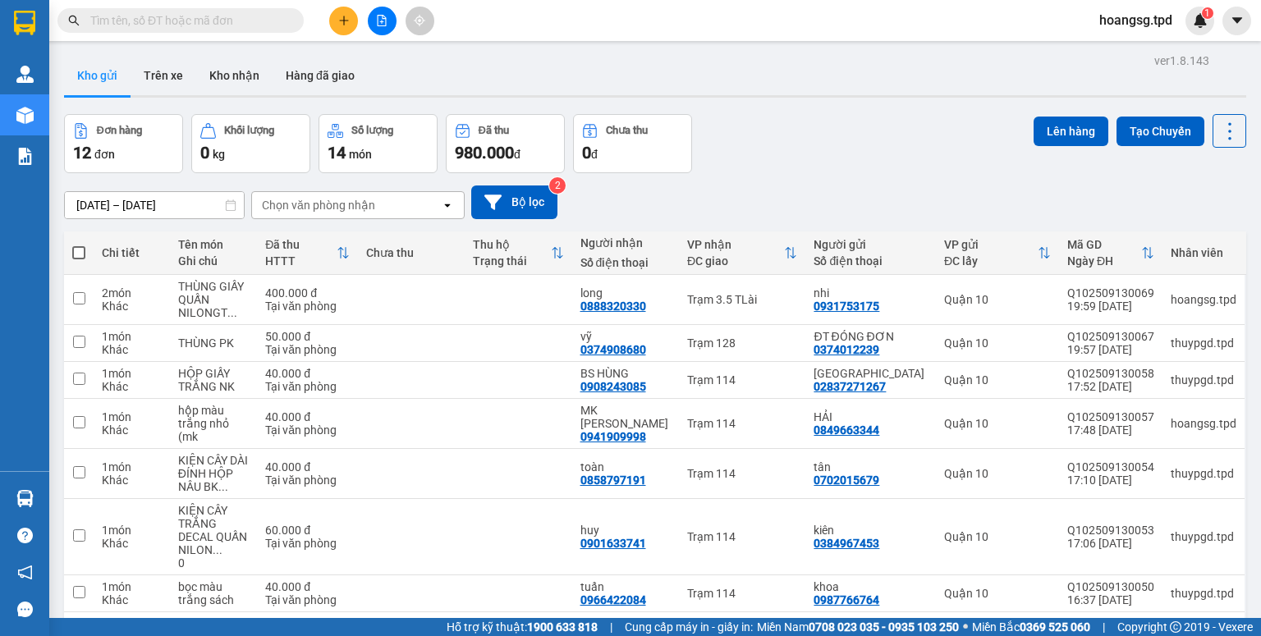
click at [371, 11] on button at bounding box center [382, 21] width 29 height 29
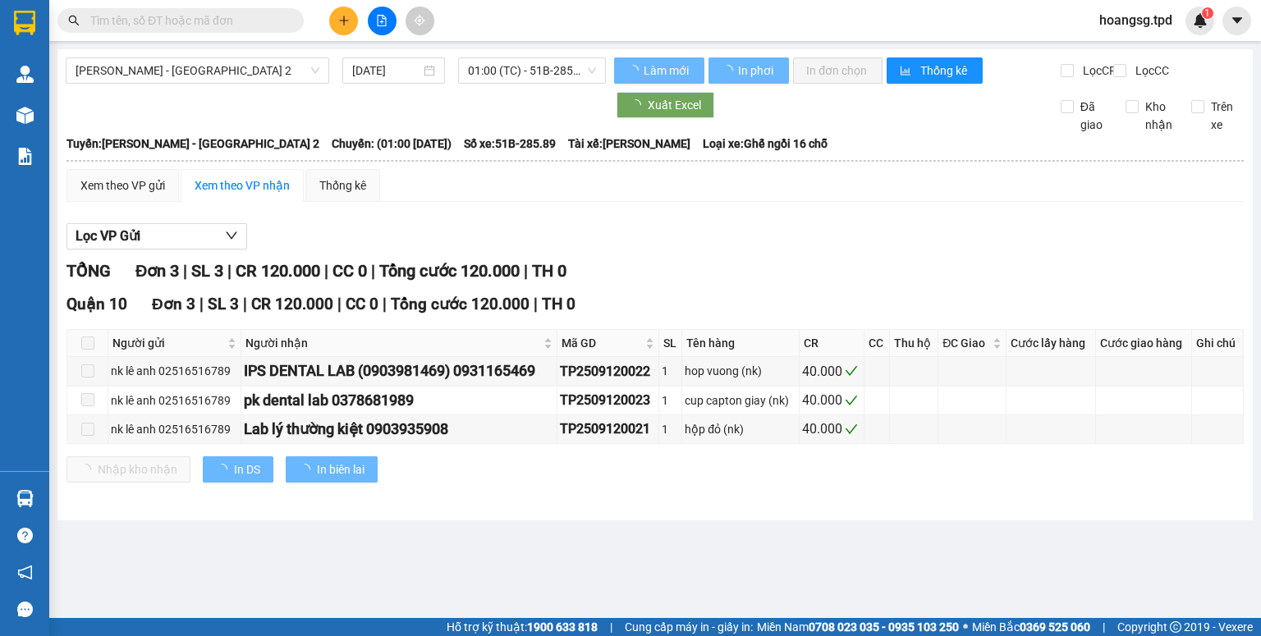
click at [520, 56] on div "Phương Lâm - Sài Gòn 2 13/09/2025 01:00 (TC) - 51B-285.89 Làm mới In phơi In đơ…" at bounding box center [655, 284] width 1196 height 471
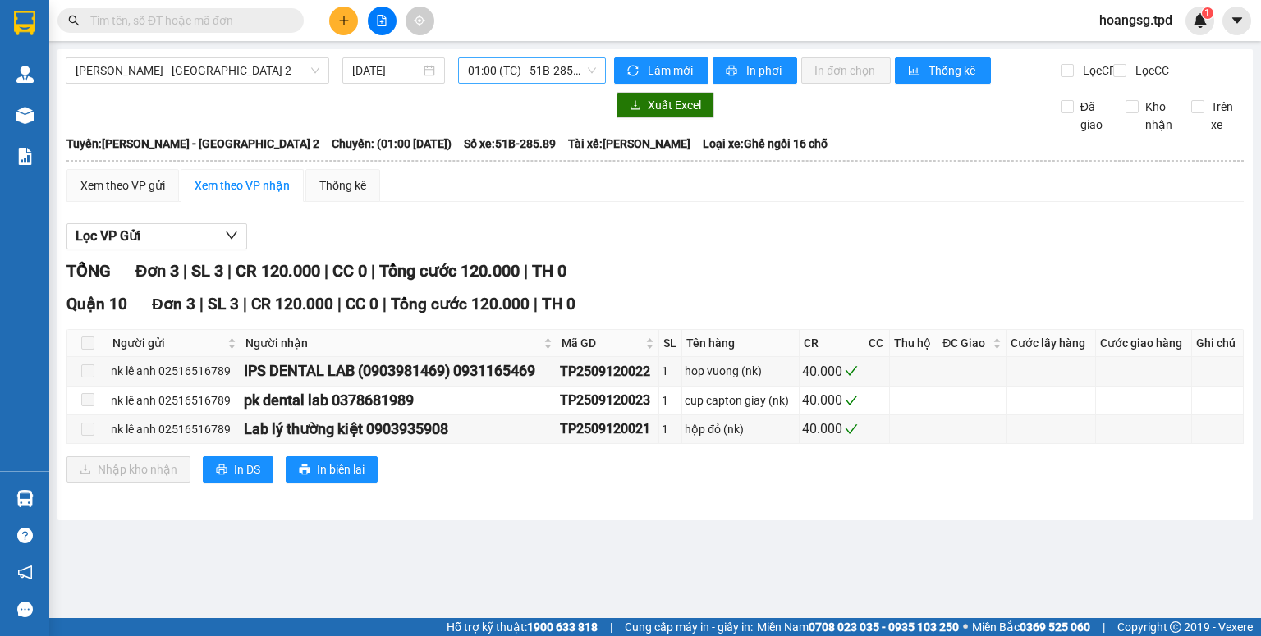
click at [522, 66] on span "01:00 (TC) - 51B-285.89" at bounding box center [532, 70] width 129 height 25
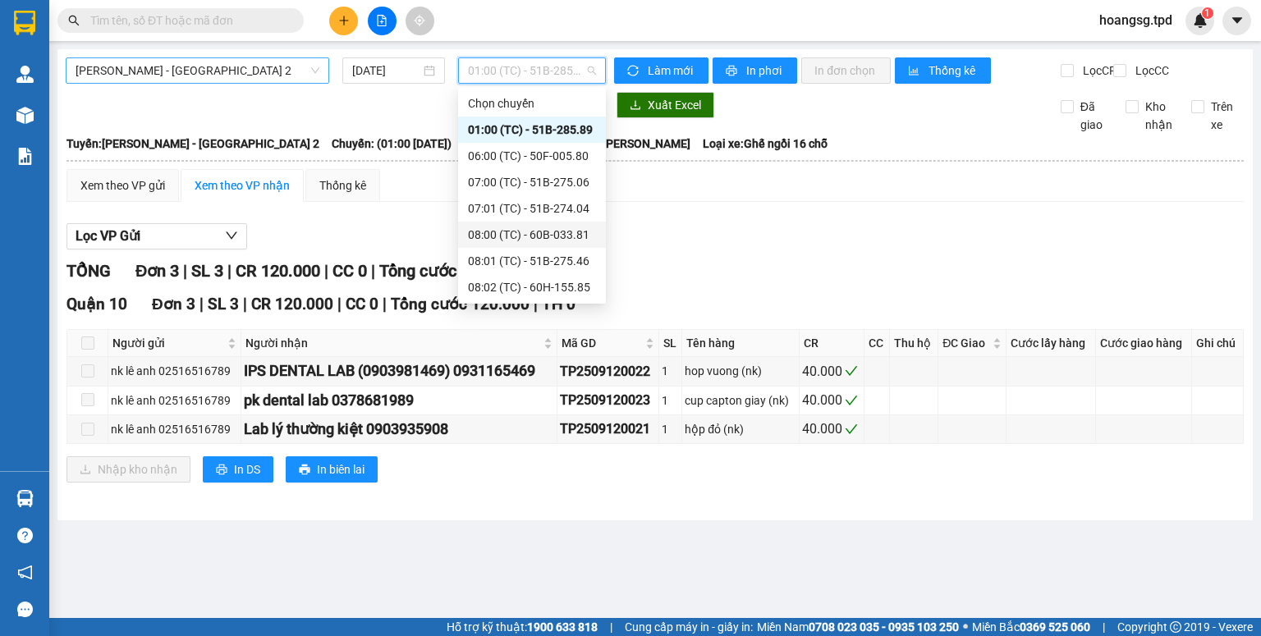
click at [220, 65] on span "[PERSON_NAME] - [GEOGRAPHIC_DATA] 2" at bounding box center [198, 70] width 244 height 25
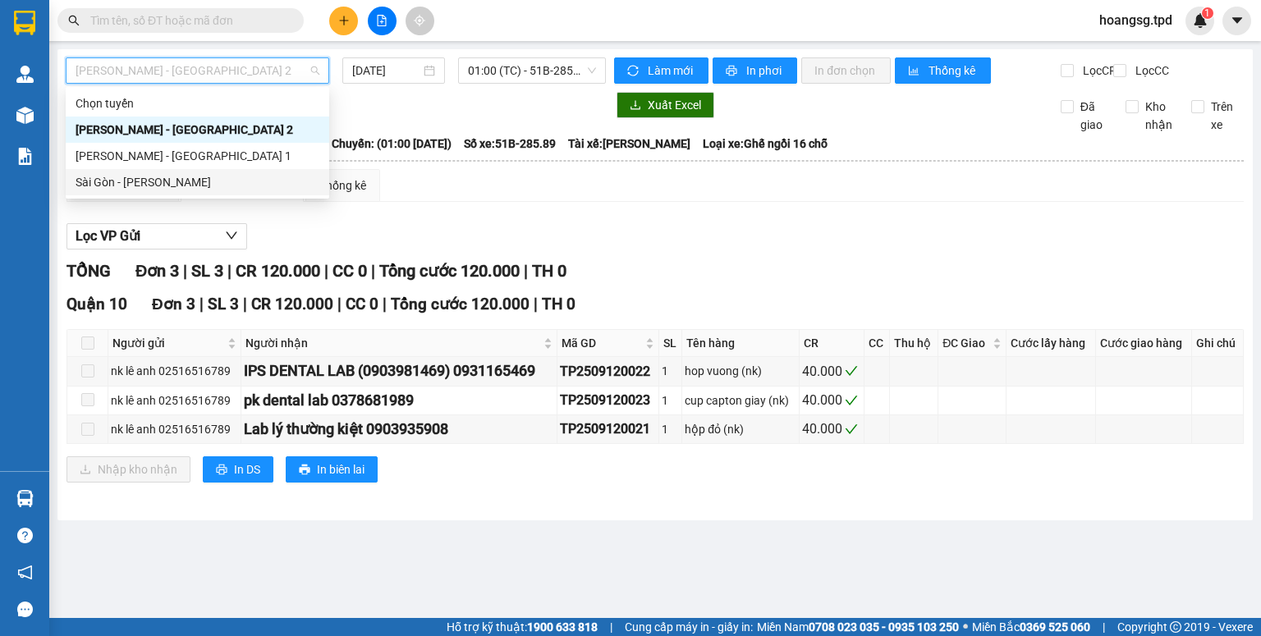
drag, startPoint x: 212, startPoint y: 187, endPoint x: 462, endPoint y: 144, distance: 253.4
click at [214, 184] on div "Sài Gòn - [PERSON_NAME]" at bounding box center [198, 182] width 244 height 18
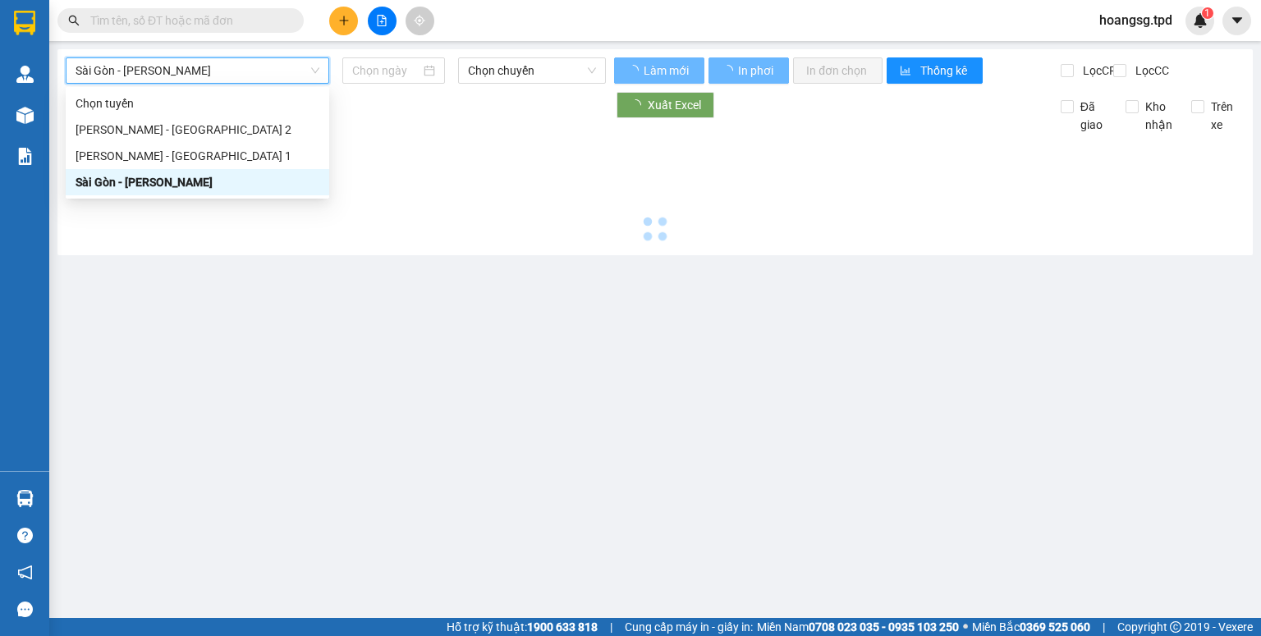
type input "[DATE]"
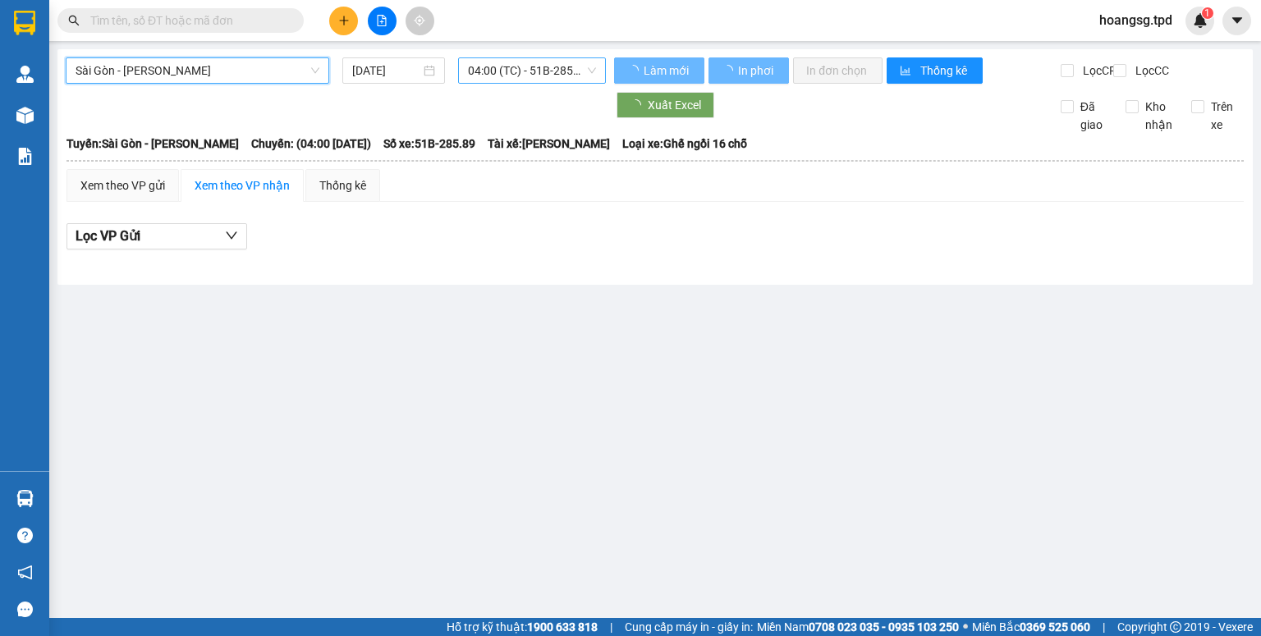
click at [540, 72] on span "04:00 (TC) - 51B-285.89" at bounding box center [532, 70] width 129 height 25
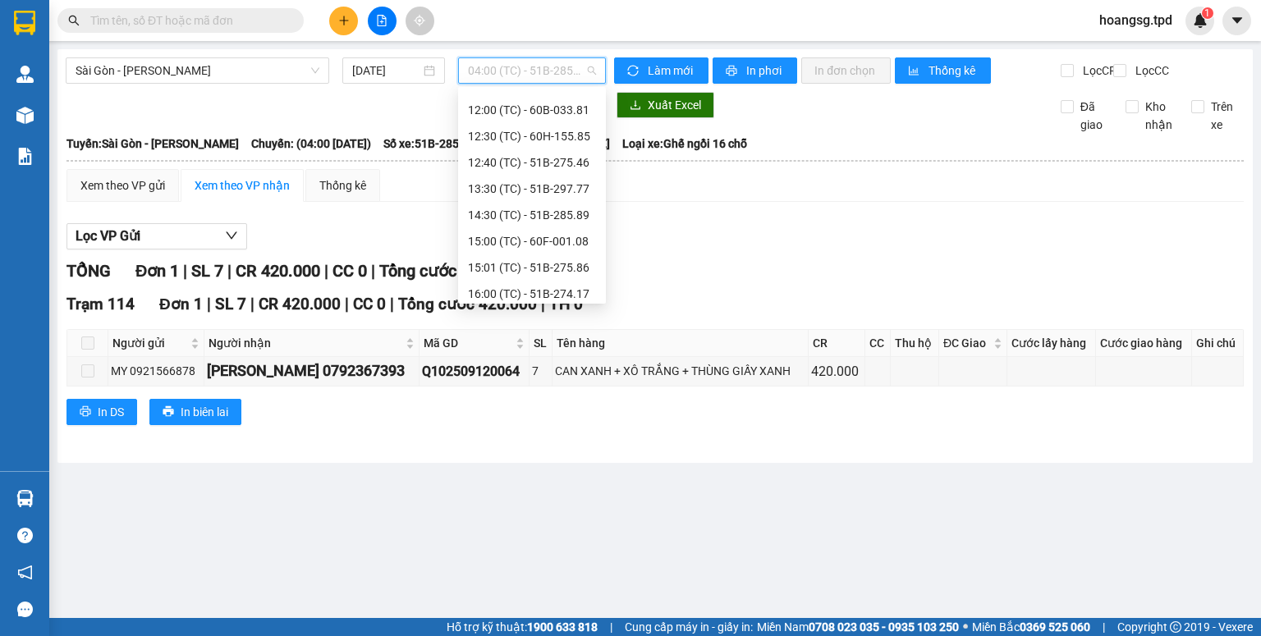
scroll to position [342, 0]
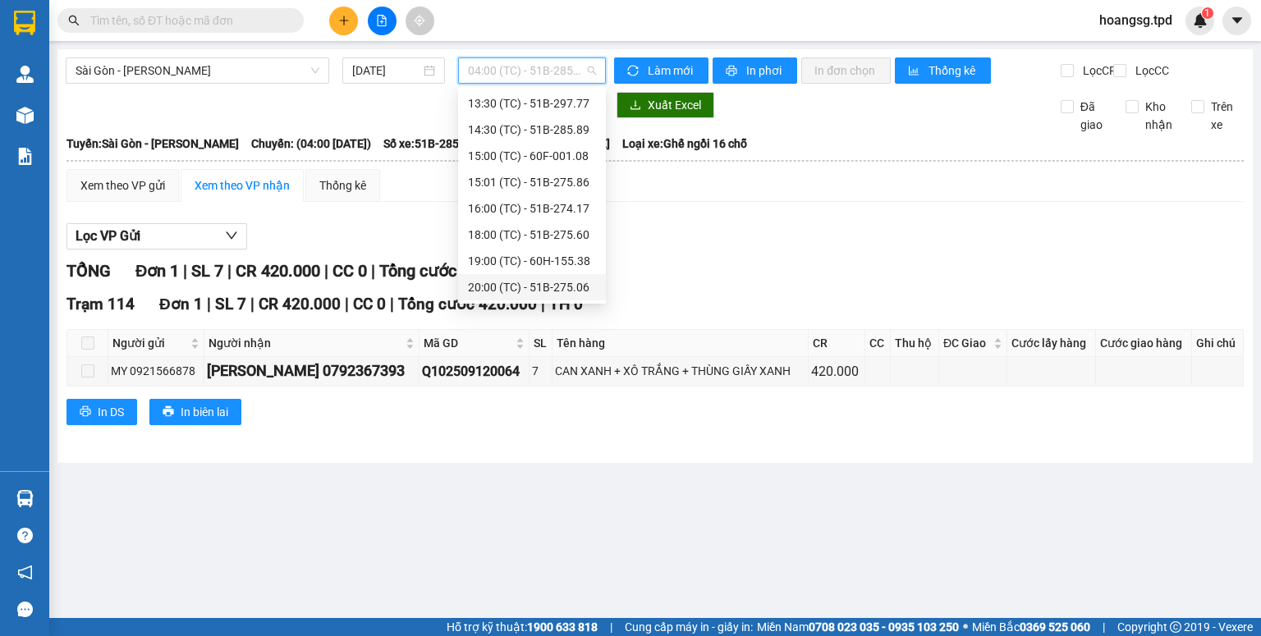
click at [560, 296] on div "20:00 (TC) - 51B-275.06" at bounding box center [532, 287] width 128 height 18
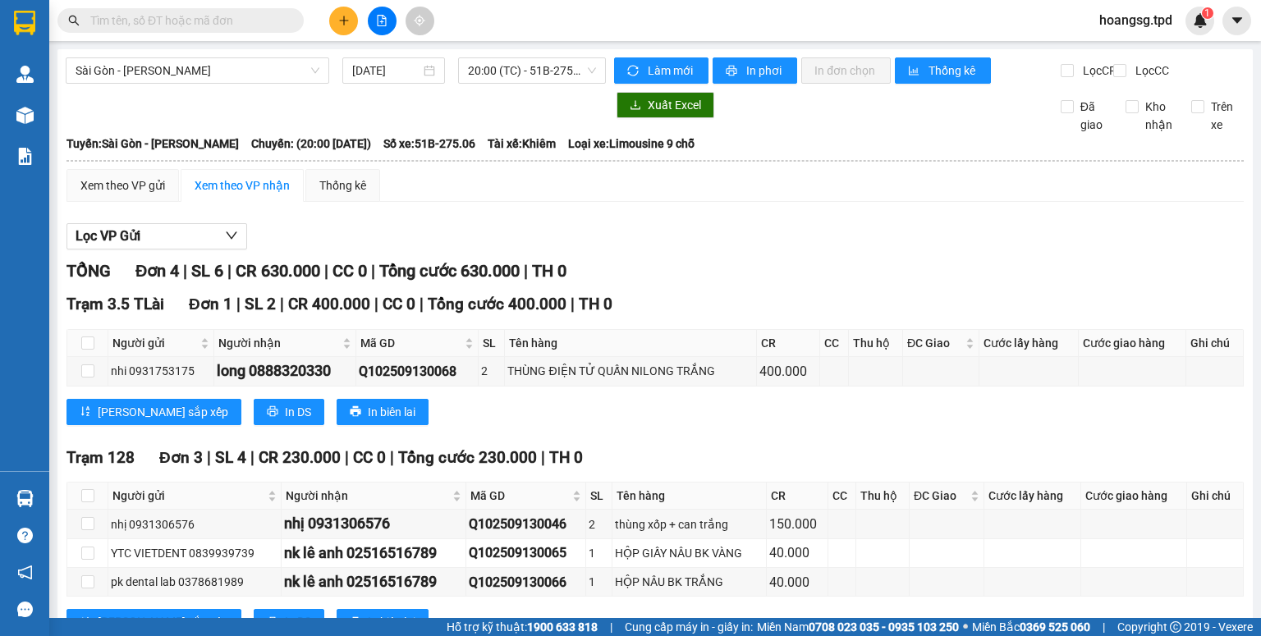
drag, startPoint x: 553, startPoint y: 274, endPoint x: 989, endPoint y: 333, distance: 439.2
click at [999, 386] on td at bounding box center [1029, 371] width 99 height 29
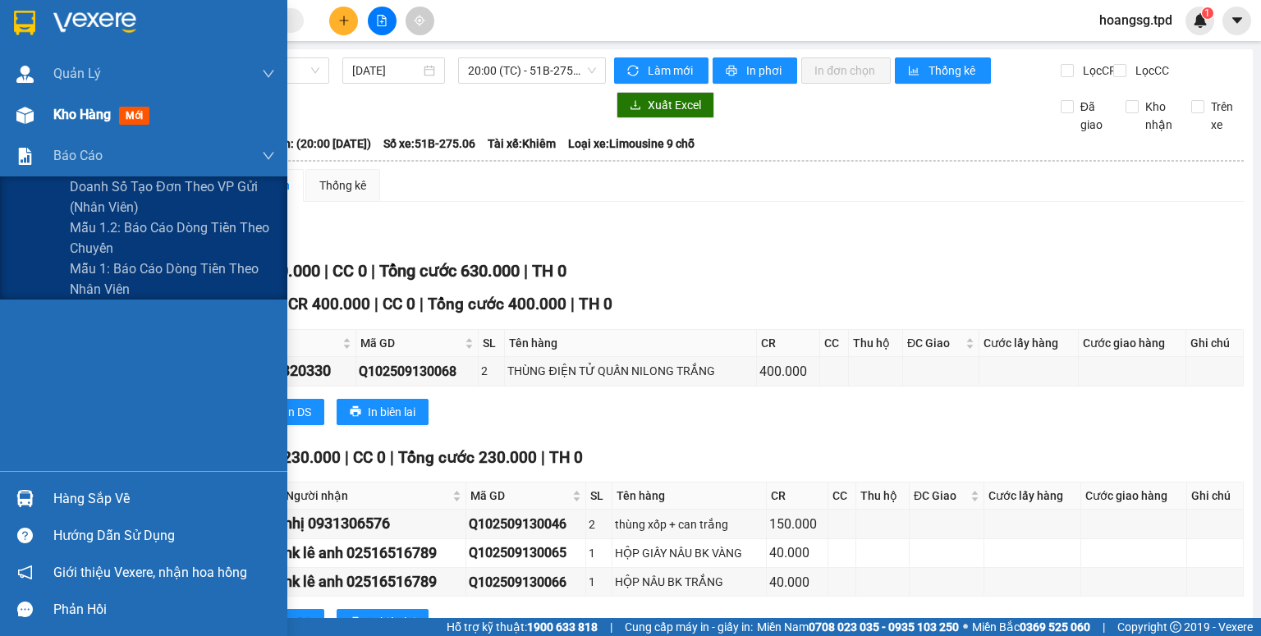
drag, startPoint x: 79, startPoint y: 149, endPoint x: 72, endPoint y: 124, distance: 26.3
click at [79, 148] on span "Báo cáo" at bounding box center [77, 155] width 49 height 21
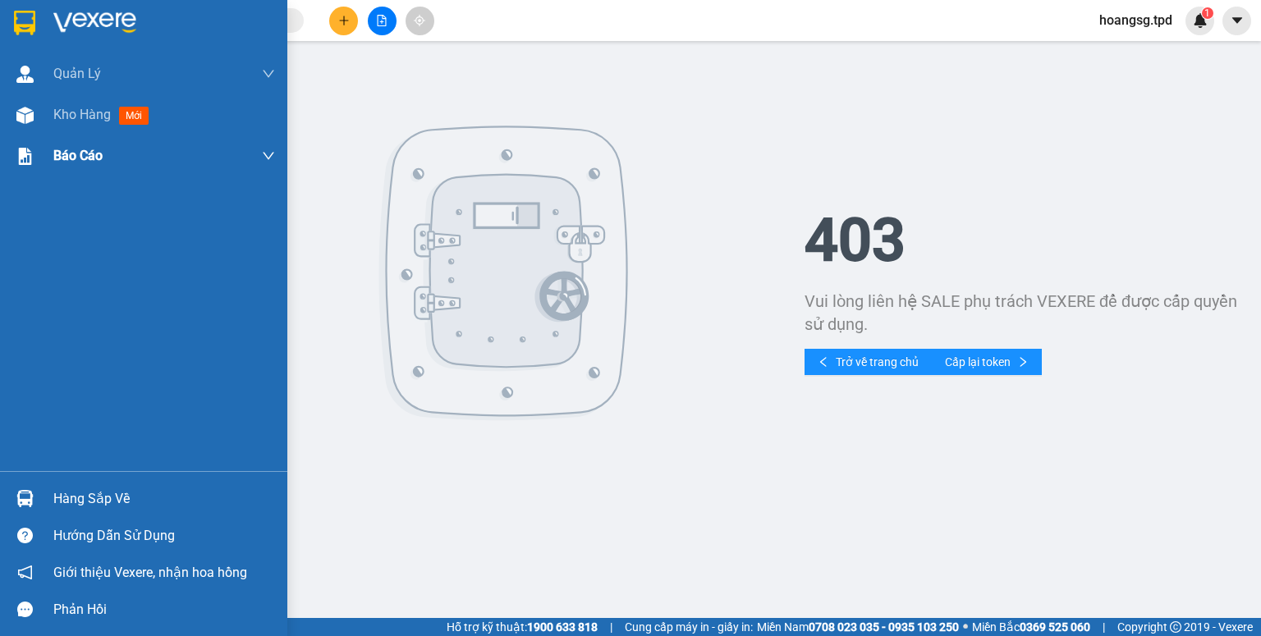
drag, startPoint x: 79, startPoint y: 122, endPoint x: 86, endPoint y: 136, distance: 16.5
click at [79, 122] on span "Kho hàng" at bounding box center [81, 115] width 57 height 16
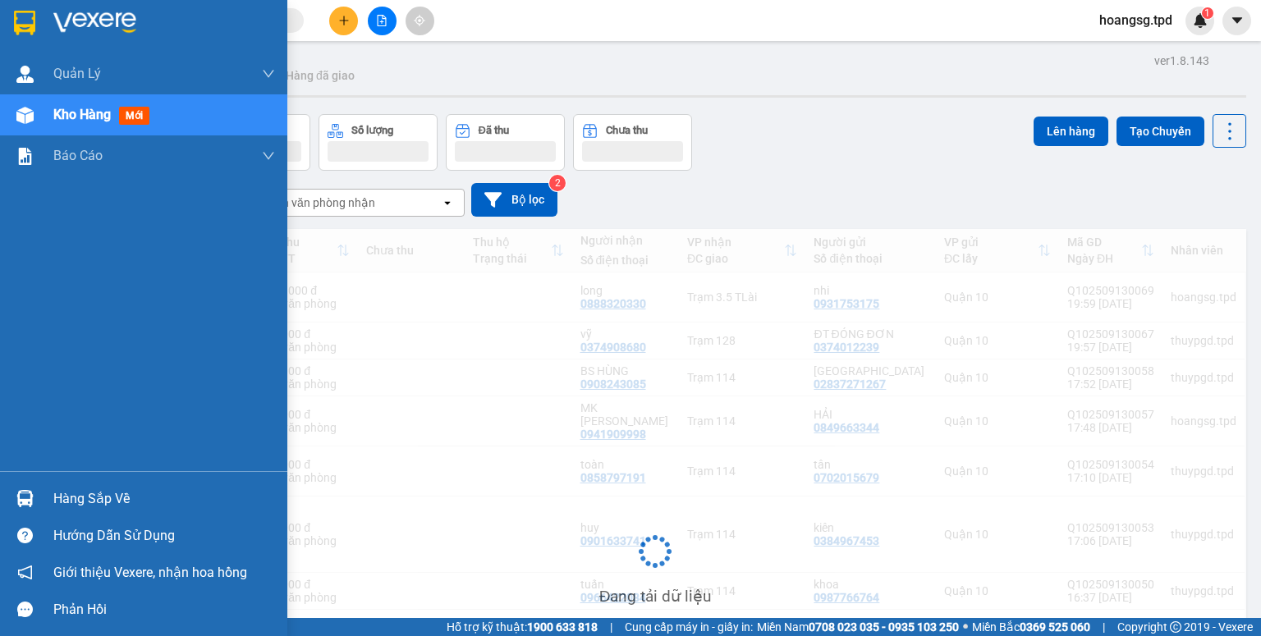
drag, startPoint x: 86, startPoint y: 113, endPoint x: 105, endPoint y: 131, distance: 26.1
click at [87, 113] on span "Kho hàng" at bounding box center [81, 115] width 57 height 16
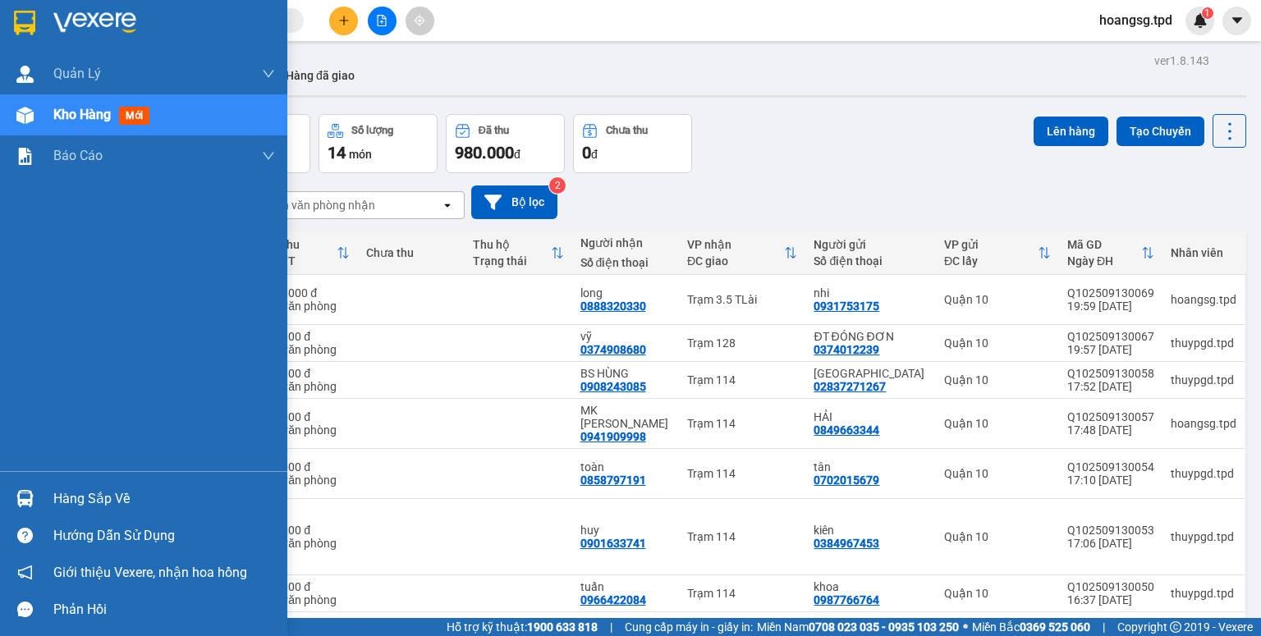
click at [71, 504] on div "Hàng sắp về" at bounding box center [164, 499] width 222 height 25
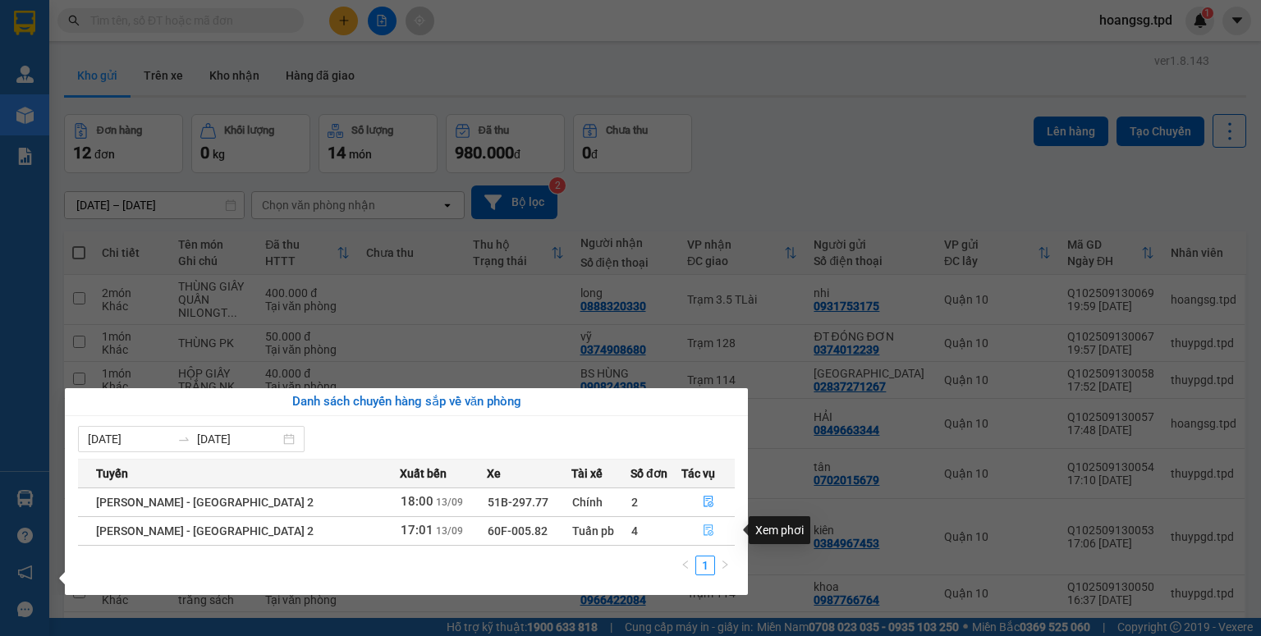
click at [703, 539] on button "button" at bounding box center [708, 531] width 52 height 26
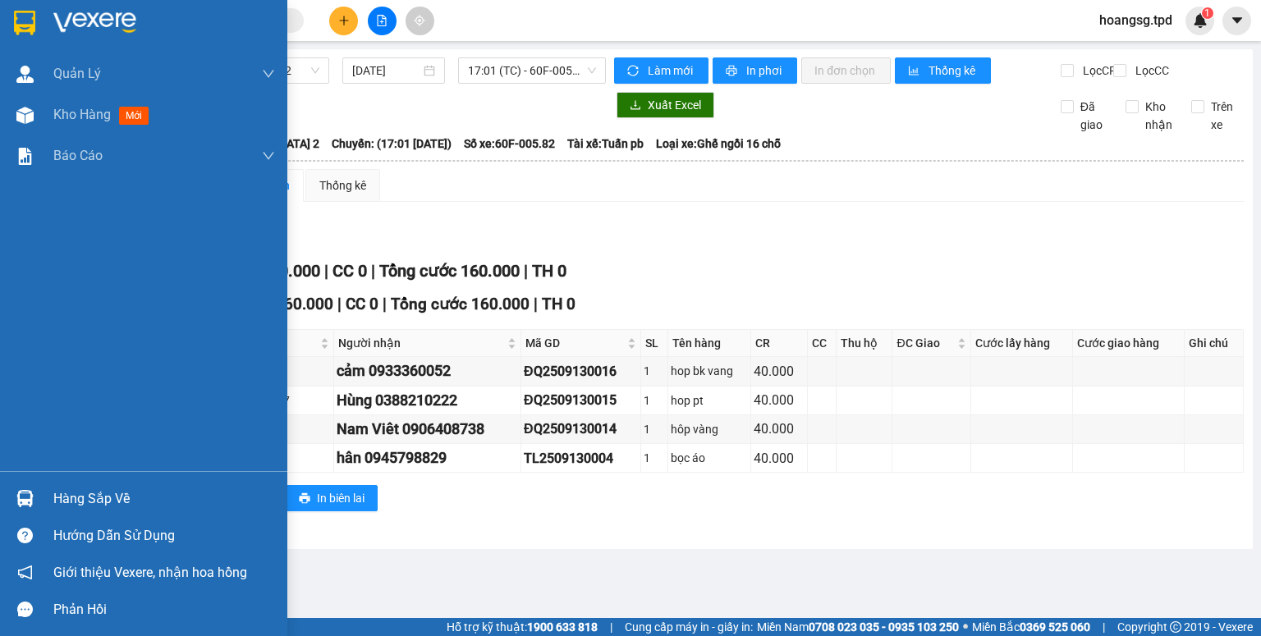
click at [56, 503] on div "Hàng sắp về" at bounding box center [164, 499] width 222 height 25
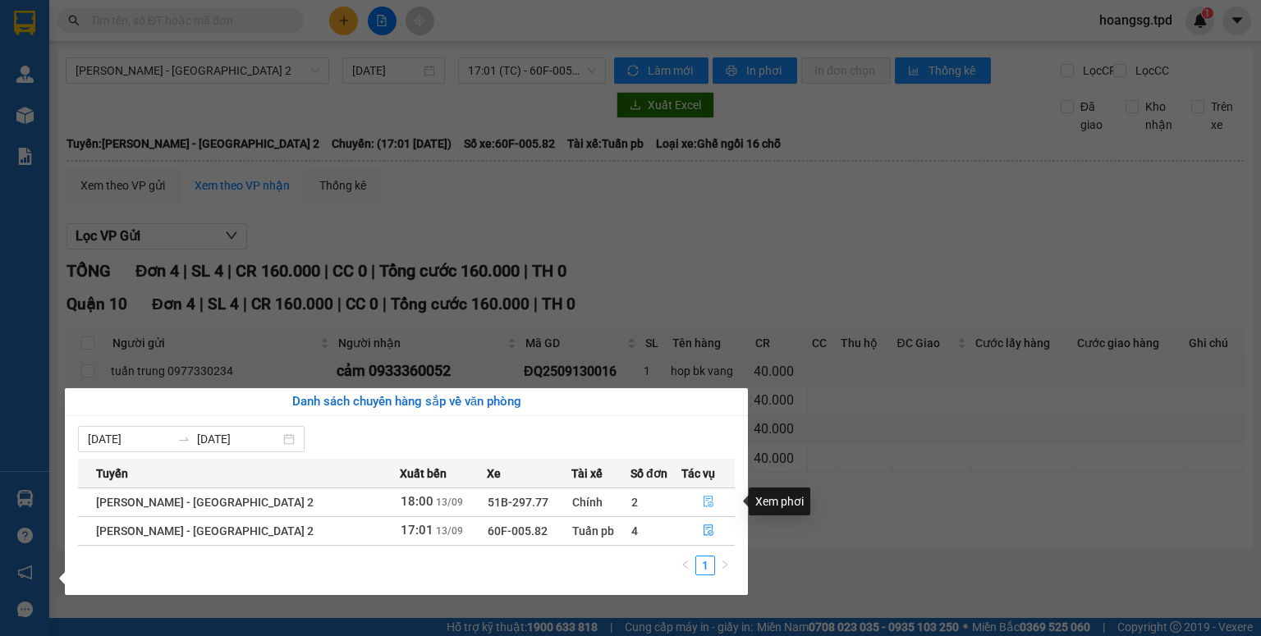
click at [703, 502] on icon "file-done" at bounding box center [708, 501] width 11 height 11
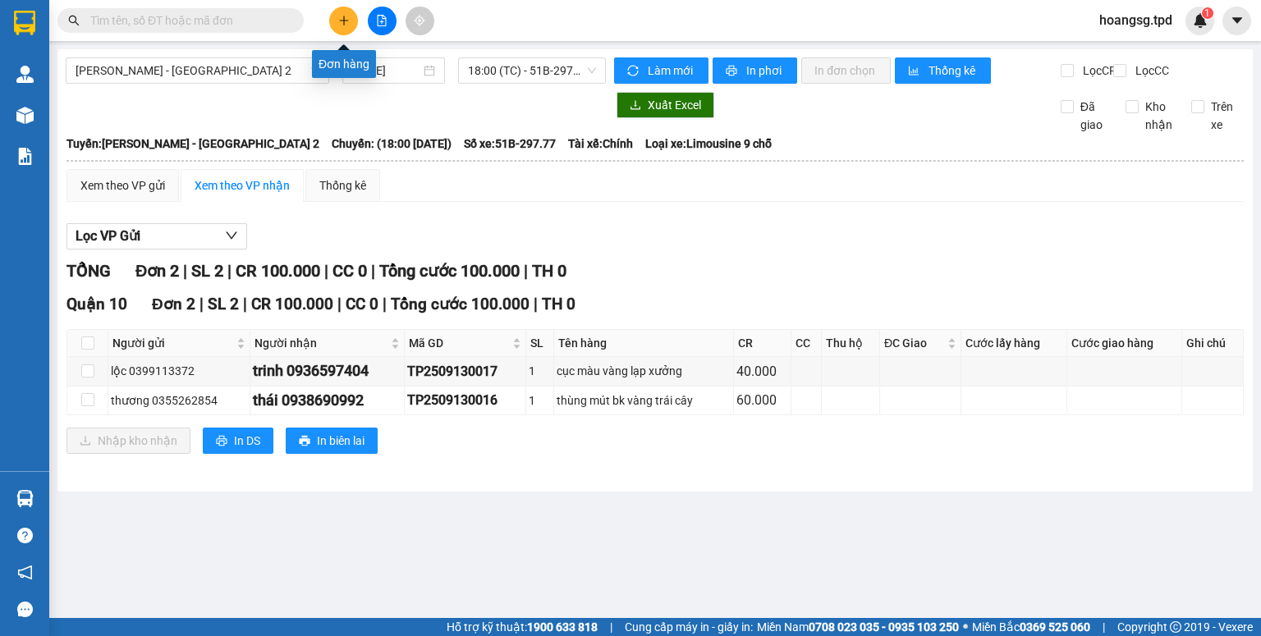
click at [348, 23] on icon "plus" at bounding box center [343, 20] width 11 height 11
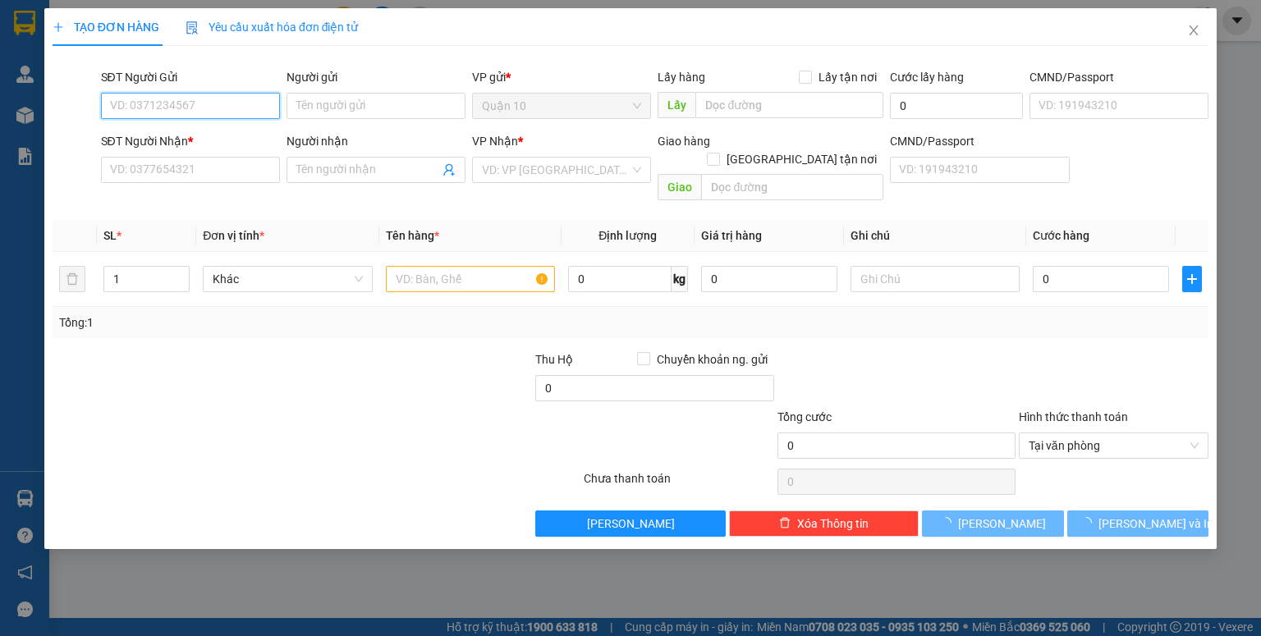
click at [207, 106] on input "SĐT Người Gửi" at bounding box center [190, 106] width 179 height 26
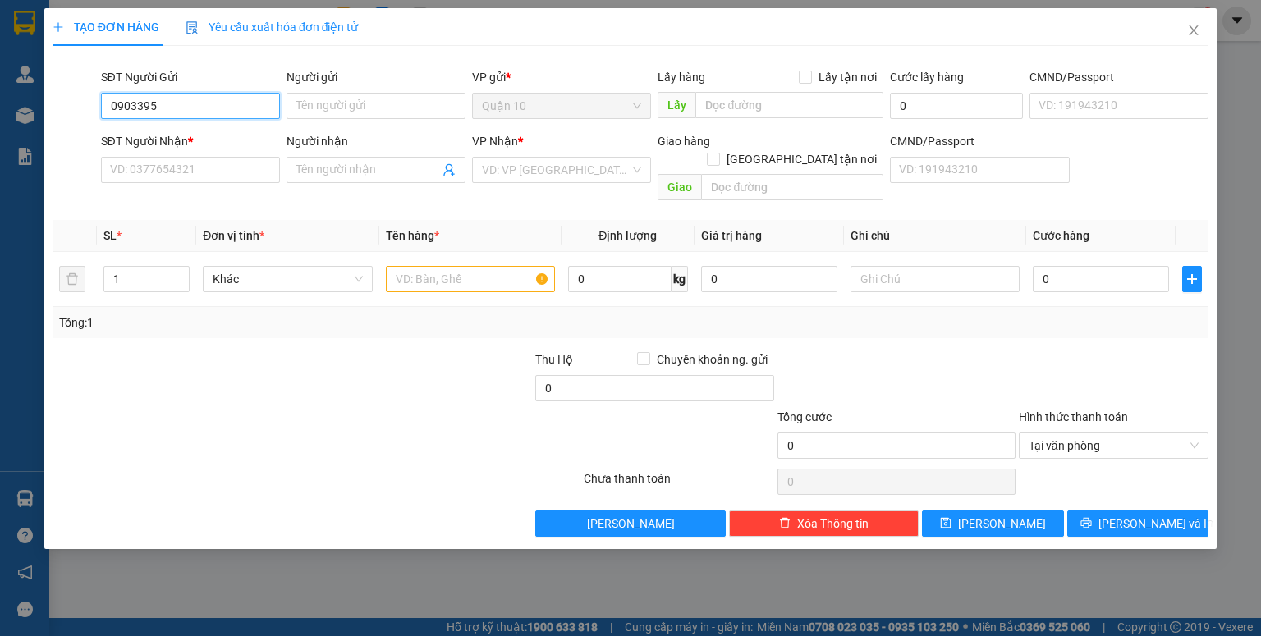
click at [247, 99] on input "0903395" at bounding box center [190, 106] width 179 height 26
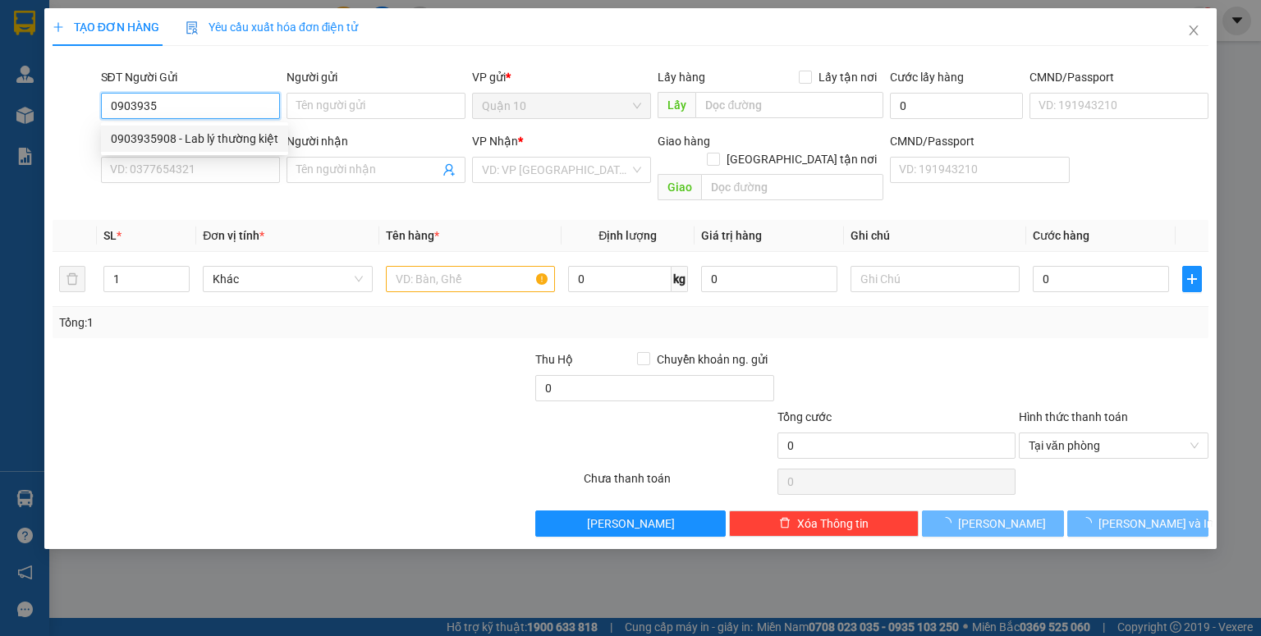
drag, startPoint x: 234, startPoint y: 138, endPoint x: 254, endPoint y: 145, distance: 20.8
click at [235, 138] on div "0903935908 - Lab lý thường kiệt" at bounding box center [195, 139] width 168 height 18
type input "0903935908"
type input "Lab lý thường kiệt"
type input "046070003309"
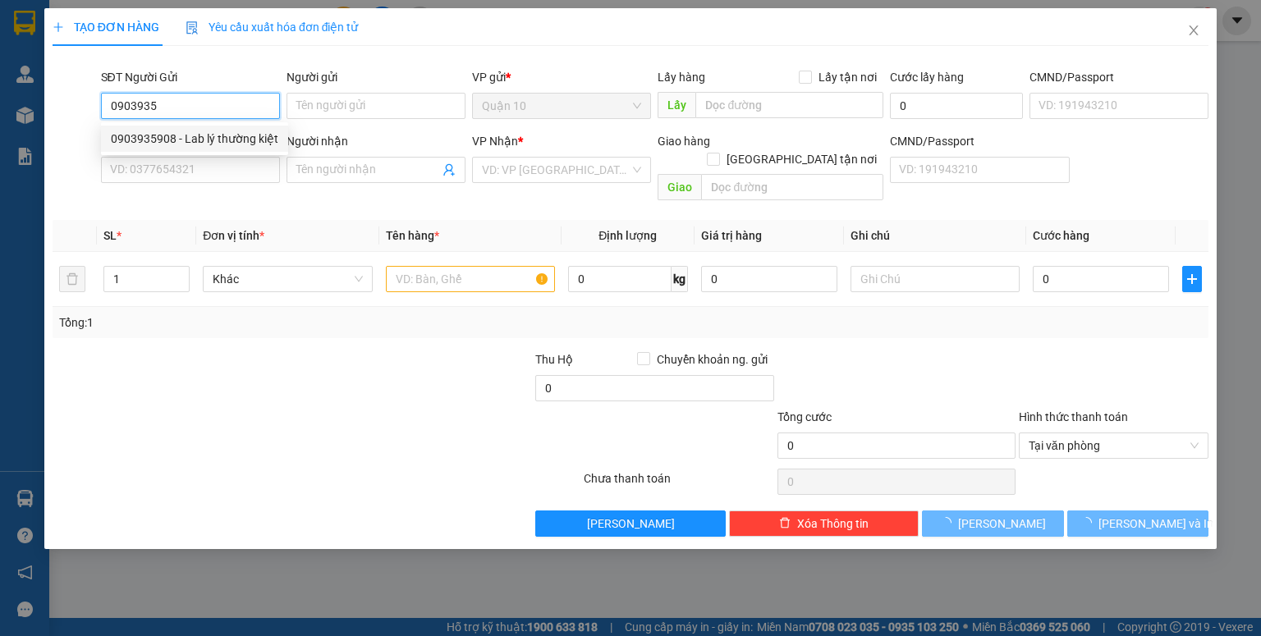
type input "02516516789"
type input "nk [PERSON_NAME]"
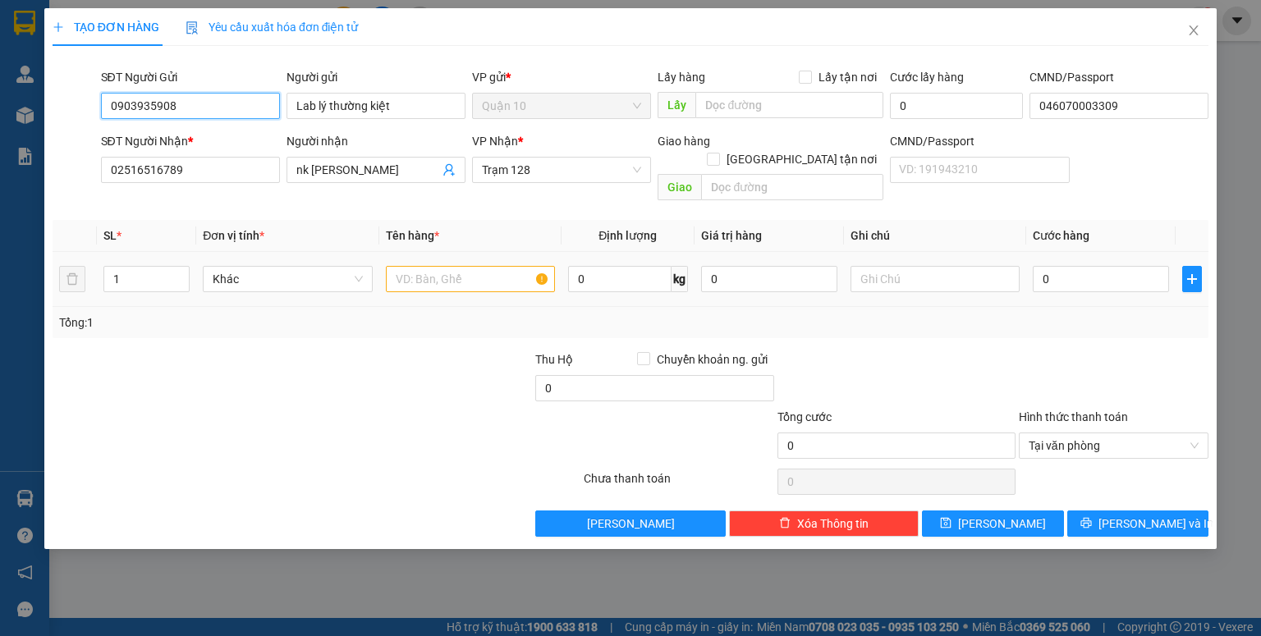
type input "0903935908"
click at [404, 266] on input "text" at bounding box center [470, 279] width 169 height 26
type input "HỘP NÂU NK"
click at [700, 264] on td "0" at bounding box center [769, 279] width 149 height 55
click at [710, 266] on input "0" at bounding box center [769, 279] width 136 height 26
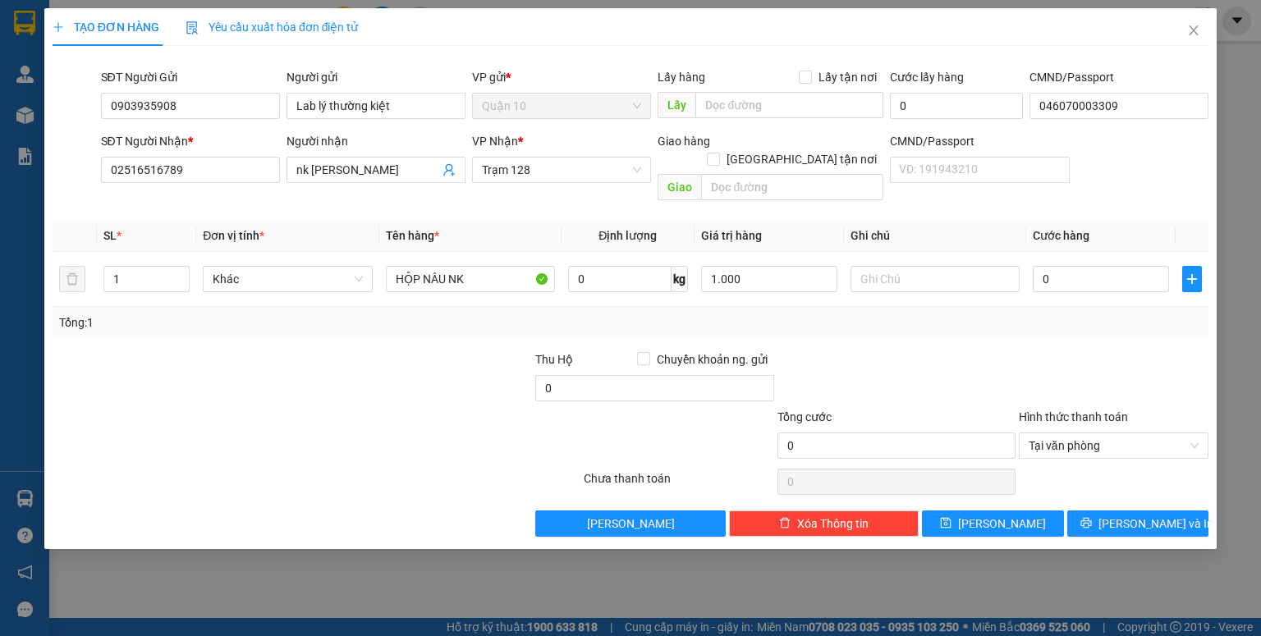
type input "1.000.000"
click at [1044, 351] on div at bounding box center [1113, 379] width 193 height 57
click at [1041, 266] on input "0" at bounding box center [1101, 279] width 136 height 26
type input "4"
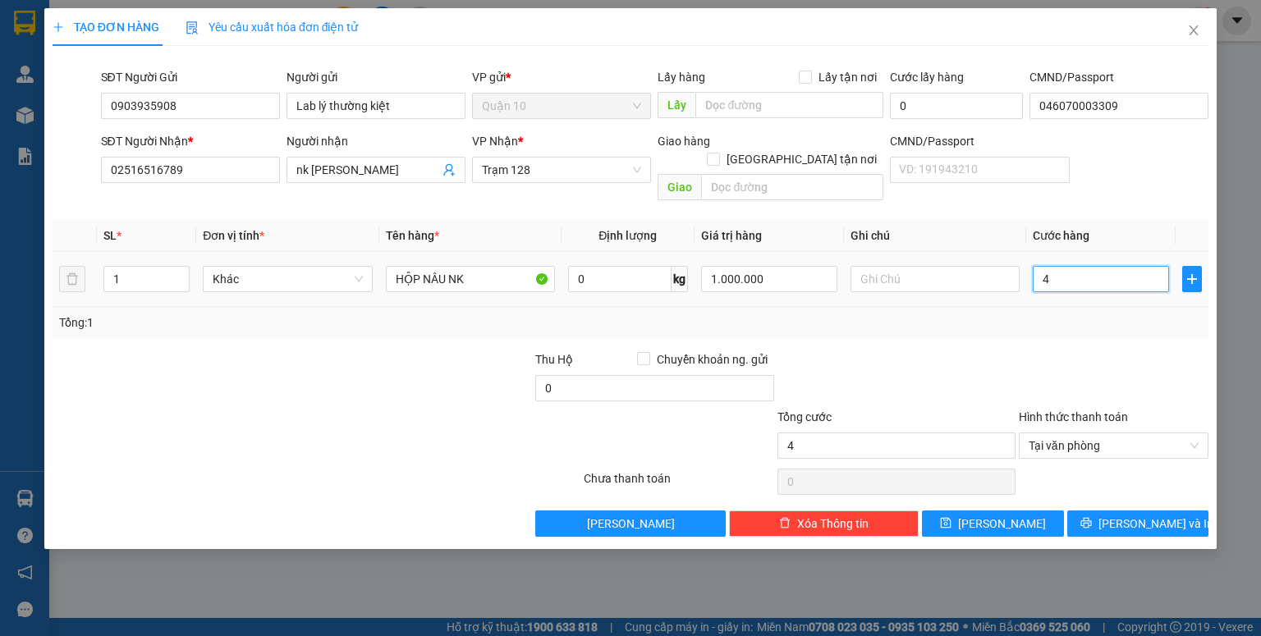
type input "40"
type input "40.000"
drag, startPoint x: 1026, startPoint y: 318, endPoint x: 1023, endPoint y: 395, distance: 77.3
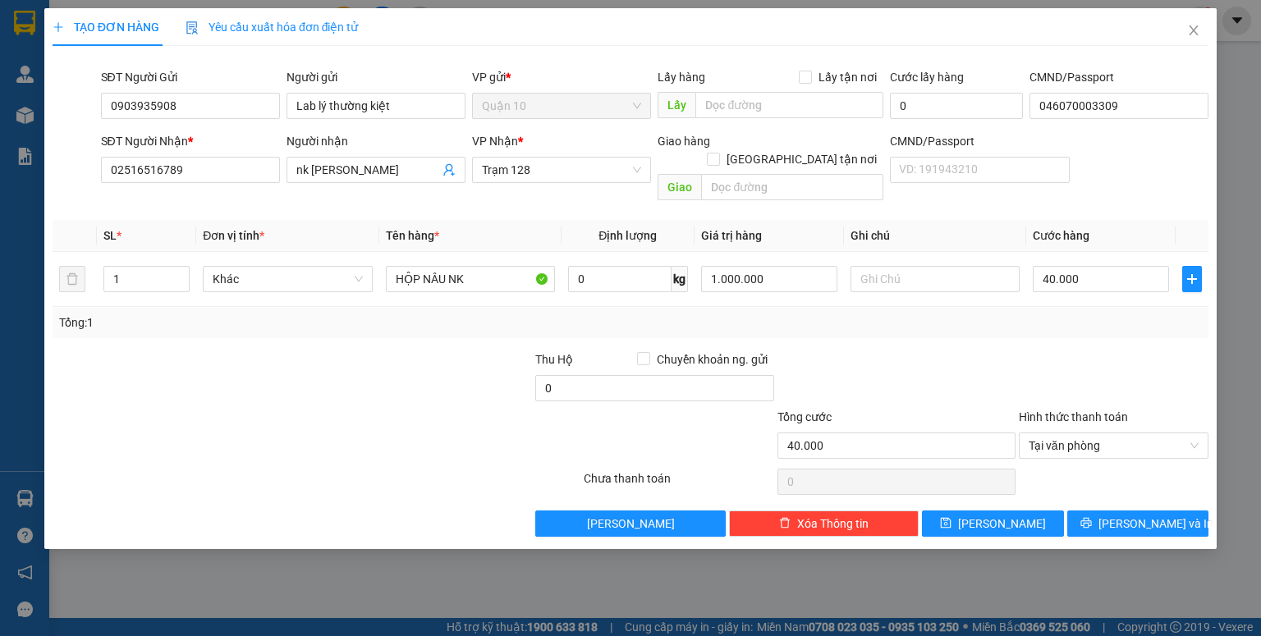
click at [1026, 319] on div "Tổng: 1" at bounding box center [631, 322] width 1156 height 31
click at [1018, 511] on button "[PERSON_NAME]" at bounding box center [993, 524] width 142 height 26
type input "0"
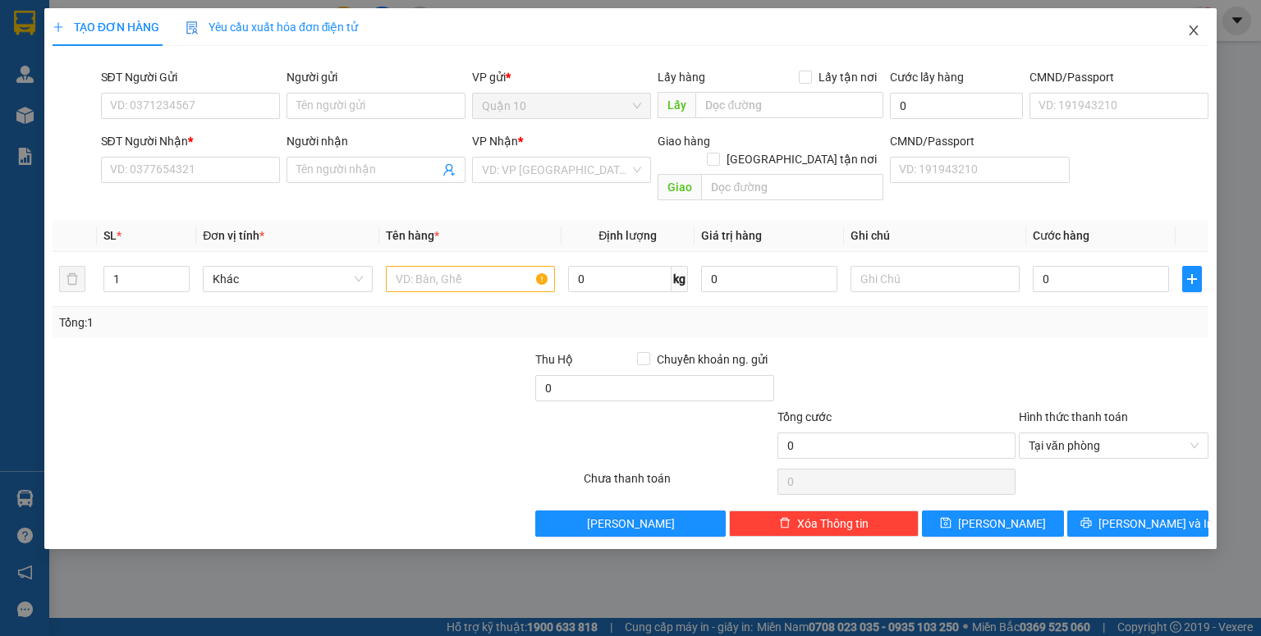
click at [1192, 34] on icon "close" at bounding box center [1194, 30] width 9 height 10
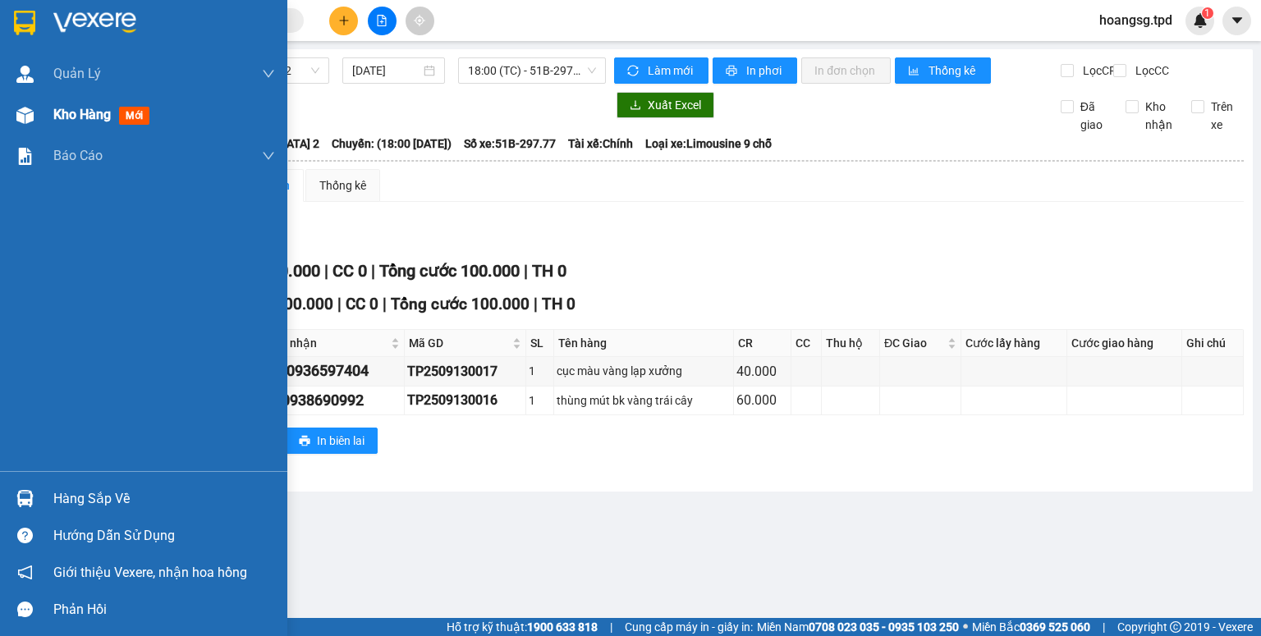
click at [148, 114] on span "mới" at bounding box center [134, 116] width 30 height 18
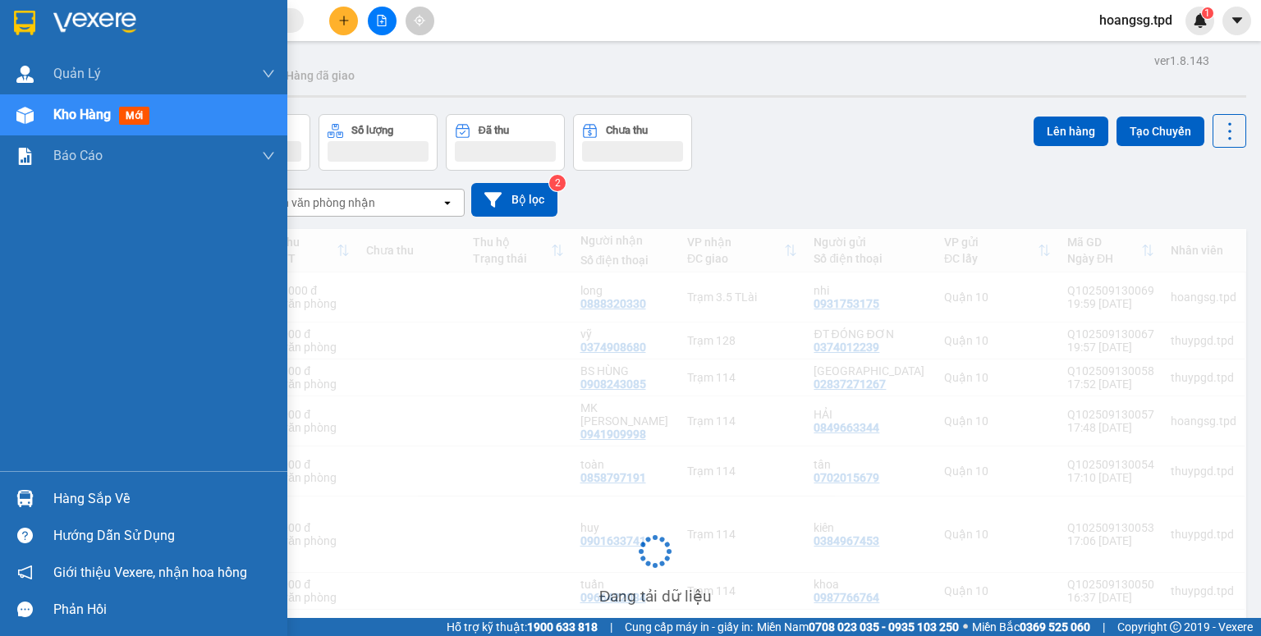
click at [141, 117] on span "mới" at bounding box center [134, 116] width 30 height 18
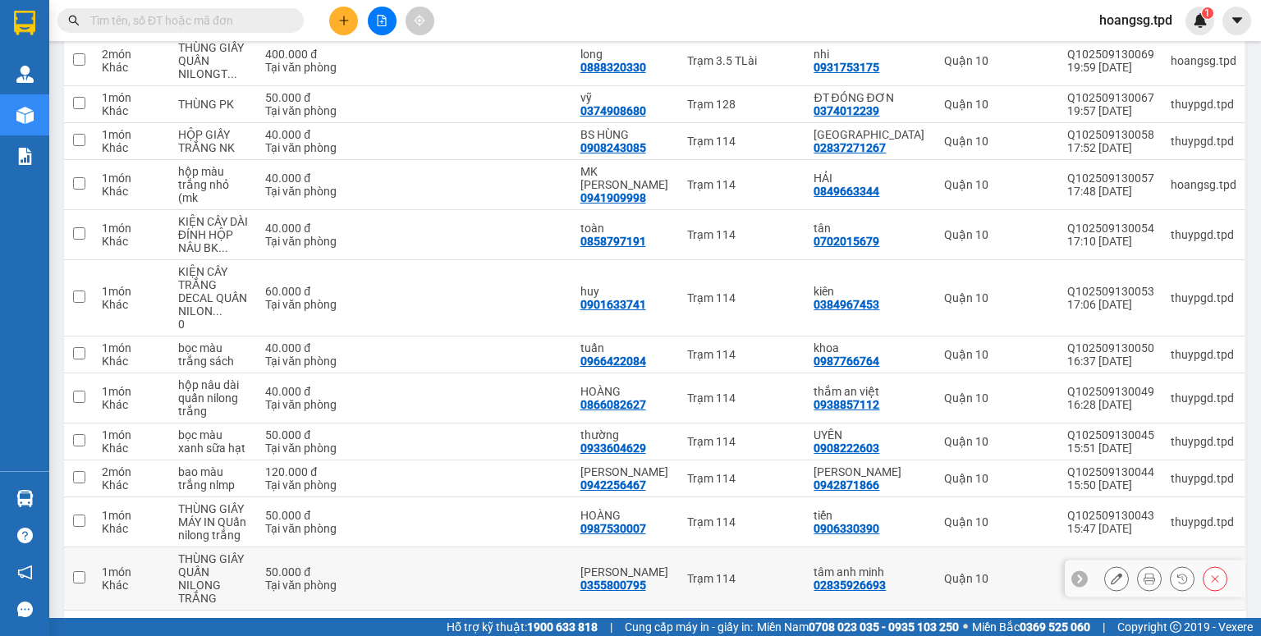
scroll to position [356, 0]
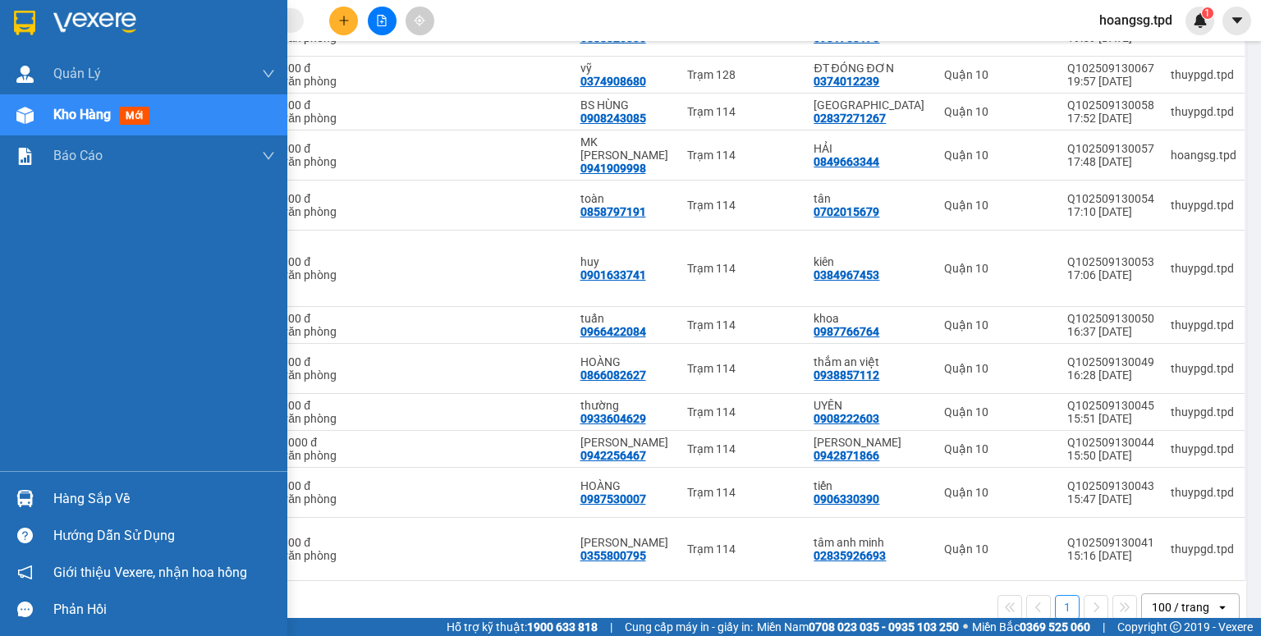
click at [76, 503] on div "Hàng sắp về" at bounding box center [164, 499] width 222 height 25
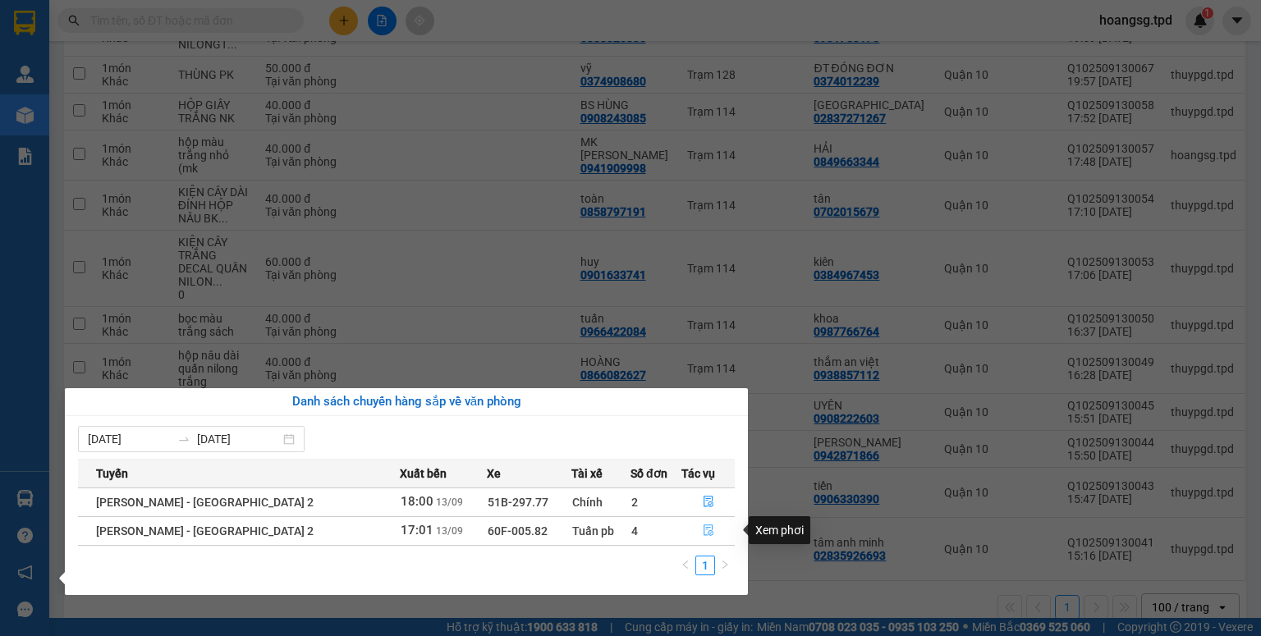
click at [699, 525] on button "button" at bounding box center [708, 531] width 52 height 26
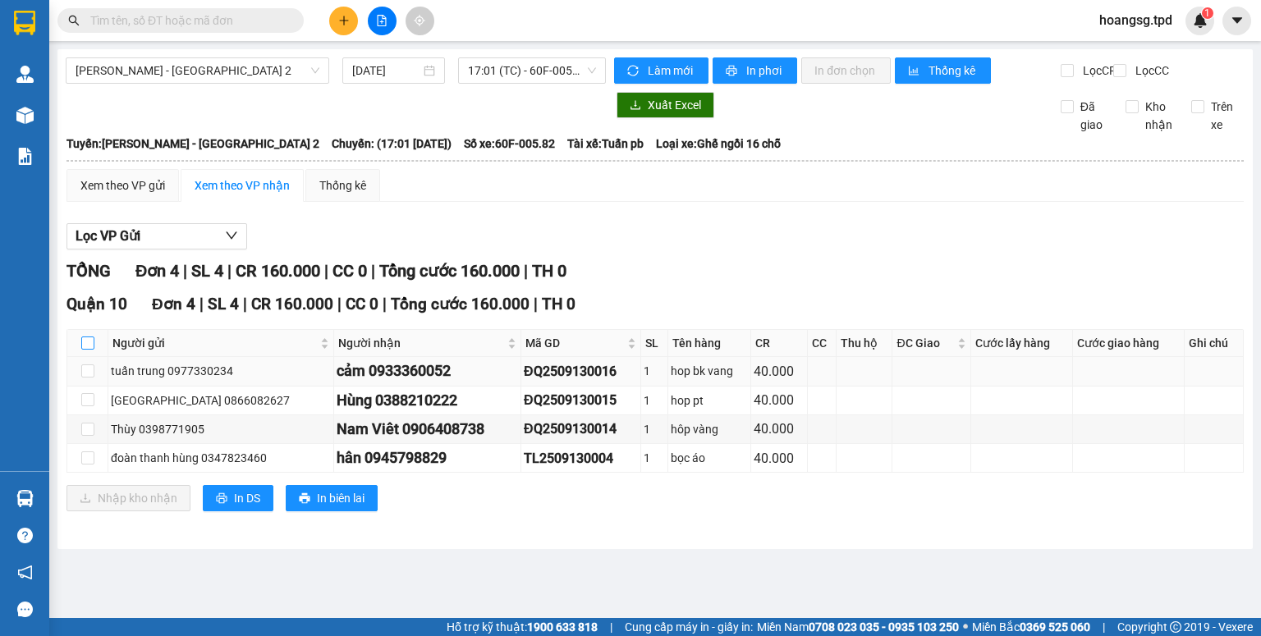
click at [85, 350] on input "checkbox" at bounding box center [87, 343] width 13 height 13
checkbox input "true"
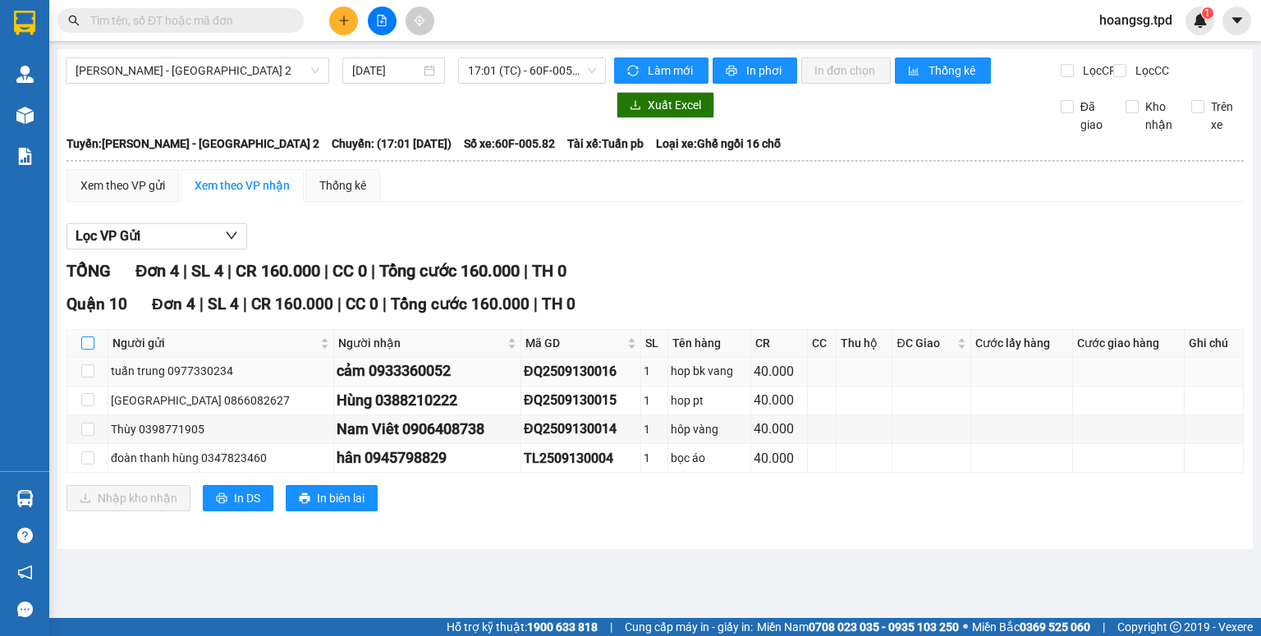
checkbox input "true"
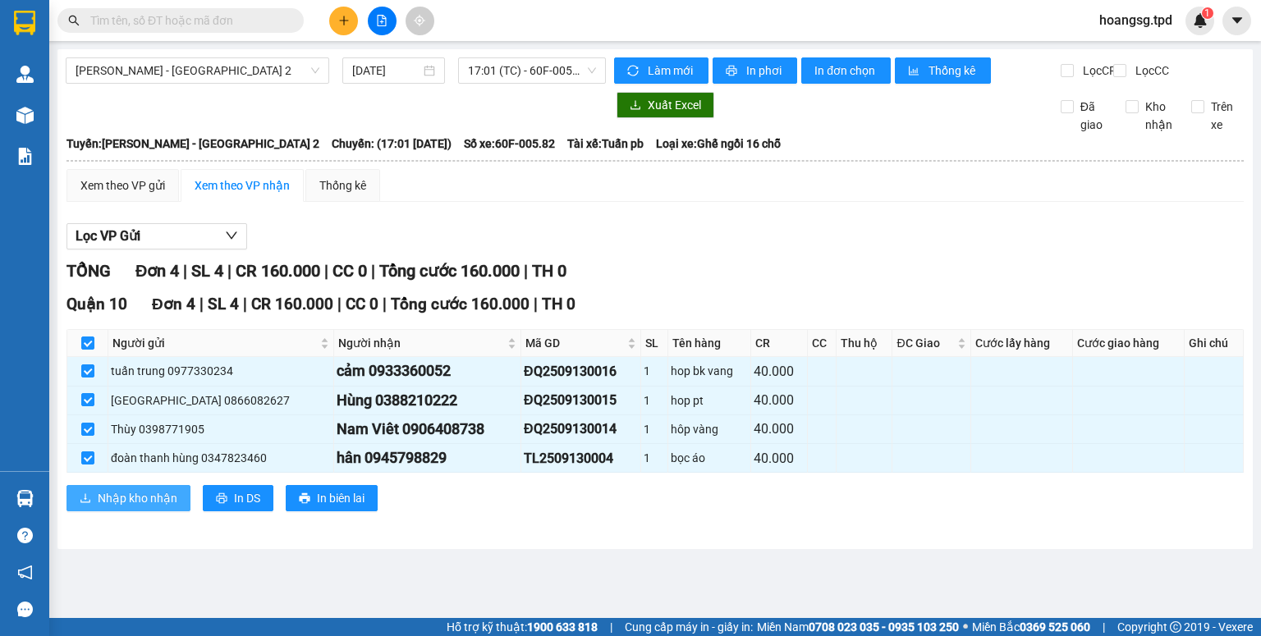
click at [90, 503] on button "Nhập kho nhận" at bounding box center [129, 498] width 124 height 26
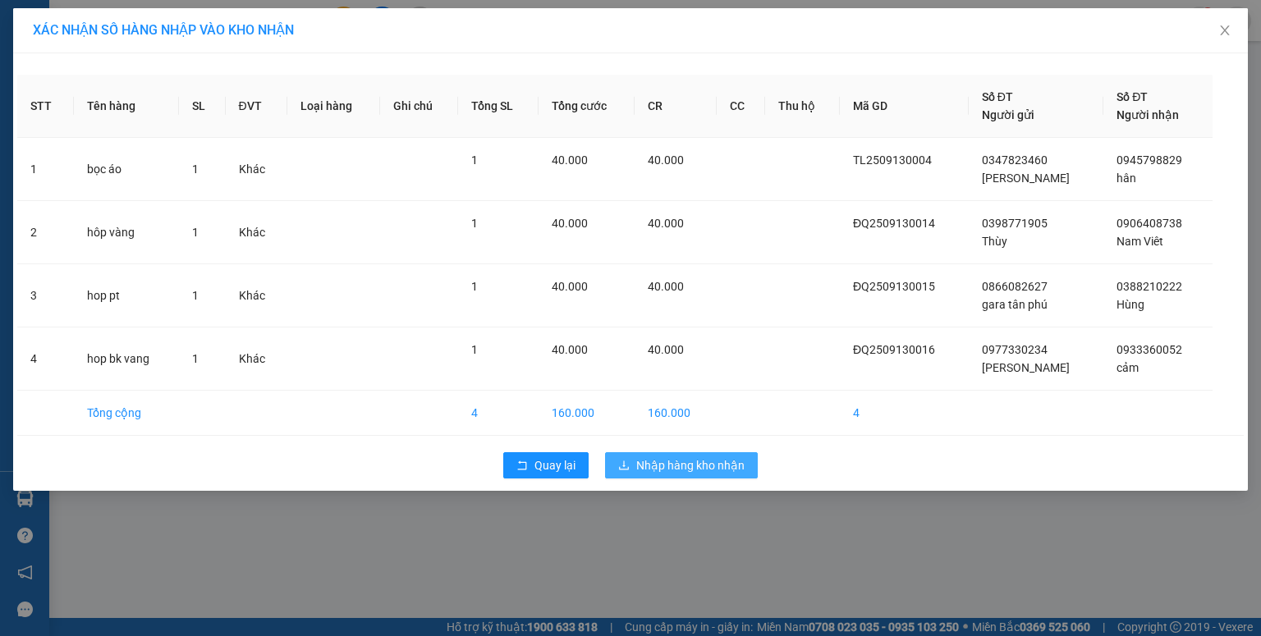
drag, startPoint x: 649, startPoint y: 458, endPoint x: 636, endPoint y: 437, distance: 24.6
click at [649, 459] on span "Nhập hàng kho nhận" at bounding box center [690, 466] width 108 height 18
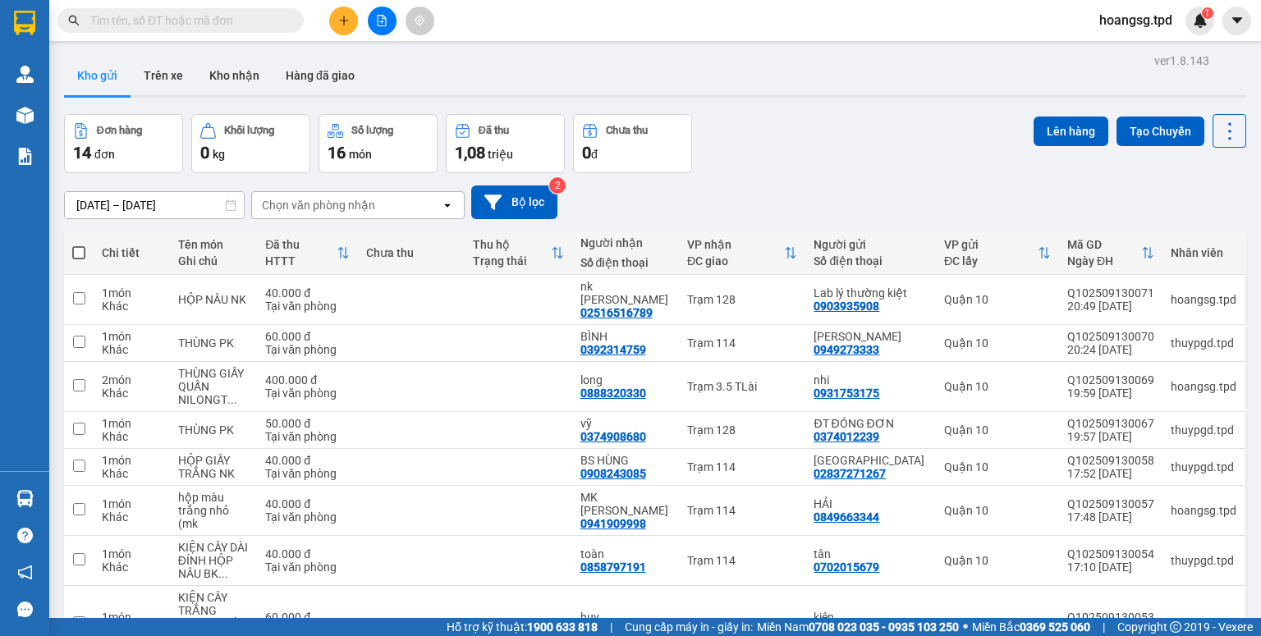
click at [381, 26] on button at bounding box center [382, 21] width 29 height 29
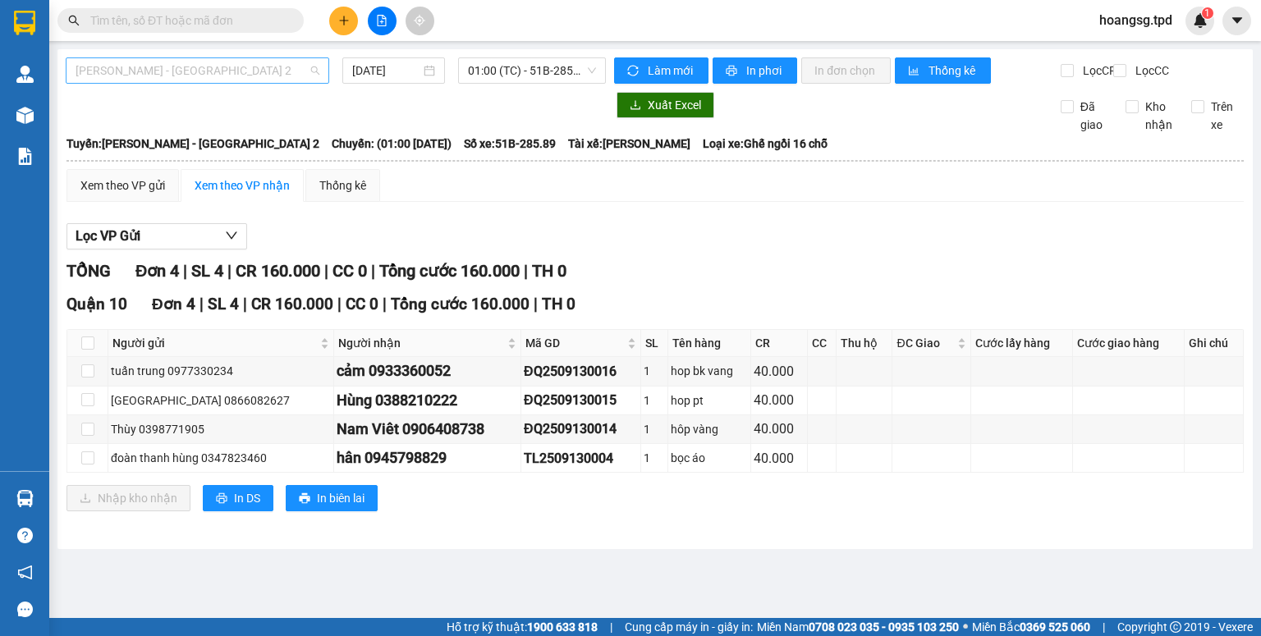
click at [195, 76] on span "[PERSON_NAME] - [GEOGRAPHIC_DATA] 2" at bounding box center [198, 70] width 244 height 25
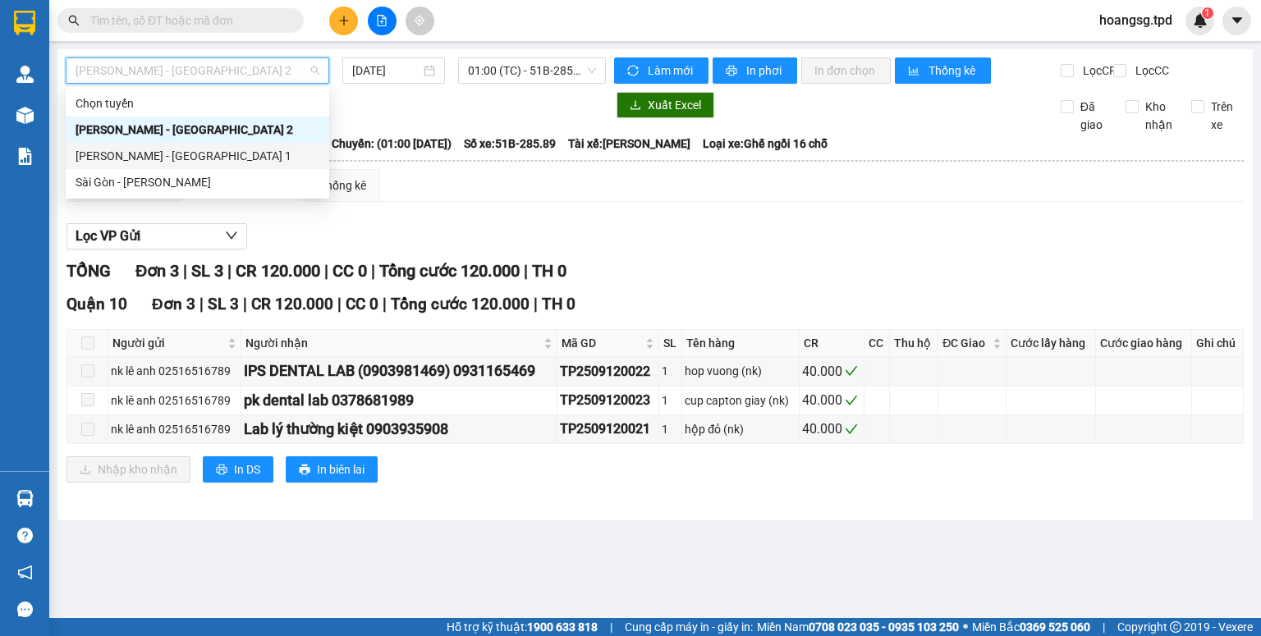
click at [173, 169] on div "Chọn tuyến Phương Lâm - Sài Gòn 2 Phương Lâm - Sài Gòn 1 Sài Gòn - Phương Lâm" at bounding box center [198, 142] width 264 height 105
click at [173, 178] on div "Sài Gòn - [PERSON_NAME]" at bounding box center [198, 182] width 244 height 18
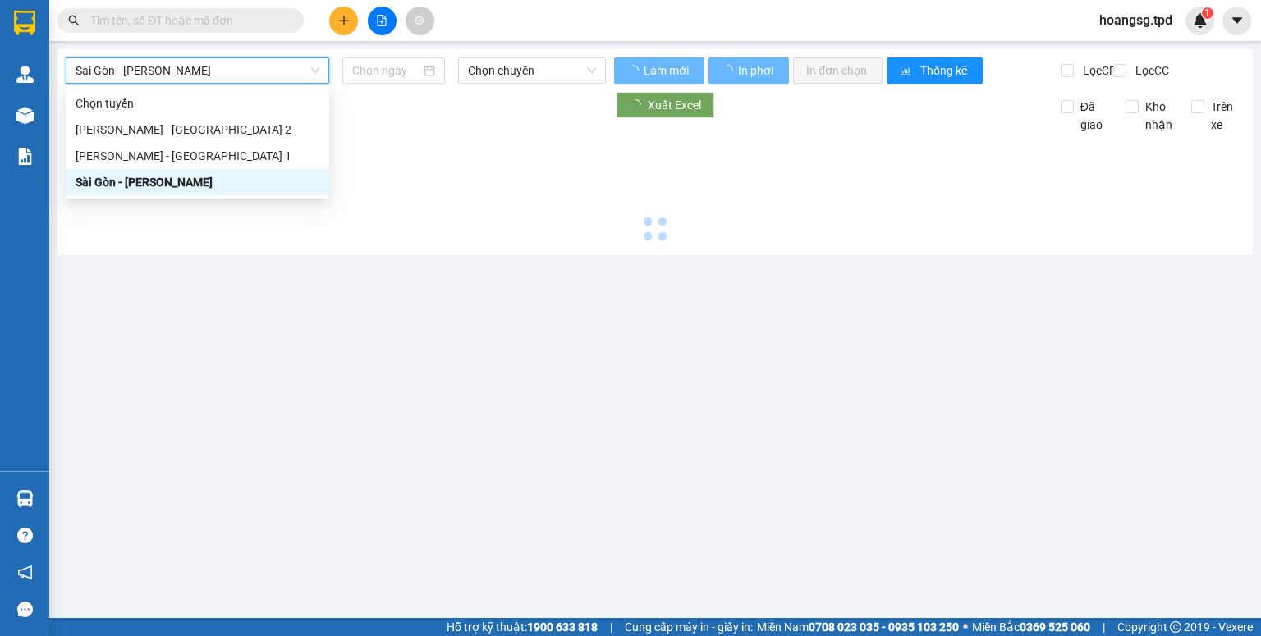
type input "[DATE]"
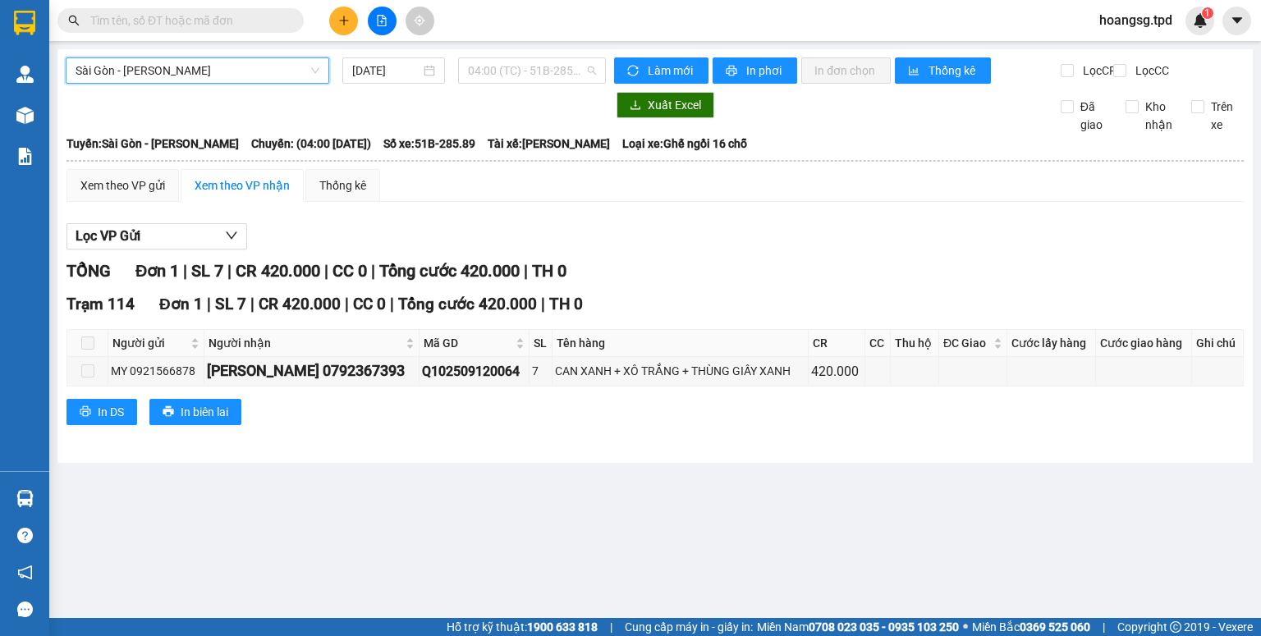
drag, startPoint x: 535, startPoint y: 67, endPoint x: 529, endPoint y: 118, distance: 51.3
click at [534, 69] on span "04:00 (TC) - 51B-285.89" at bounding box center [532, 70] width 129 height 25
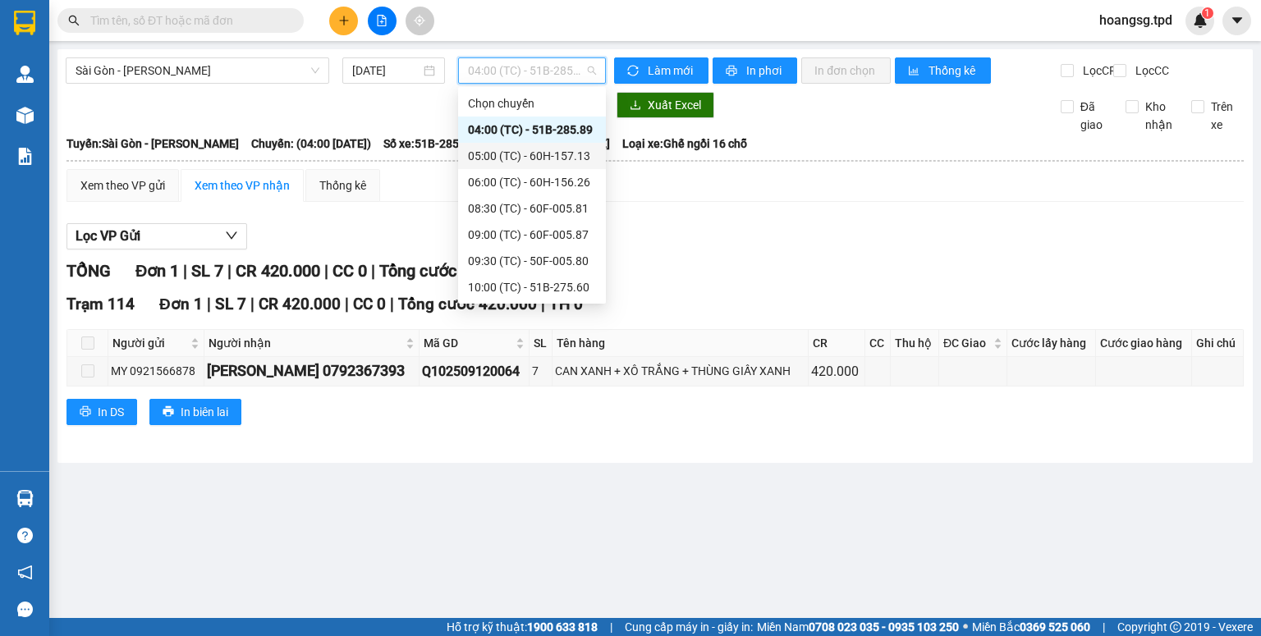
click at [530, 154] on div "05:00 (TC) - 60H-157.13" at bounding box center [532, 156] width 128 height 18
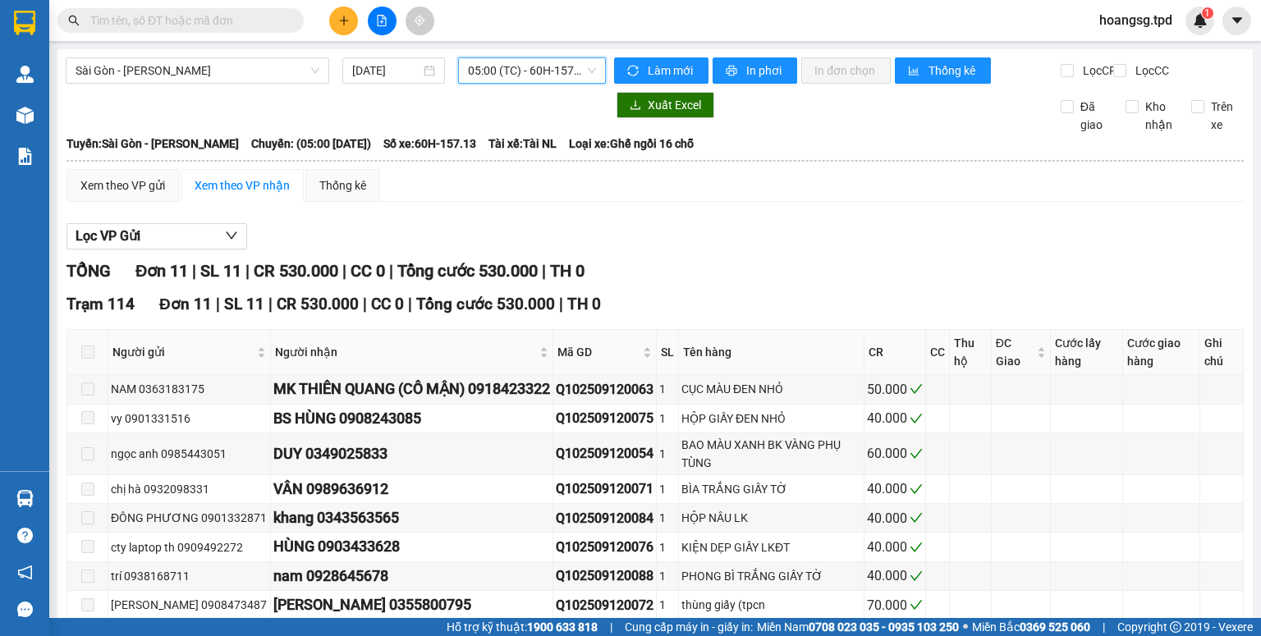
click at [468, 70] on span "05:00 (TC) - 60H-157.13" at bounding box center [532, 70] width 129 height 25
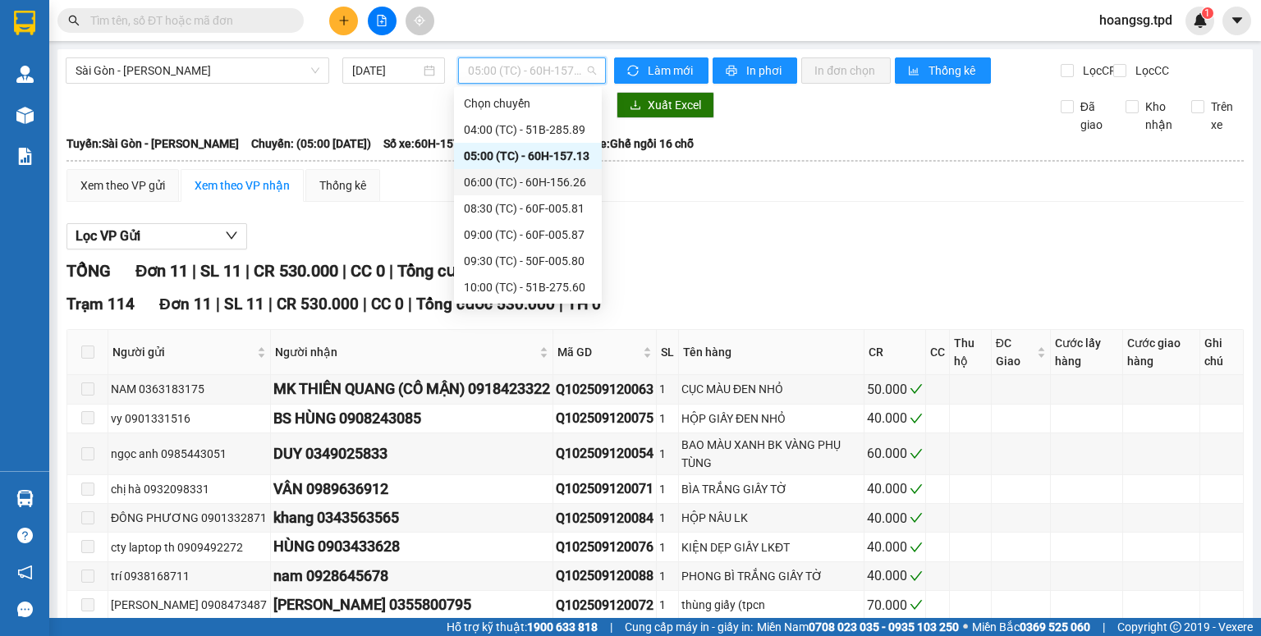
click at [490, 178] on div "06:00 (TC) - 60H-156.26" at bounding box center [528, 182] width 128 height 18
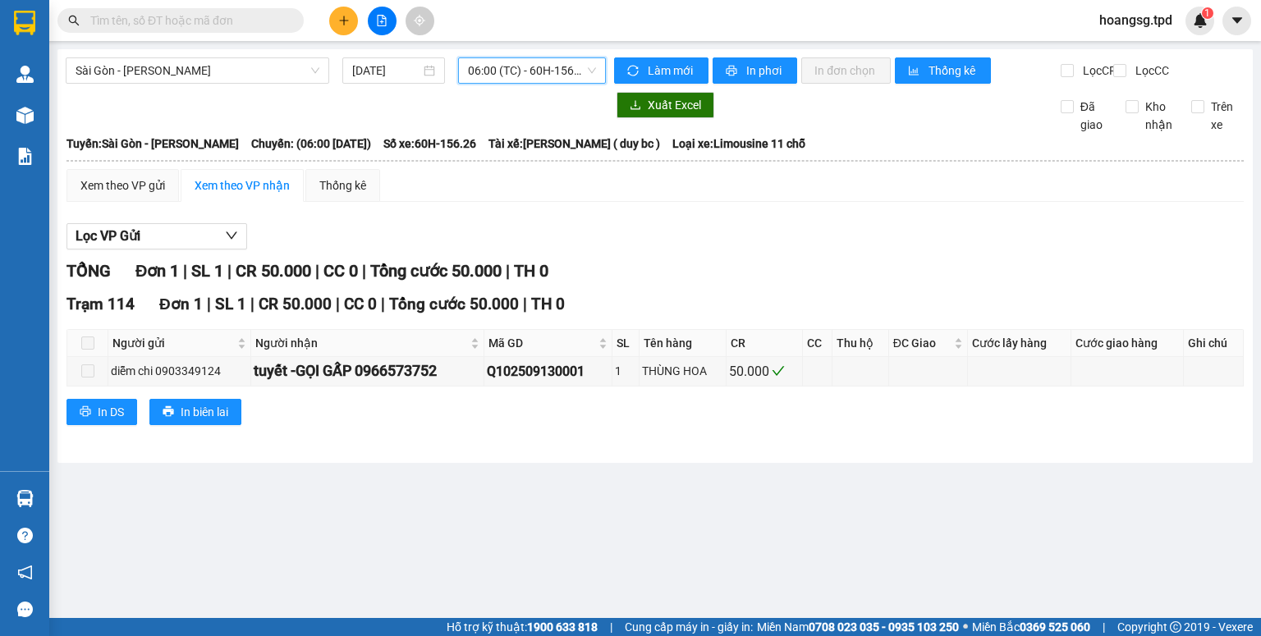
drag, startPoint x: 565, startPoint y: 80, endPoint x: 560, endPoint y: 126, distance: 46.2
click at [565, 80] on span "06:00 (TC) - 60H-156.26" at bounding box center [532, 70] width 129 height 25
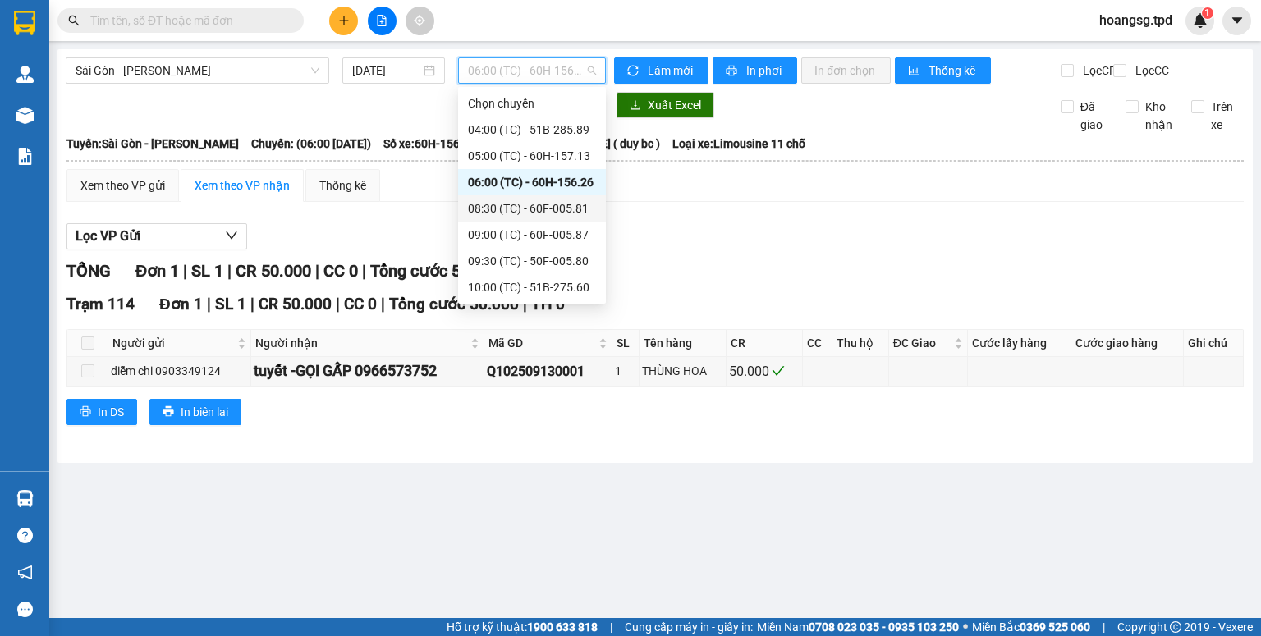
click at [546, 204] on div "08:30 (TC) - 60F-005.81" at bounding box center [532, 209] width 128 height 18
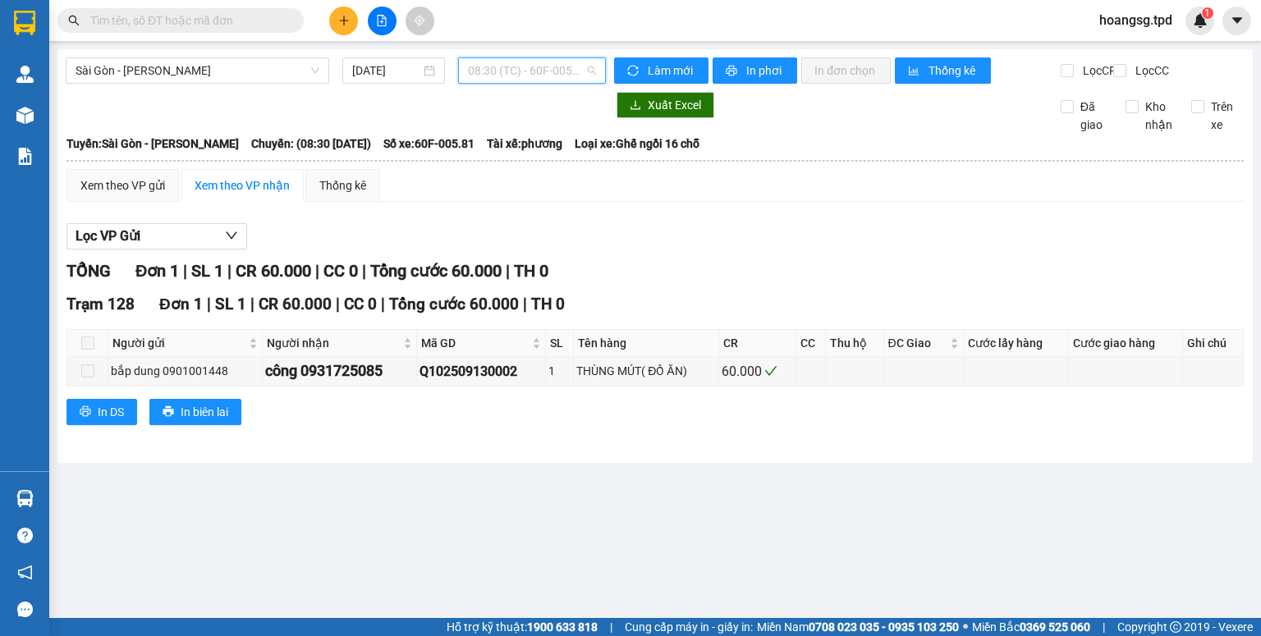
click at [549, 79] on span "08:30 (TC) - 60F-005.81" at bounding box center [532, 70] width 129 height 25
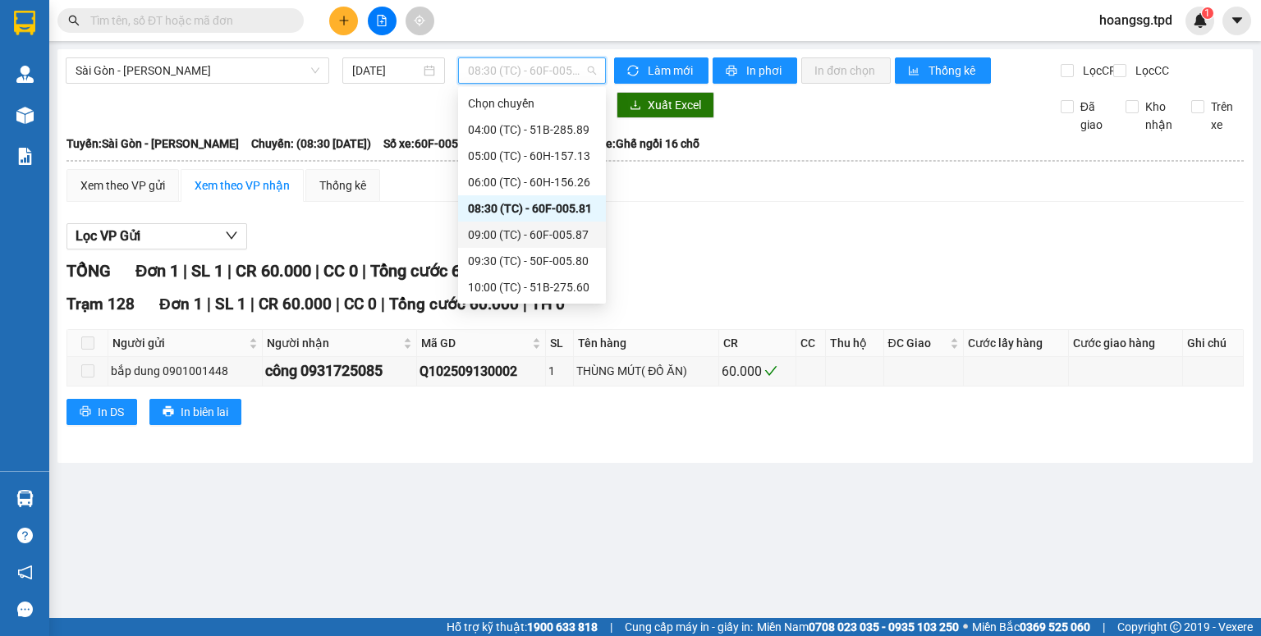
click at [550, 235] on div "09:00 (TC) - 60F-005.87" at bounding box center [532, 235] width 128 height 18
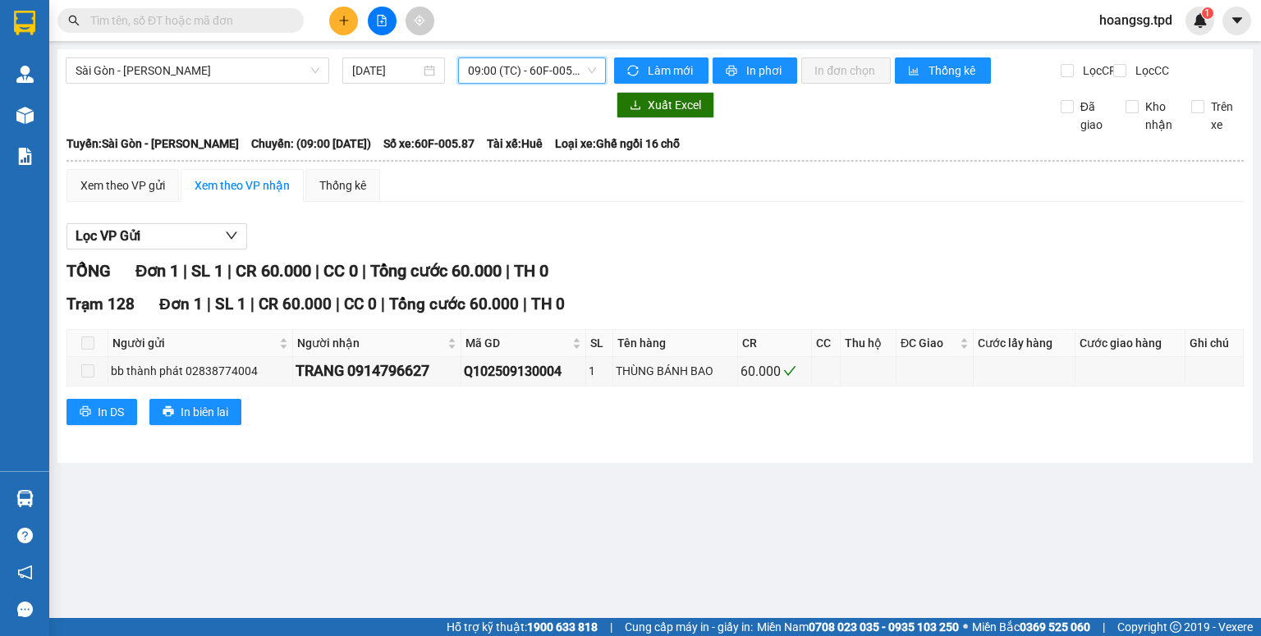
drag, startPoint x: 571, startPoint y: 76, endPoint x: 563, endPoint y: 114, distance: 38.7
click at [571, 79] on span "09:00 (TC) - 60F-005.87" at bounding box center [532, 70] width 129 height 25
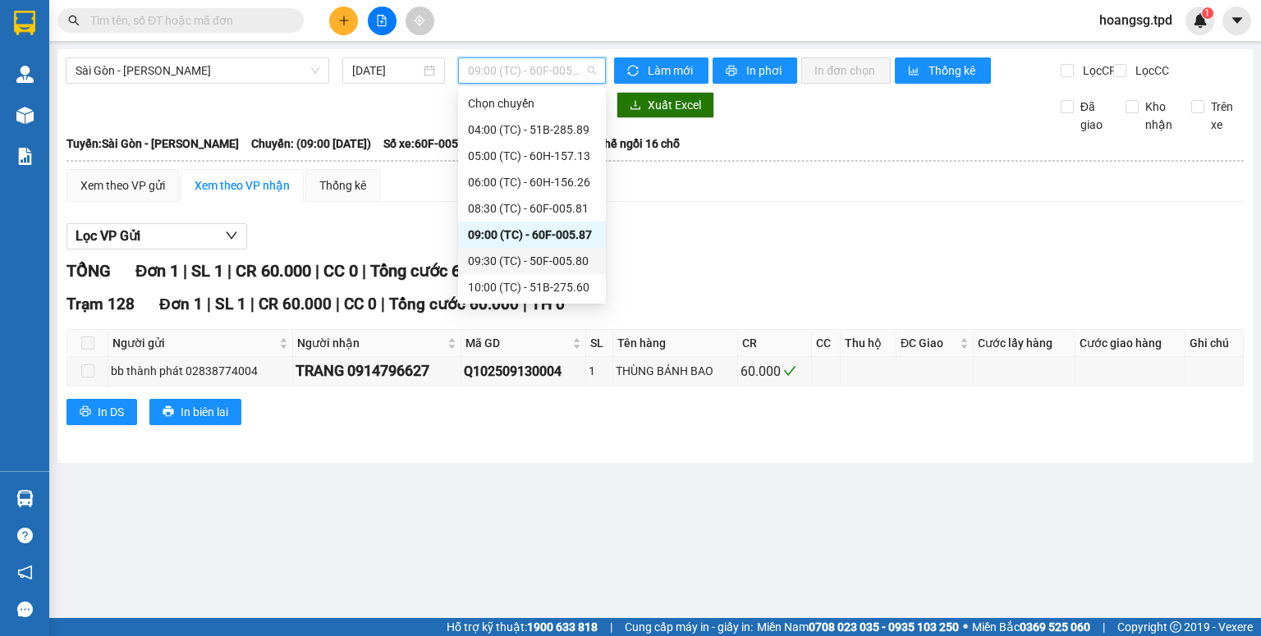
click at [549, 266] on div "09:30 (TC) - 50F-005.80" at bounding box center [532, 261] width 128 height 18
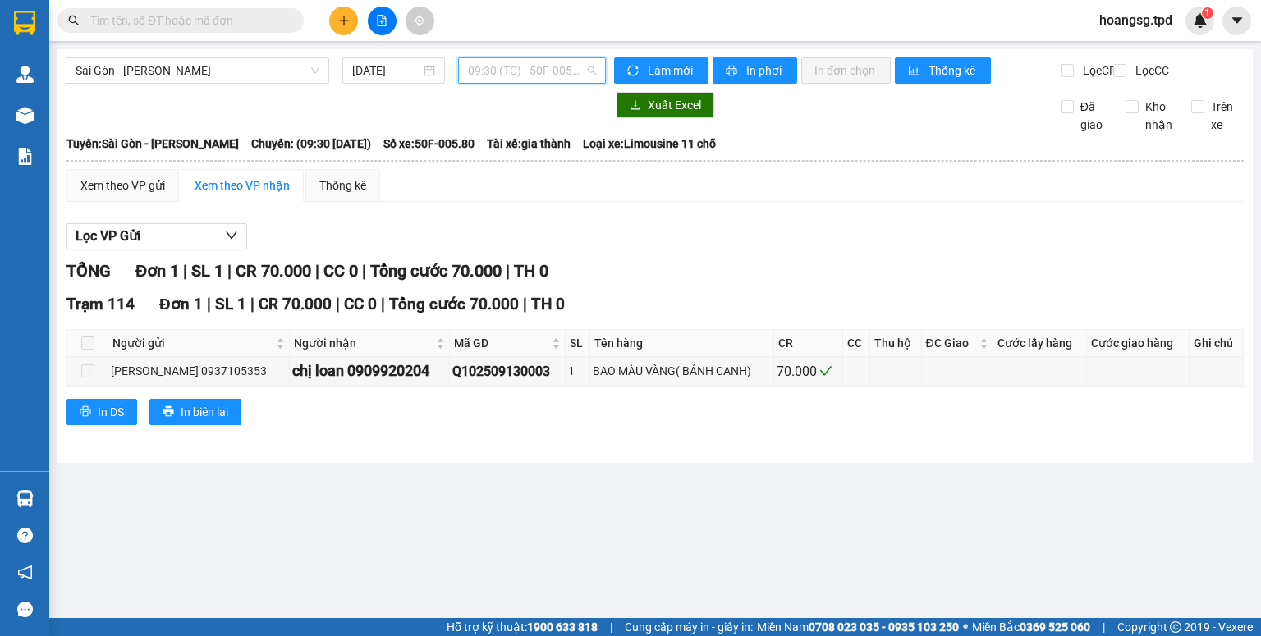
click at [544, 83] on div "09:30 (TC) - 50F-005.80" at bounding box center [532, 70] width 149 height 26
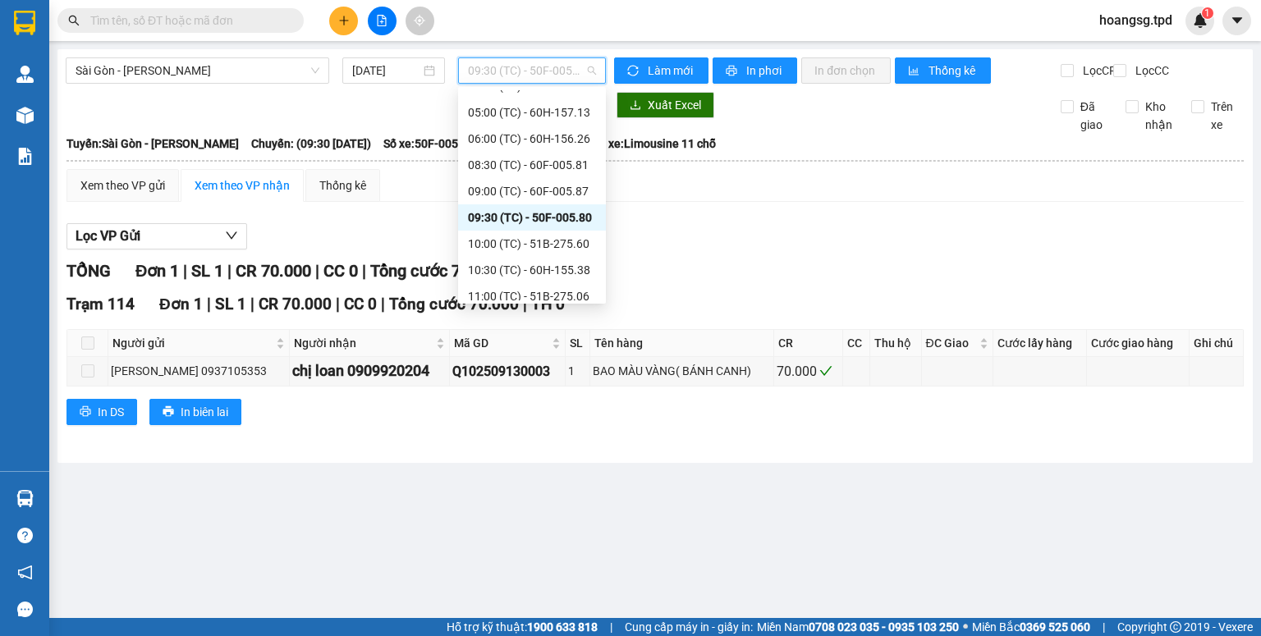
scroll to position [66, 0]
click at [520, 222] on div "10:00 (TC) - 51B-275.60" at bounding box center [532, 222] width 128 height 18
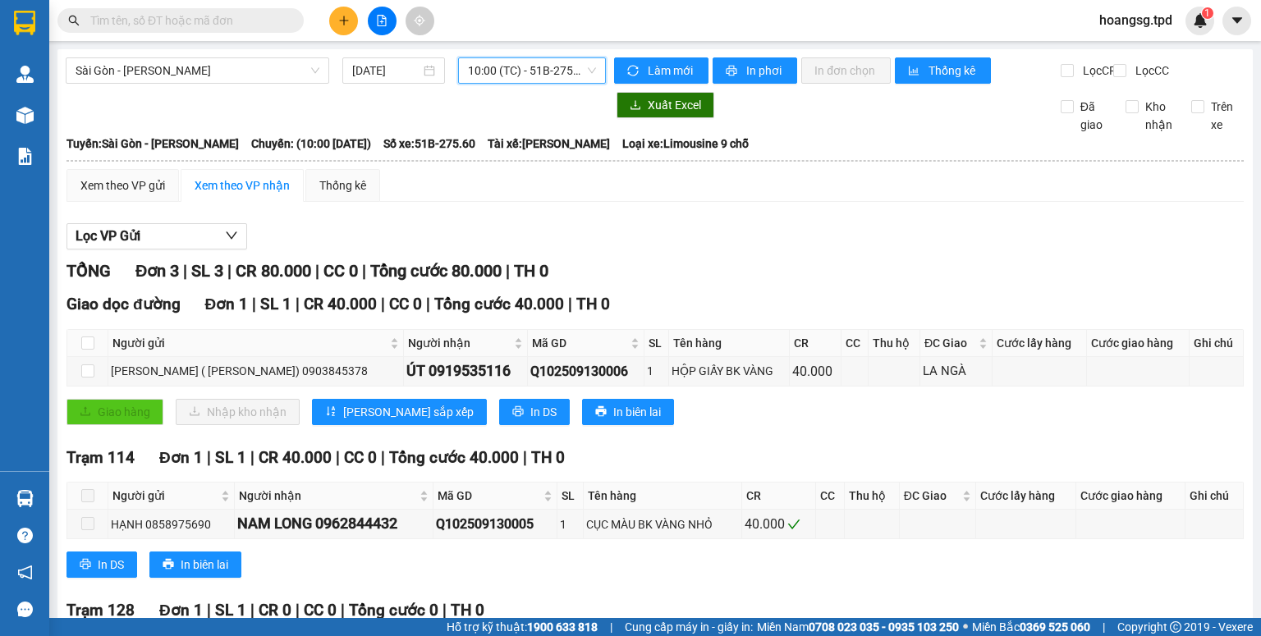
click at [526, 79] on span "10:00 (TC) - 51B-275.60" at bounding box center [532, 70] width 129 height 25
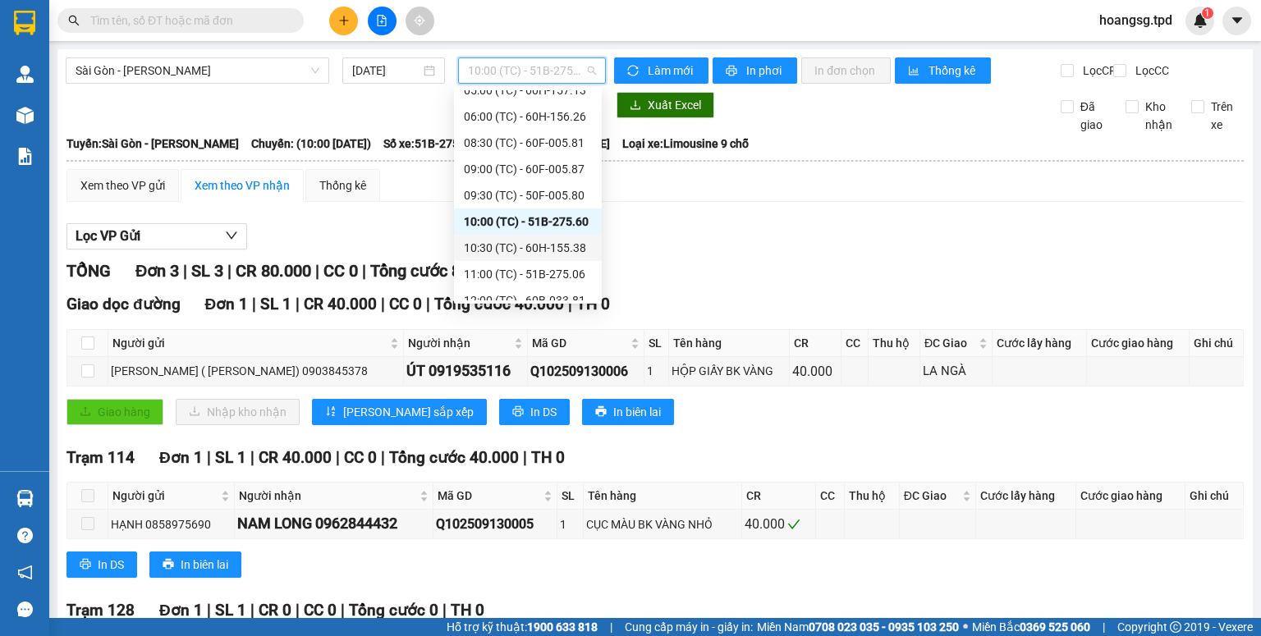
click at [550, 244] on div "10:30 (TC) - 60H-155.38" at bounding box center [528, 248] width 128 height 18
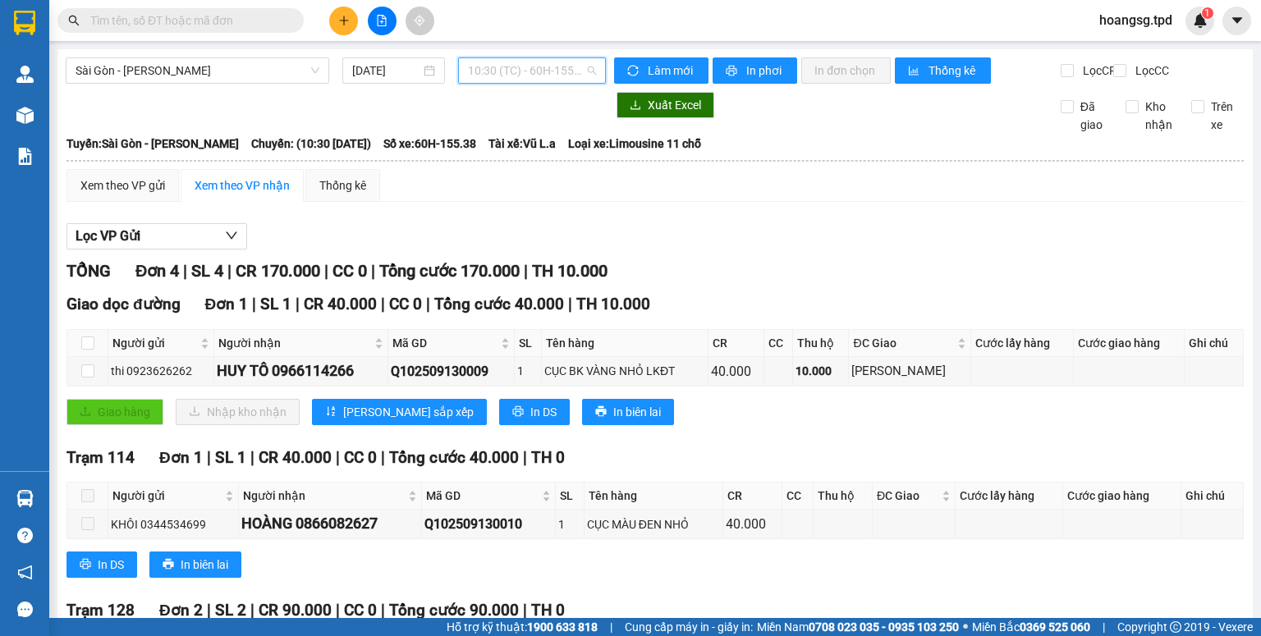
click at [565, 78] on span "10:30 (TC) - 60H-155.38" at bounding box center [532, 70] width 129 height 25
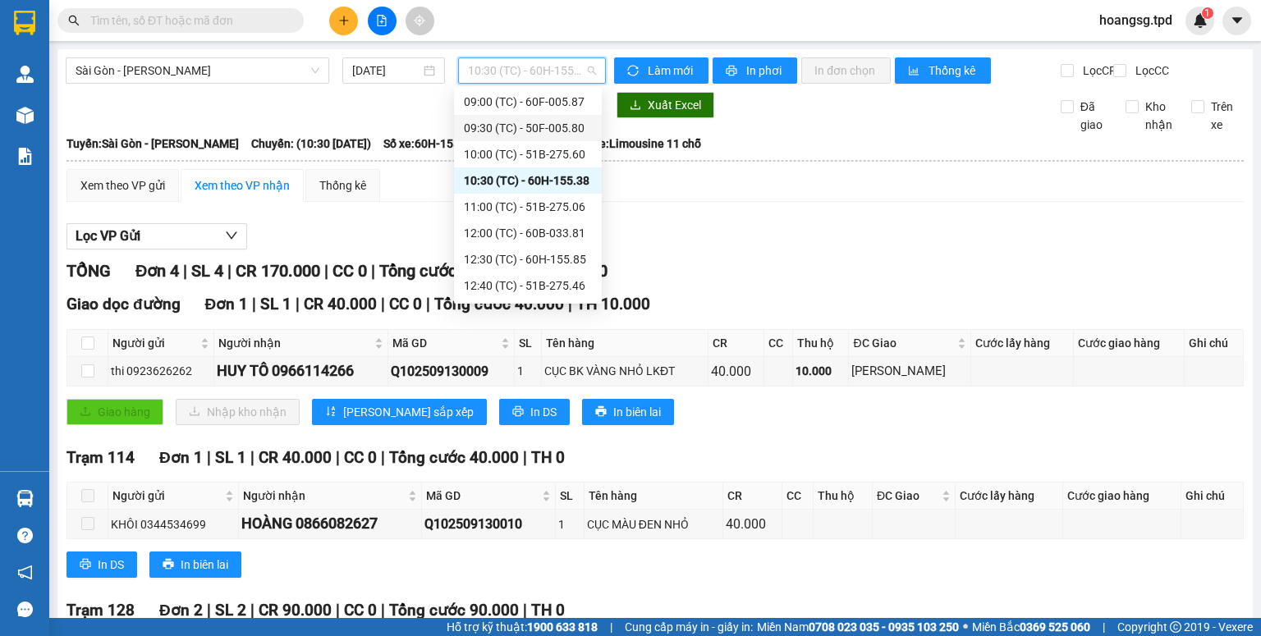
scroll to position [197, 0]
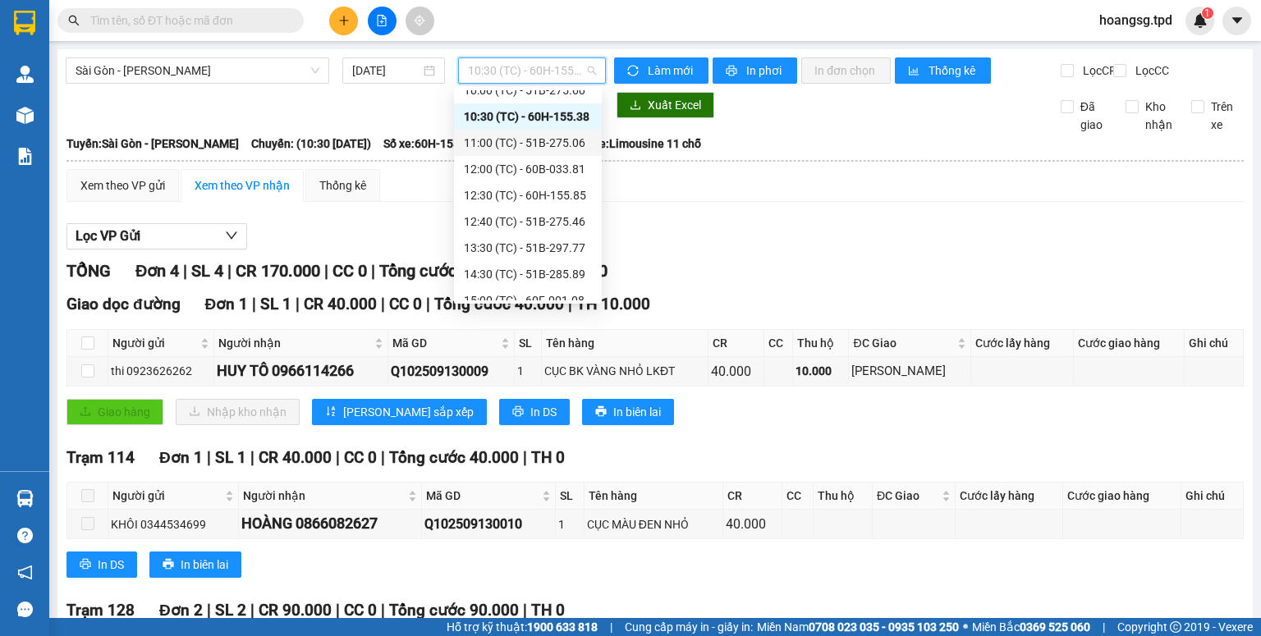
click at [549, 149] on div "11:00 (TC) - 51B-275.06" at bounding box center [528, 143] width 128 height 18
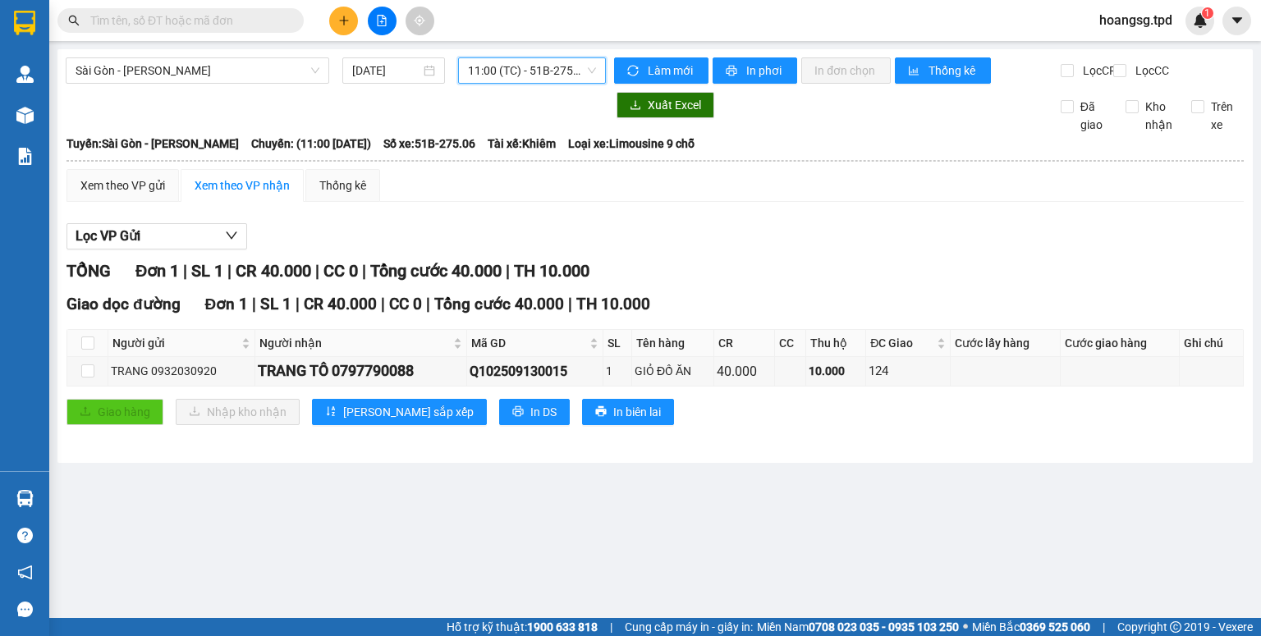
click at [558, 70] on span "11:00 (TC) - 51B-275.06" at bounding box center [532, 70] width 129 height 25
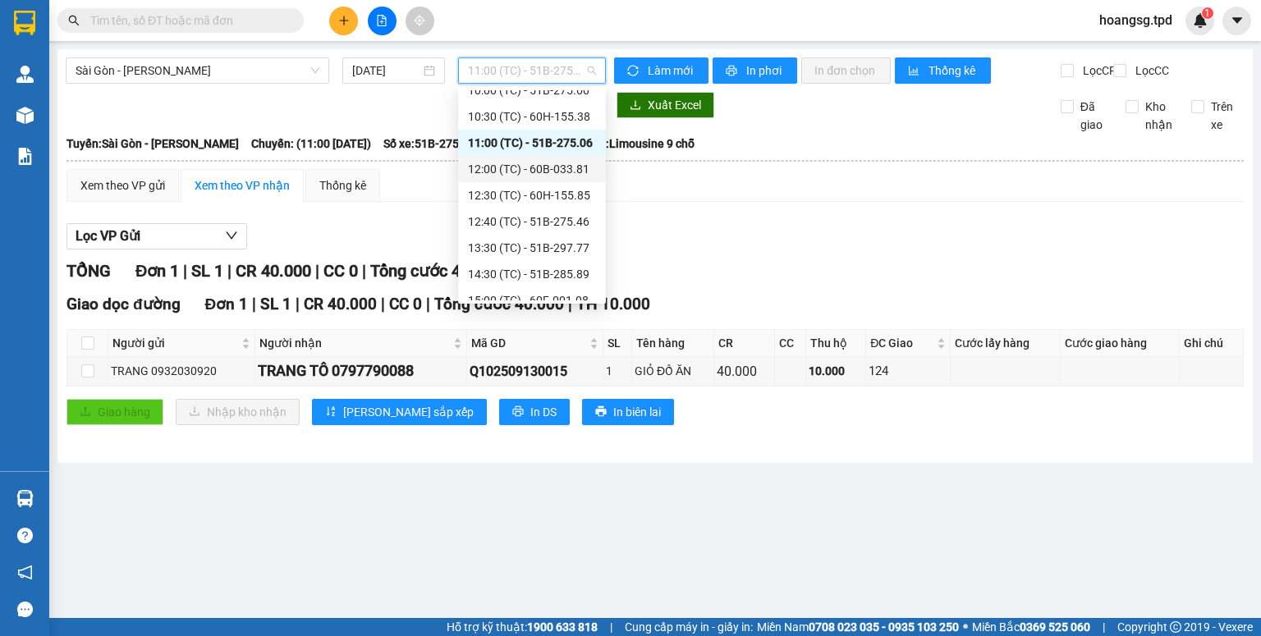
click at [533, 174] on div "12:00 (TC) - 60B-033.81" at bounding box center [532, 169] width 128 height 18
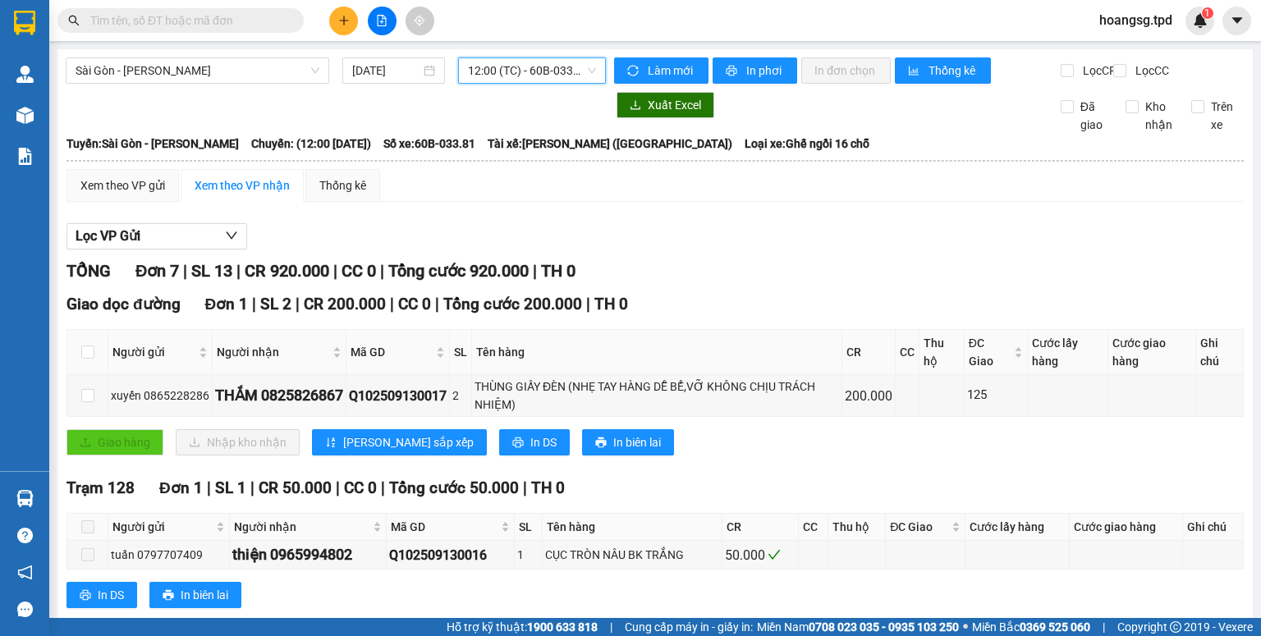
click at [520, 78] on span "12:00 (TC) - 60B-033.81" at bounding box center [532, 70] width 129 height 25
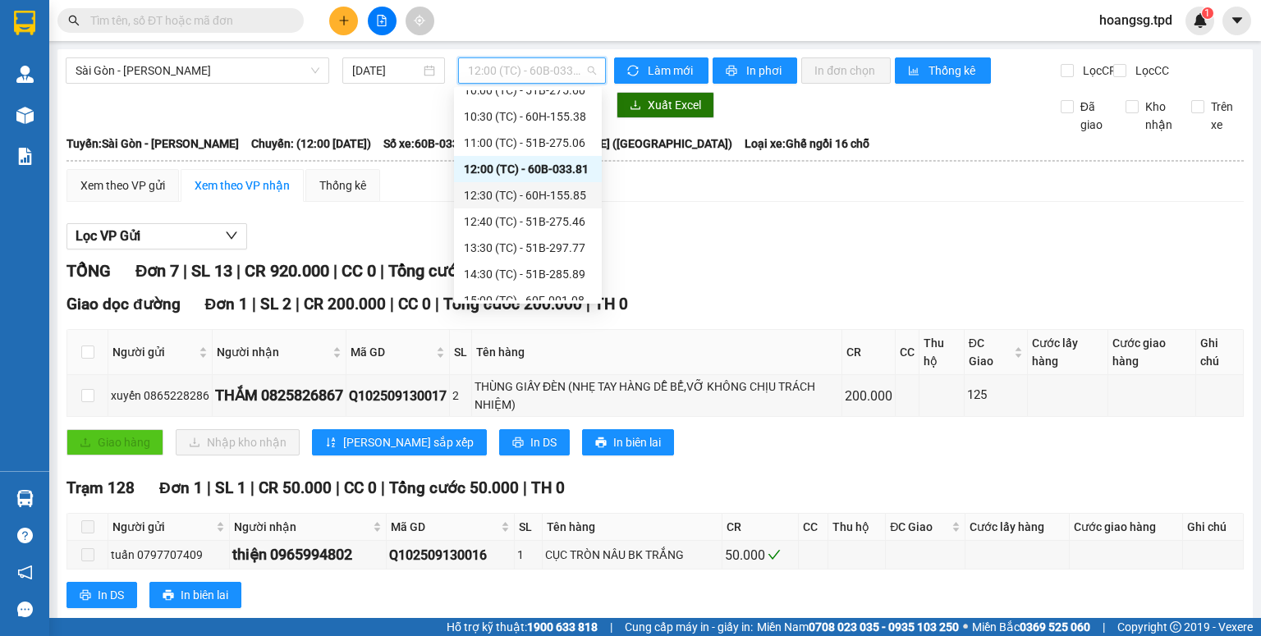
click at [491, 192] on div "12:30 (TC) - 60H-155.85" at bounding box center [528, 195] width 128 height 18
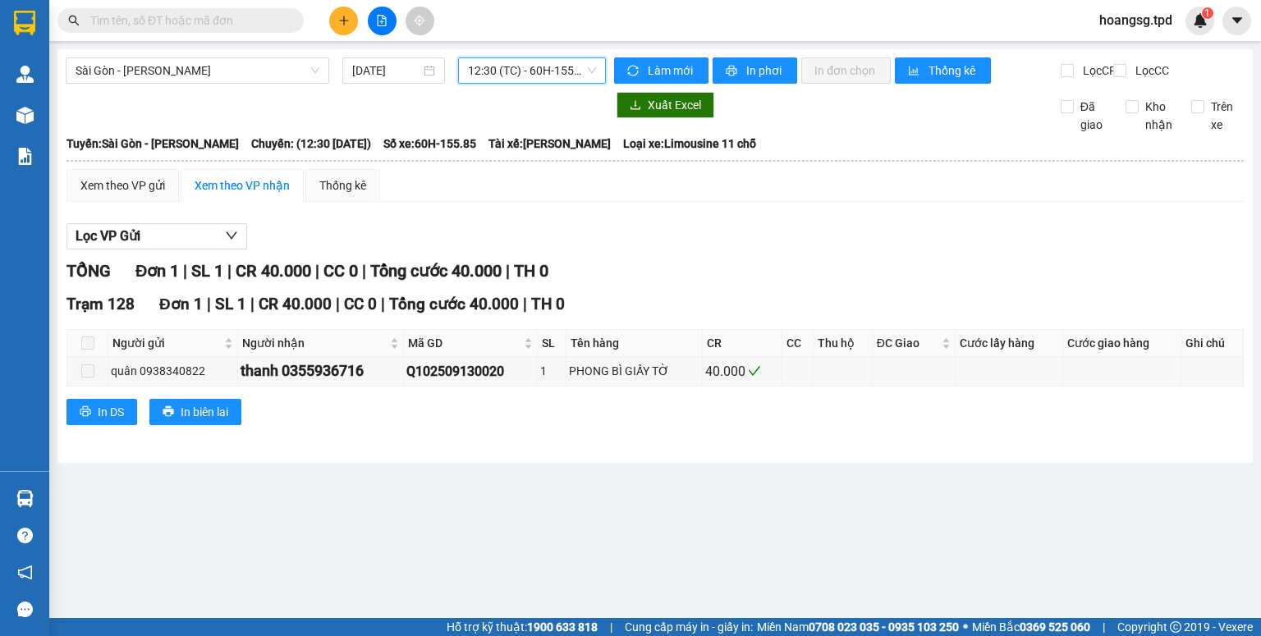
click at [559, 81] on span "12:30 (TC) - 60H-155.85" at bounding box center [532, 70] width 129 height 25
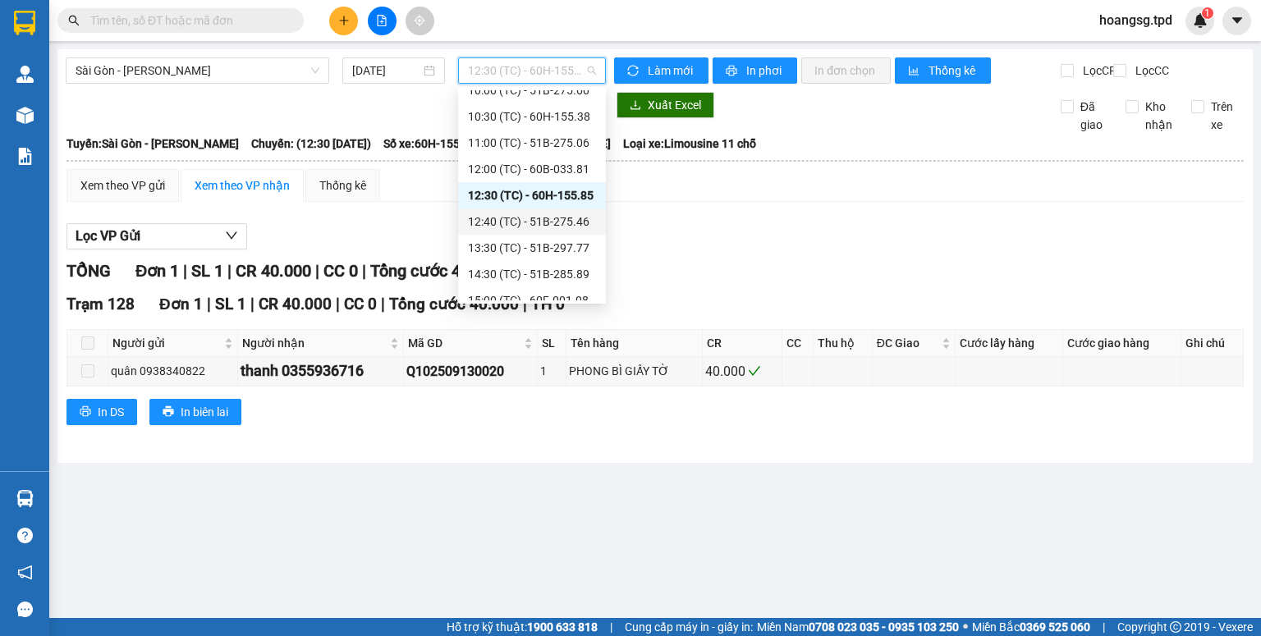
click at [545, 219] on div "12:40 (TC) - 51B-275.46" at bounding box center [532, 222] width 128 height 18
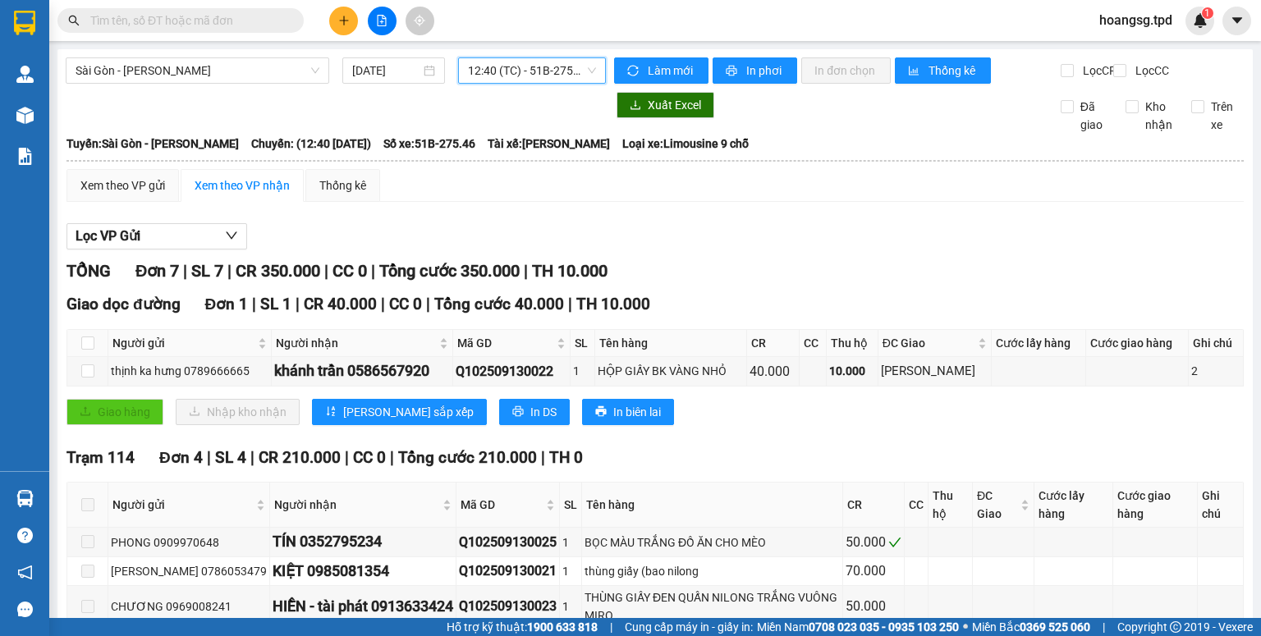
drag, startPoint x: 585, startPoint y: 76, endPoint x: 580, endPoint y: 94, distance: 19.5
click at [584, 76] on span "12:40 (TC) - 51B-275.46" at bounding box center [532, 70] width 129 height 25
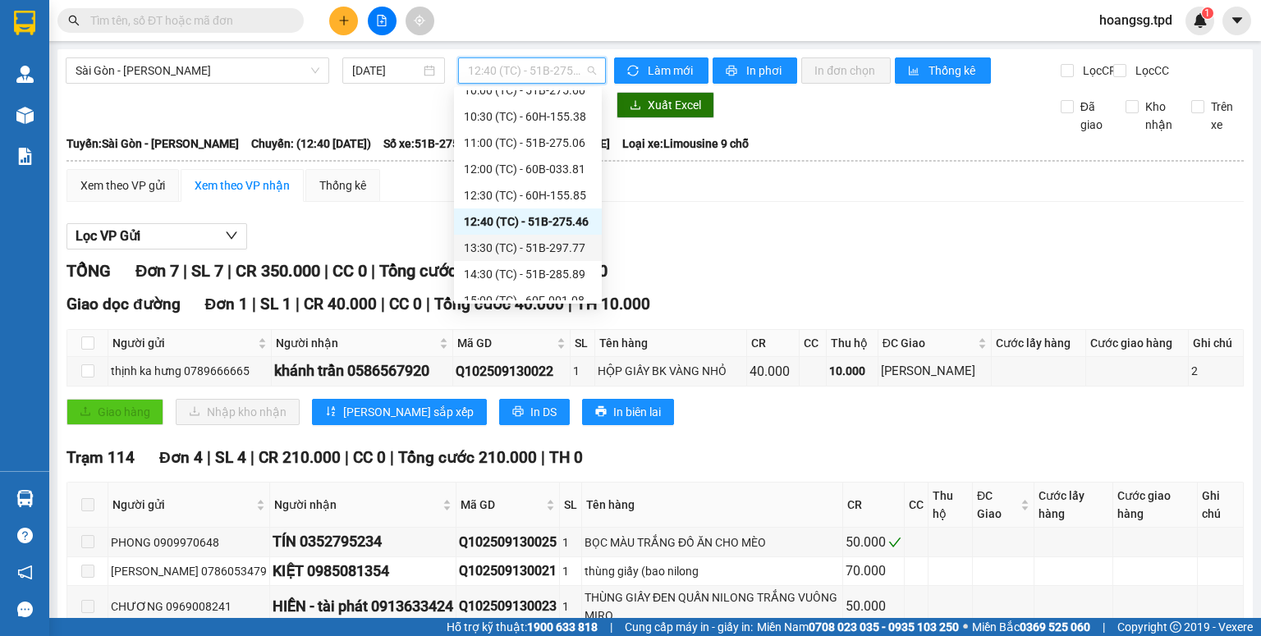
click at [555, 245] on div "13:30 (TC) - 51B-297.77" at bounding box center [528, 248] width 128 height 18
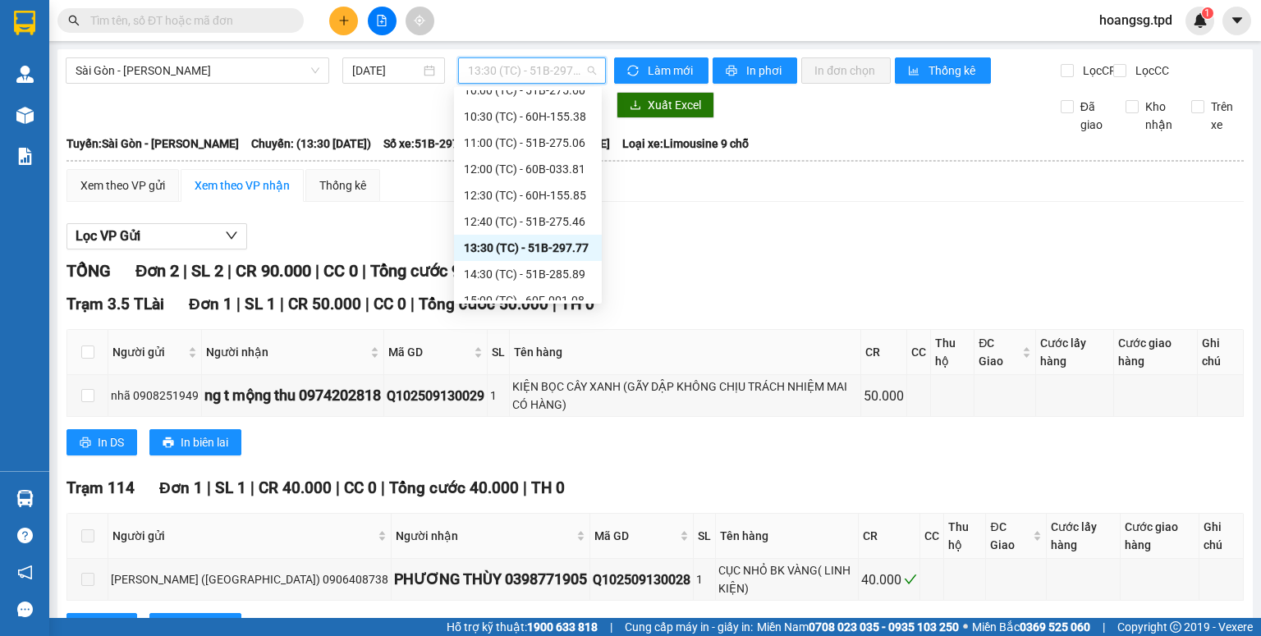
click at [552, 62] on span "13:30 (TC) - 51B-297.77" at bounding box center [532, 70] width 129 height 25
drag, startPoint x: 541, startPoint y: 266, endPoint x: 549, endPoint y: 262, distance: 8.5
click at [540, 267] on div "14:30 (TC) - 51B-285.89" at bounding box center [528, 274] width 128 height 18
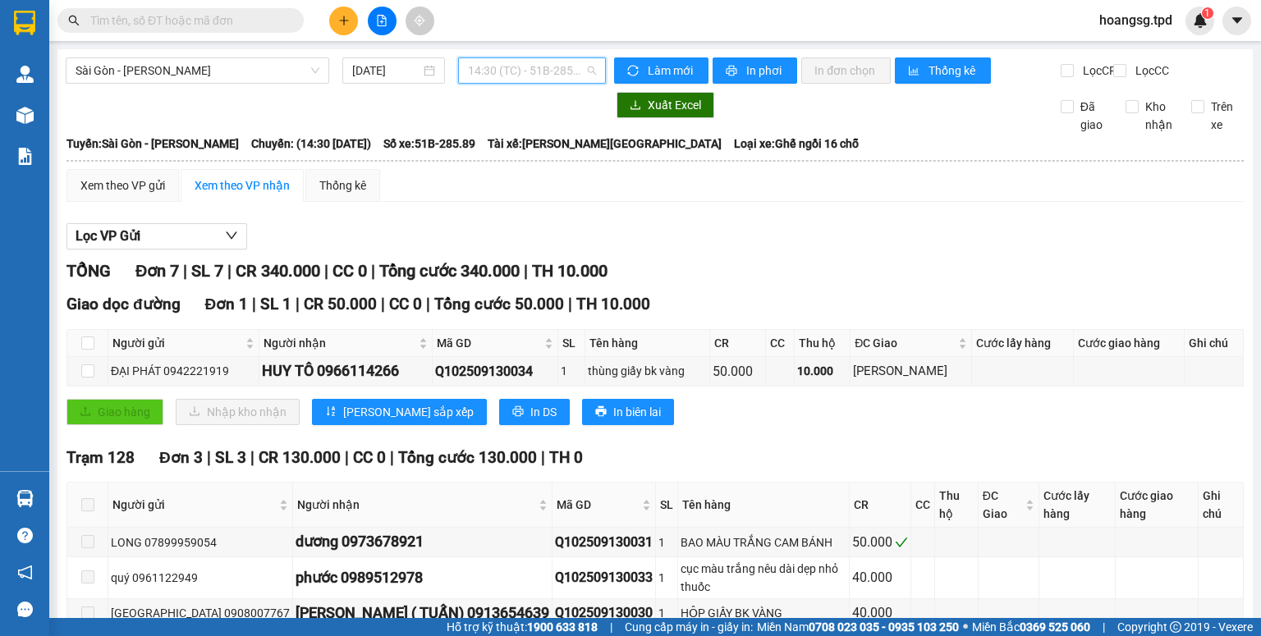
click at [532, 79] on span "14:30 (TC) - 51B-285.89" at bounding box center [532, 70] width 129 height 25
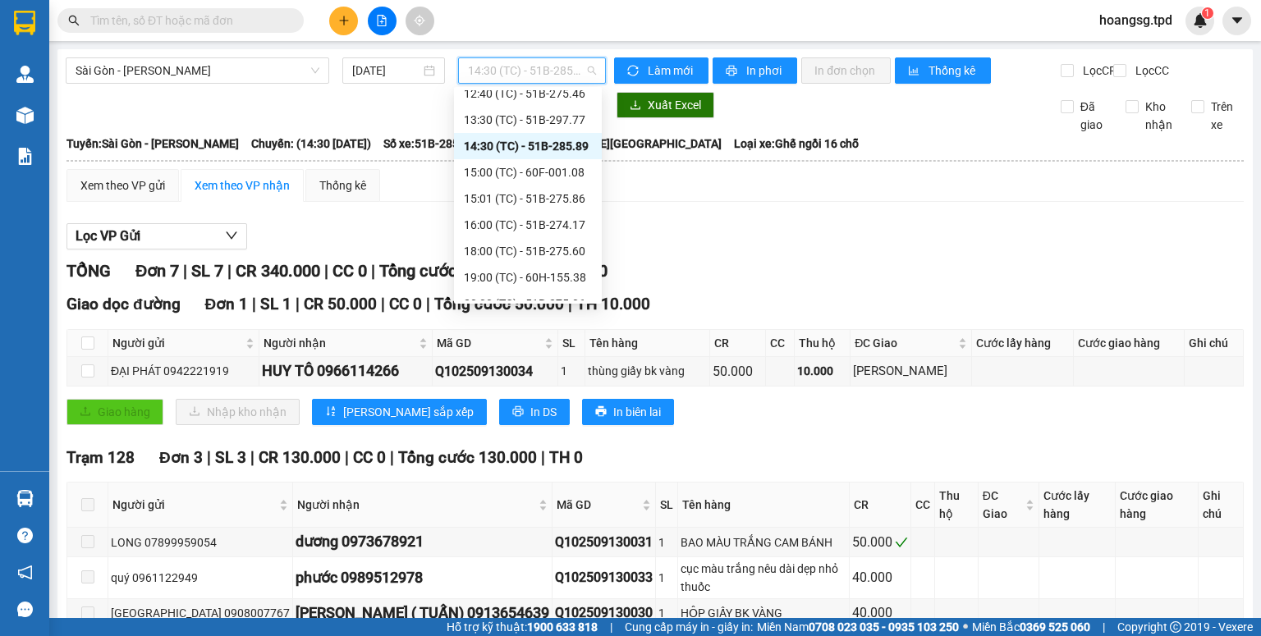
scroll to position [328, 0]
click at [526, 175] on div "15:00 (TC) - 60F-001.08" at bounding box center [528, 169] width 128 height 18
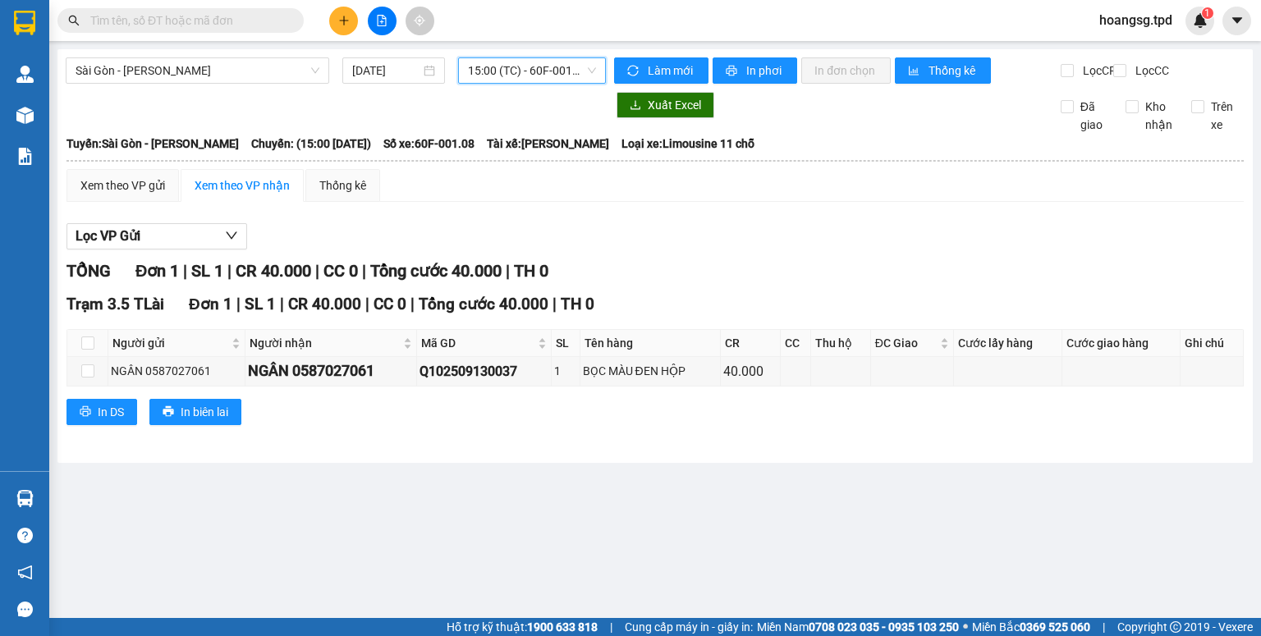
click at [496, 77] on span "15:00 (TC) - 60F-001.08" at bounding box center [532, 70] width 129 height 25
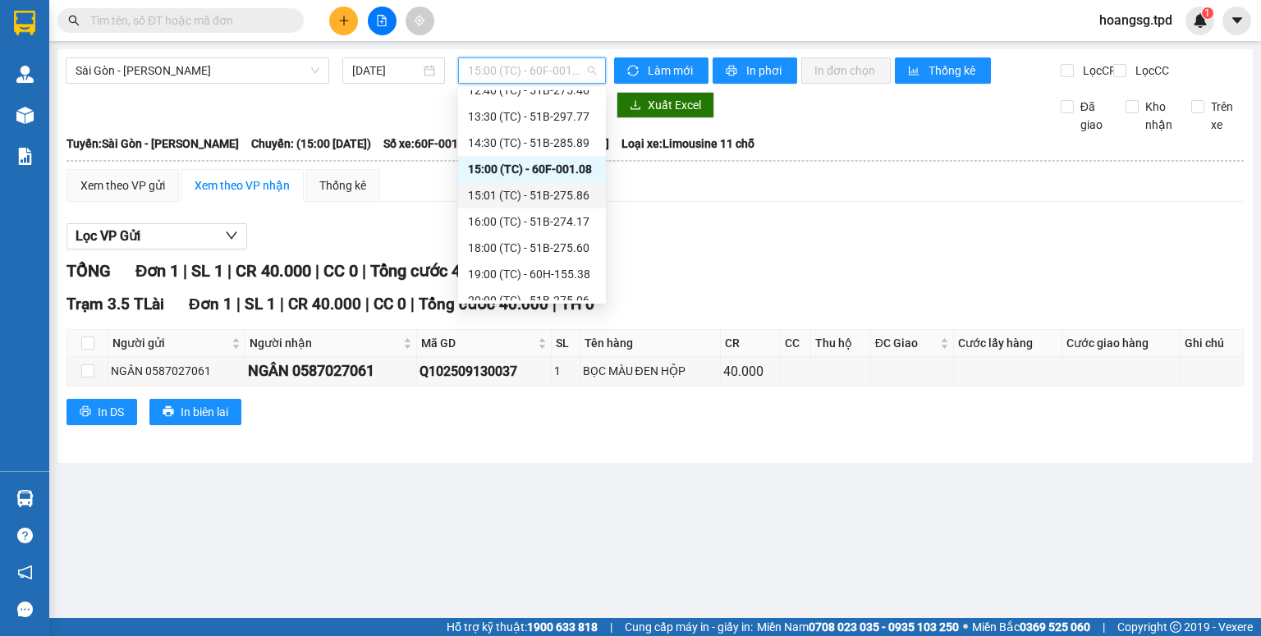
click at [509, 195] on div "15:01 (TC) - 51B-275.86" at bounding box center [532, 195] width 128 height 18
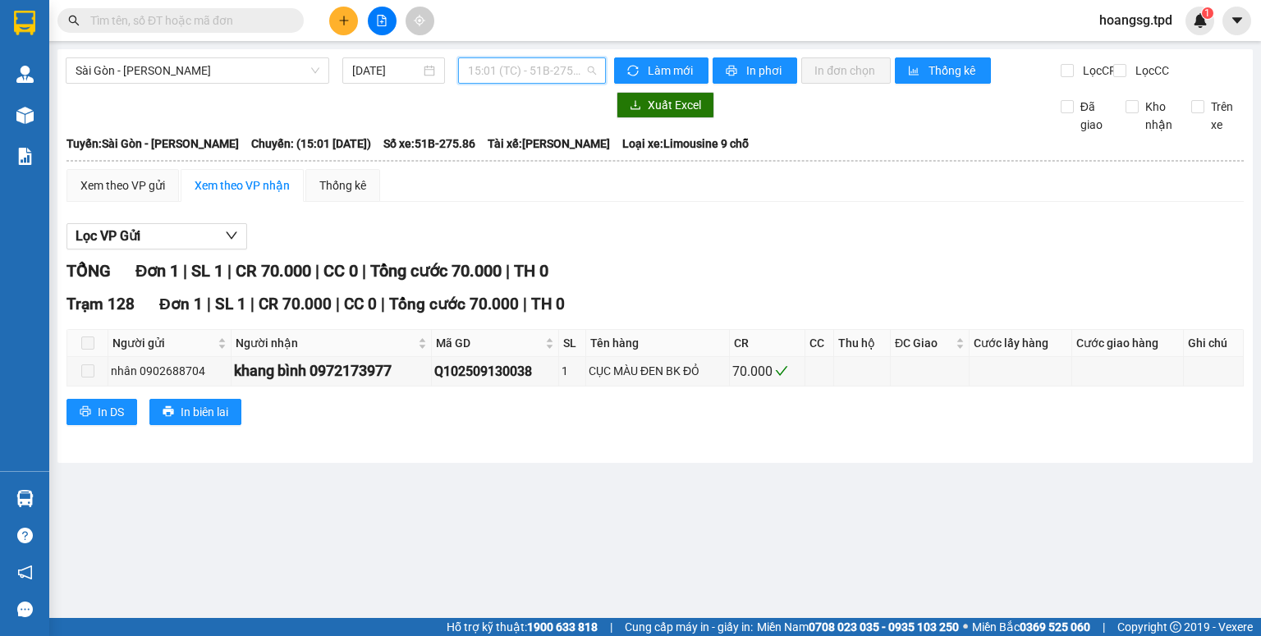
drag, startPoint x: 539, startPoint y: 67, endPoint x: 521, endPoint y: 129, distance: 64.0
click at [538, 69] on span "15:01 (TC) - 51B-275.86" at bounding box center [532, 70] width 129 height 25
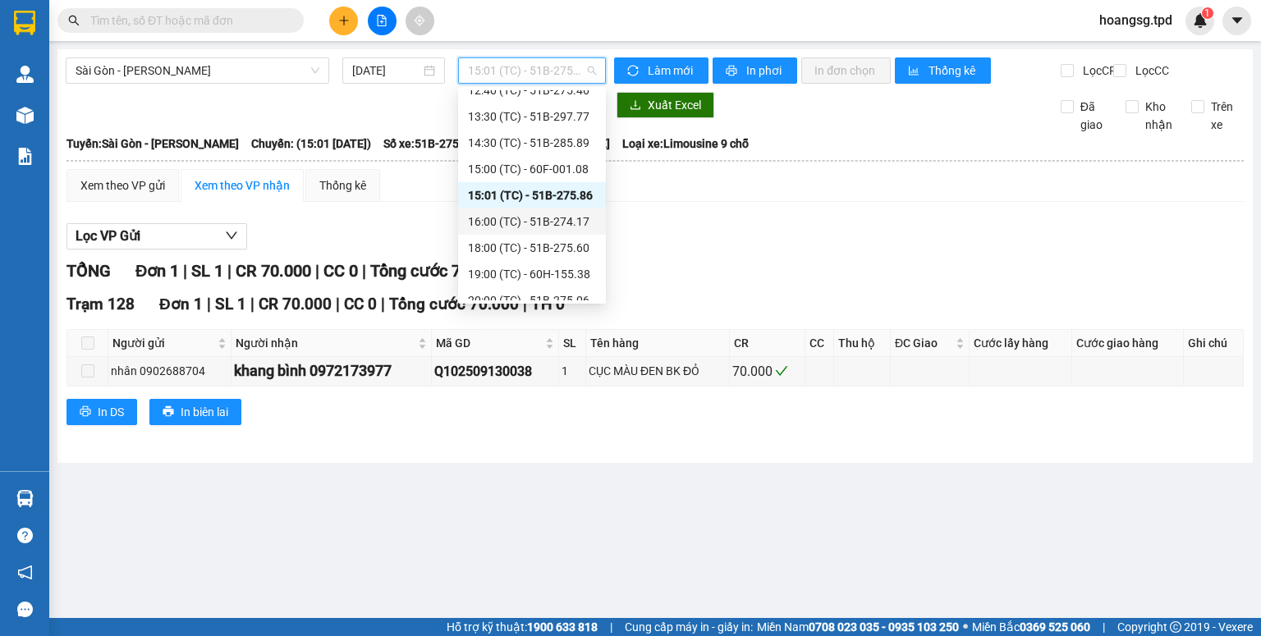
click at [522, 215] on div "16:00 (TC) - 51B-274.17" at bounding box center [532, 222] width 128 height 18
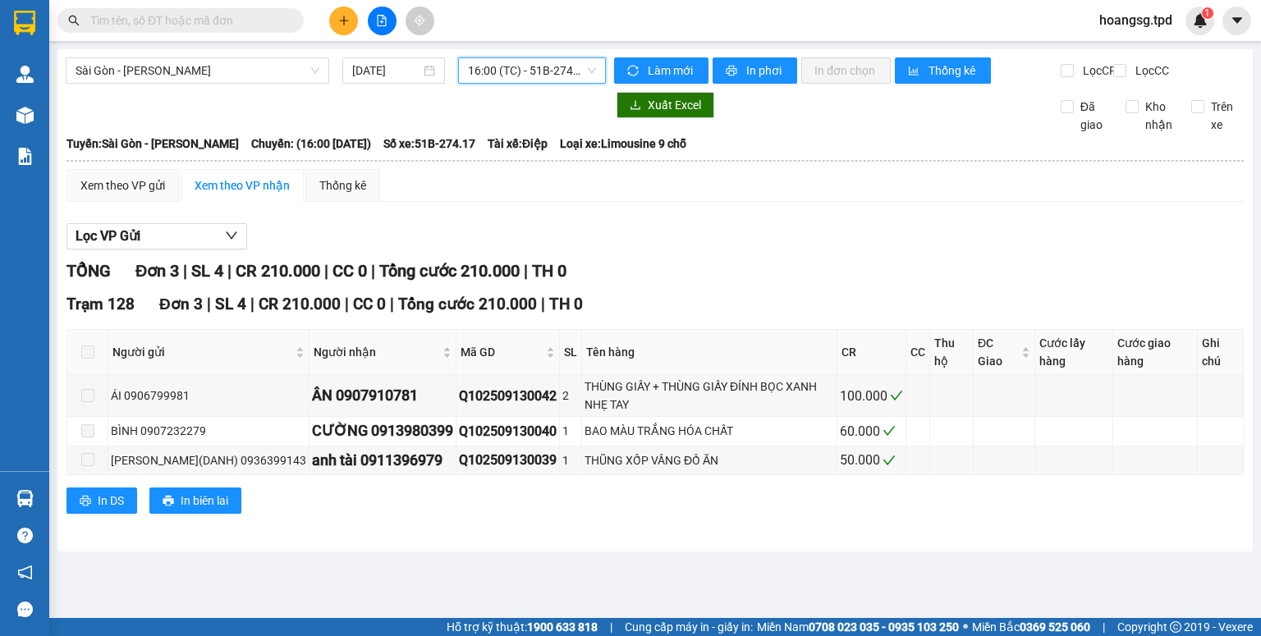
drag, startPoint x: 522, startPoint y: 69, endPoint x: 517, endPoint y: 108, distance: 39.8
click at [521, 69] on span "16:00 (TC) - 51B-274.17" at bounding box center [532, 70] width 129 height 25
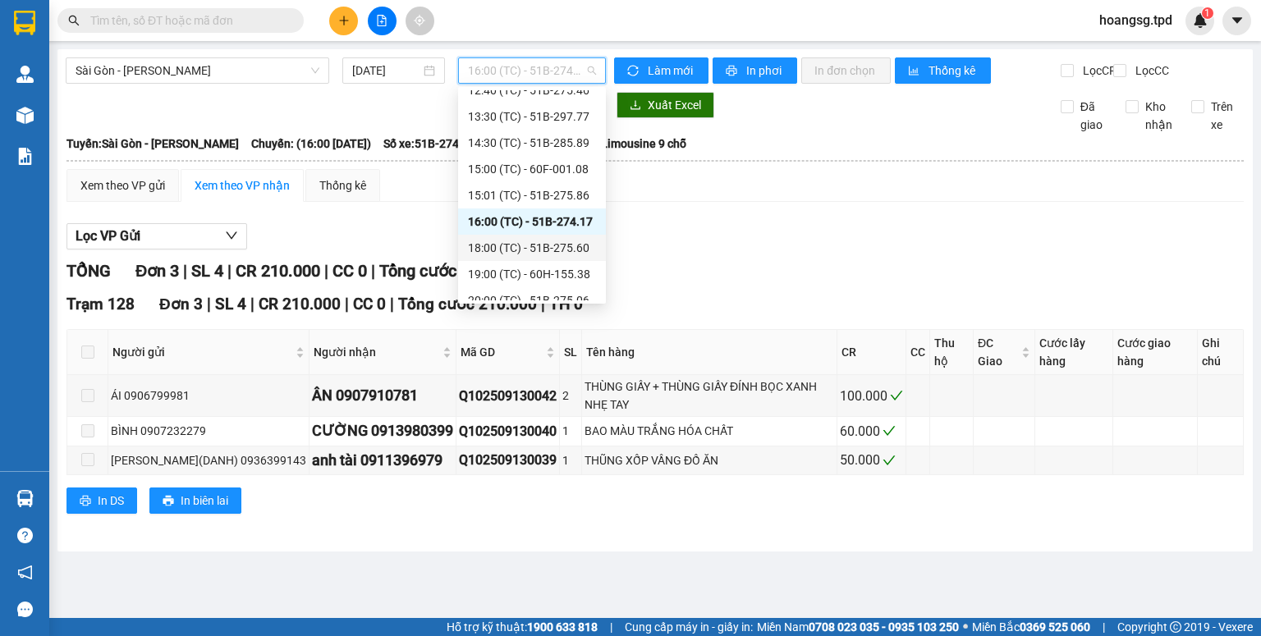
click at [513, 246] on div "18:00 (TC) - 51B-275.60" at bounding box center [532, 248] width 128 height 18
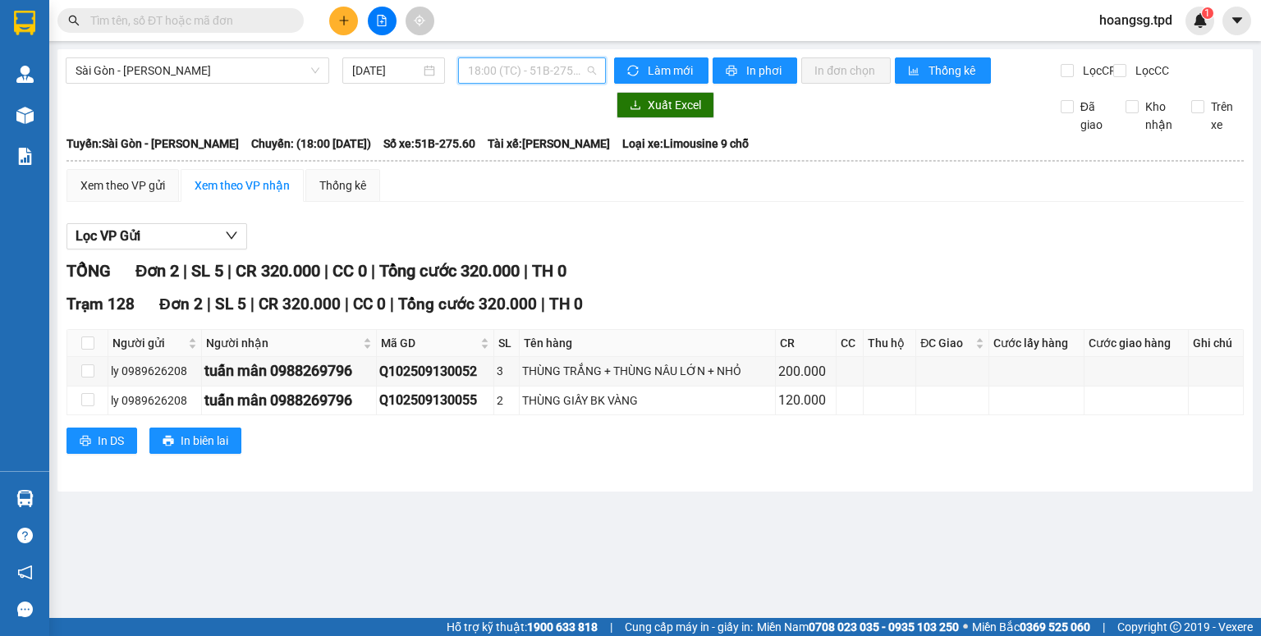
click at [516, 80] on span "18:00 (TC) - 51B-275.60" at bounding box center [532, 70] width 129 height 25
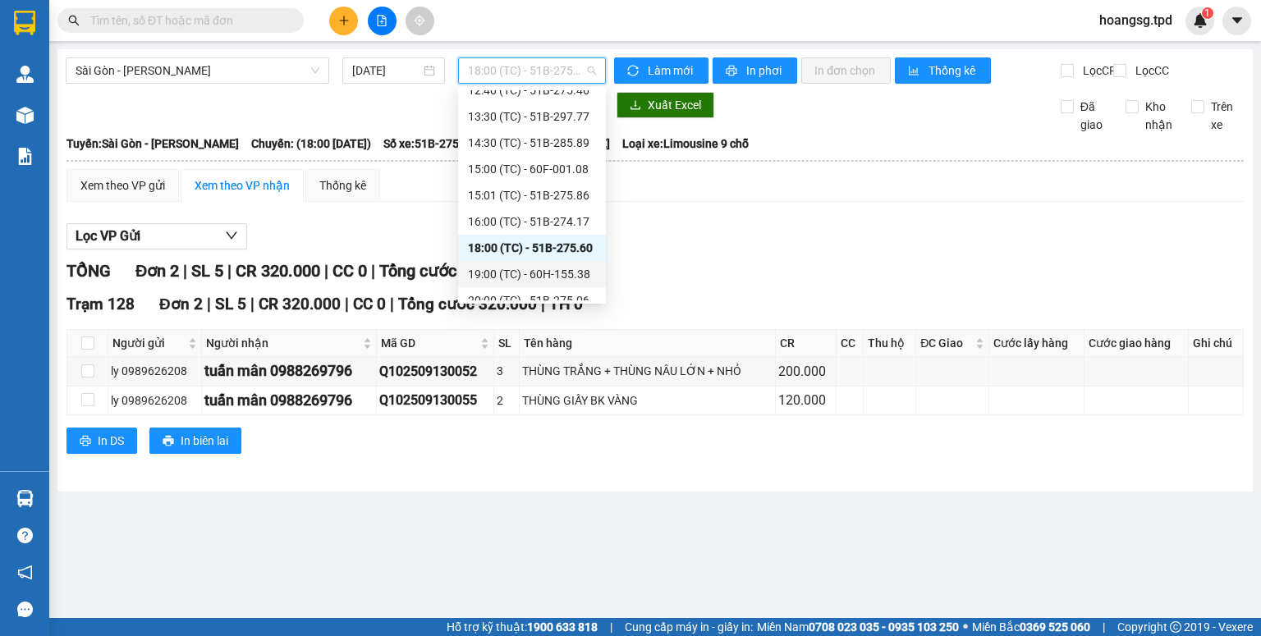
click at [527, 271] on div "19:00 (TC) - 60H-155.38" at bounding box center [532, 274] width 128 height 18
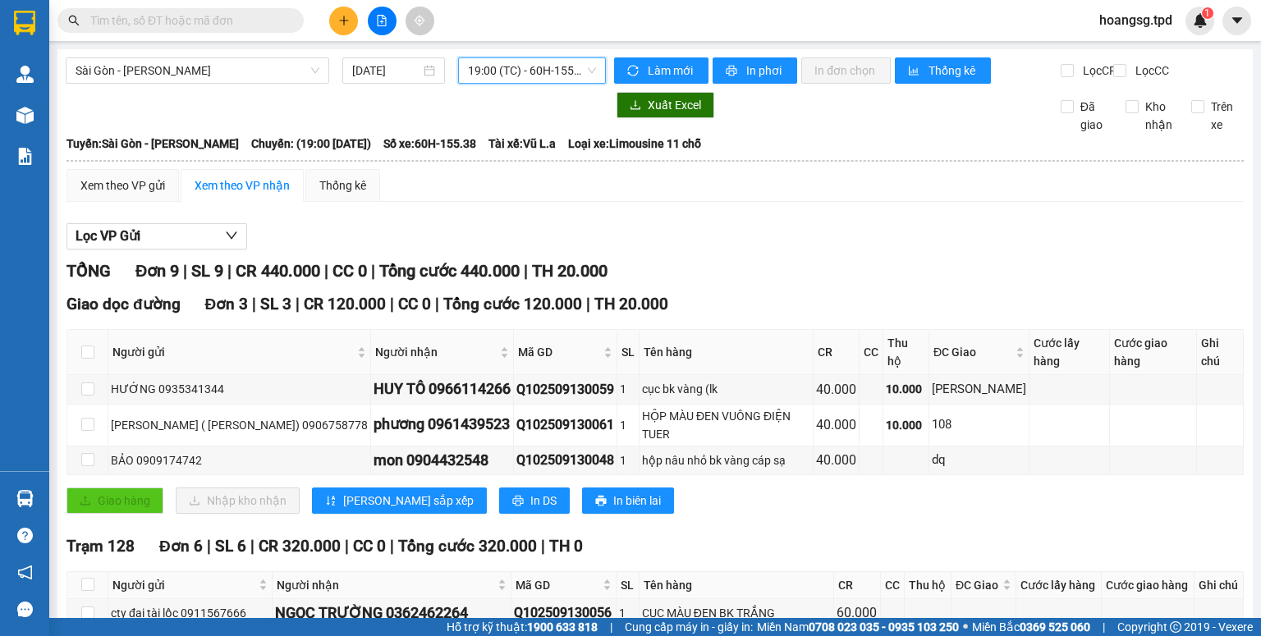
click at [486, 73] on span "19:00 (TC) - 60H-155.38" at bounding box center [532, 70] width 129 height 25
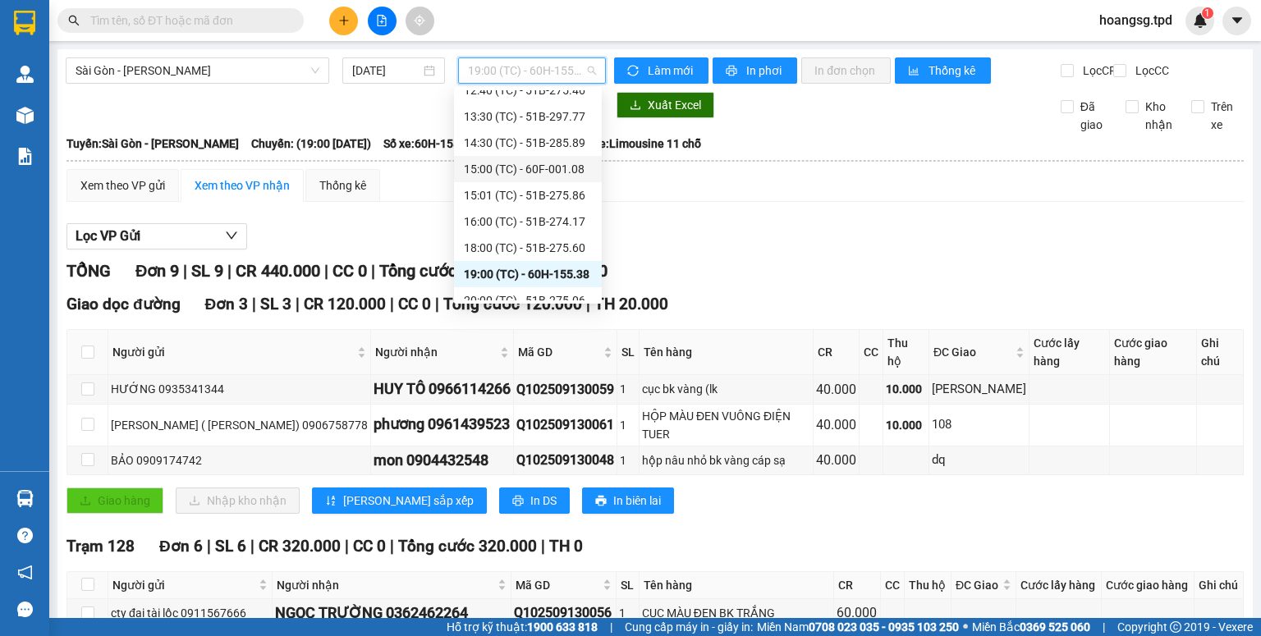
scroll to position [342, 0]
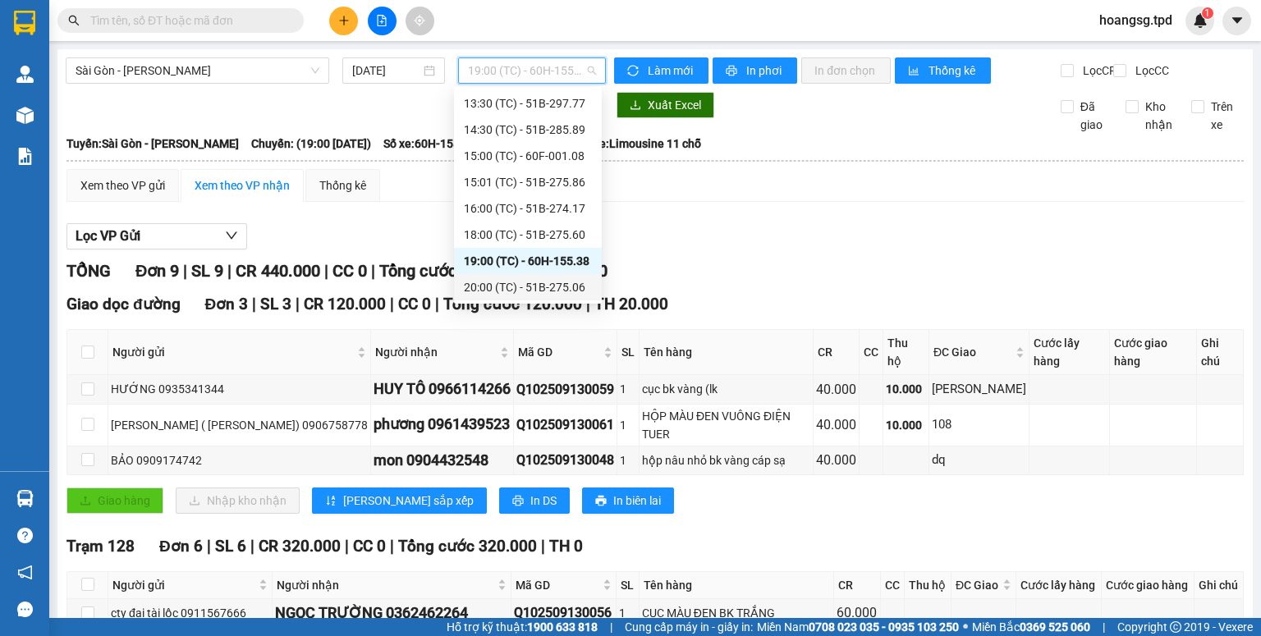
click at [512, 282] on div "20:00 (TC) - 51B-275.06" at bounding box center [528, 287] width 128 height 18
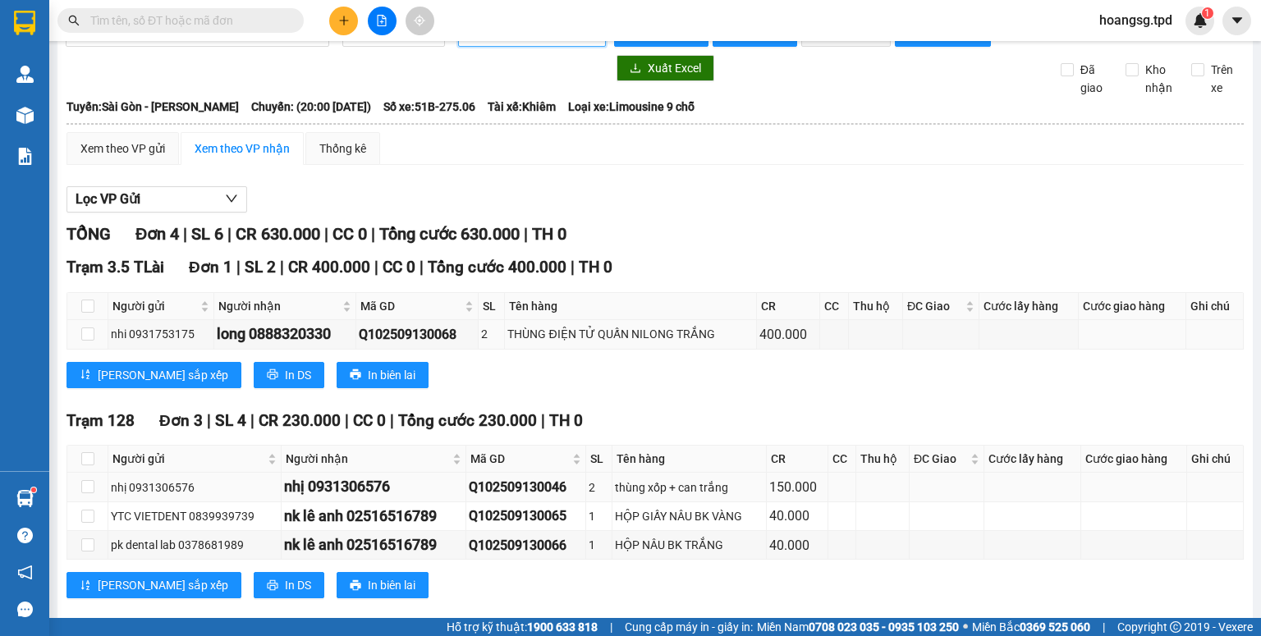
scroll to position [75, 0]
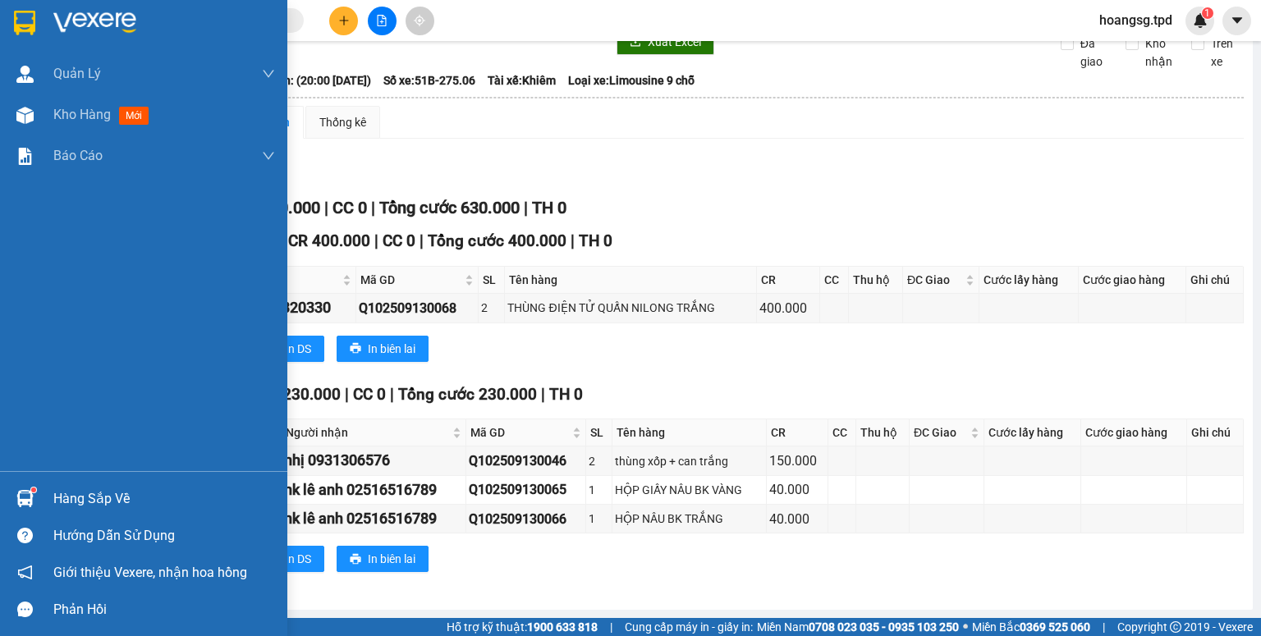
click at [67, 499] on div "Hàng sắp về" at bounding box center [164, 499] width 222 height 25
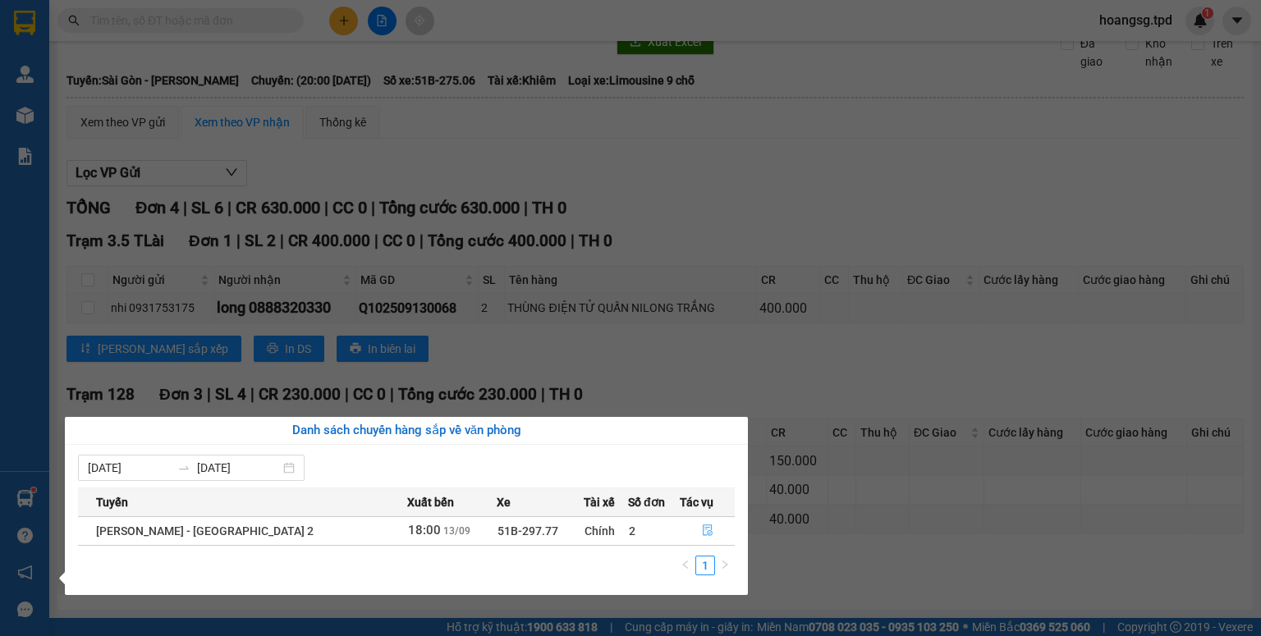
click at [704, 536] on span "file-done" at bounding box center [707, 531] width 11 height 13
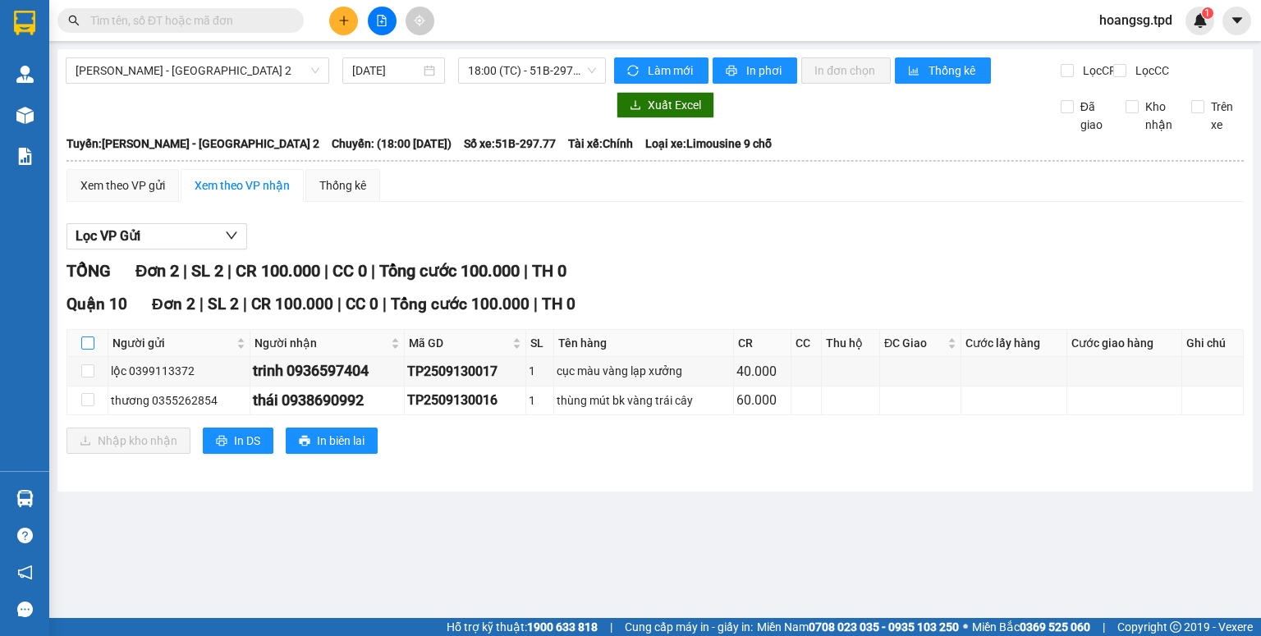
click at [89, 350] on input "checkbox" at bounding box center [87, 343] width 13 height 13
checkbox input "true"
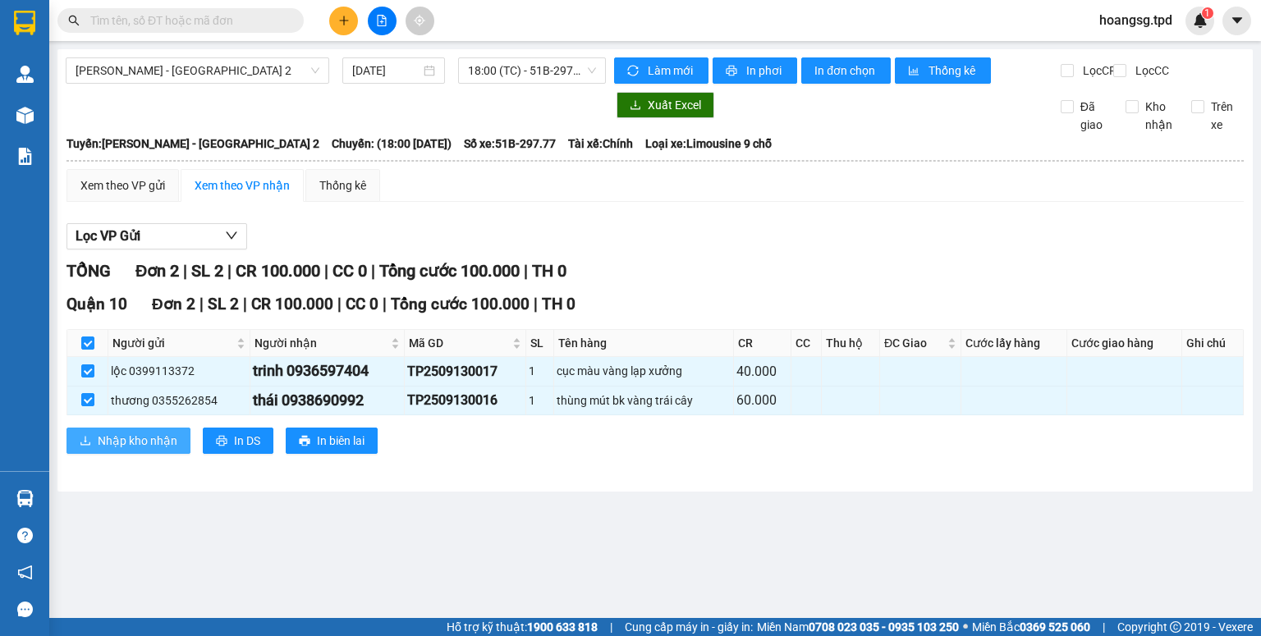
click at [105, 450] on span "Nhập kho nhận" at bounding box center [138, 441] width 80 height 18
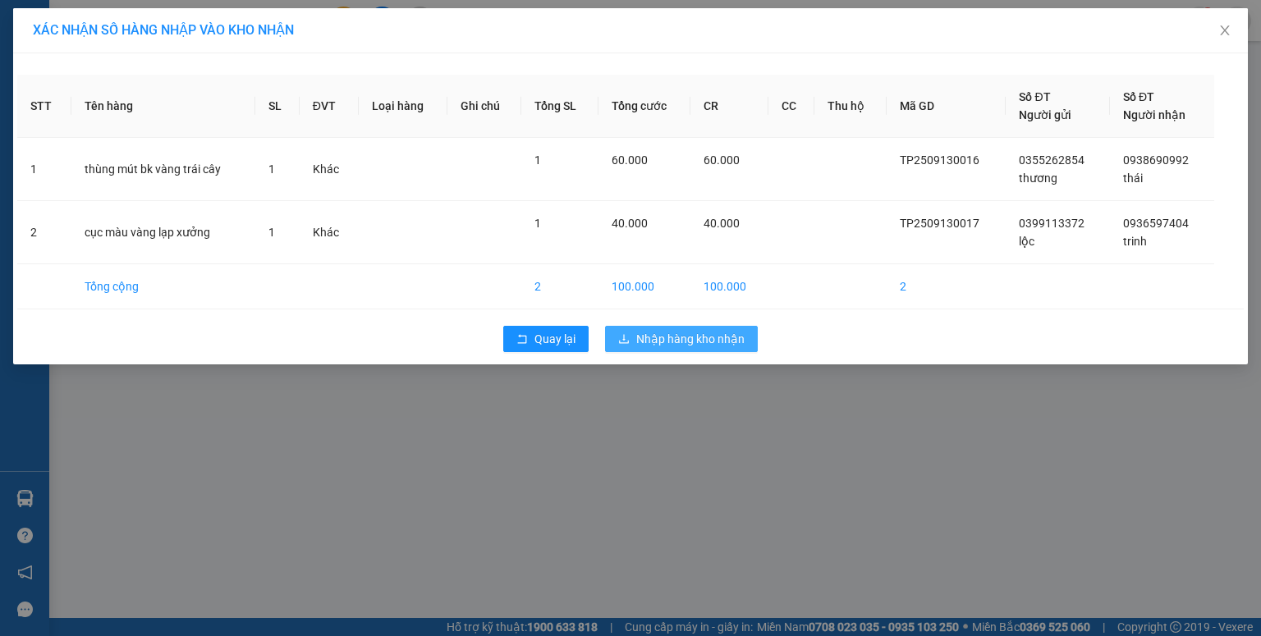
click at [659, 344] on span "Nhập hàng kho nhận" at bounding box center [690, 339] width 108 height 18
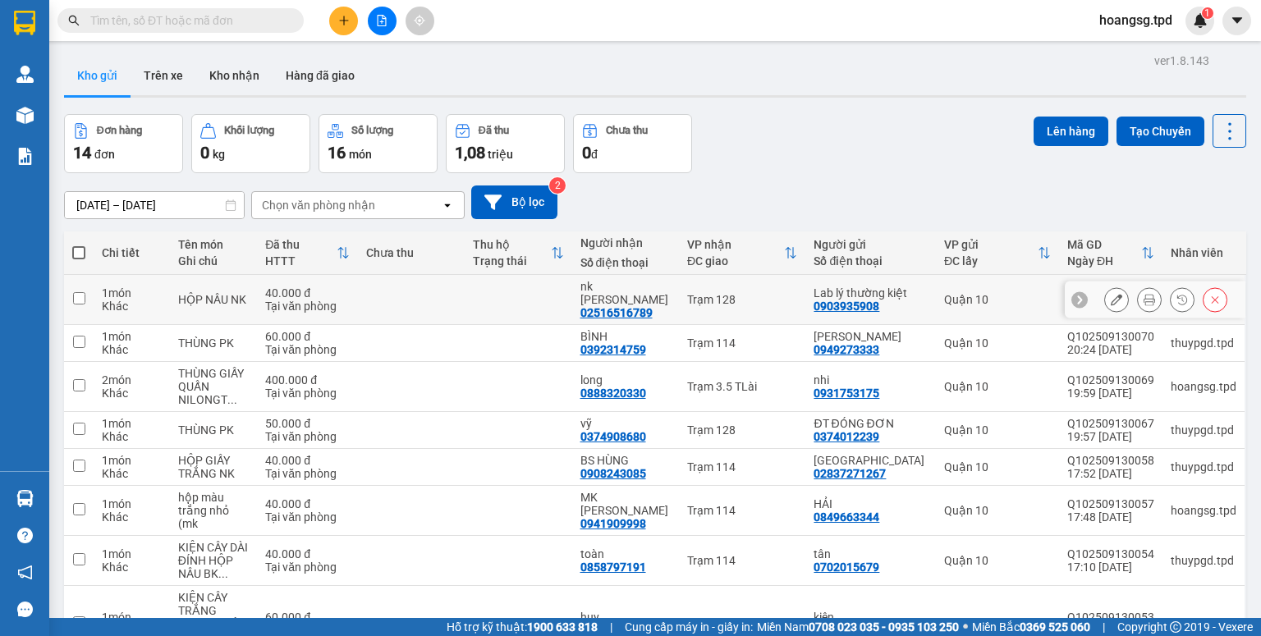
click at [76, 304] on input "checkbox" at bounding box center [79, 298] width 12 height 12
checkbox input "true"
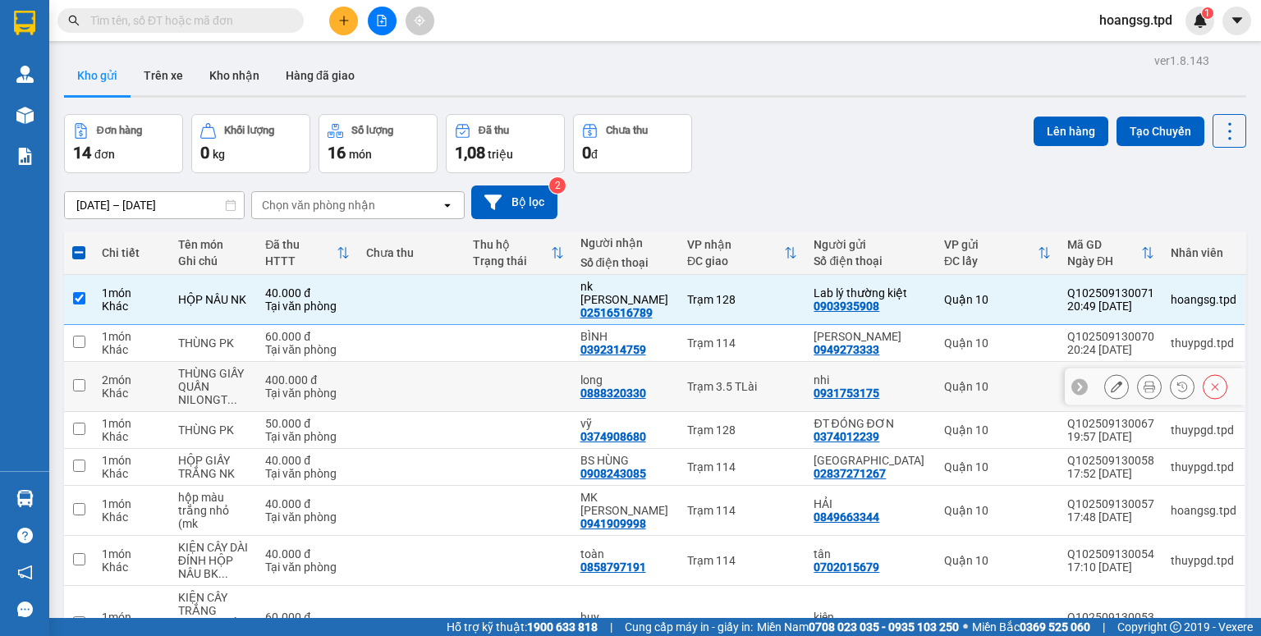
click at [80, 392] on input "checkbox" at bounding box center [79, 385] width 12 height 12
checkbox input "true"
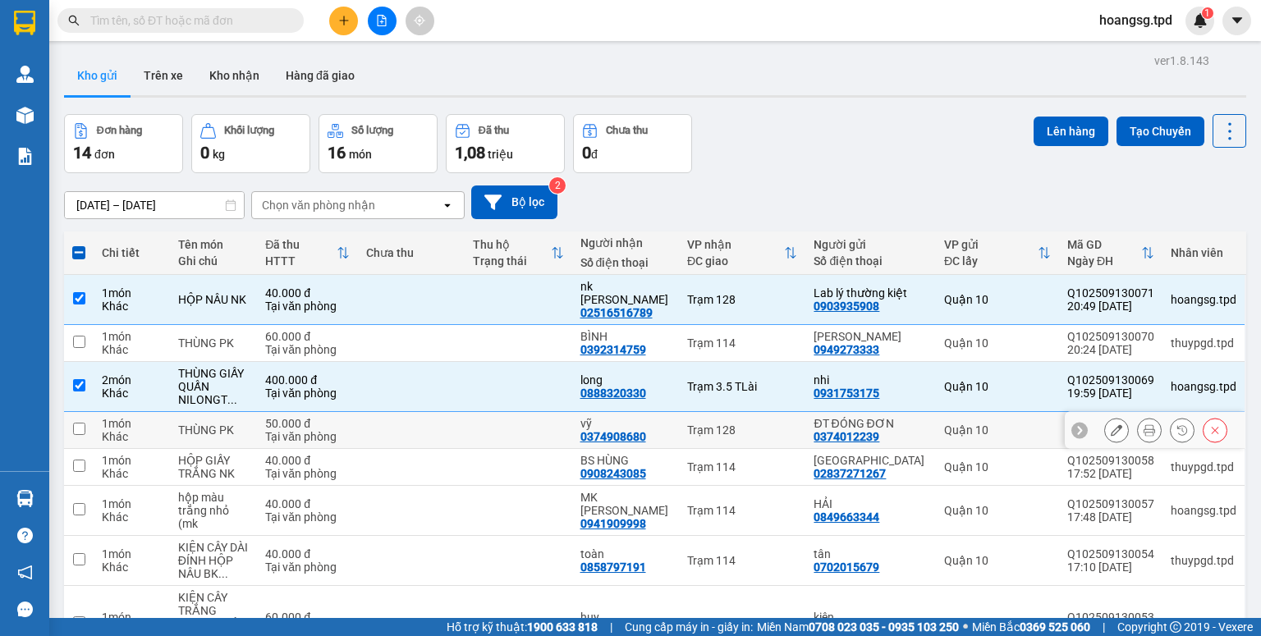
click at [80, 435] on input "checkbox" at bounding box center [79, 429] width 12 height 12
checkbox input "true"
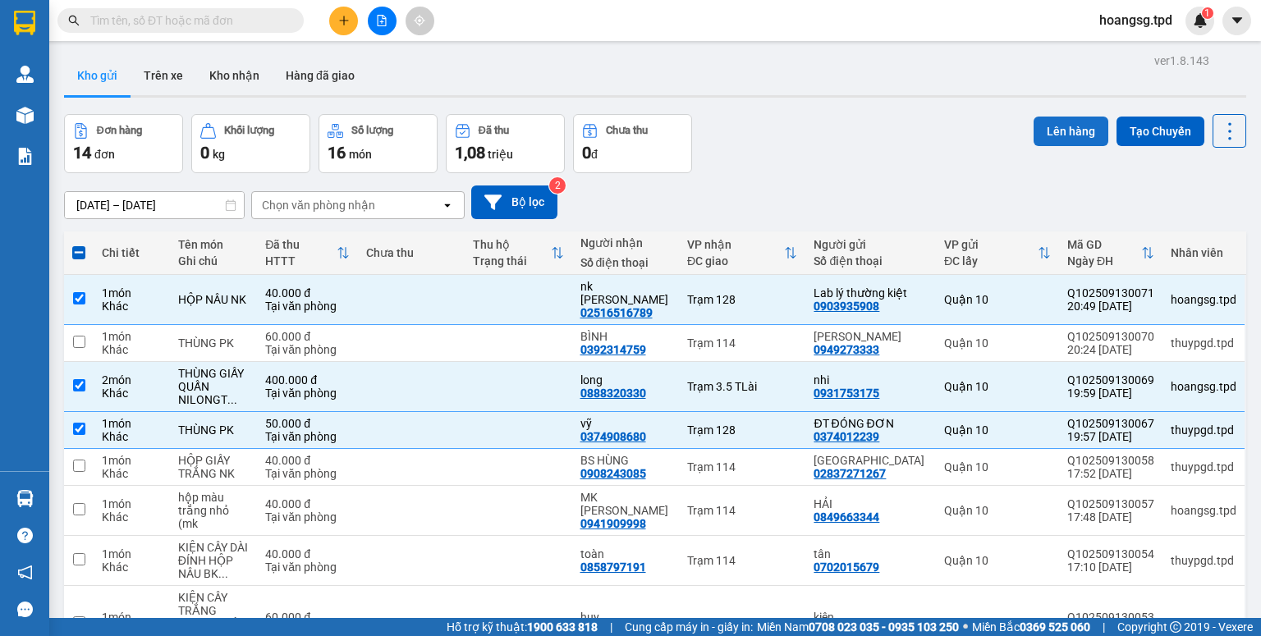
click at [1035, 140] on button "Lên hàng" at bounding box center [1071, 132] width 75 height 30
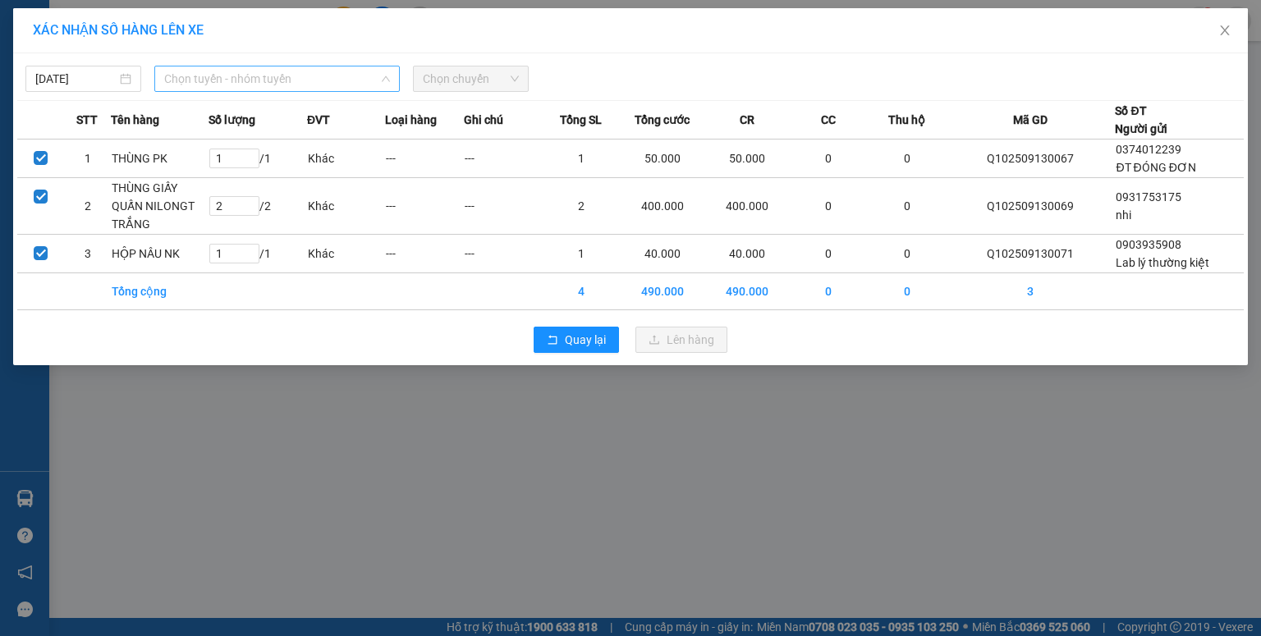
click at [205, 85] on span "Chọn tuyến - nhóm tuyến" at bounding box center [277, 79] width 226 height 25
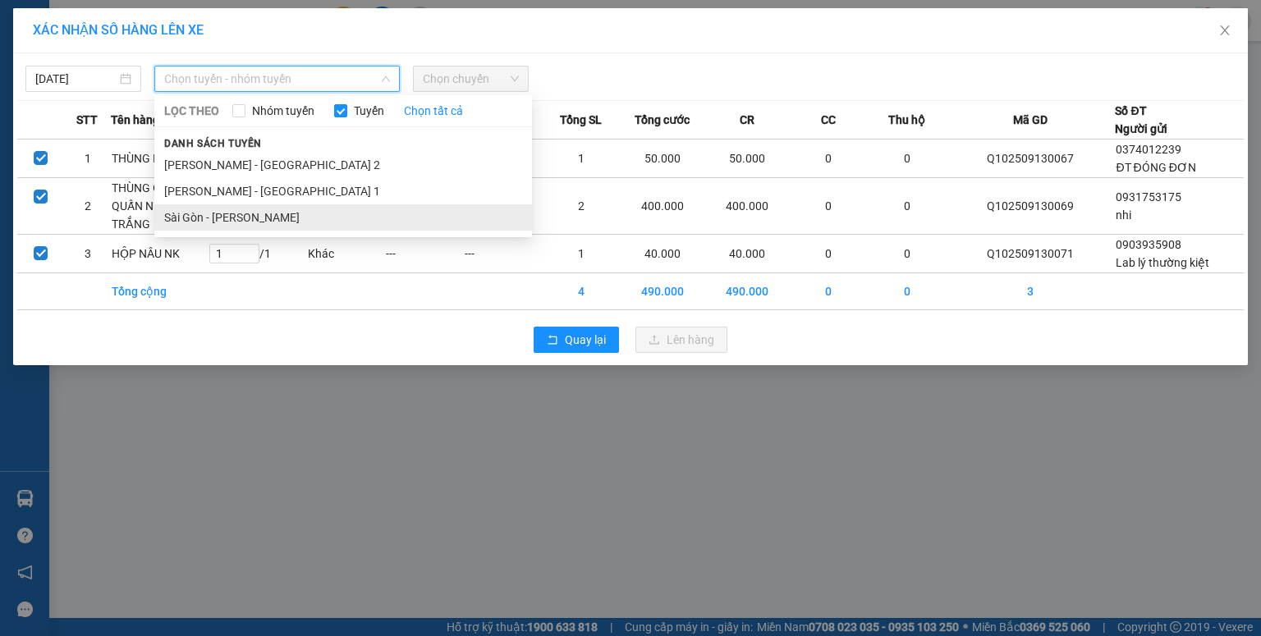
click at [224, 208] on li "Sài Gòn - [PERSON_NAME]" at bounding box center [343, 217] width 378 height 26
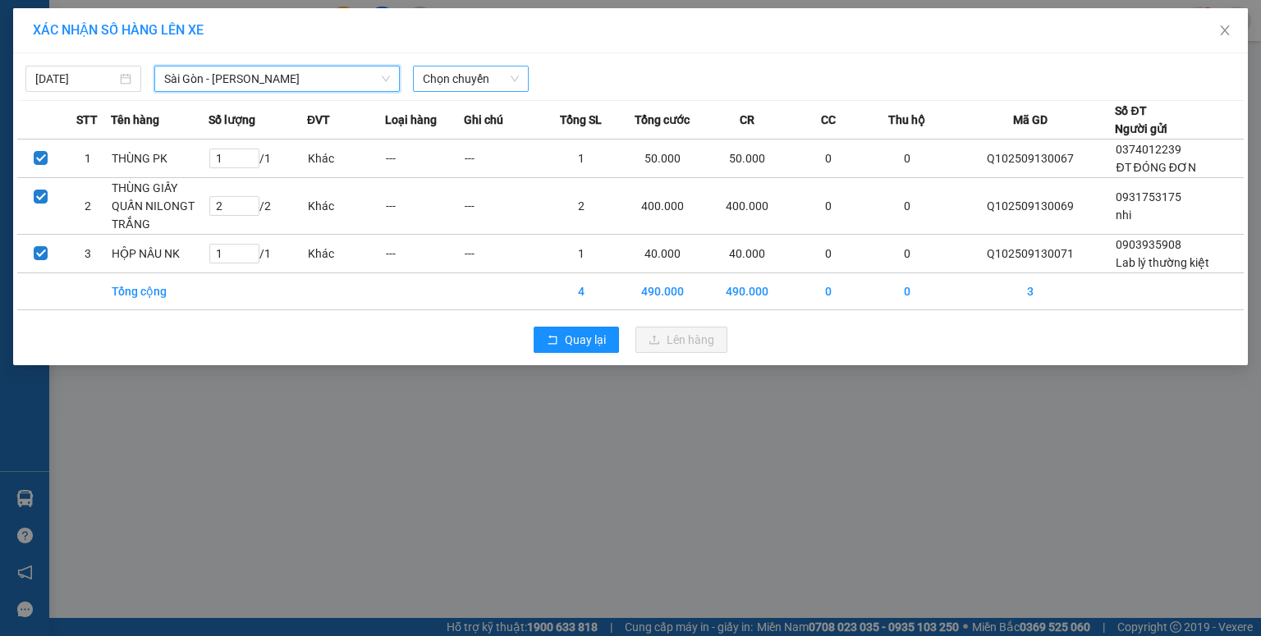
click at [426, 69] on span "Chọn chuyến" at bounding box center [471, 79] width 96 height 25
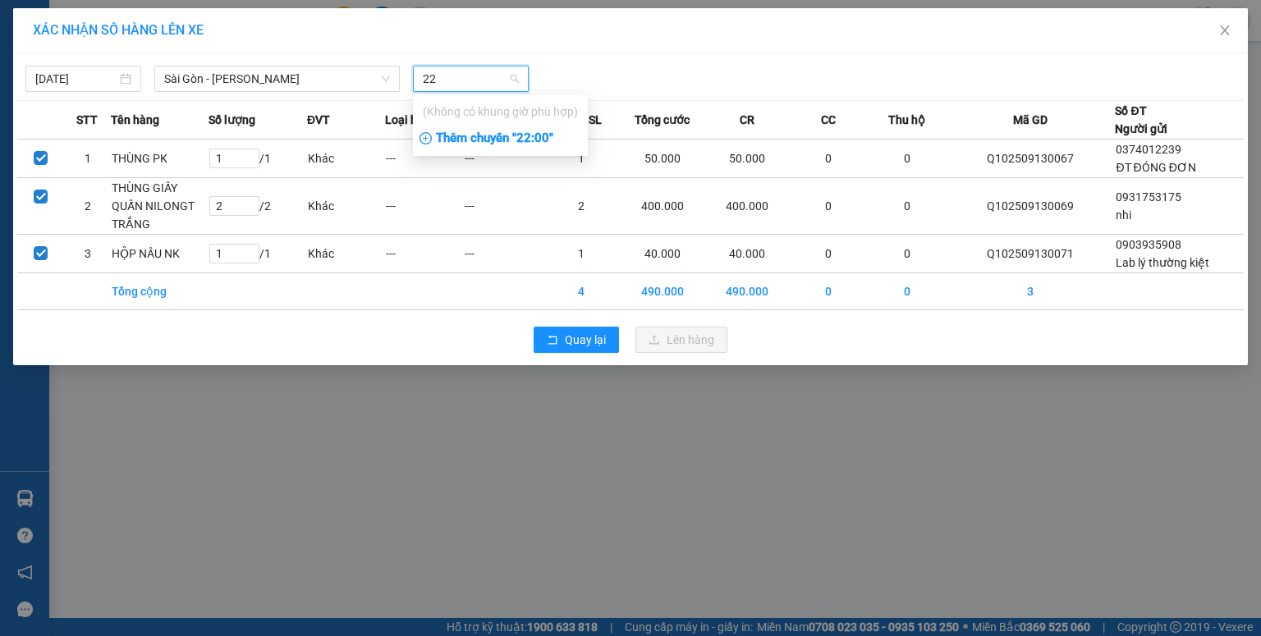
type input "22"
click at [457, 138] on div "Thêm chuyến " 22:00 "" at bounding box center [500, 139] width 175 height 28
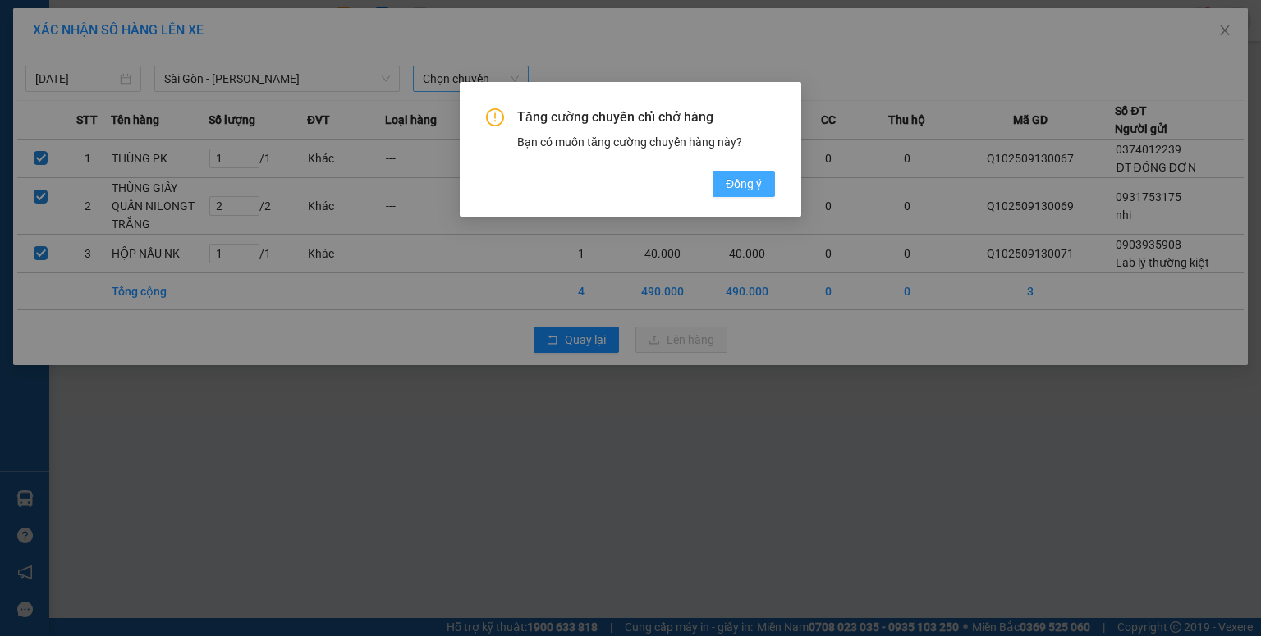
click at [723, 177] on button "Đồng ý" at bounding box center [744, 184] width 62 height 26
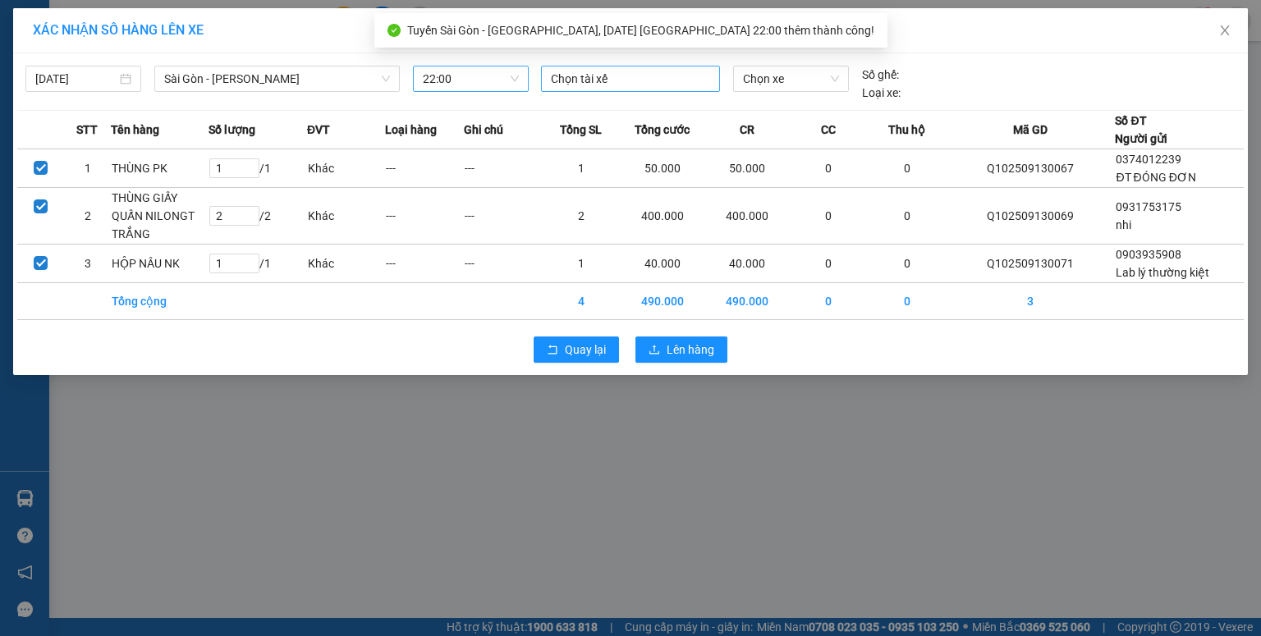
click at [604, 85] on div at bounding box center [630, 79] width 171 height 20
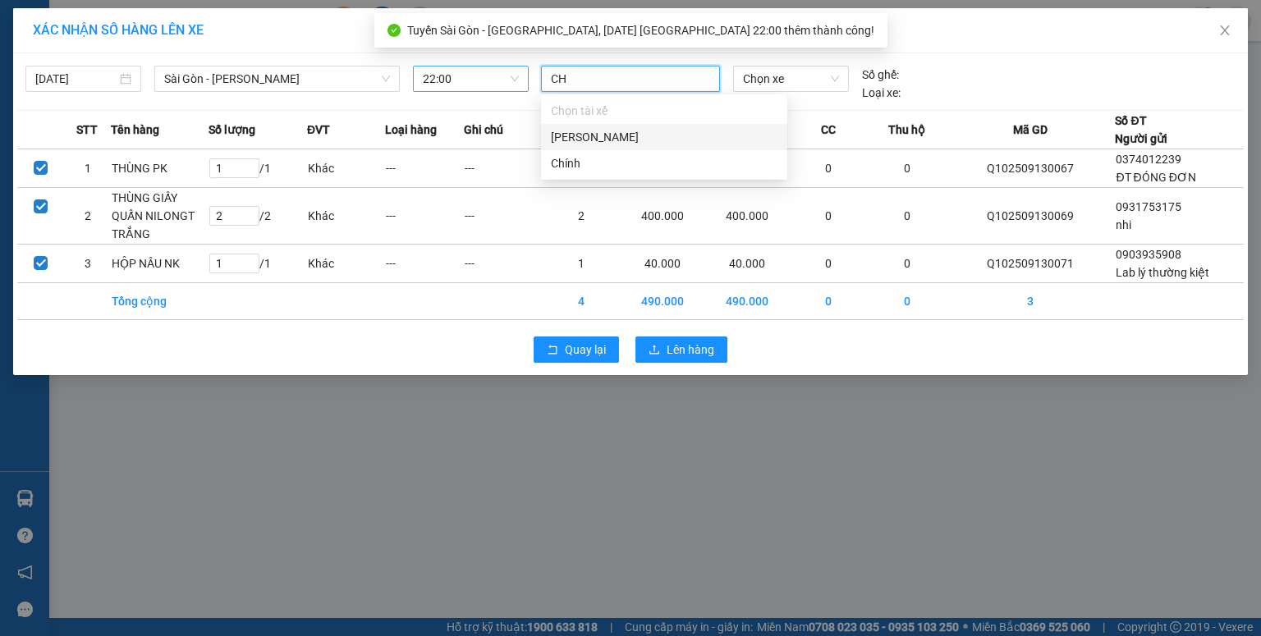
type input "CHI"
click at [595, 133] on div "Chính" at bounding box center [664, 137] width 227 height 18
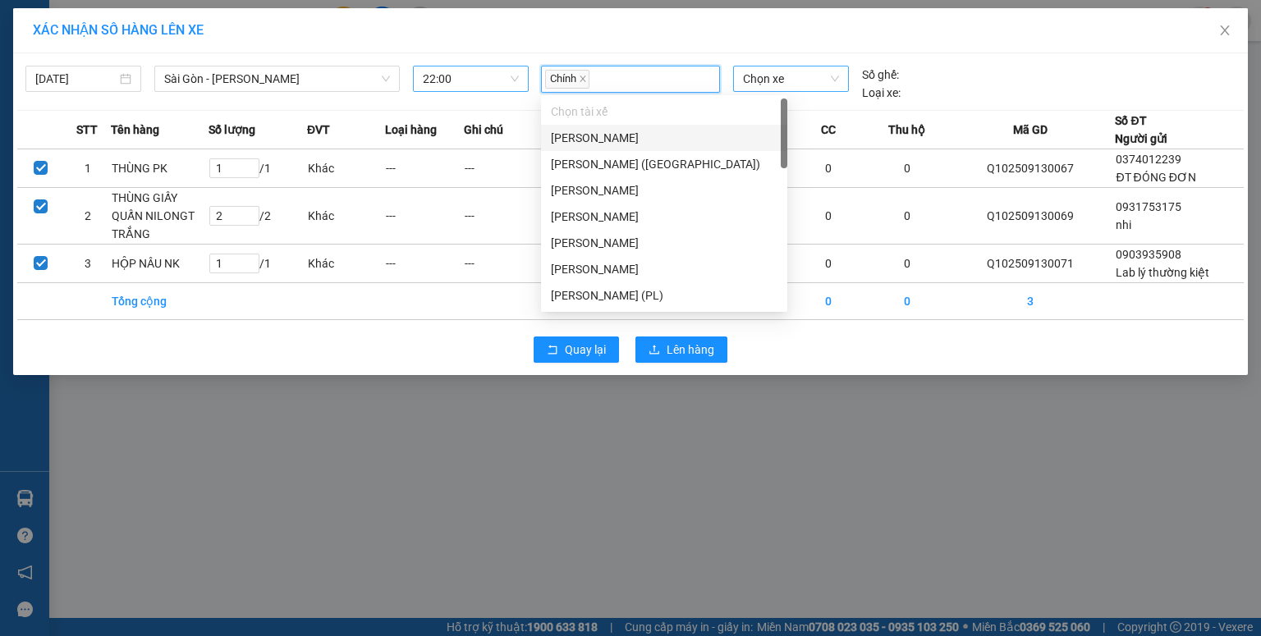
click at [769, 84] on span "Chọn xe" at bounding box center [790, 79] width 95 height 25
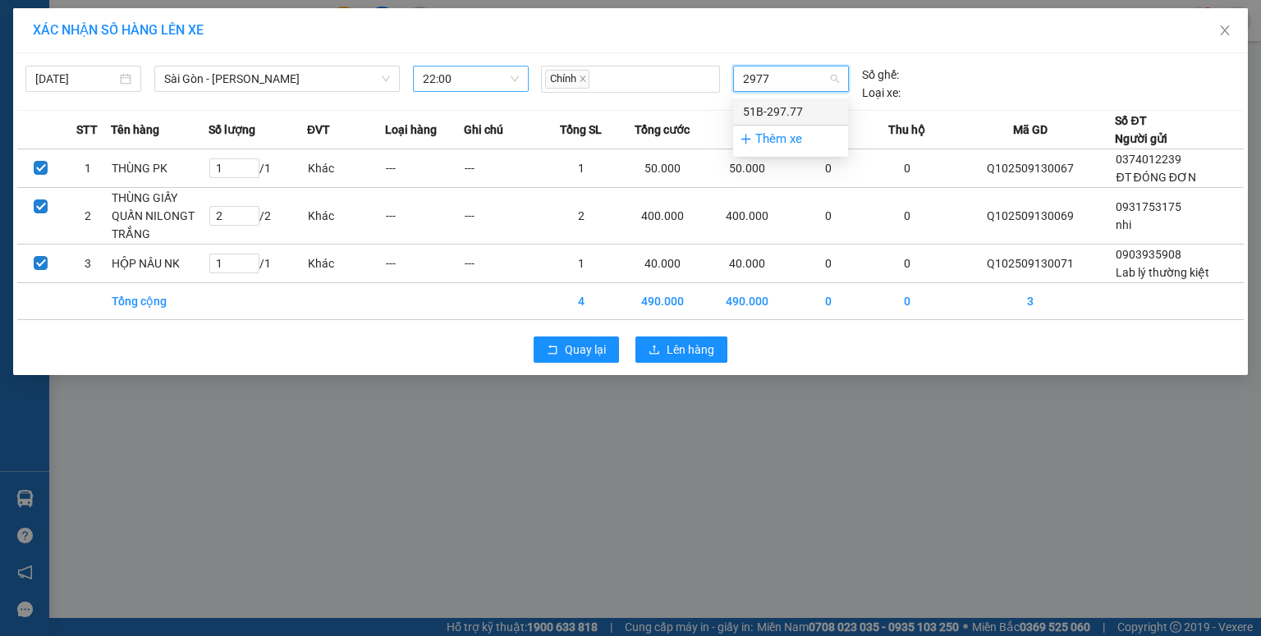
type input "29777"
click at [762, 108] on div "51B-297.77" at bounding box center [790, 112] width 95 height 18
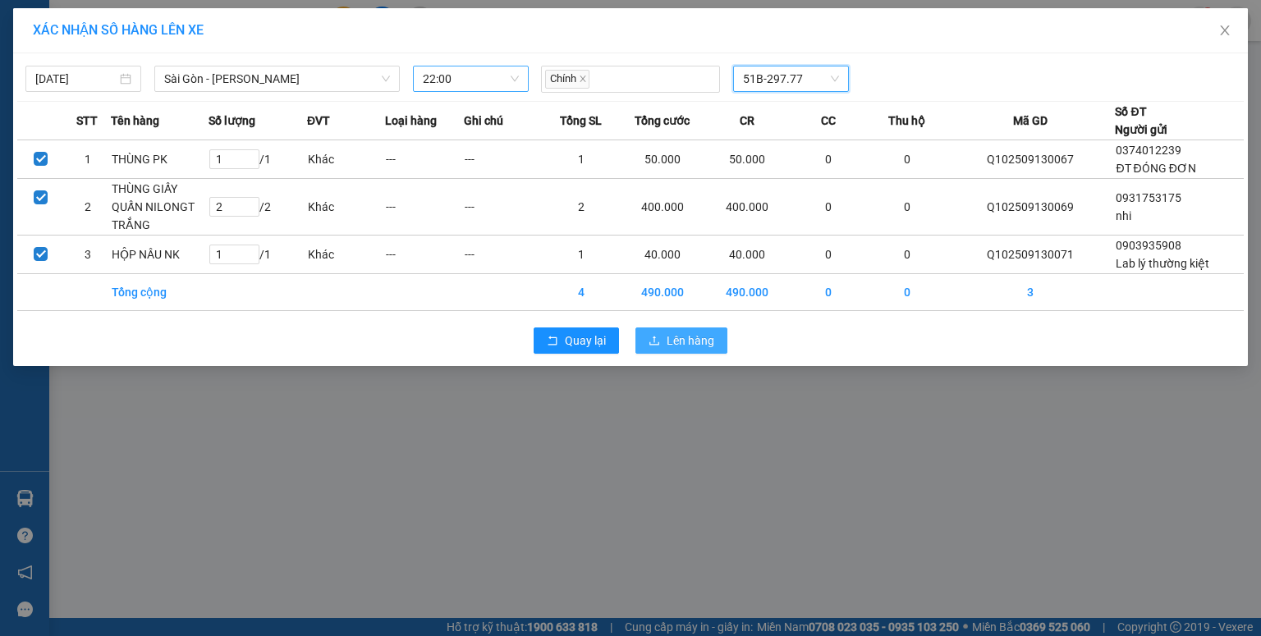
drag, startPoint x: 687, startPoint y: 329, endPoint x: 659, endPoint y: 328, distance: 27.9
click at [685, 332] on span "Lên hàng" at bounding box center [691, 341] width 48 height 18
